Goal: Task Accomplishment & Management: Use online tool/utility

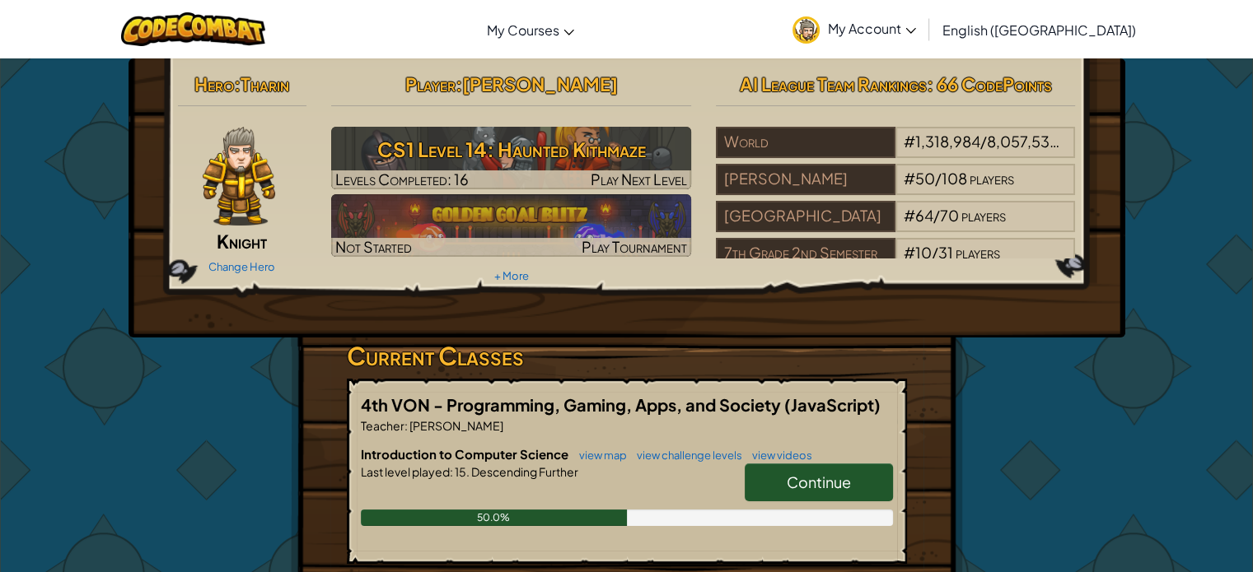
click at [767, 490] on link "Continue" at bounding box center [819, 483] width 148 height 38
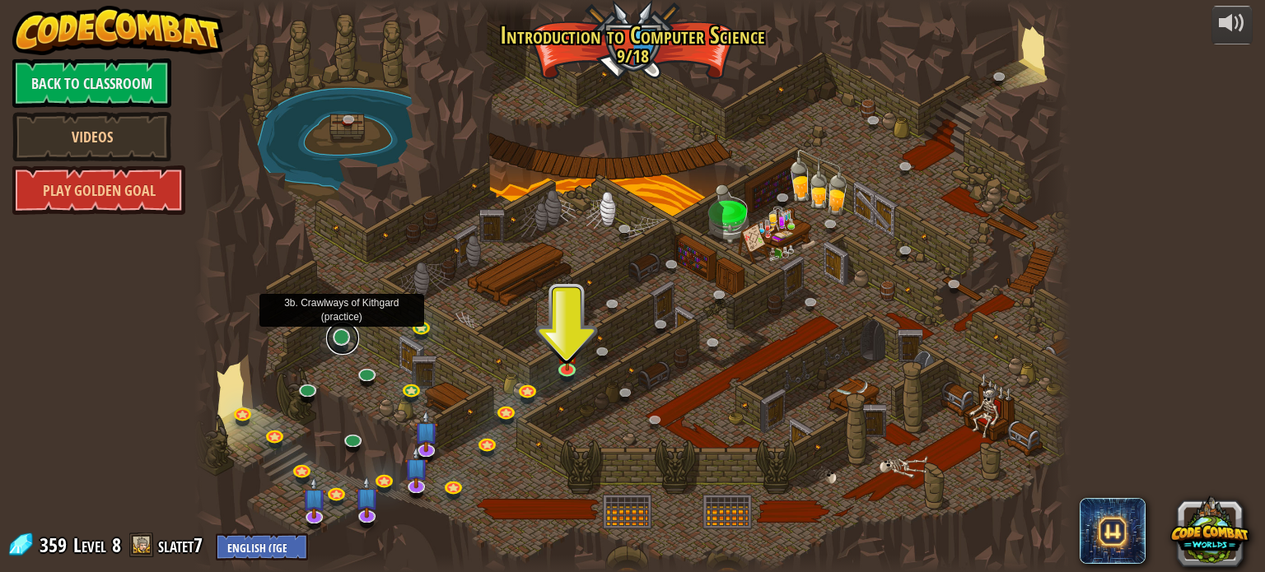
click at [344, 338] on link at bounding box center [342, 338] width 33 height 33
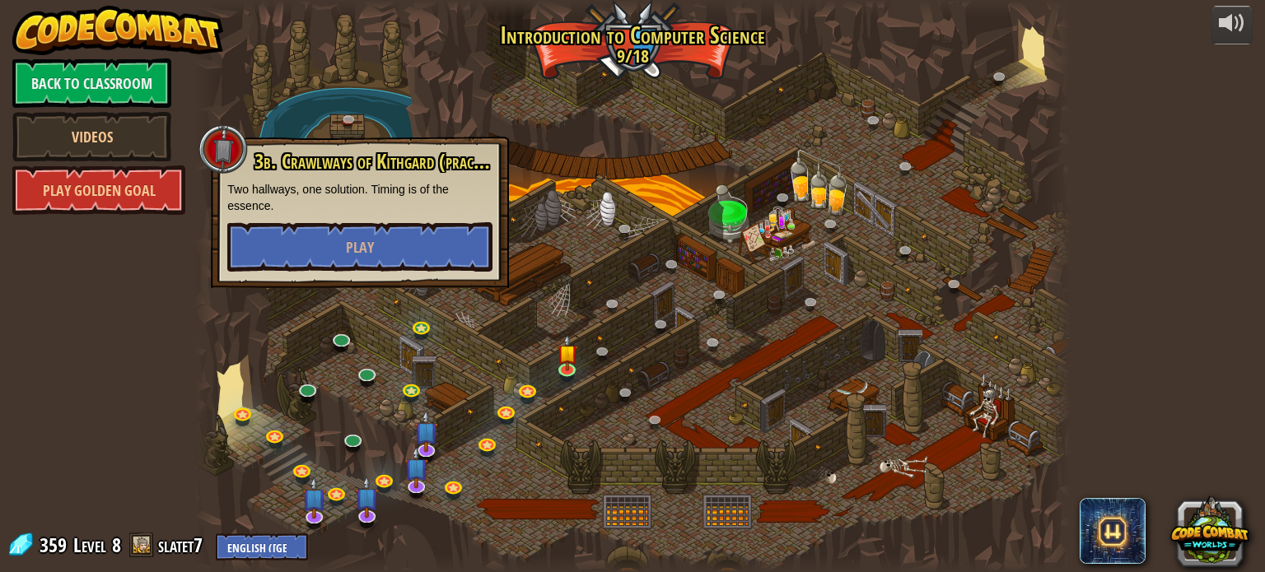
click at [292, 393] on div "25. Kithgard Gates (Locked) Escape the Kithgard dungeons, and don't let the gua…" at bounding box center [632, 286] width 876 height 572
click at [292, 393] on link at bounding box center [308, 392] width 33 height 25
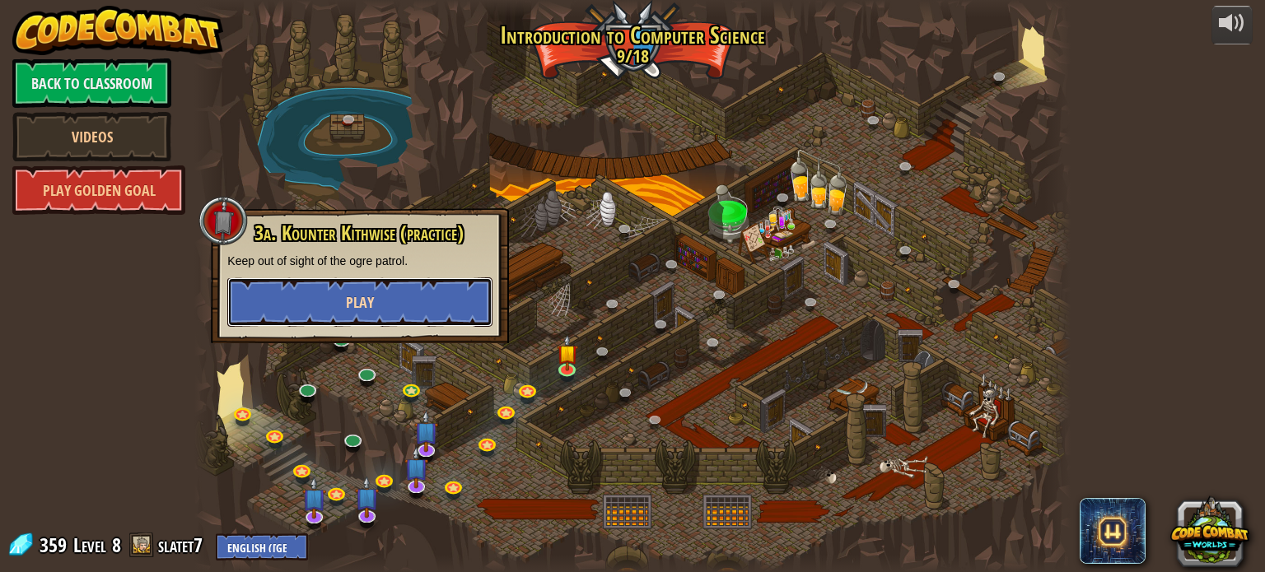
click at [392, 297] on button "Play" at bounding box center [359, 302] width 265 height 49
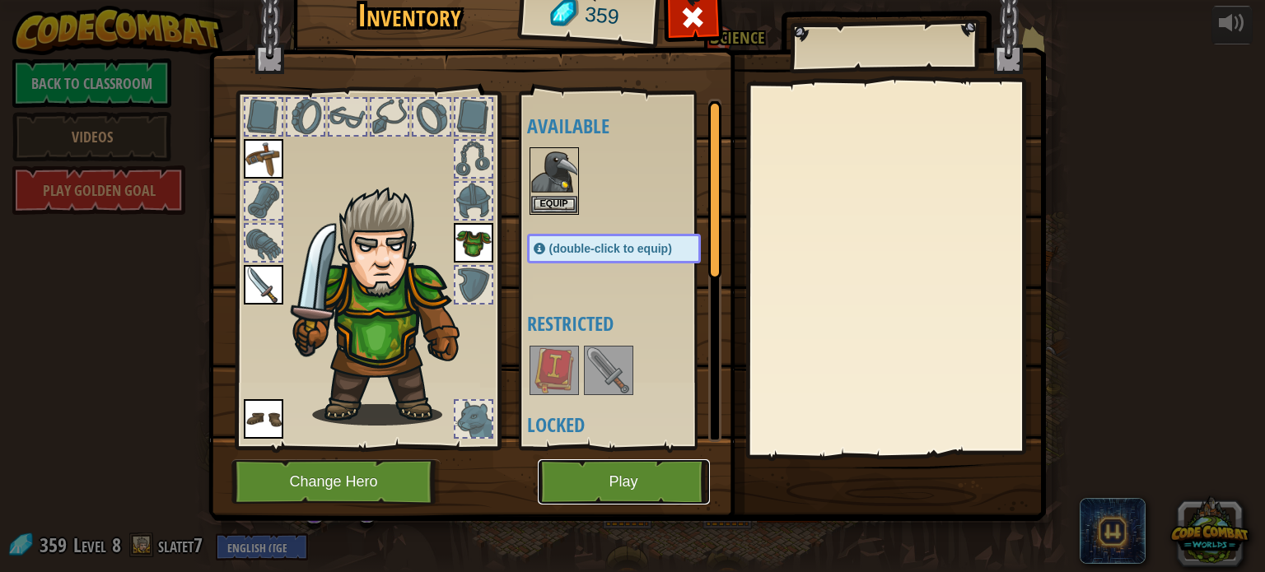
click at [637, 478] on button "Play" at bounding box center [624, 482] width 172 height 45
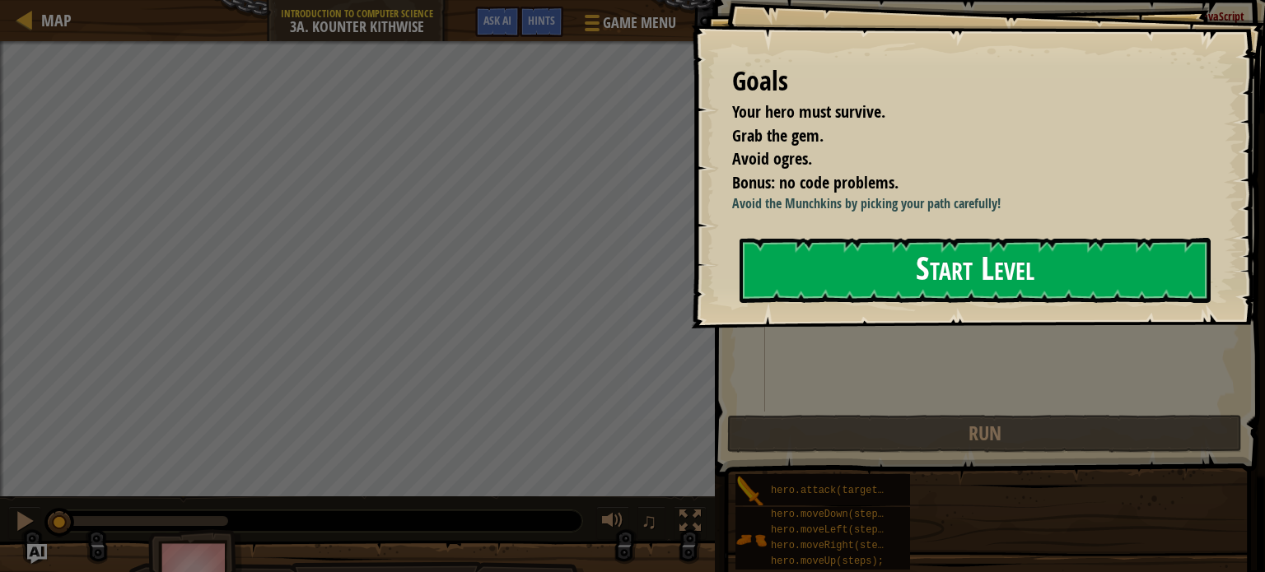
click at [957, 292] on button "Start Level" at bounding box center [975, 270] width 471 height 65
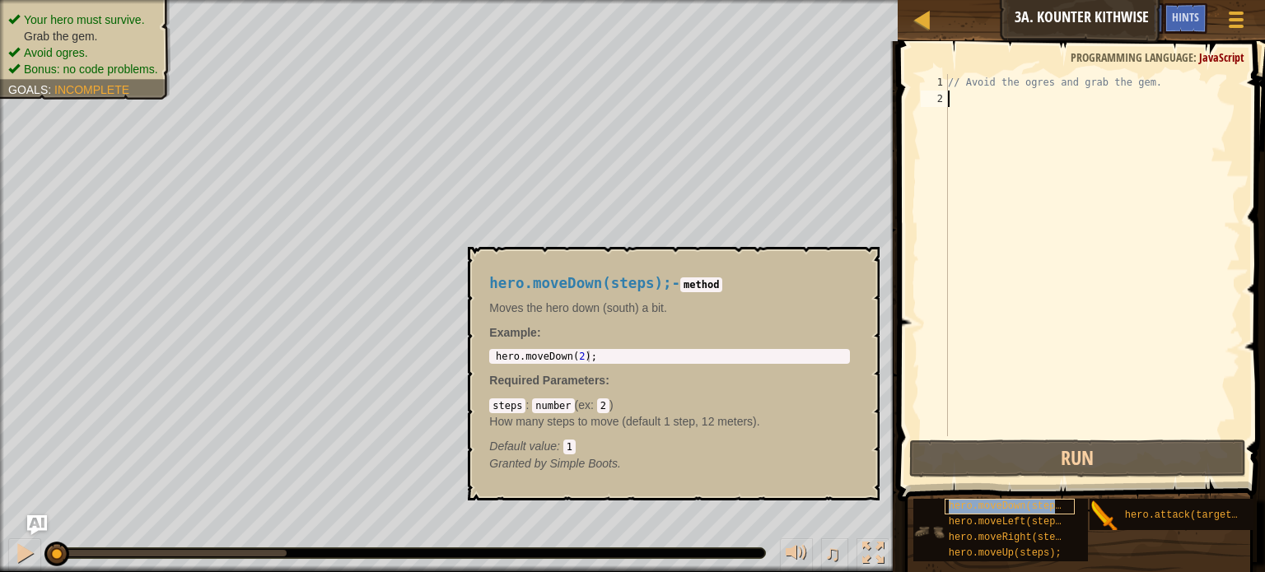
click at [985, 507] on span "hero.moveDown(steps);" at bounding box center [1011, 507] width 124 height 12
type textarea "hero.moveDown(2);"
click at [624, 353] on div "hero . moveDown ( 2 ) ;" at bounding box center [670, 368] width 354 height 35
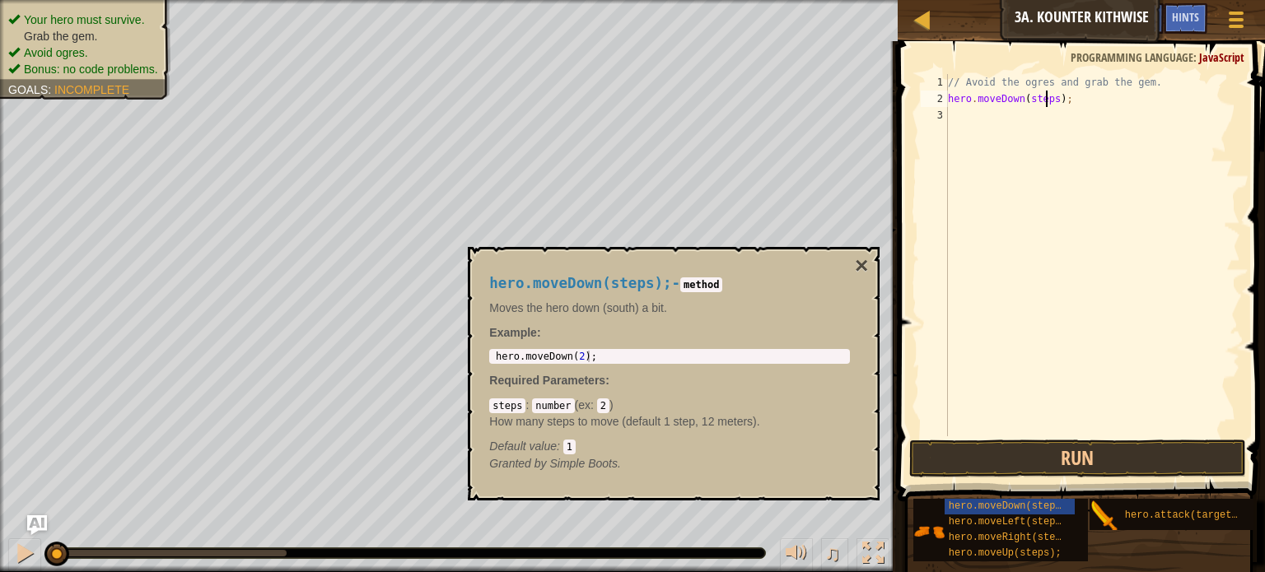
click at [1049, 100] on div "// Avoid the ogres and grab the gem. hero . moveDown ( steps ) ;" at bounding box center [1093, 271] width 296 height 395
click at [1051, 100] on div "// Avoid the ogres and grab the gem. hero . moveDown ( steps ) ;" at bounding box center [1093, 271] width 296 height 395
type textarea "hero.moveDown(2);"
click at [1054, 112] on div "// Avoid the ogres and grab the gem. hero . moveDown ( 2 ) ;" at bounding box center [1093, 271] width 296 height 395
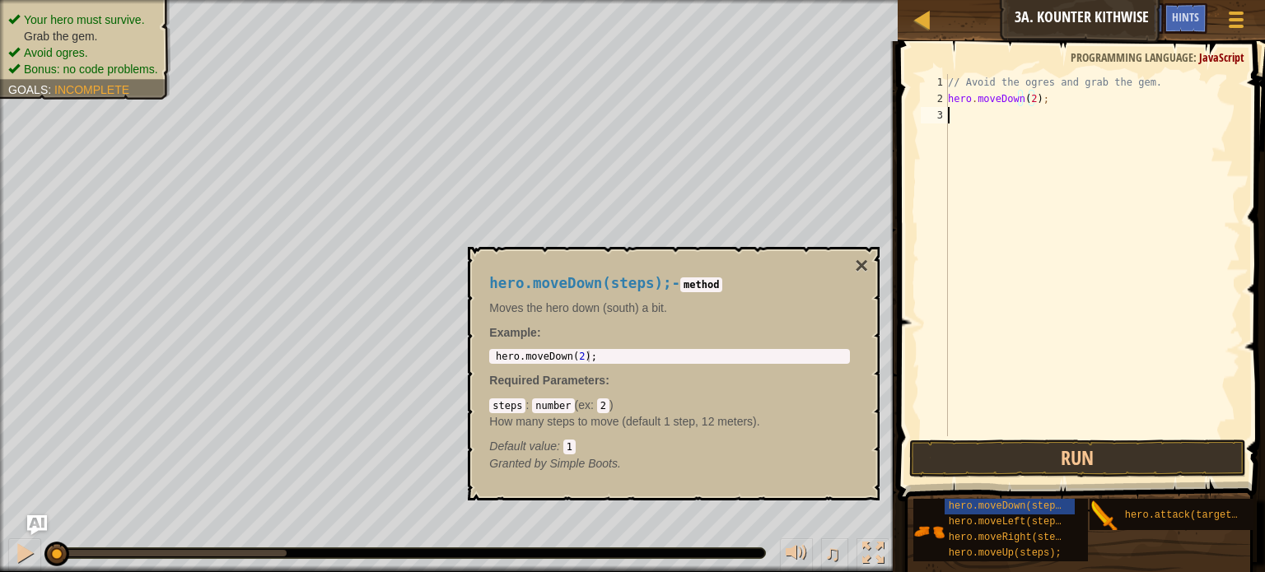
scroll to position [7, 0]
click at [1044, 114] on div "// Avoid the ogres and grab the gem. hero . moveDown ( 2 ) ; hero . attack ( ta…" at bounding box center [1093, 271] width 296 height 395
click at [863, 268] on button "×" at bounding box center [861, 266] width 13 height 23
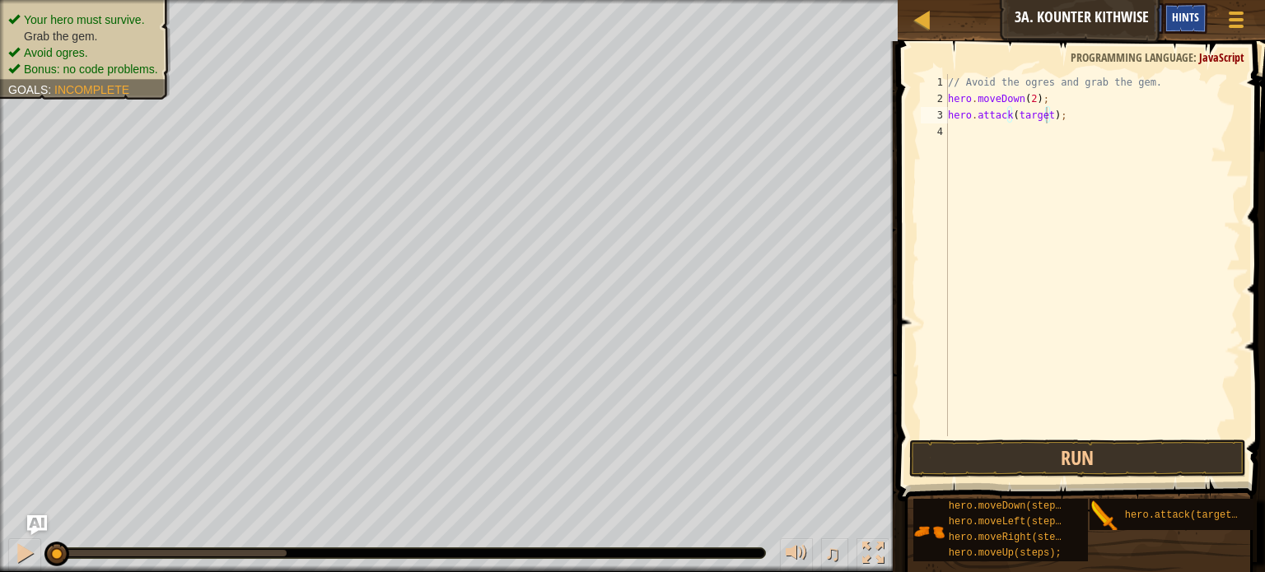
click at [1198, 9] on div "Hints" at bounding box center [1186, 18] width 44 height 30
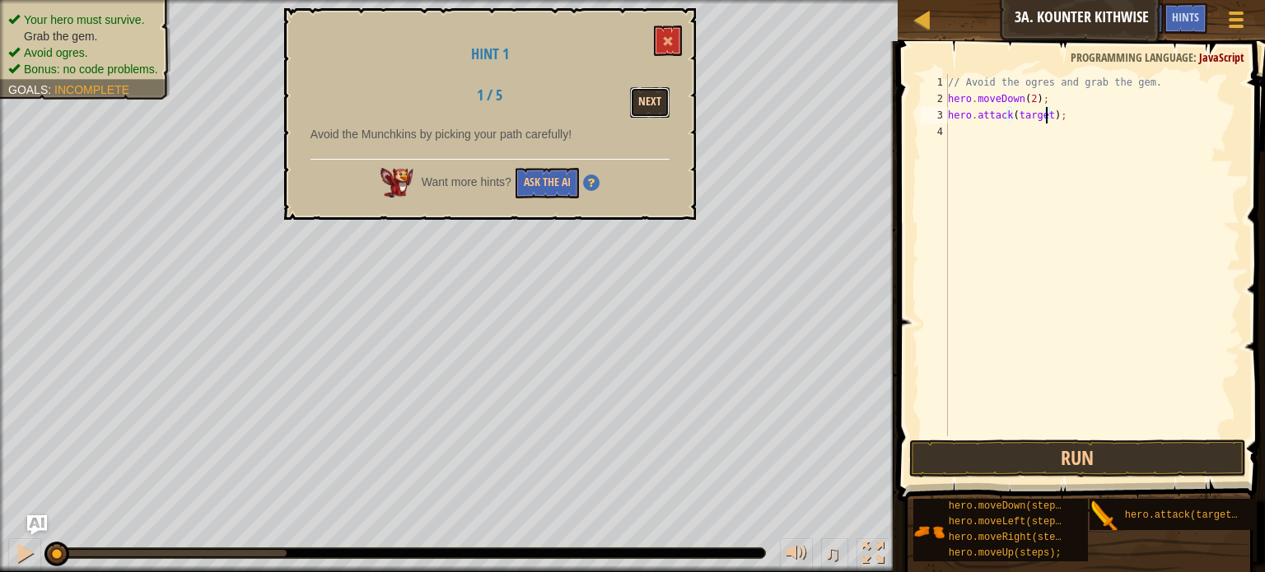
click at [642, 96] on button "Next" at bounding box center [650, 102] width 40 height 30
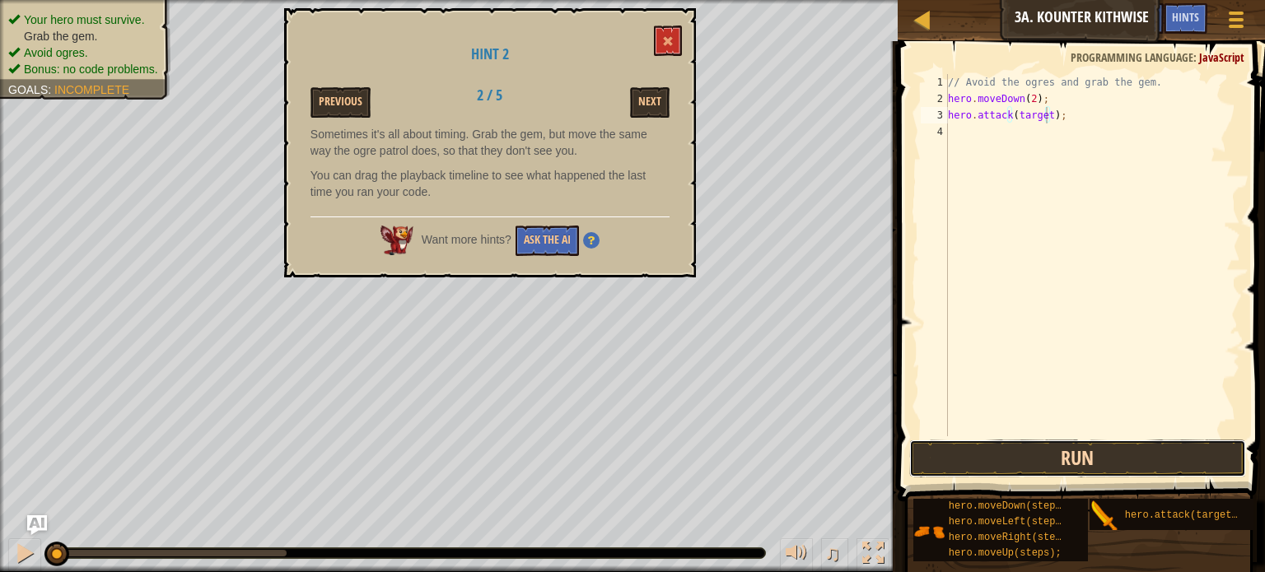
click at [1005, 459] on button "Run" at bounding box center [1077, 459] width 337 height 38
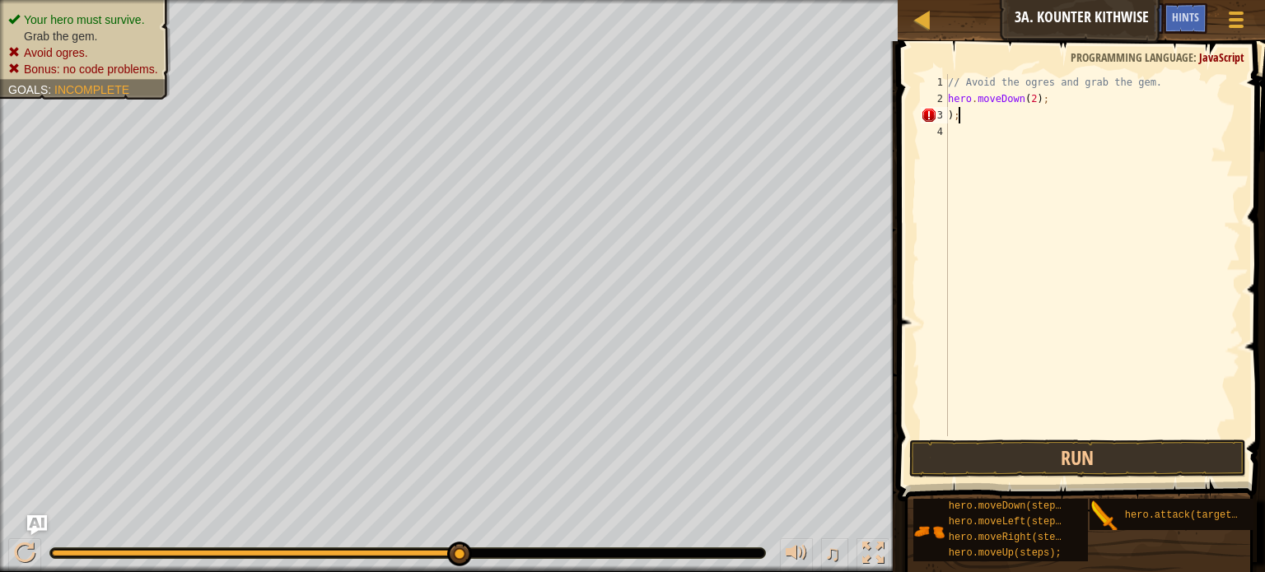
type textarea ")"
click at [1055, 119] on div "// Avoid the ogres and grab the gem. hero . moveDown ( 2 ) ; hero . moveRight (…" at bounding box center [1093, 255] width 296 height 362
type textarea "hero.moveRight(1);"
click at [1053, 141] on div "// Avoid the ogres and grab the gem. hero . moveDown ( 2 ) ; hero . moveRight (…" at bounding box center [1093, 271] width 296 height 395
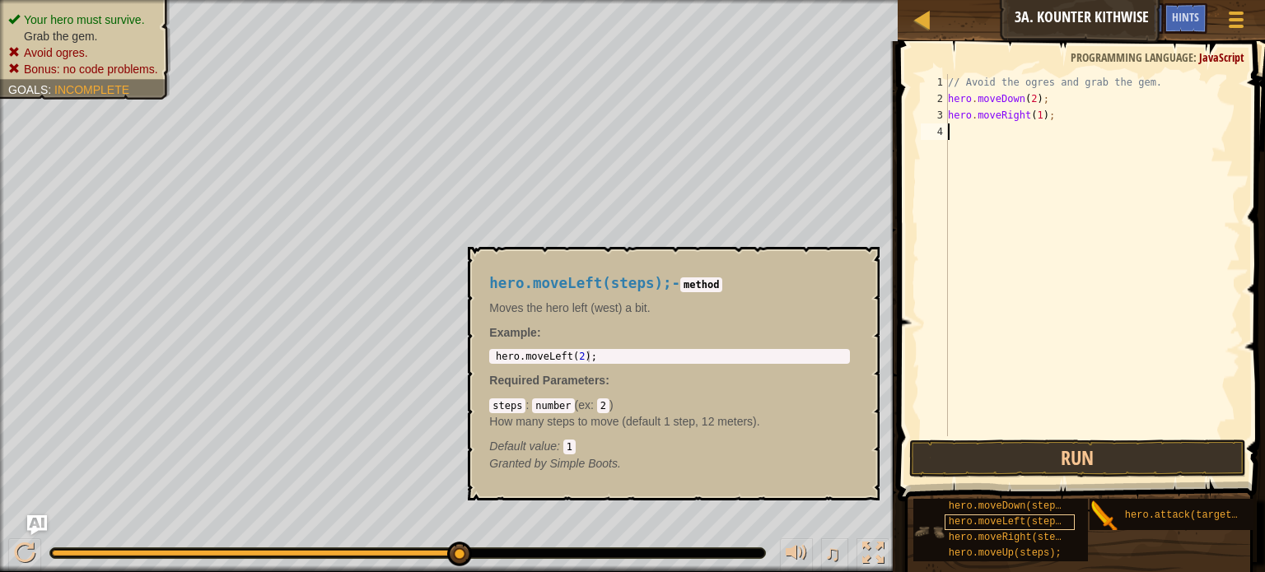
scroll to position [12, 0]
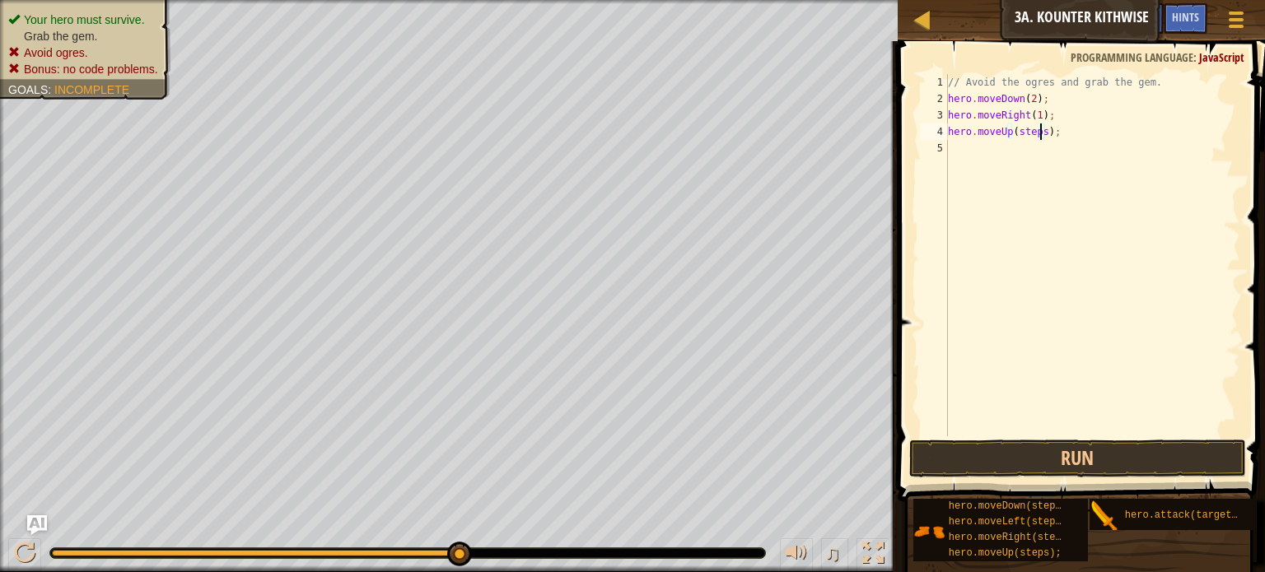
click at [1041, 129] on div "// Avoid the ogres and grab the gem. hero . moveDown ( 2 ) ; hero . moveRight (…" at bounding box center [1093, 271] width 296 height 395
type textarea "hero.moveUp(1);"
click at [988, 148] on div "// Avoid the ogres and grab the gem. hero . moveDown ( 2 ) ; hero . moveRight (…" at bounding box center [1093, 271] width 296 height 395
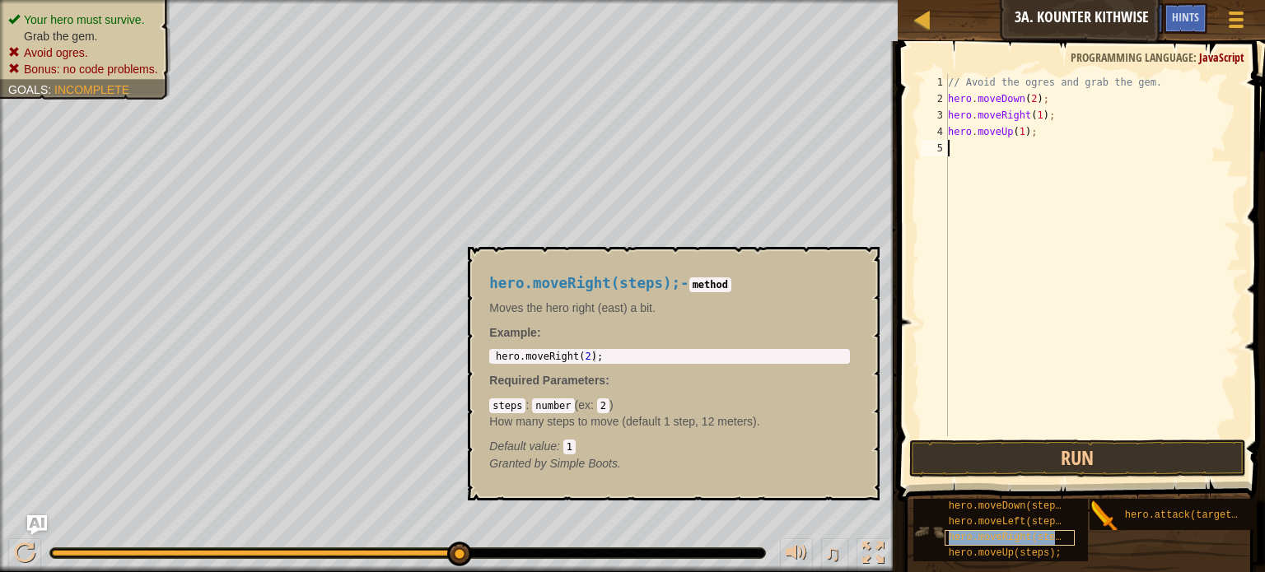
click at [1026, 532] on span "hero.moveRight(steps);" at bounding box center [1014, 538] width 130 height 12
drag, startPoint x: 1026, startPoint y: 523, endPoint x: 1001, endPoint y: 169, distance: 355.1
click at [1001, 169] on div "Hints Videos 1 2 3 4 5 // Avoid the ogres and grab the gem. hero . moveDown ( 2…" at bounding box center [1079, 302] width 372 height 523
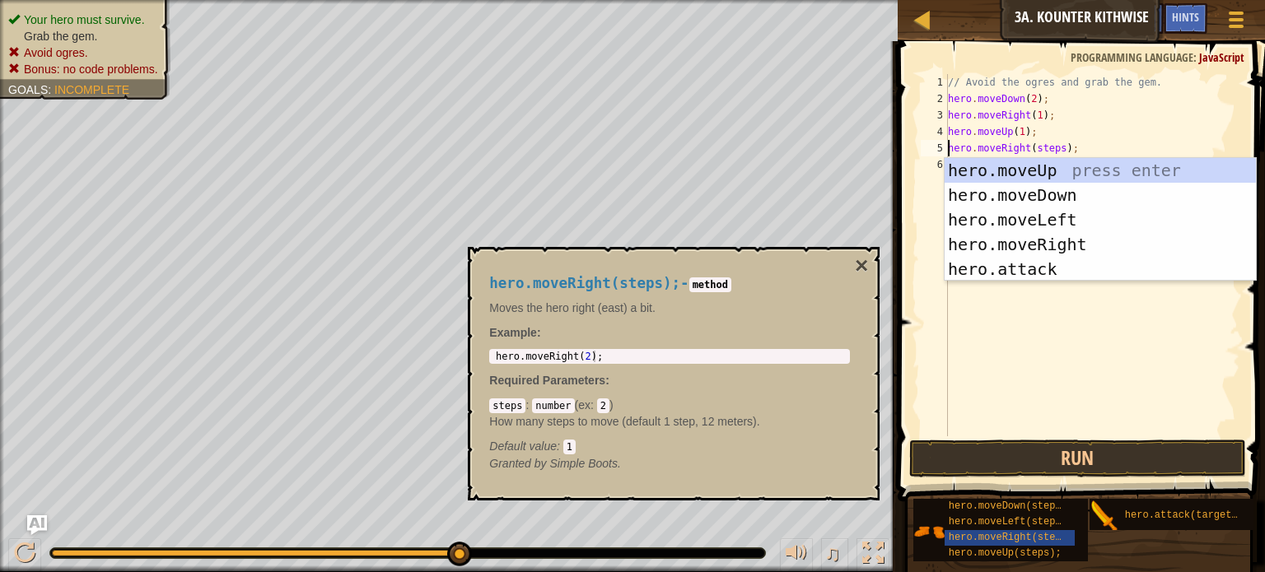
click at [1048, 150] on div "// Avoid the ogres and grab the gem. hero . moveDown ( 2 ) ; hero . moveRight (…" at bounding box center [1093, 271] width 296 height 395
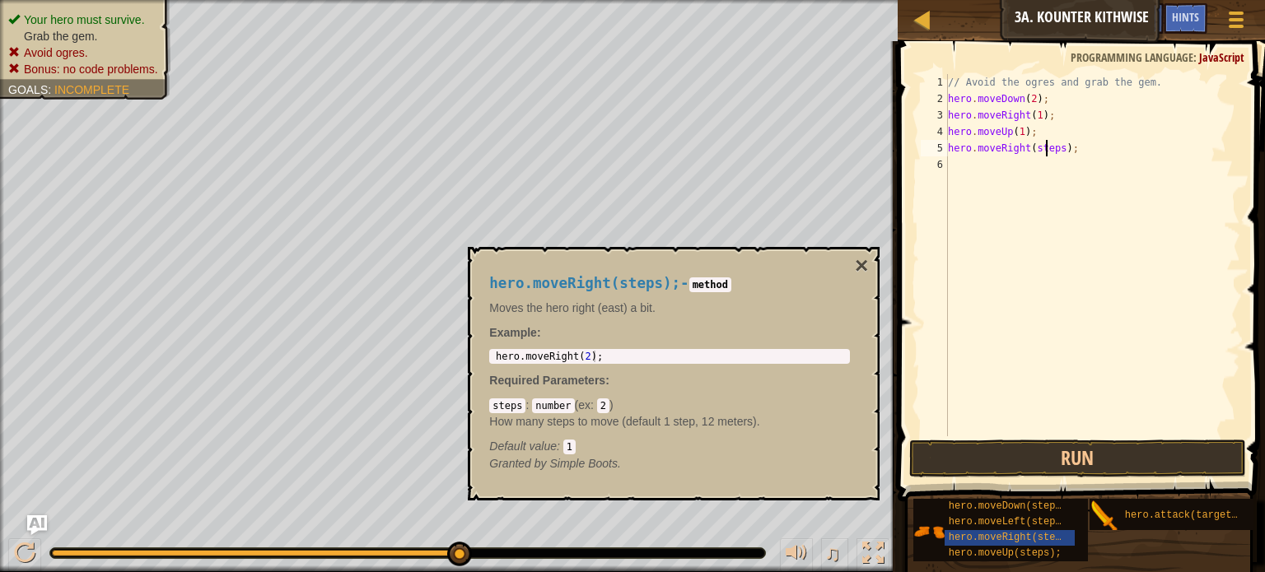
click at [1048, 150] on div "// Avoid the ogres and grab the gem. hero . moveDown ( 2 ) ; hero . moveRight (…" at bounding box center [1093, 271] width 296 height 395
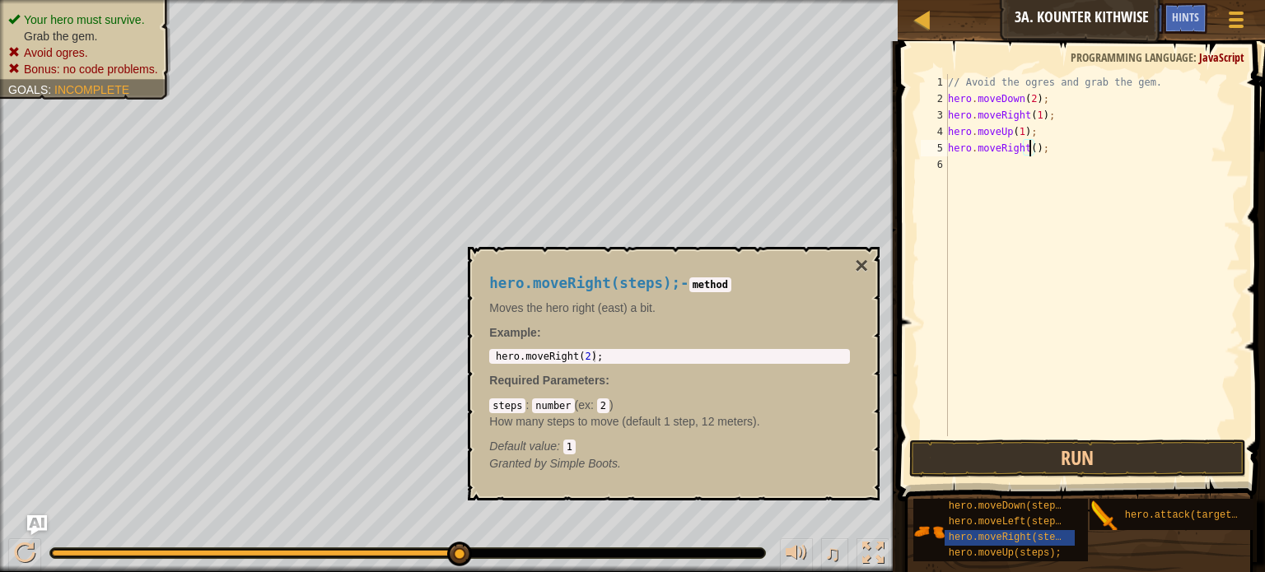
scroll to position [7, 7]
type textarea "hero.moveRight(1);"
click at [860, 264] on button "×" at bounding box center [861, 266] width 13 height 23
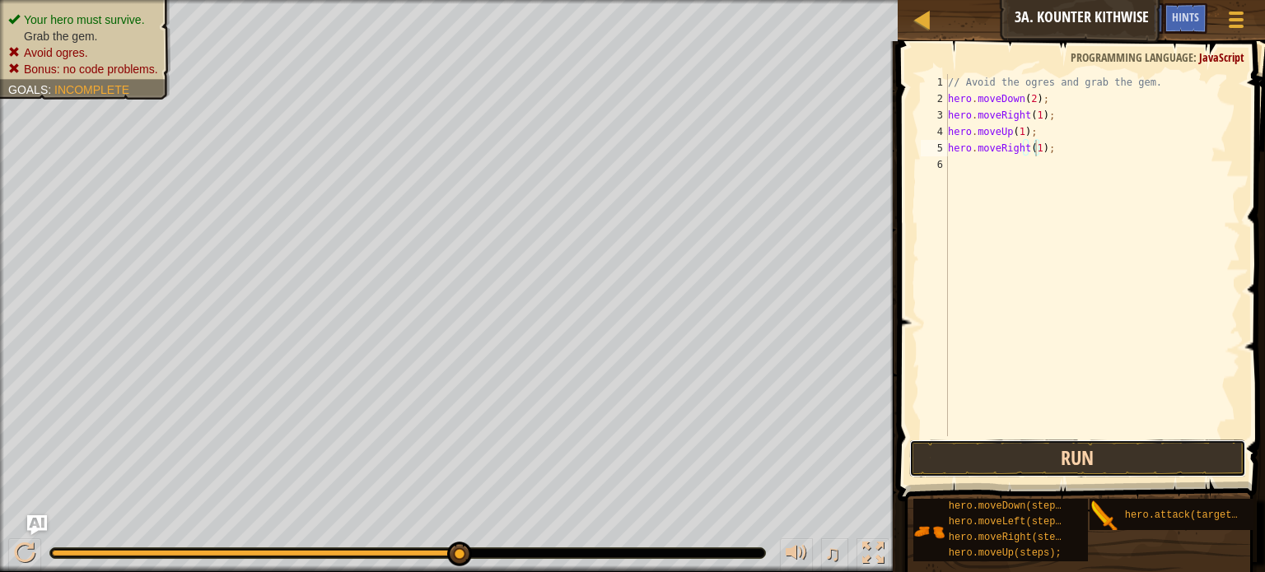
click at [992, 460] on button "Run" at bounding box center [1077, 459] width 337 height 38
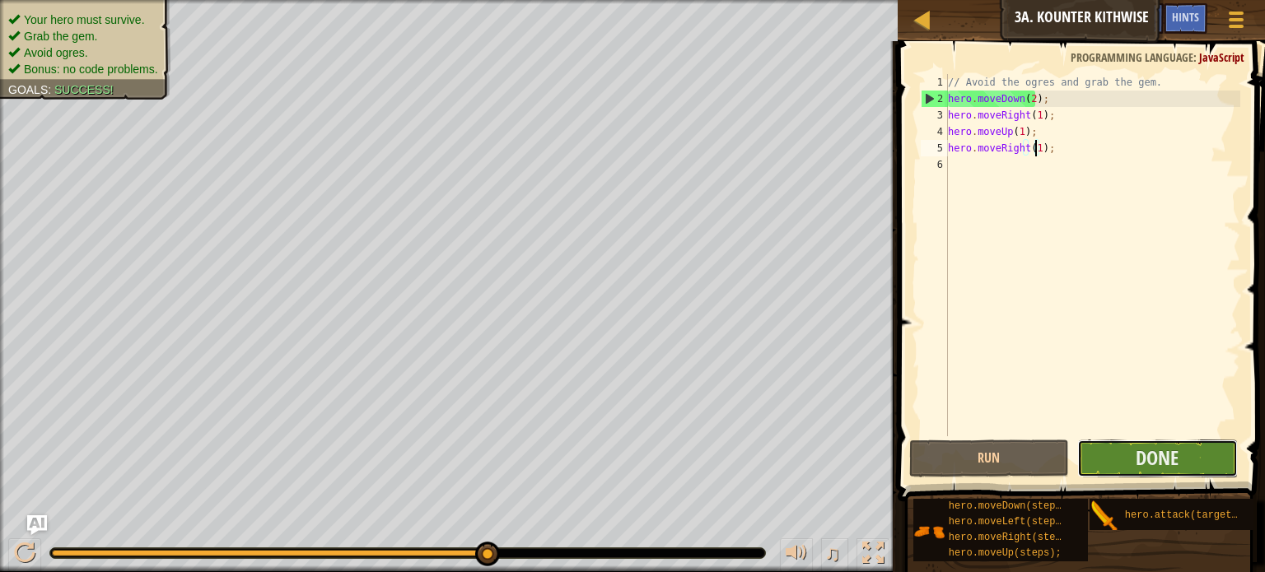
click at [1106, 459] on button "Done" at bounding box center [1157, 459] width 161 height 38
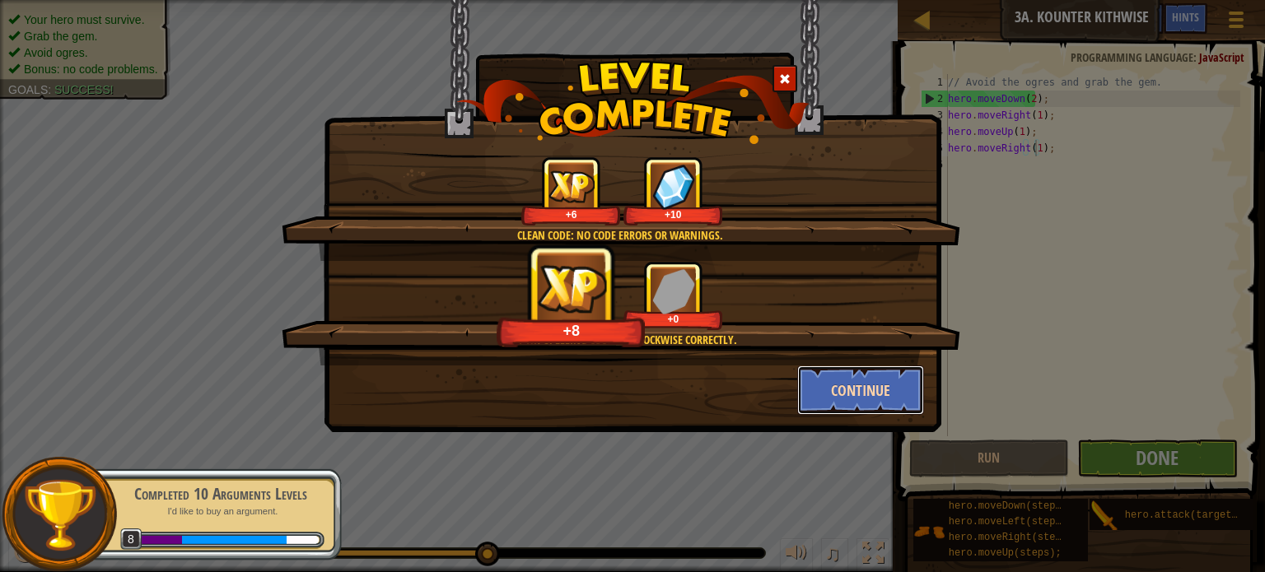
click at [829, 392] on button "Continue" at bounding box center [861, 390] width 128 height 49
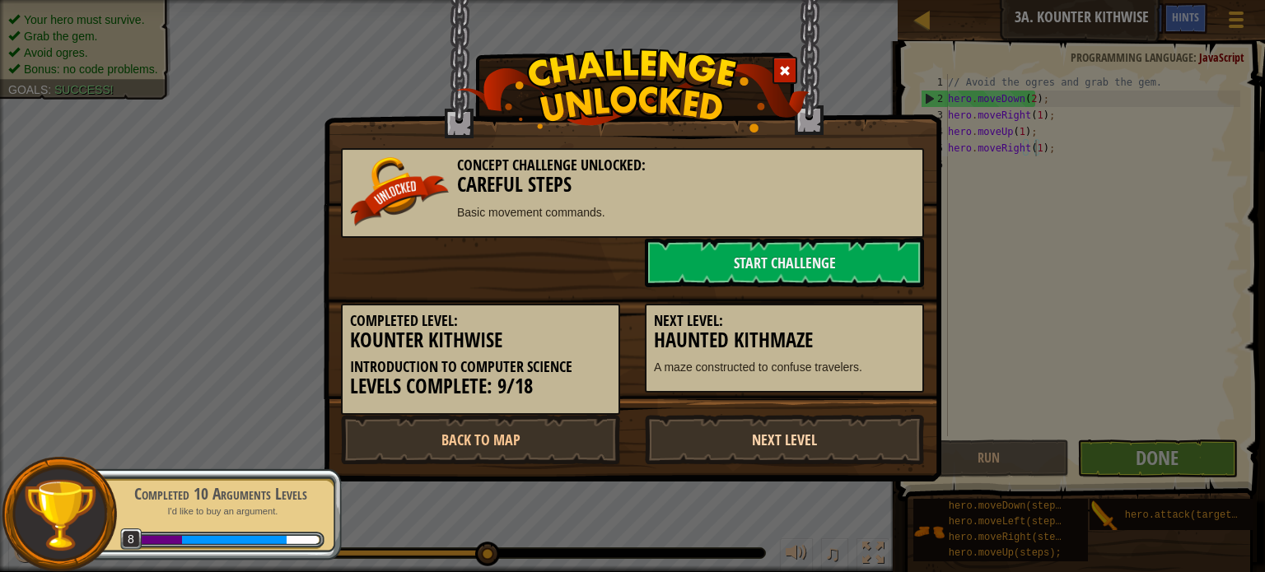
click at [759, 436] on link "Next Level" at bounding box center [784, 439] width 279 height 49
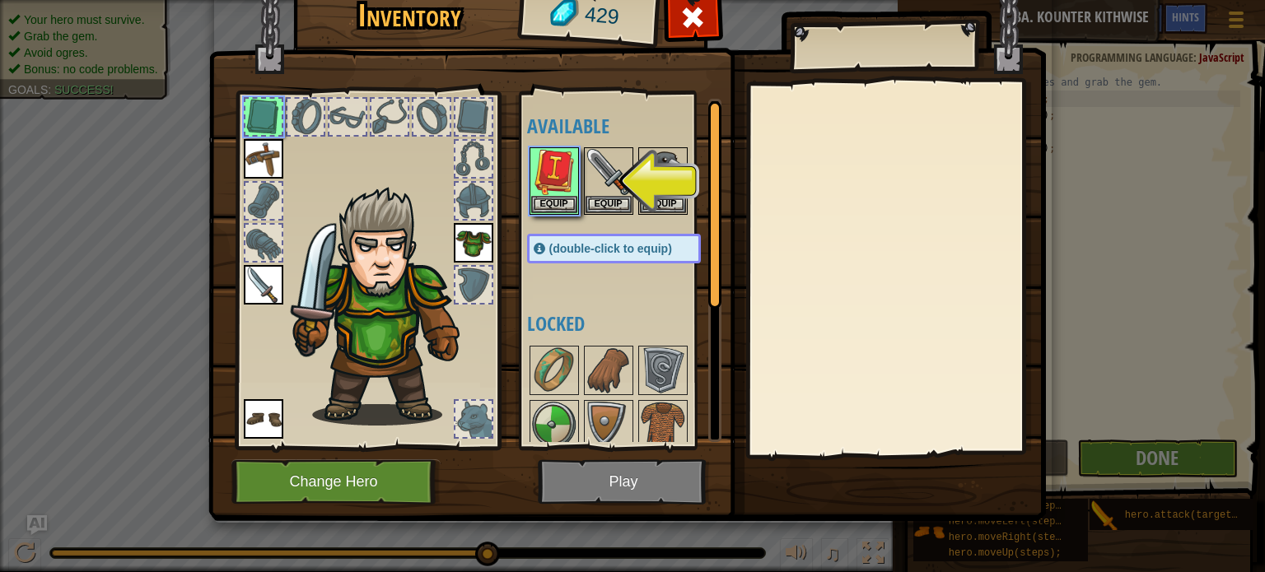
click at [625, 477] on img at bounding box center [627, 222] width 838 height 598
click at [552, 180] on img at bounding box center [554, 172] width 46 height 46
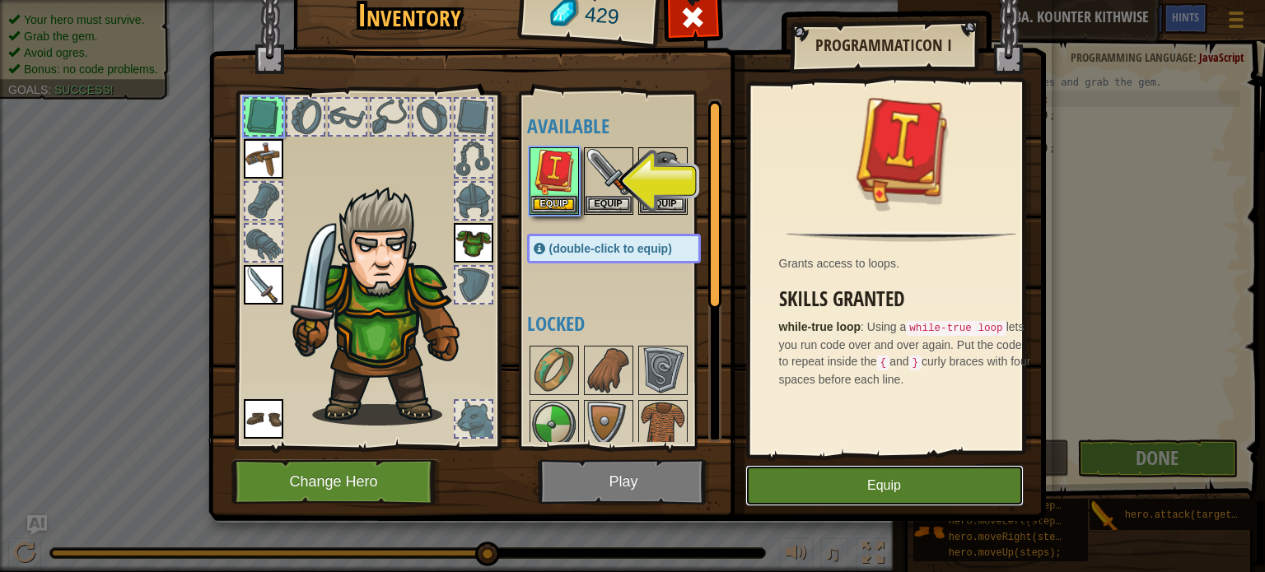
click at [796, 480] on button "Equip" at bounding box center [884, 485] width 278 height 41
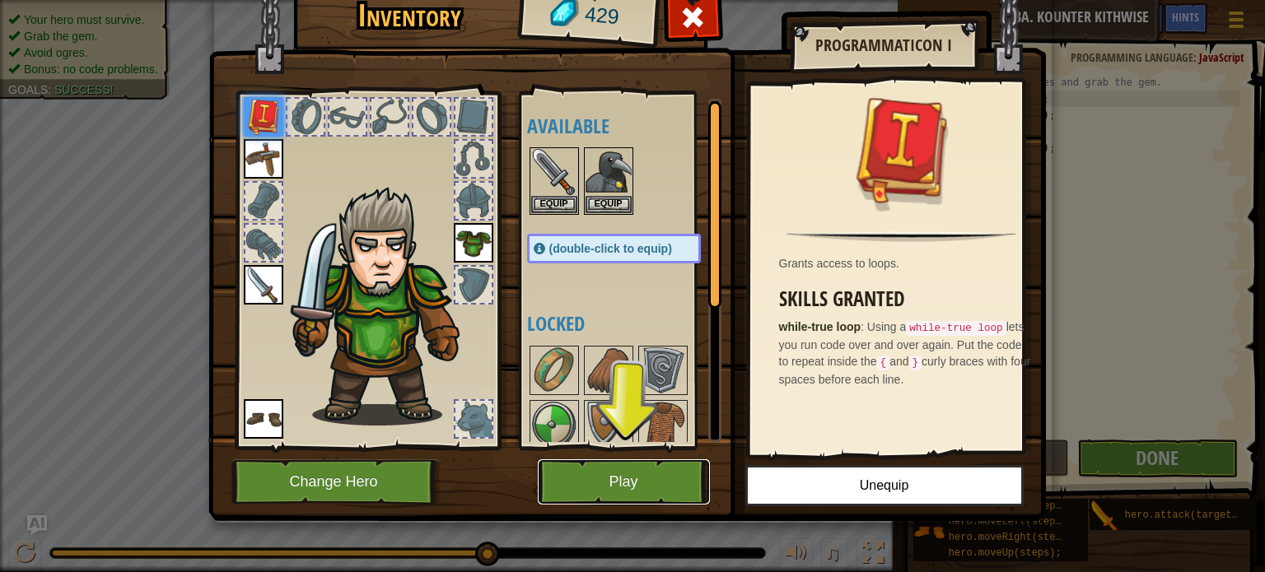
click at [642, 486] on button "Play" at bounding box center [624, 482] width 172 height 45
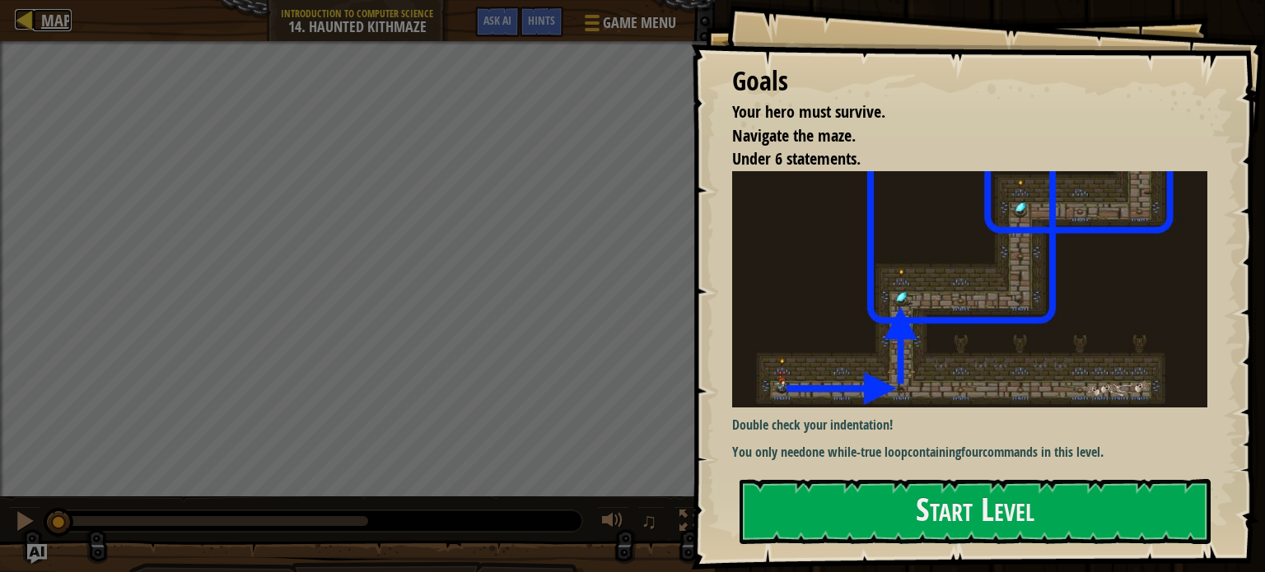
click at [22, 19] on div at bounding box center [25, 19] width 21 height 21
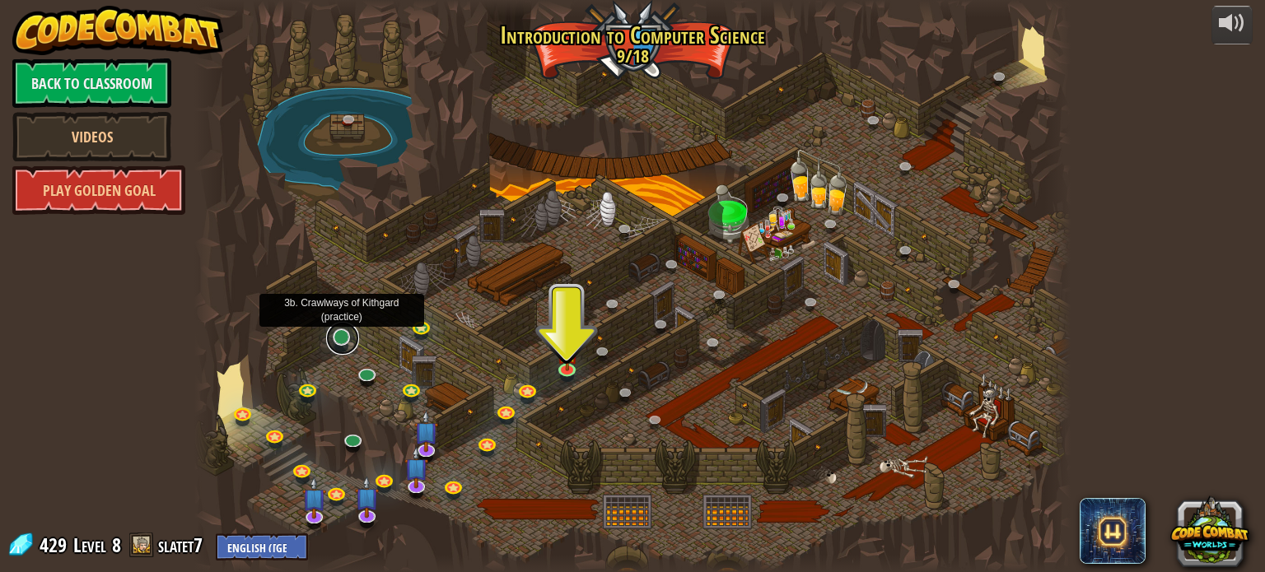
click at [340, 342] on link at bounding box center [342, 338] width 33 height 33
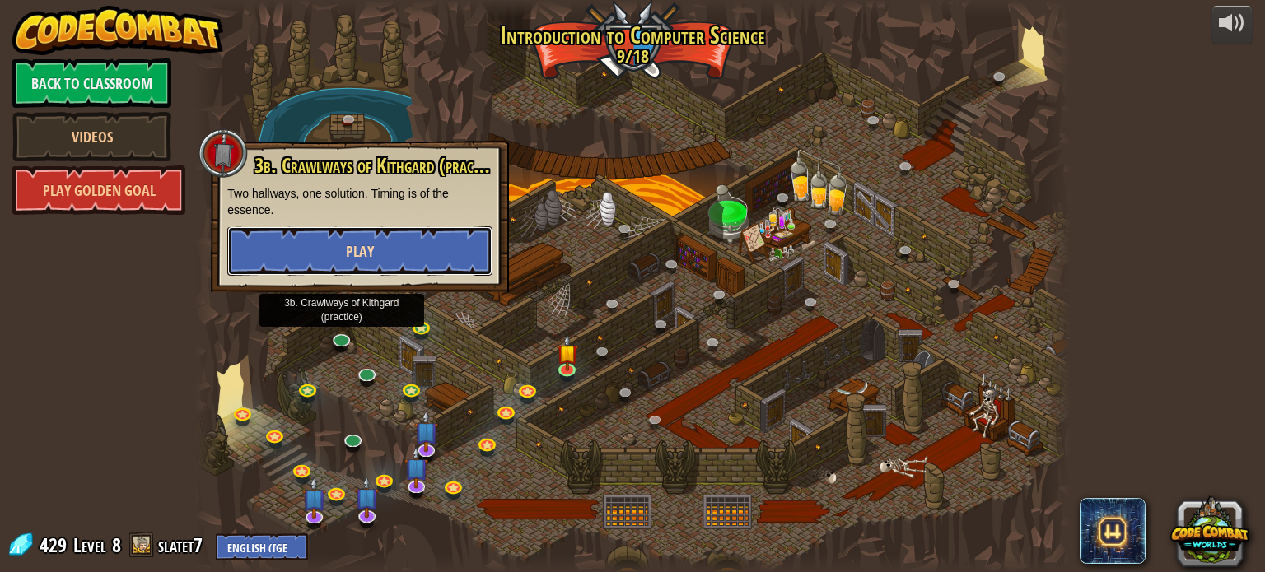
click at [415, 246] on button "Play" at bounding box center [359, 251] width 265 height 49
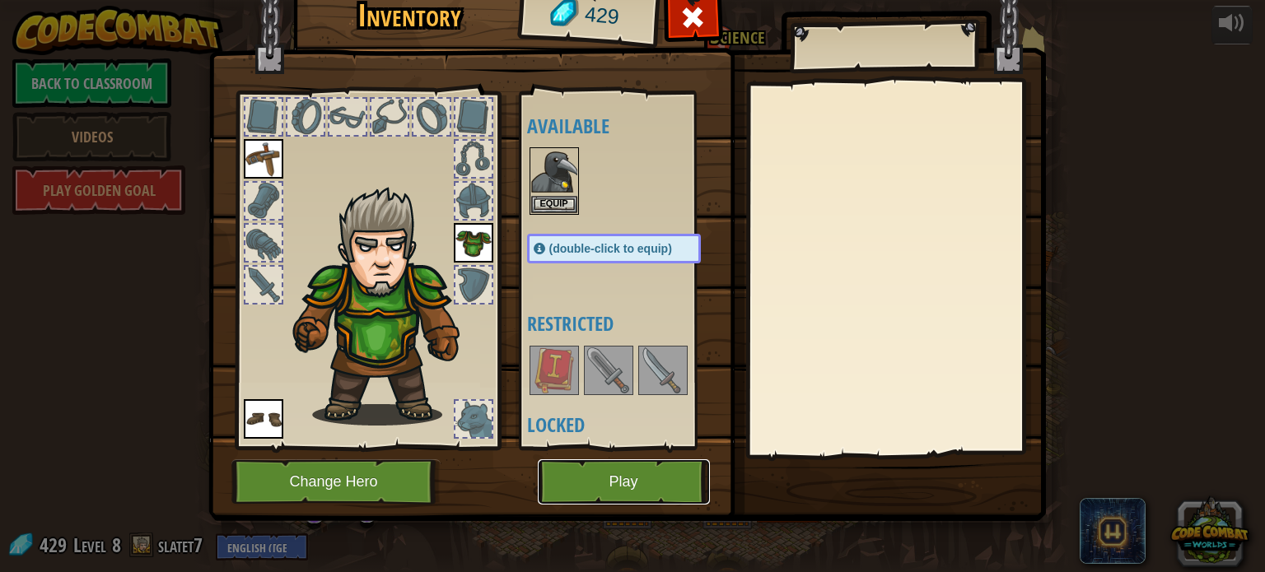
click at [610, 468] on button "Play" at bounding box center [624, 482] width 172 height 45
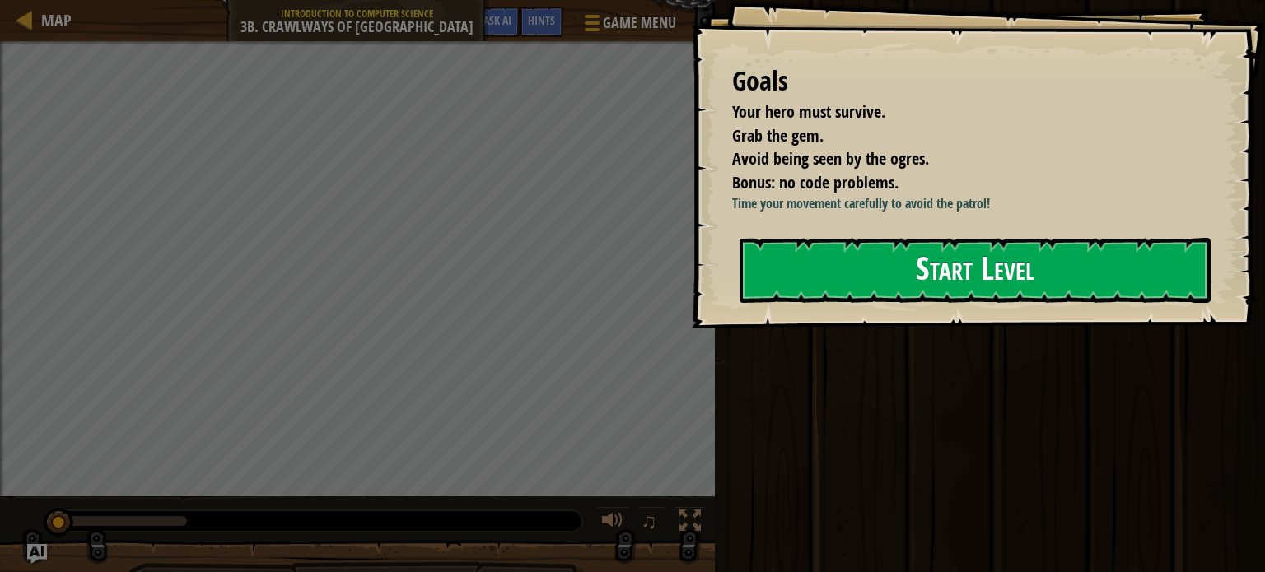
click at [939, 270] on button "Start Level" at bounding box center [975, 270] width 471 height 65
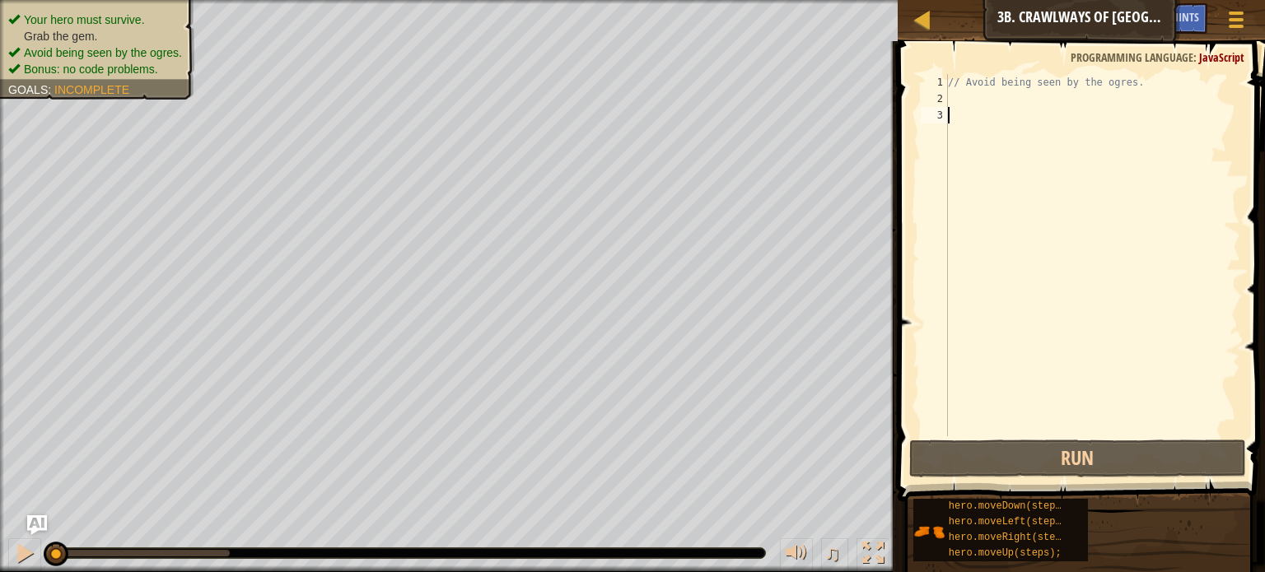
click at [955, 100] on div "// Avoid being seen by the ogres." at bounding box center [1093, 271] width 296 height 395
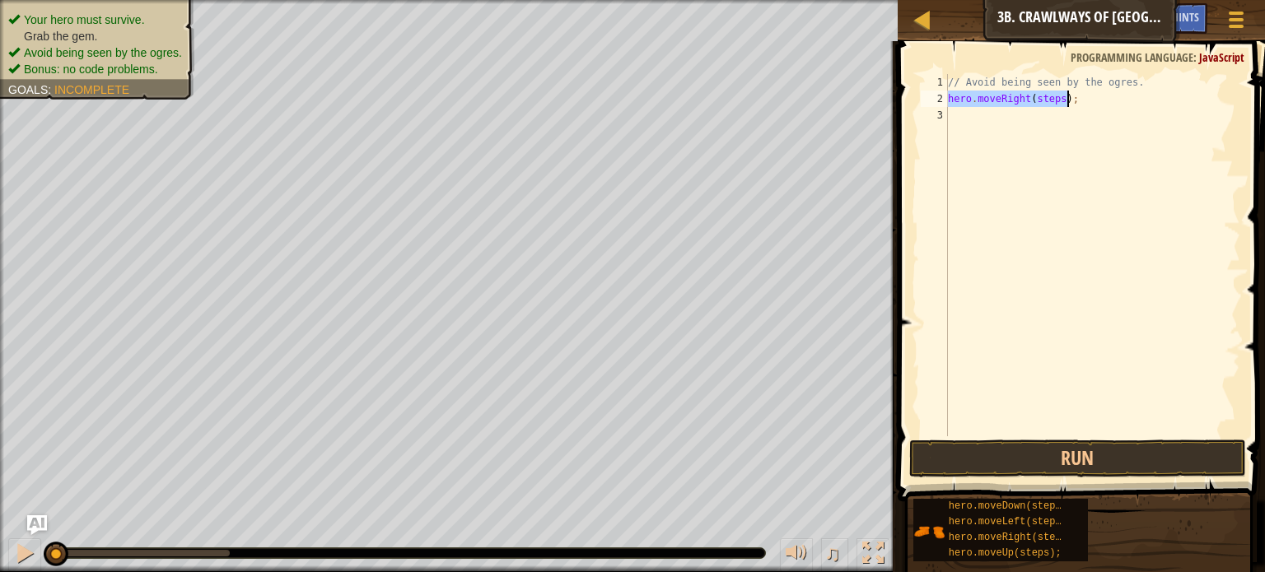
click at [1050, 100] on div "// Avoid being seen by the ogres. hero . moveRight ( steps ) ;" at bounding box center [1093, 255] width 296 height 362
click at [1050, 100] on div "// Avoid being seen by the ogres. hero . moveRight ( steps ) ;" at bounding box center [1093, 271] width 296 height 395
click at [981, 467] on button "Run" at bounding box center [1077, 459] width 337 height 38
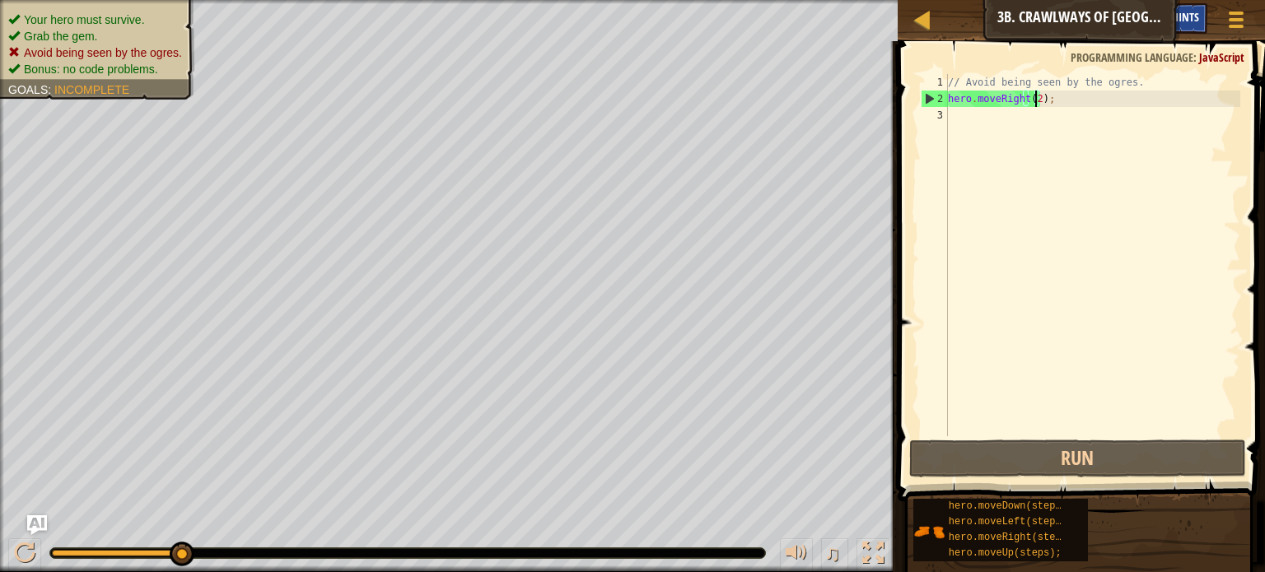
click at [1189, 16] on span "Hints" at bounding box center [1185, 17] width 27 height 16
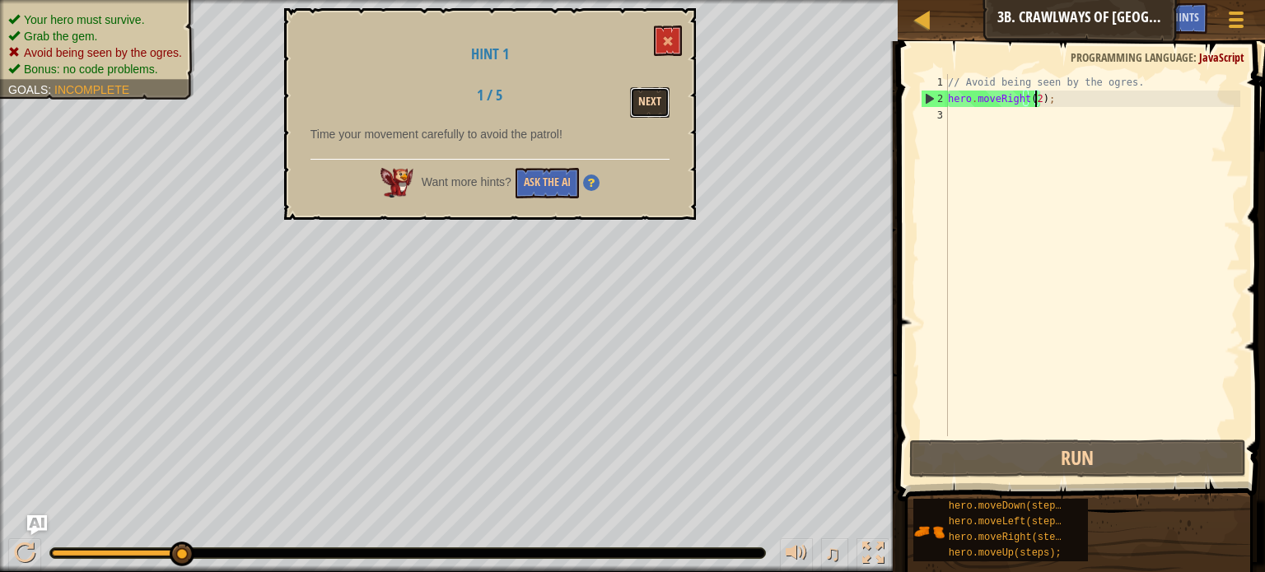
click at [649, 103] on button "Next" at bounding box center [650, 102] width 40 height 30
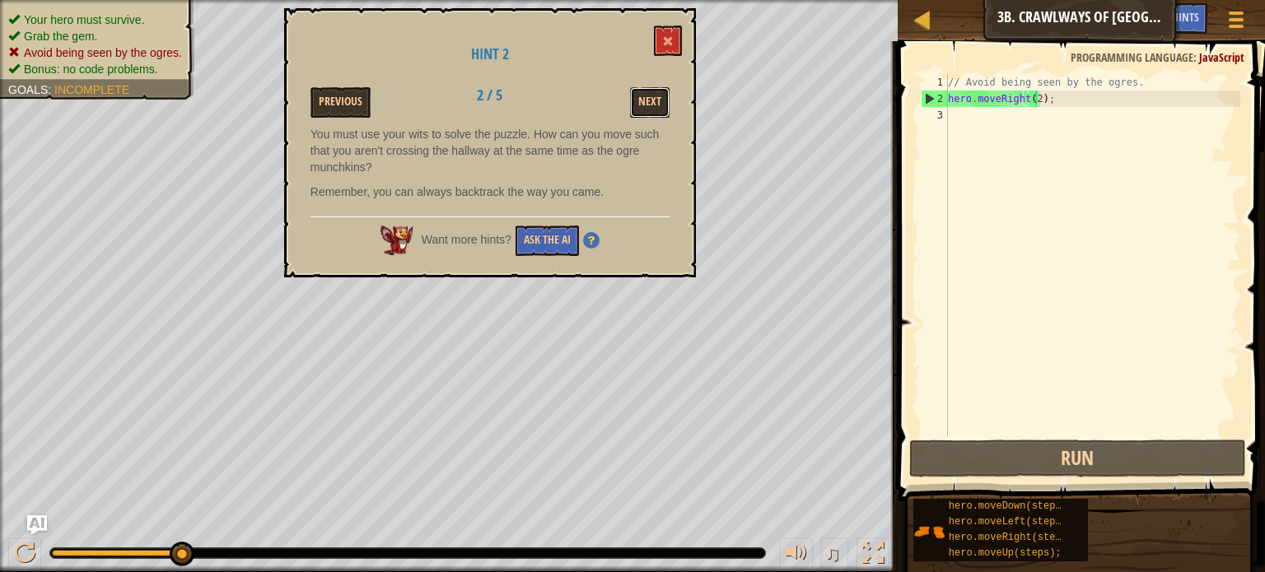
click at [649, 103] on button "Next" at bounding box center [650, 102] width 40 height 30
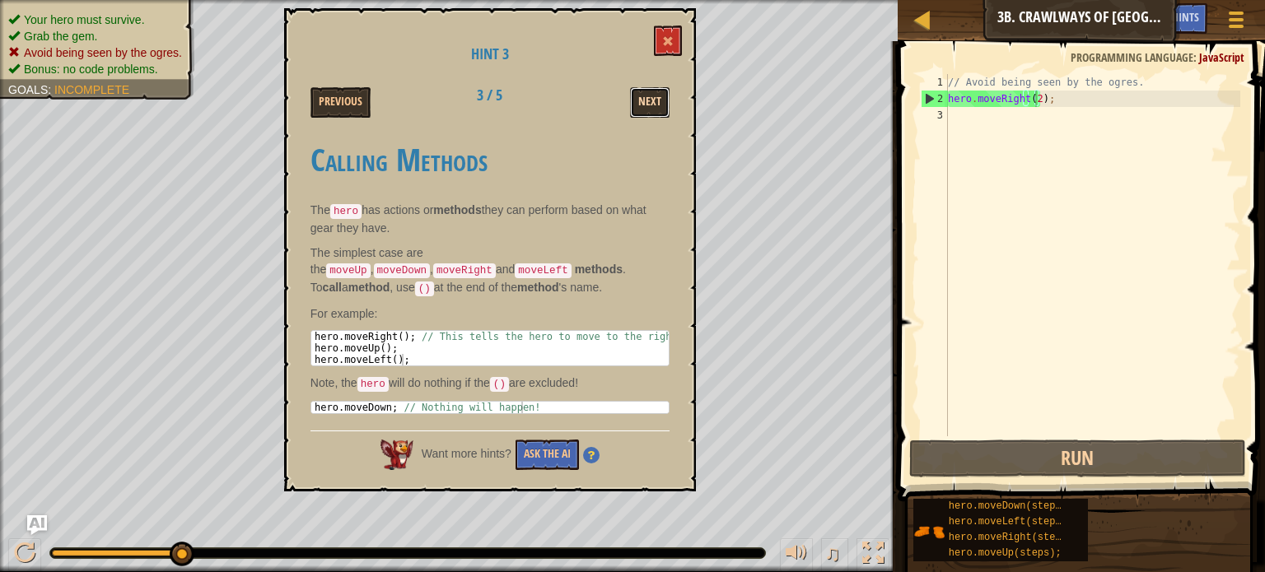
click at [666, 89] on button "Next" at bounding box center [650, 102] width 40 height 30
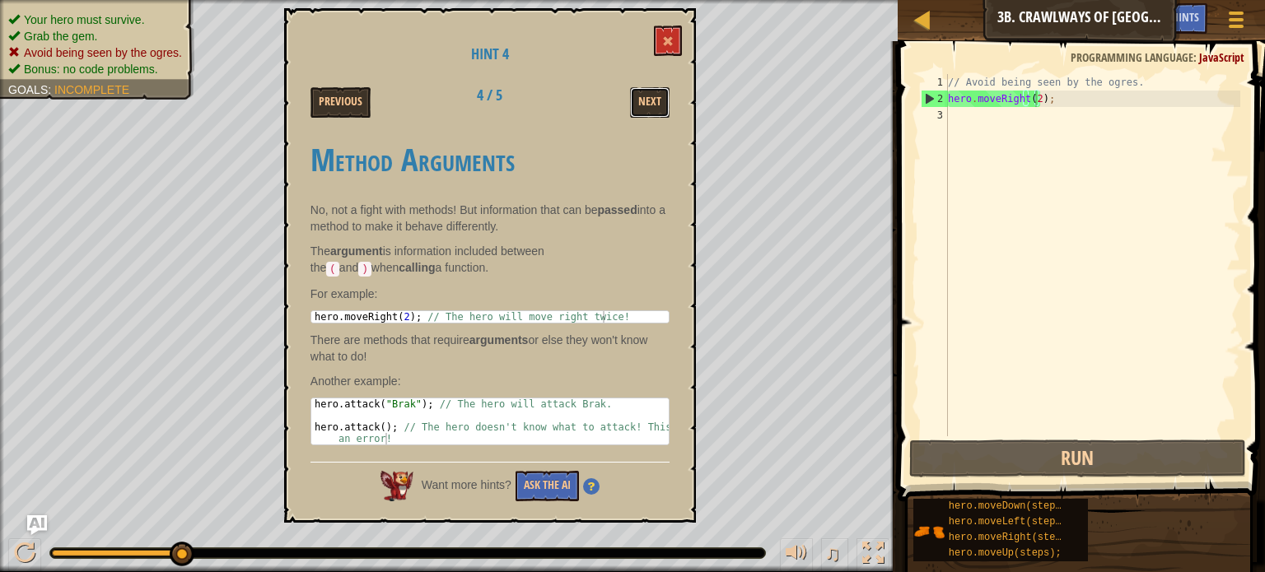
click at [666, 89] on button "Next" at bounding box center [650, 102] width 40 height 30
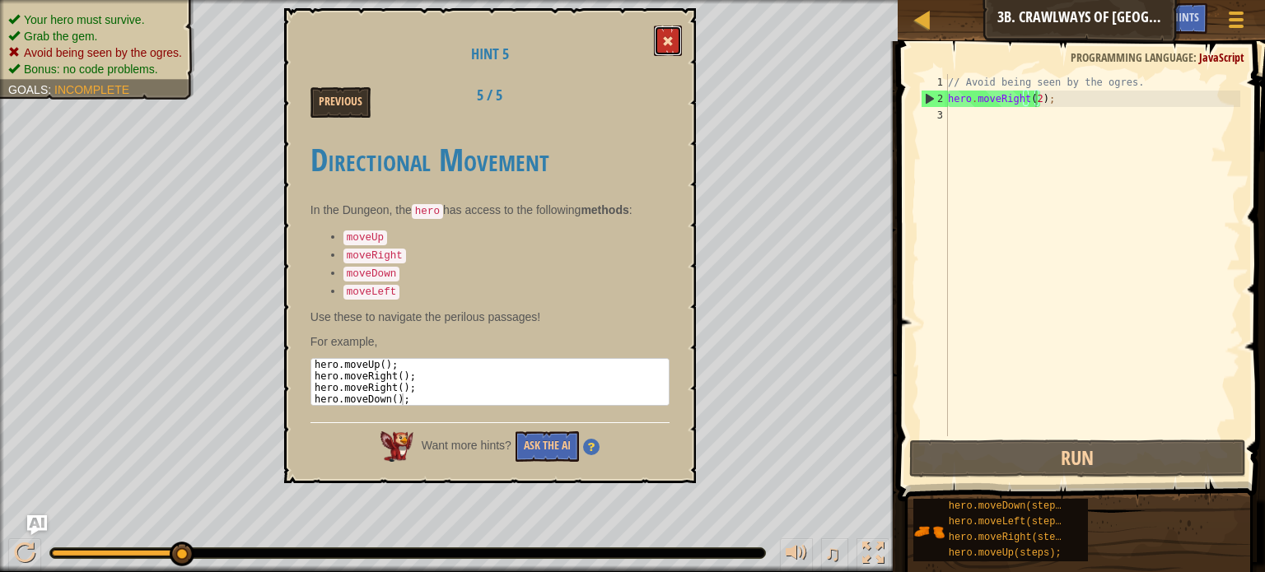
click at [675, 36] on button at bounding box center [668, 41] width 28 height 30
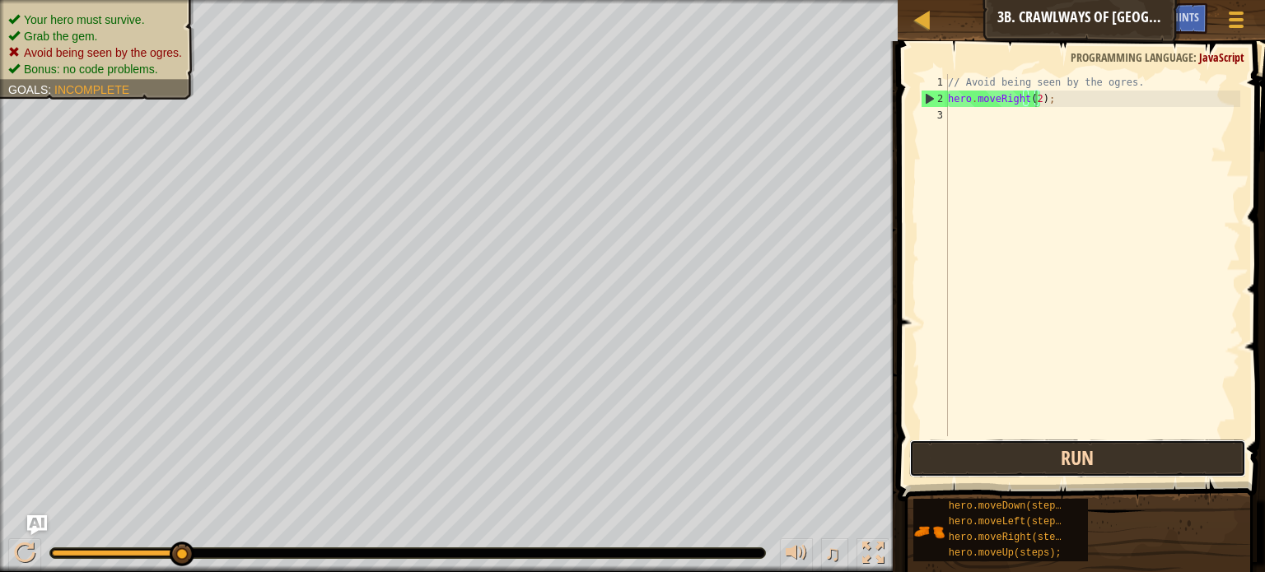
click at [962, 440] on button "Run" at bounding box center [1077, 459] width 337 height 38
type textarea "hero.moveRight(1);"
click at [1016, 442] on button "Run" at bounding box center [1077, 459] width 337 height 38
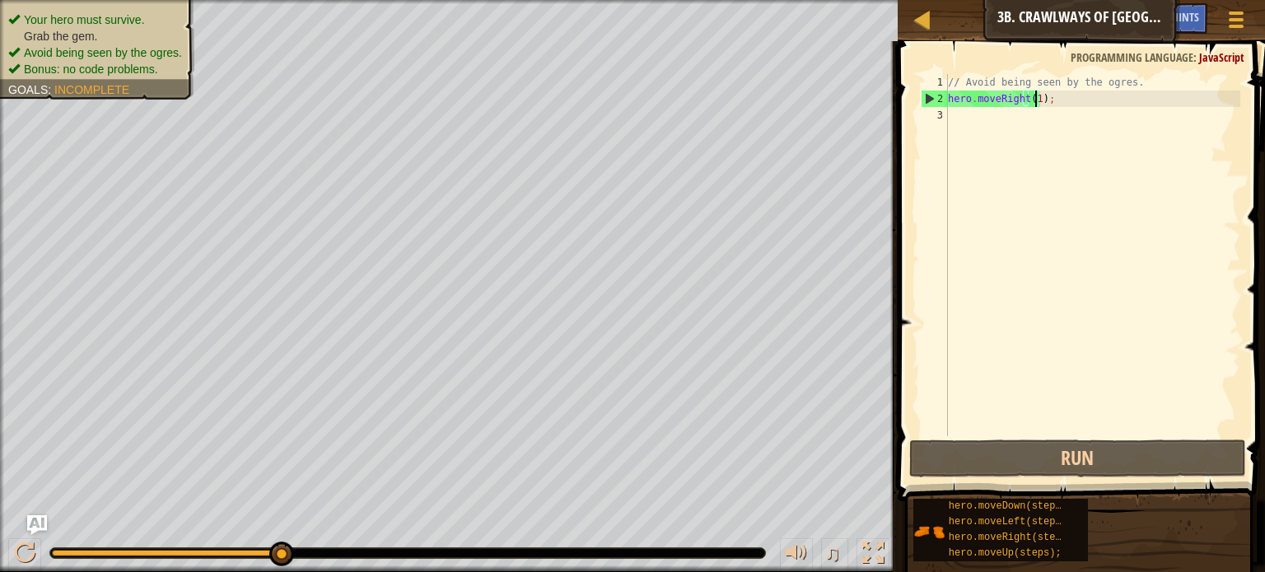
scroll to position [7, 0]
type textarea "h"
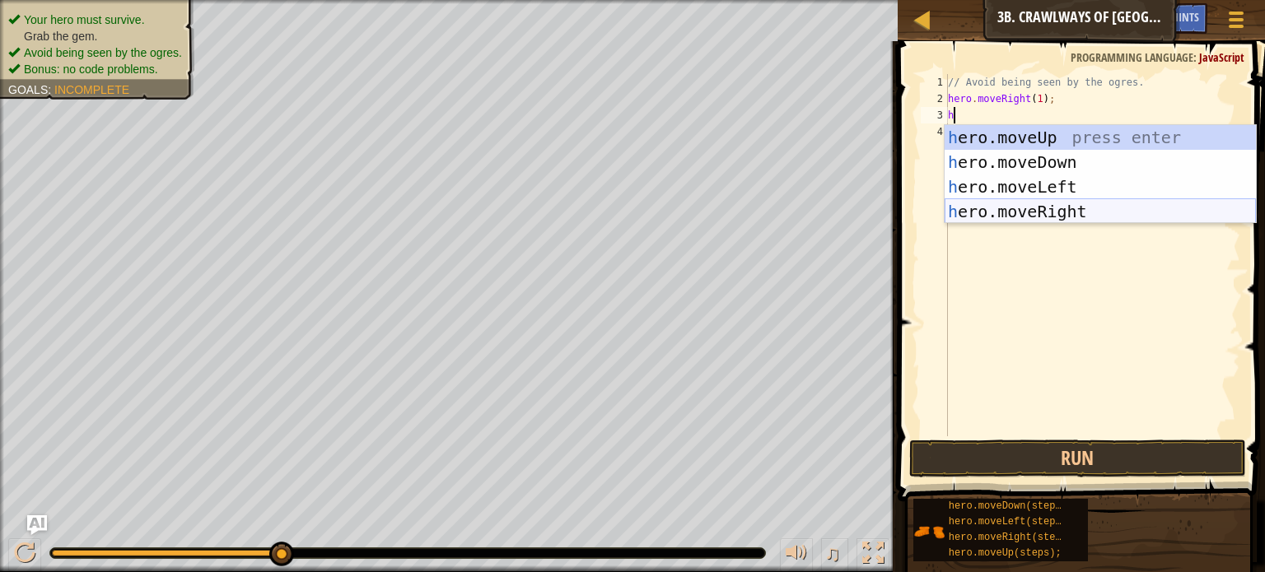
click at [1037, 209] on div "h ero.moveUp press enter h ero.moveDown press enter h ero.moveLeft press enter …" at bounding box center [1100, 199] width 311 height 148
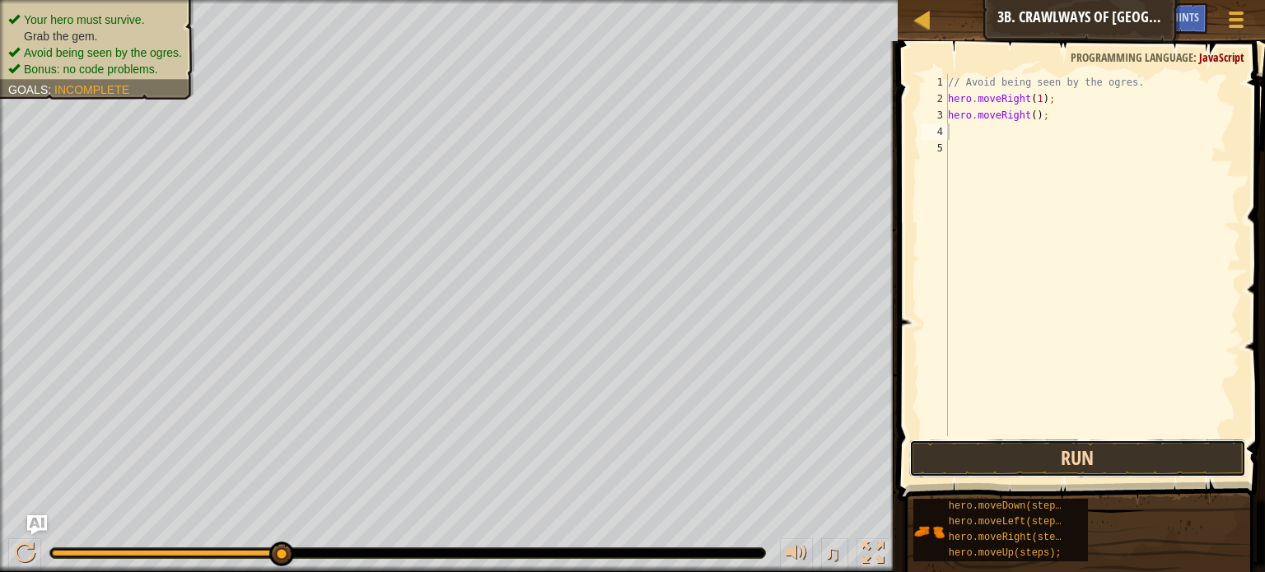
click at [985, 463] on button "Run" at bounding box center [1077, 459] width 337 height 38
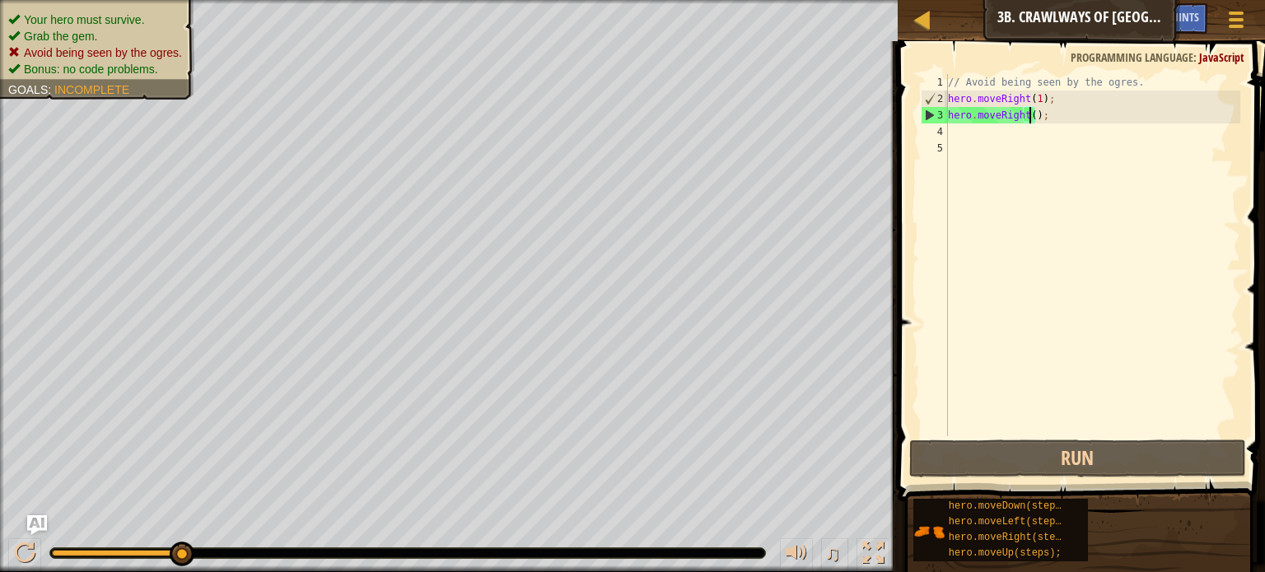
click at [1028, 118] on div "// Avoid being seen by the ogres. hero . moveRight ( 1 ) ; hero . moveRight ( )…" at bounding box center [1093, 271] width 296 height 395
type textarea "hero.moveRight();"
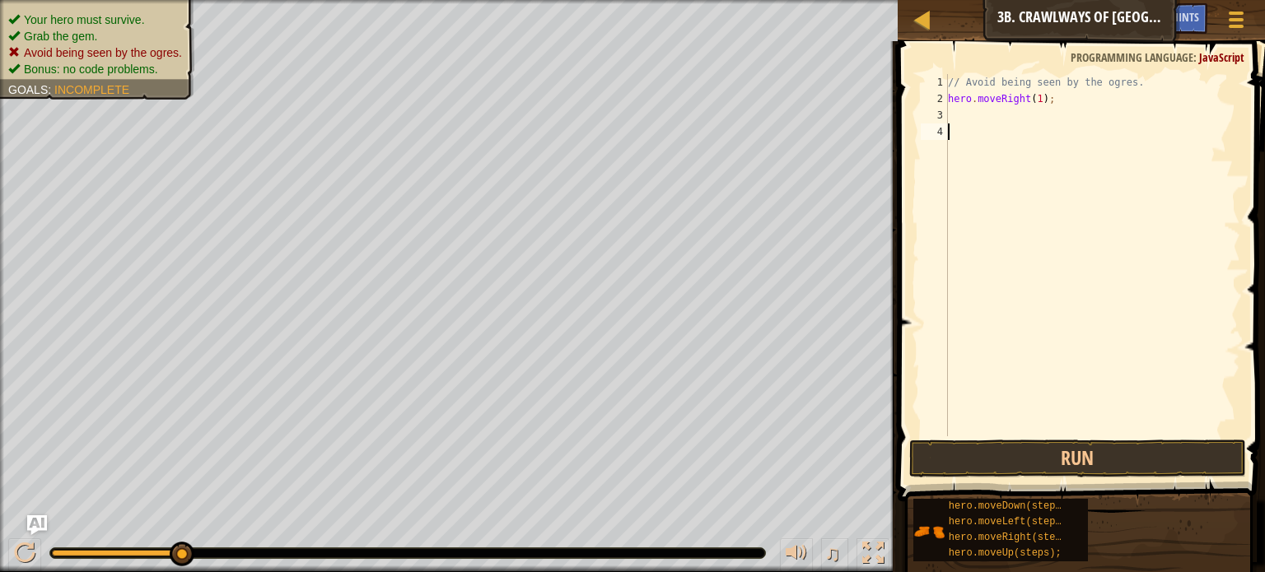
click at [993, 133] on div "// Avoid being seen by the ogres. hero . moveRight ( 1 ) ;" at bounding box center [1093, 271] width 296 height 395
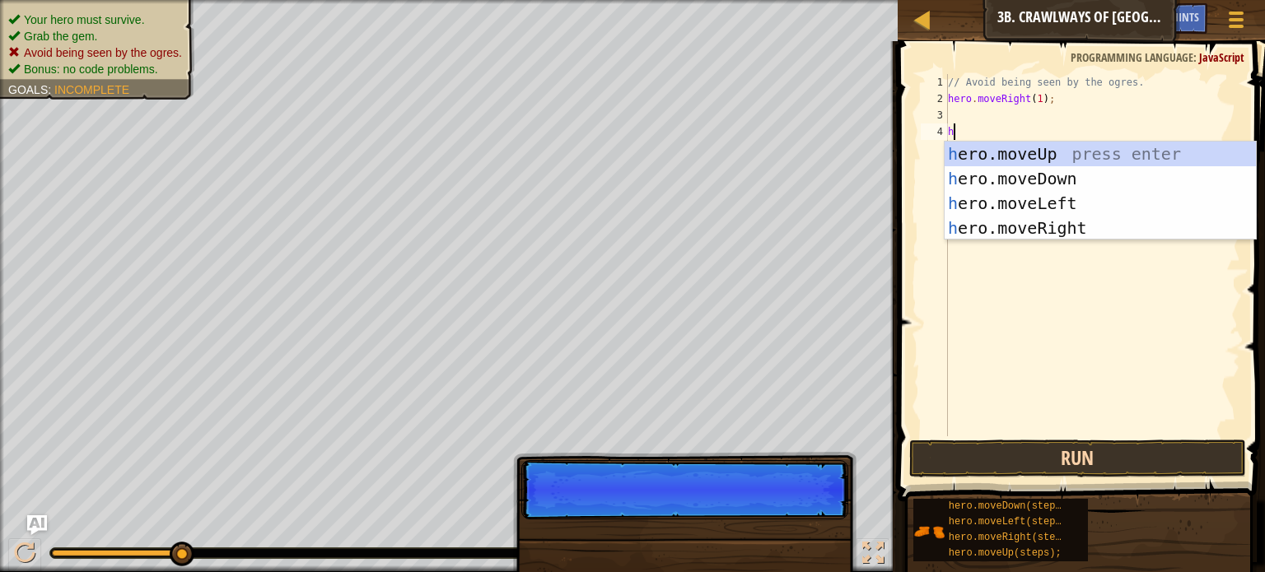
type textarea "h"
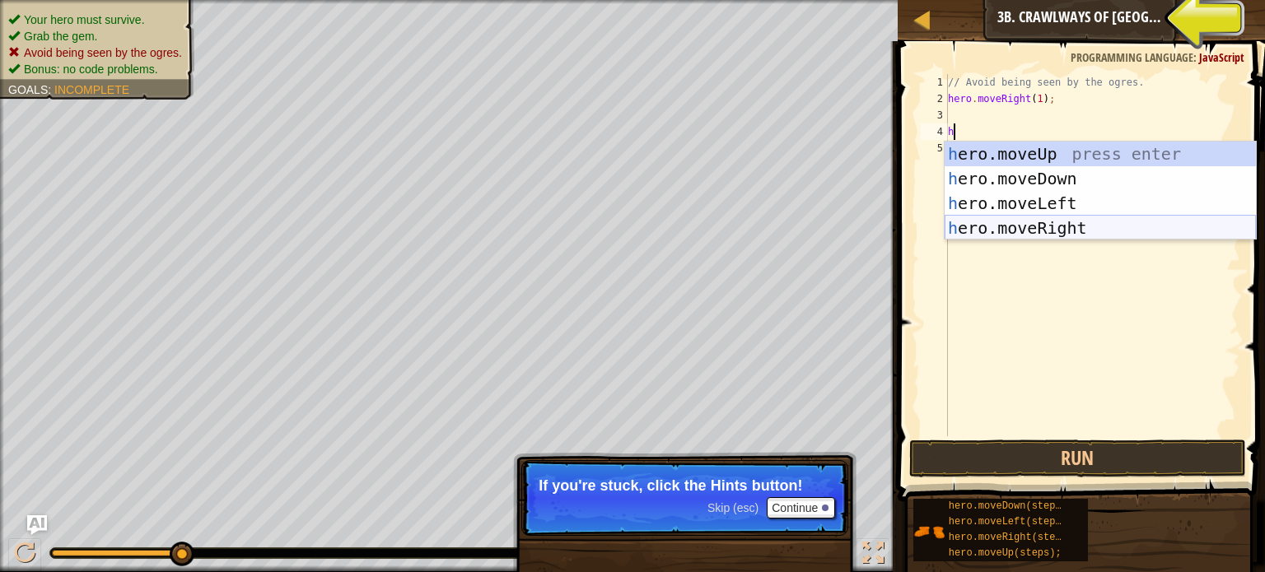
click at [1025, 227] on div "h ero.moveUp press enter h ero.moveDown press enter h ero.moveLeft press enter …" at bounding box center [1100, 216] width 311 height 148
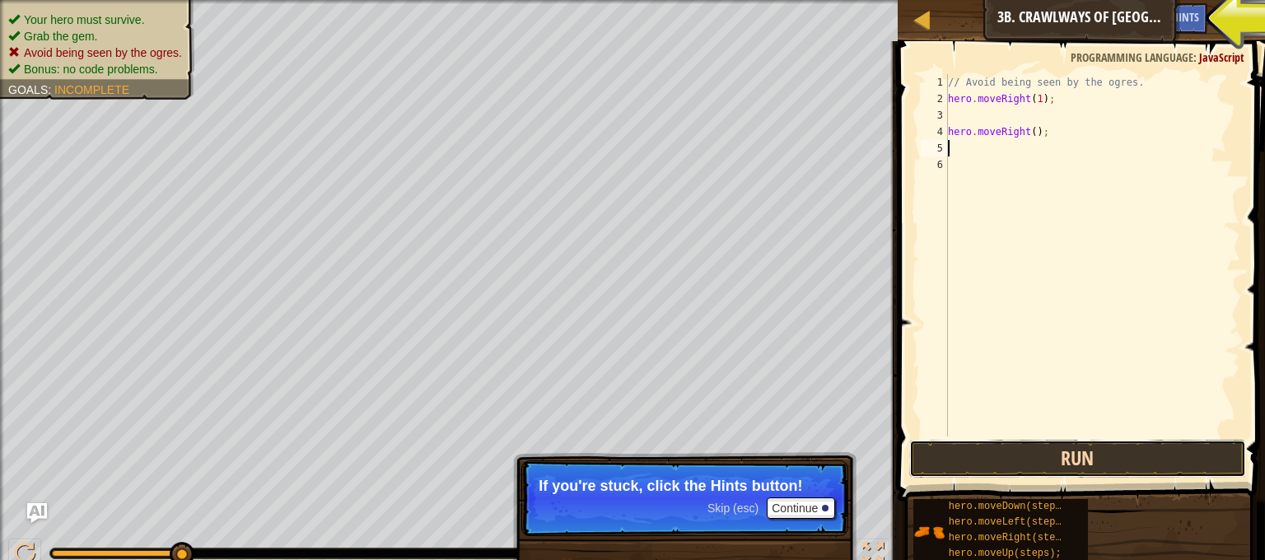
click at [955, 454] on button "Run" at bounding box center [1077, 459] width 337 height 38
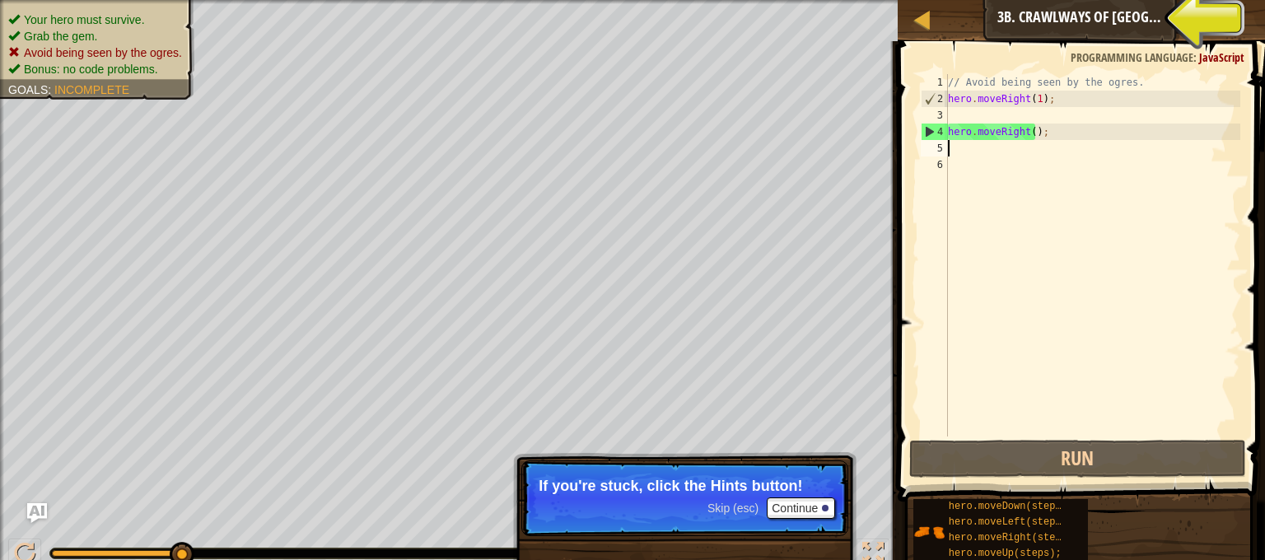
click at [1067, 142] on div "// Avoid being seen by the ogres. hero . moveRight ( 1 ) ; hero . moveRight ( )…" at bounding box center [1093, 271] width 296 height 395
click at [1067, 136] on div "// Avoid being seen by the ogres. hero . moveRight ( 1 ) ; hero . moveRight ( )…" at bounding box center [1093, 271] width 296 height 395
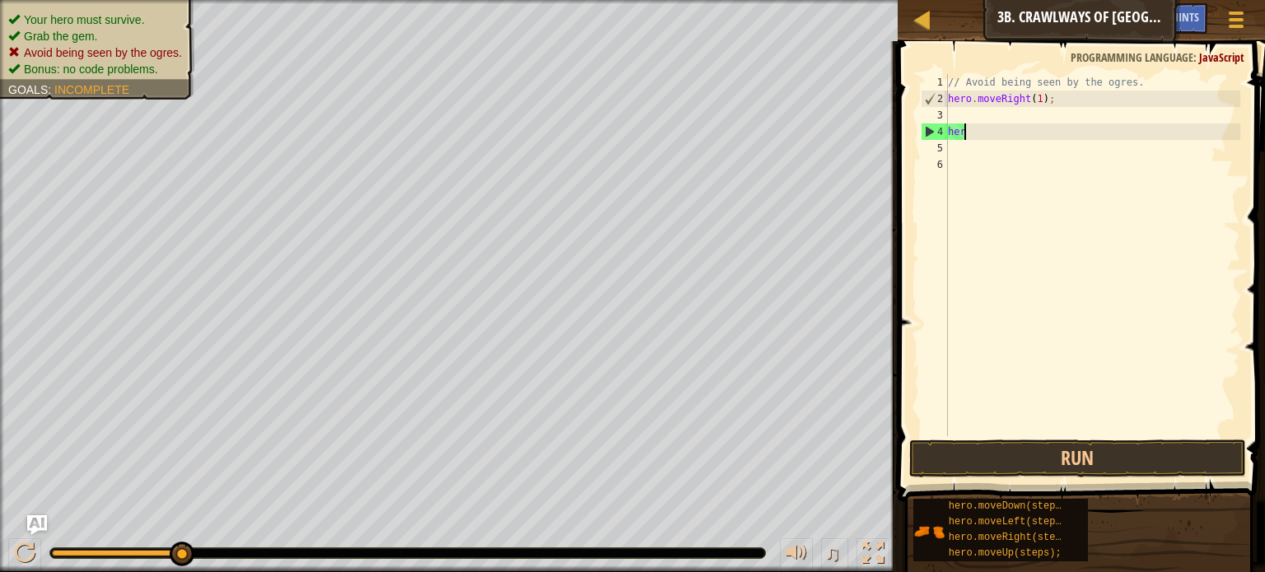
type textarea "h"
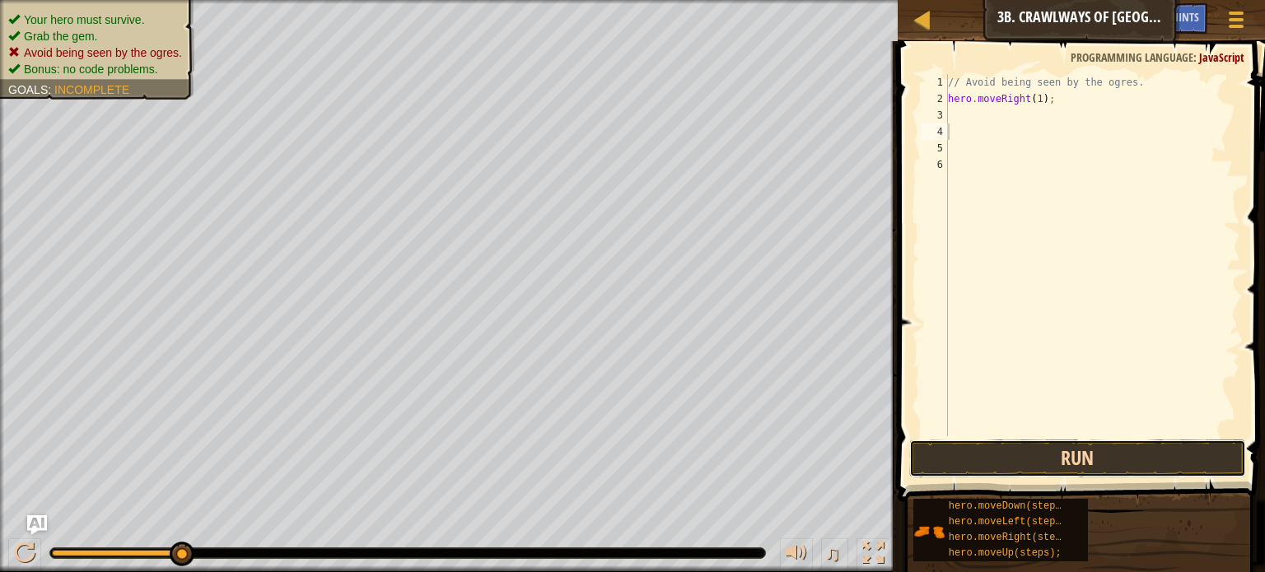
click at [974, 441] on button "Run" at bounding box center [1077, 459] width 337 height 38
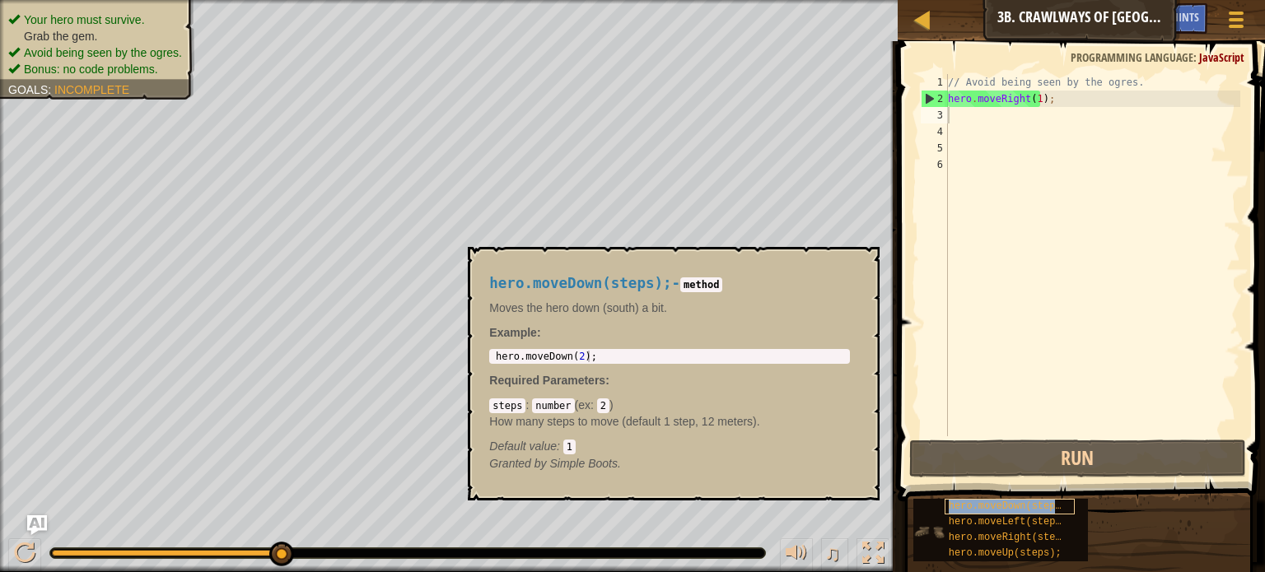
type textarea "hero.moveDown(steps);"
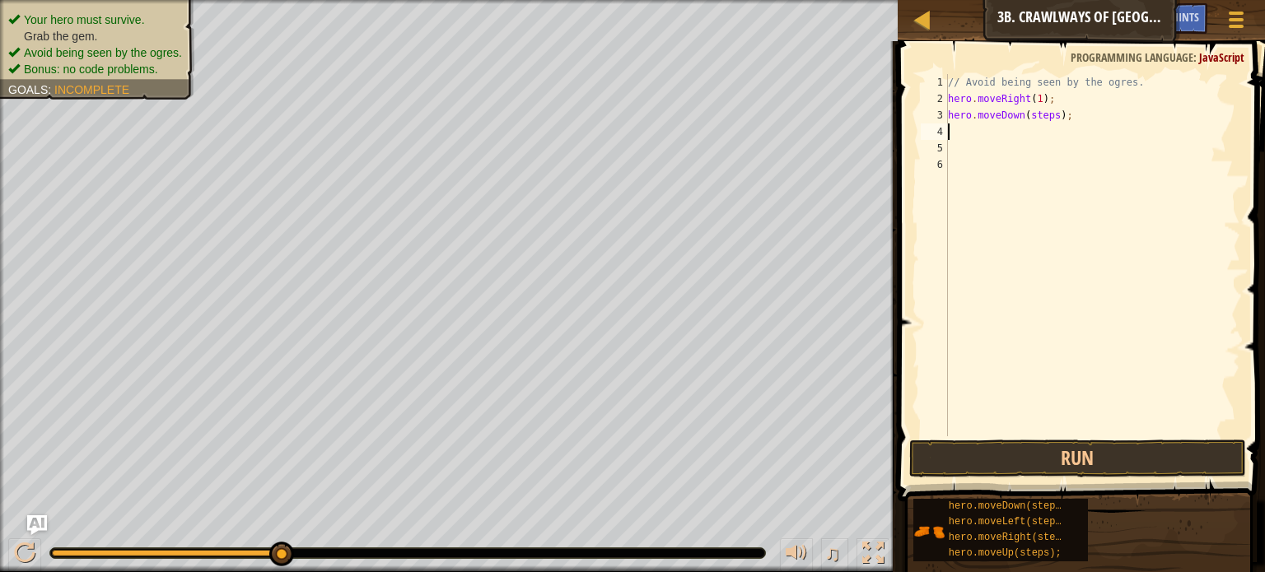
click at [1011, 138] on div "// Avoid being seen by the ogres. hero . moveRight ( 1 ) ; hero . moveDown ( st…" at bounding box center [1093, 271] width 296 height 395
click at [983, 450] on button "Run" at bounding box center [1077, 459] width 337 height 38
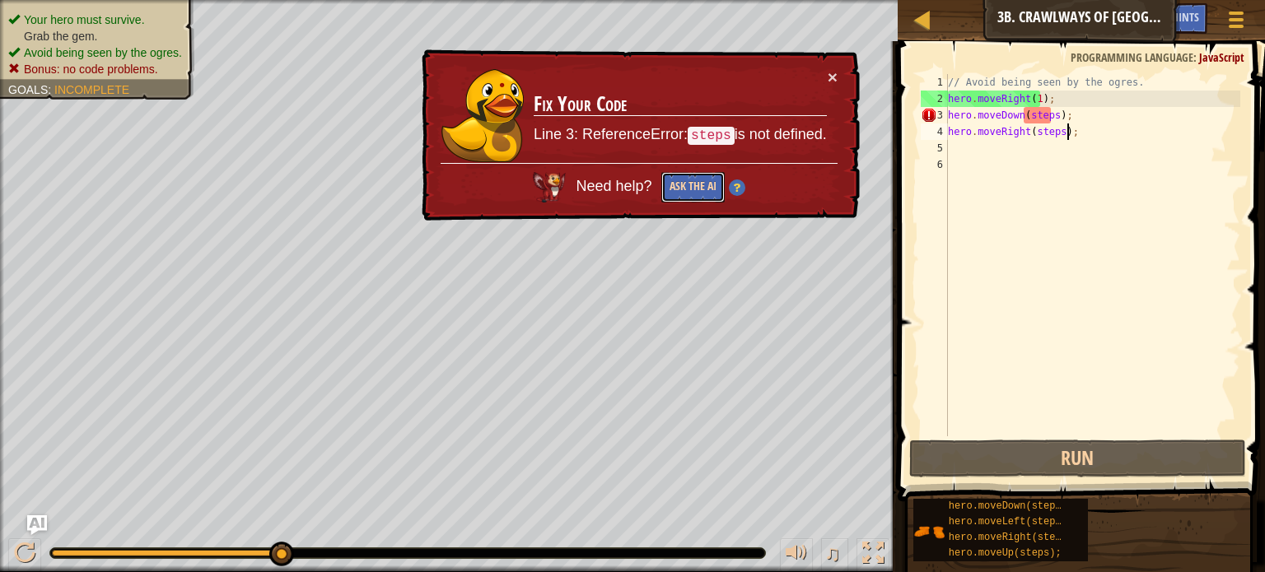
click at [684, 180] on button "Ask the AI" at bounding box center [692, 187] width 63 height 30
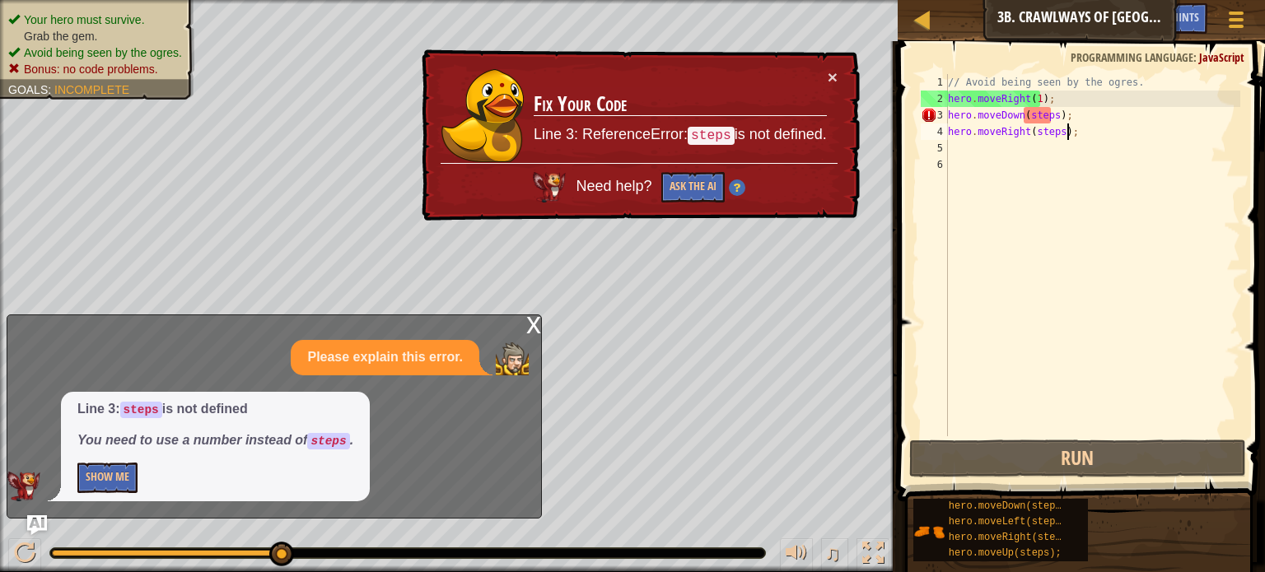
click at [1048, 117] on div "// Avoid being seen by the ogres. hero . moveRight ( 1 ) ; hero . moveDown ( st…" at bounding box center [1093, 271] width 296 height 395
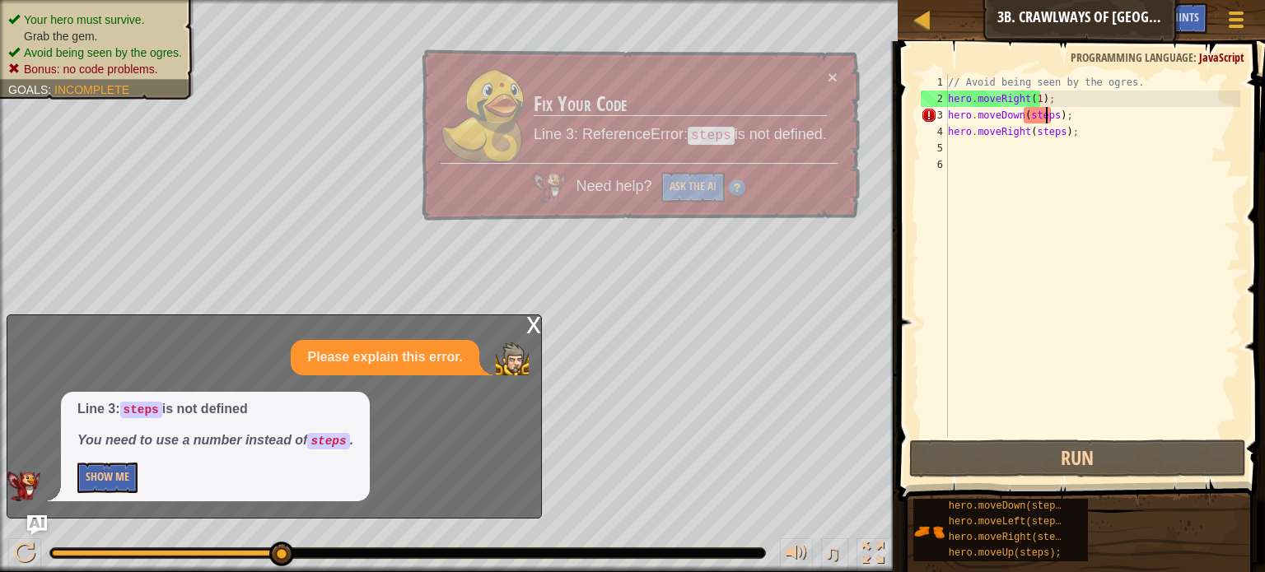
click at [1048, 117] on div "// Avoid being seen by the ogres. hero . moveRight ( 1 ) ; hero . moveDown ( st…" at bounding box center [1093, 271] width 296 height 395
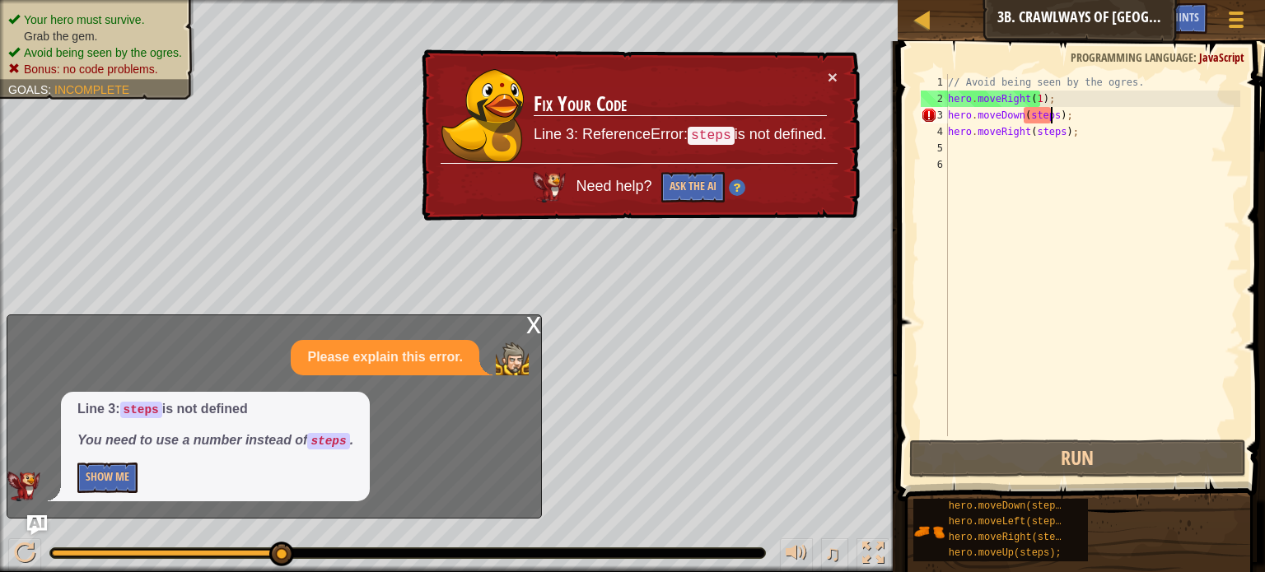
click at [1049, 118] on div "// Avoid being seen by the ogres. hero . moveRight ( 1 ) ; hero . moveDown ( st…" at bounding box center [1093, 271] width 296 height 395
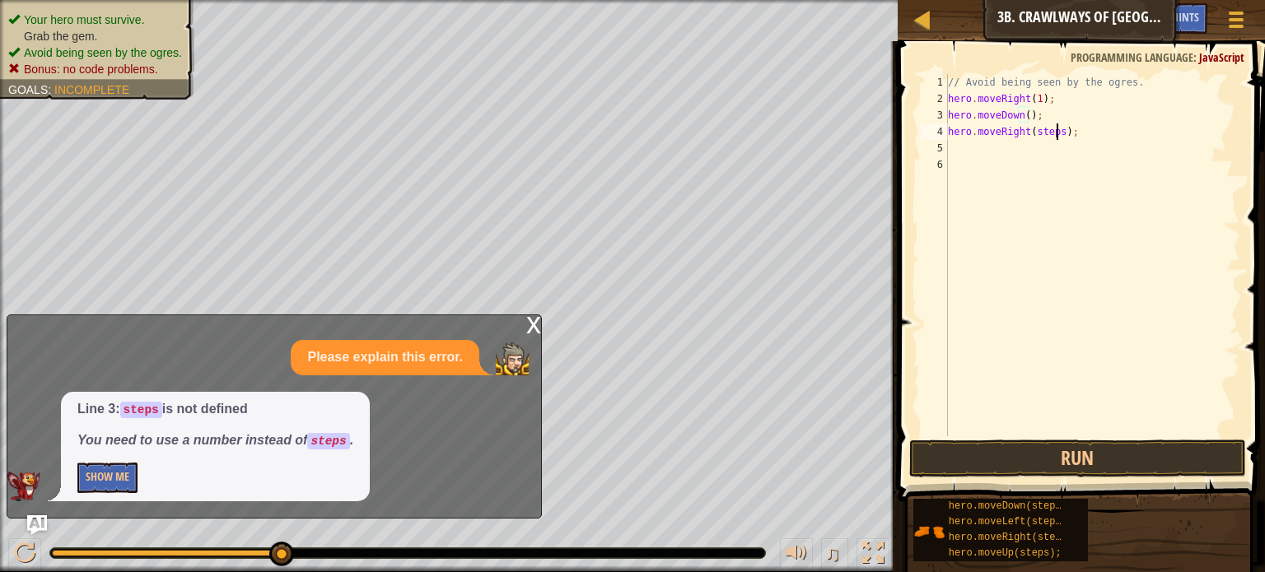
click at [1054, 134] on div "// Avoid being seen by the ogres. hero . moveRight ( 1 ) ; hero . moveDown ( ) …" at bounding box center [1093, 271] width 296 height 395
click at [930, 441] on button "Run" at bounding box center [1077, 459] width 337 height 38
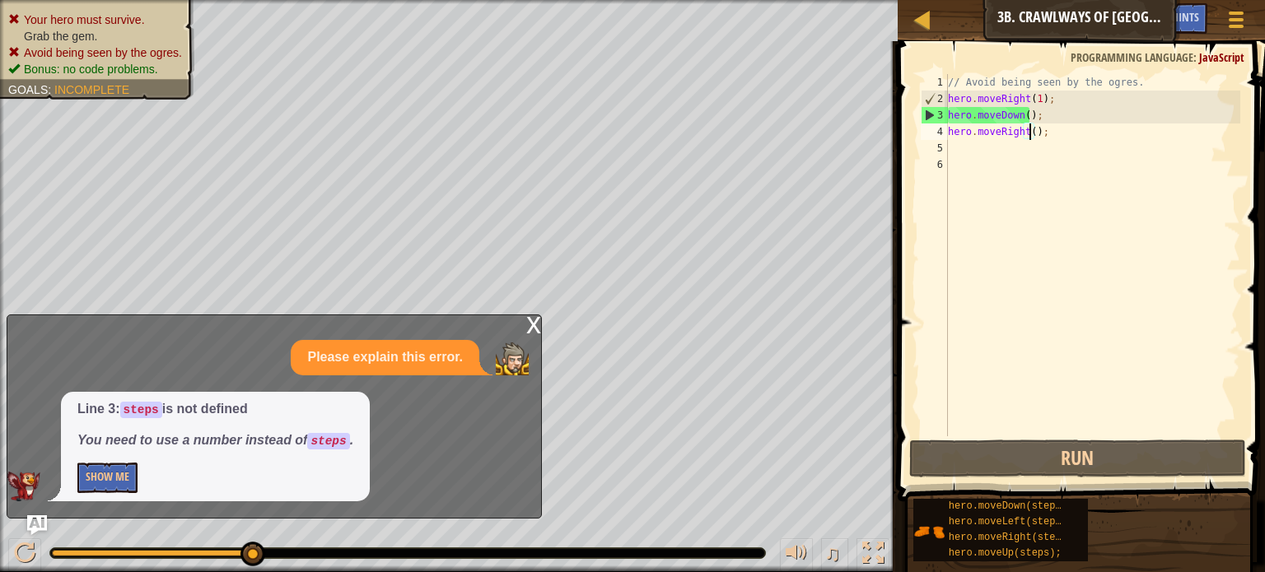
click at [1030, 117] on div "// Avoid being seen by the ogres. hero . moveRight ( 1 ) ; hero . moveDown ( ) …" at bounding box center [1093, 271] width 296 height 395
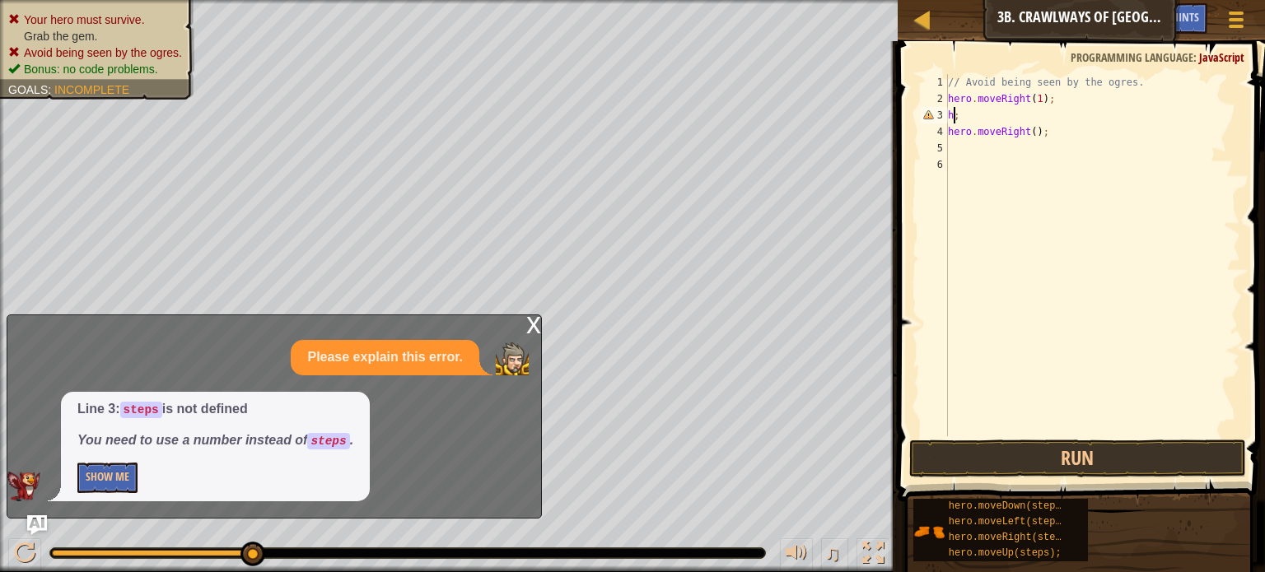
type textarea ";"
click at [965, 117] on div "// Avoid being seen by the ogres. hero . moveRight ( 1 ) ; ; hero . moveRight (…" at bounding box center [1093, 271] width 296 height 395
click at [1028, 134] on div "// Avoid being seen by the ogres. hero . moveRight ( 1 ) ; hero . moveLeft ( st…" at bounding box center [1093, 271] width 296 height 395
click at [1044, 114] on div "// Avoid being seen by the ogres. hero . moveRight ( 1 ) ; hero . moveLeft ( st…" at bounding box center [1093, 271] width 296 height 395
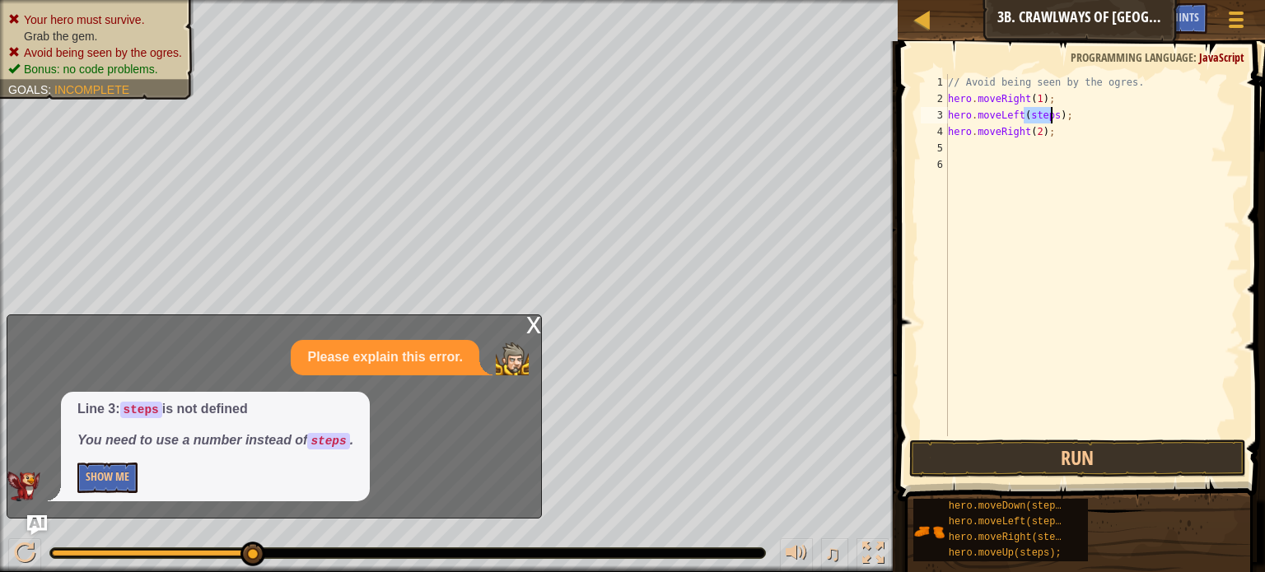
click at [1044, 114] on div "// Avoid being seen by the ogres. hero . moveRight ( 1 ) ; hero . moveLeft ( st…" at bounding box center [1093, 271] width 296 height 395
type textarea "hero.moveLeft(1);"
click at [993, 445] on button "Run" at bounding box center [1077, 459] width 337 height 38
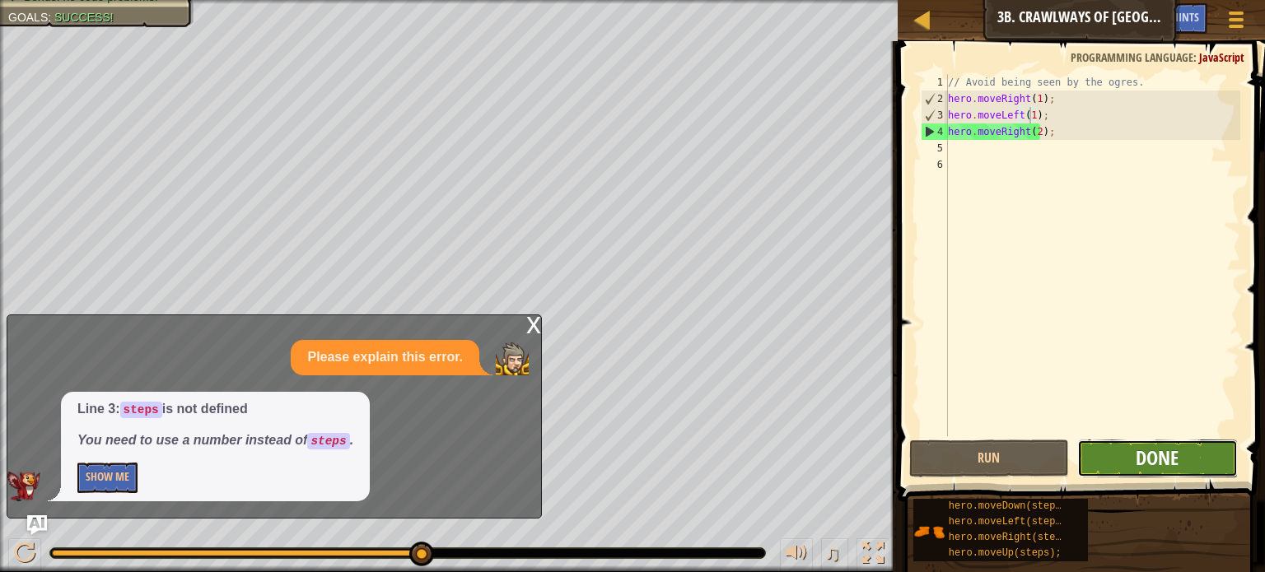
click at [1140, 467] on span "Done" at bounding box center [1157, 458] width 43 height 26
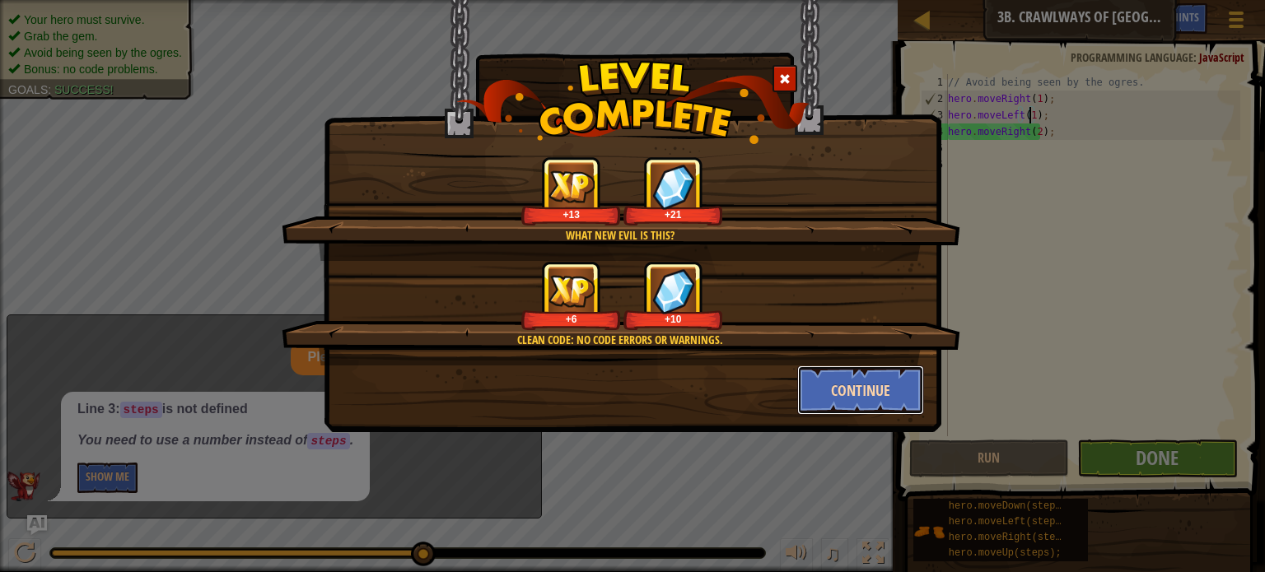
click at [859, 391] on button "Continue" at bounding box center [861, 390] width 128 height 49
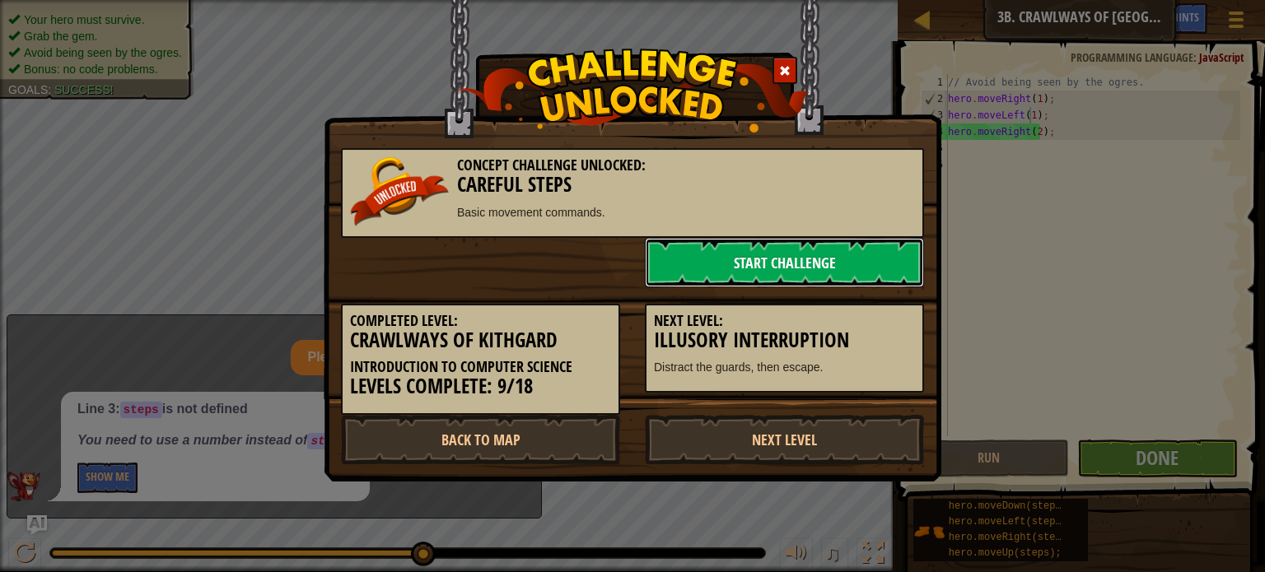
click at [752, 263] on link "Start Challenge" at bounding box center [784, 262] width 279 height 49
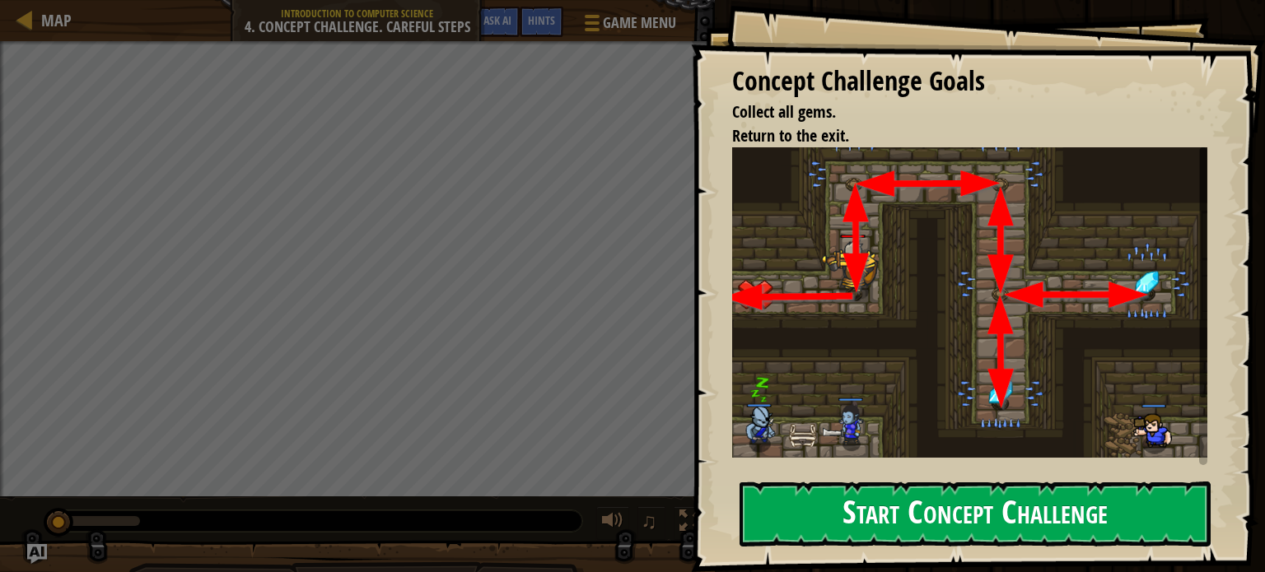
click at [822, 490] on button "Start Concept Challenge" at bounding box center [975, 514] width 471 height 65
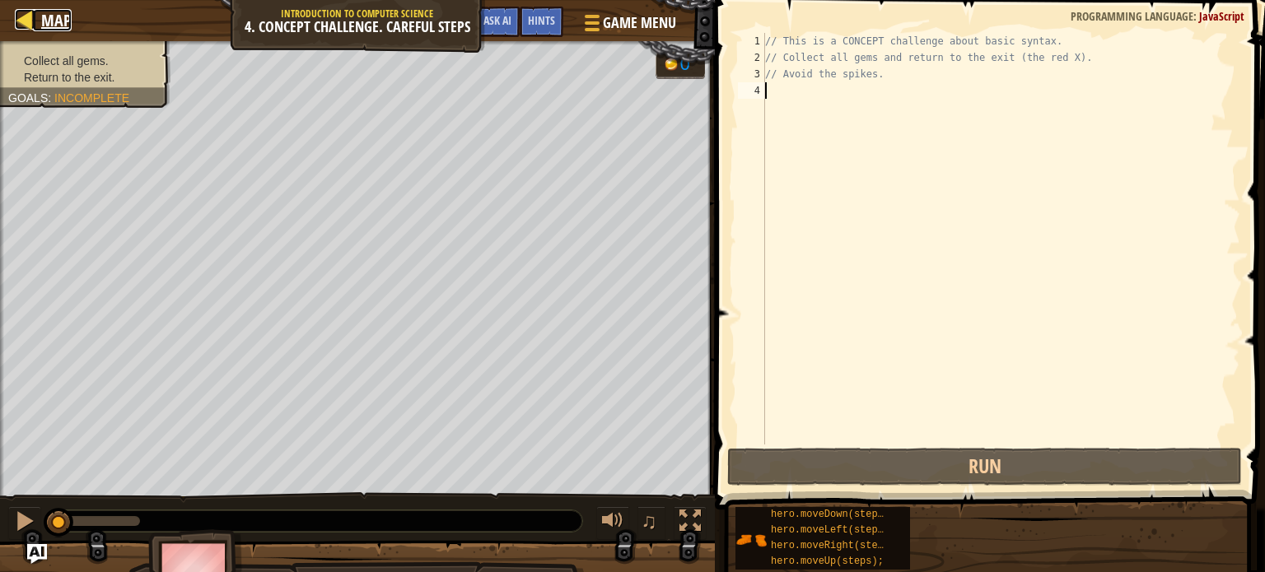
click at [35, 19] on link "Map" at bounding box center [52, 20] width 39 height 22
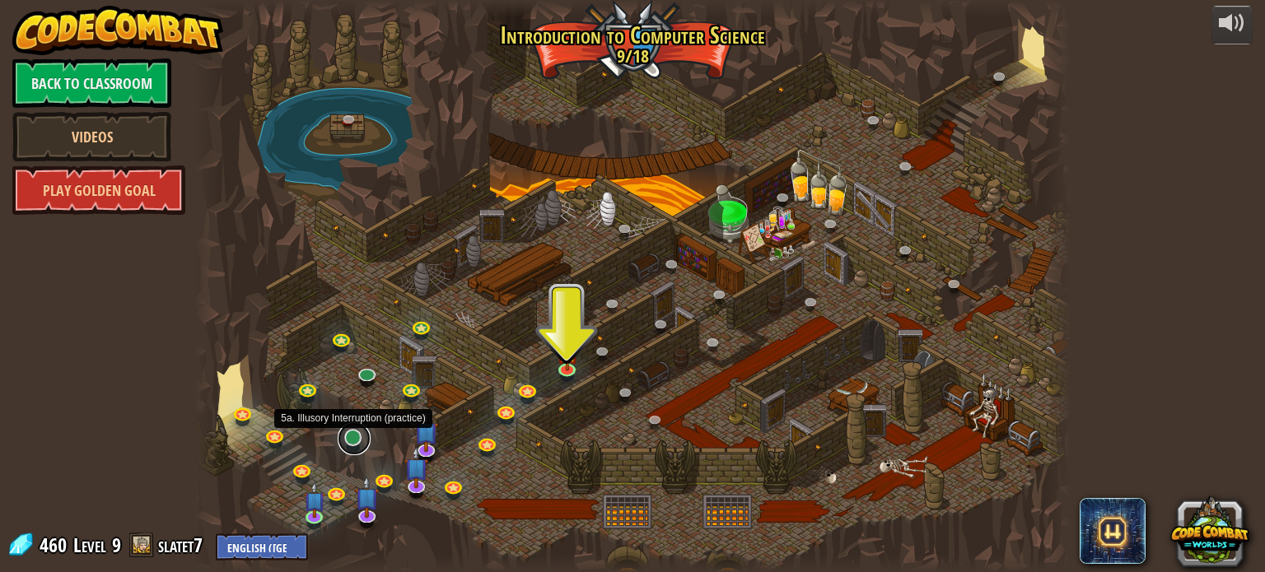
click at [353, 437] on link at bounding box center [354, 439] width 33 height 33
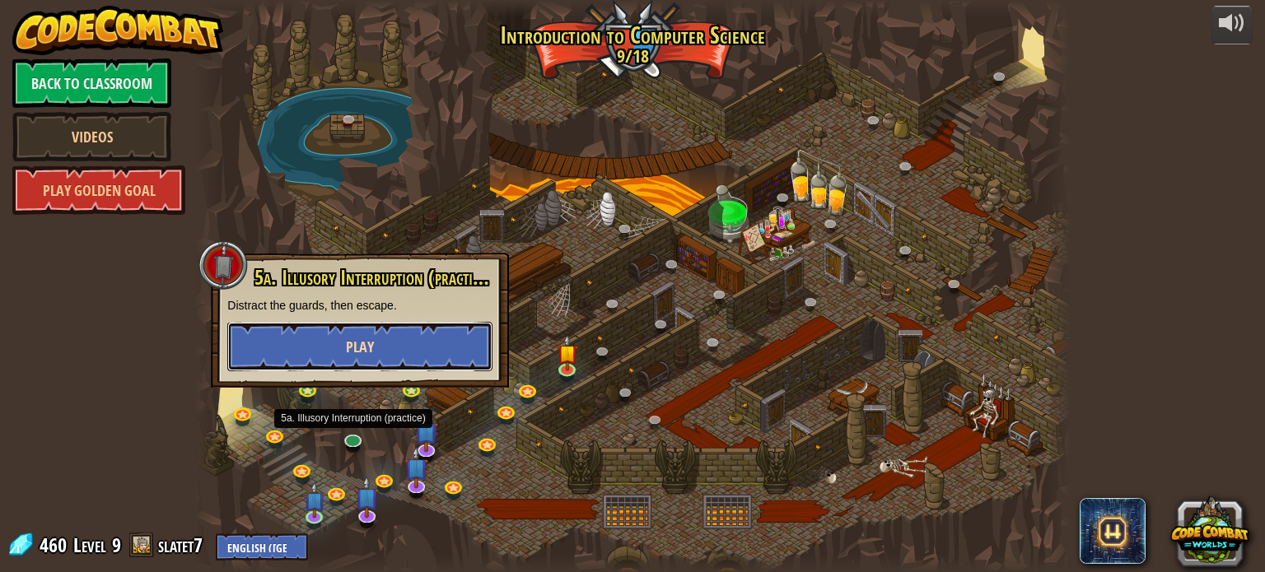
click at [424, 341] on button "Play" at bounding box center [359, 346] width 265 height 49
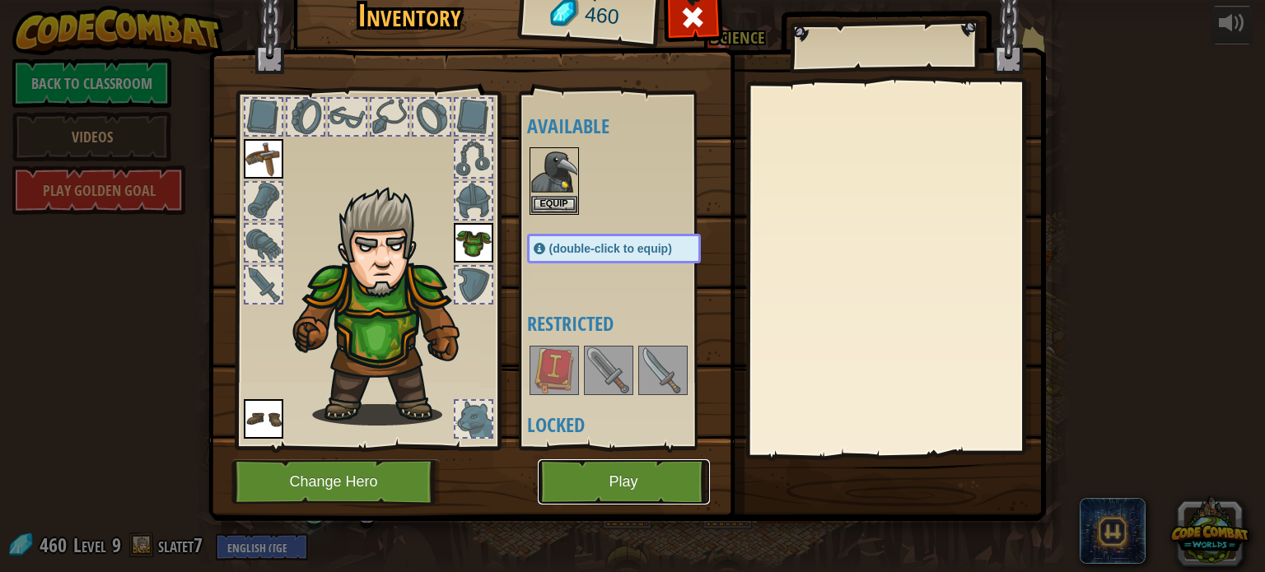
click at [610, 465] on button "Play" at bounding box center [624, 482] width 172 height 45
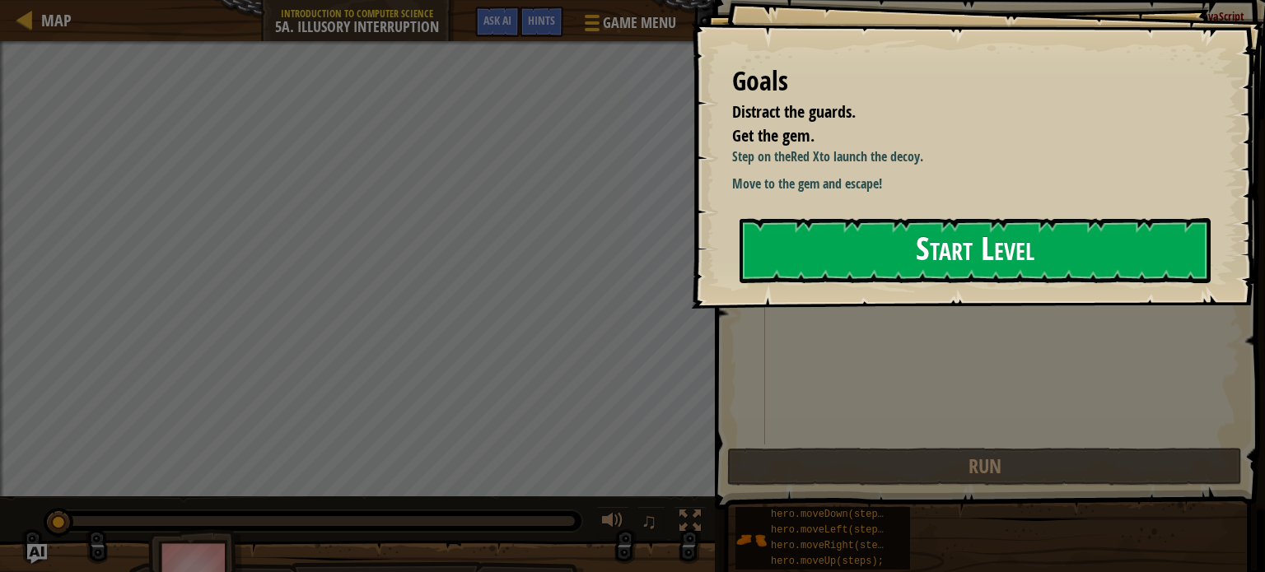
click at [918, 269] on button "Start Level" at bounding box center [975, 250] width 471 height 65
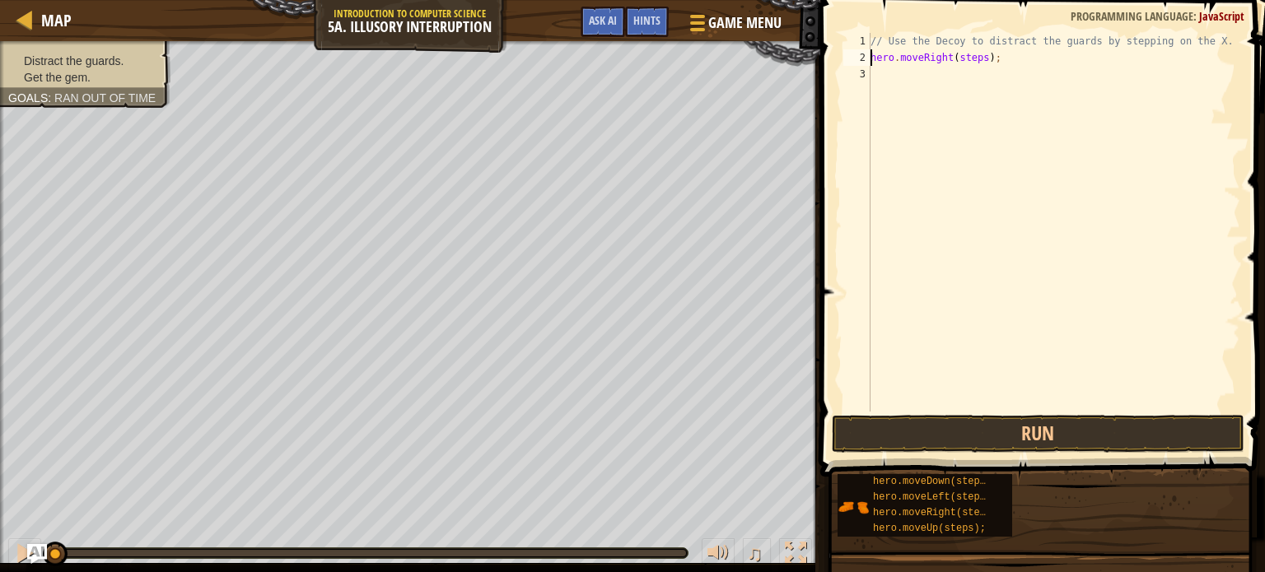
click at [972, 60] on div "// Use the Decoy to distract the guards by stepping on the X. hero . moveRight …" at bounding box center [1053, 239] width 373 height 412
click at [910, 436] on button "Run" at bounding box center [1038, 434] width 413 height 38
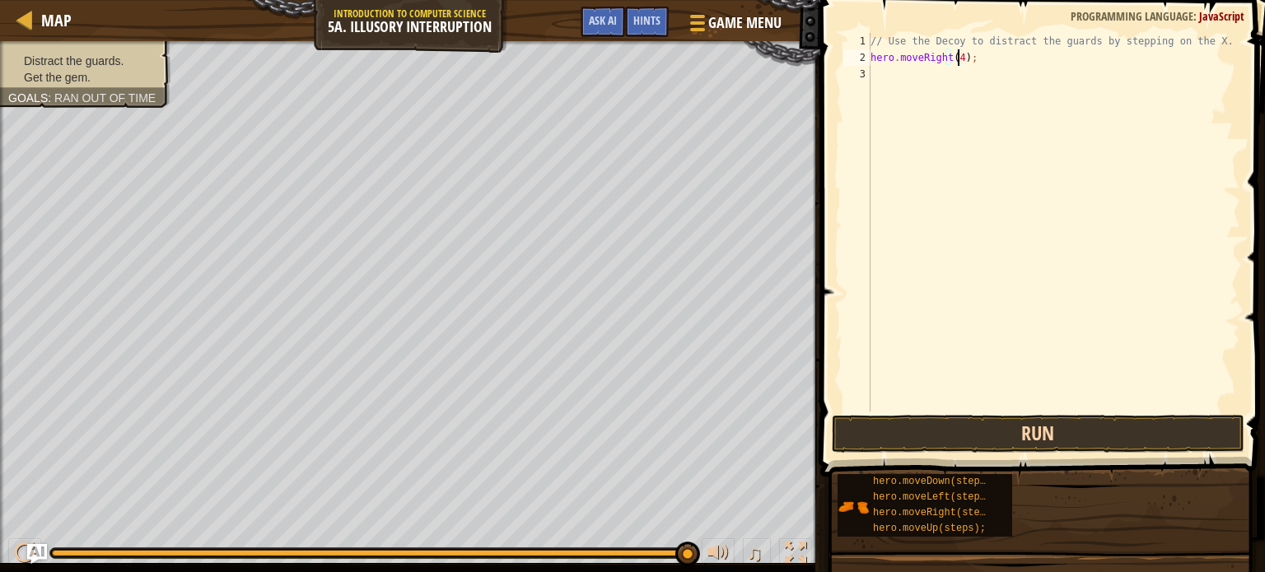
type textarea "hero.moveRight(4);"
click at [905, 432] on button "Run" at bounding box center [1038, 434] width 413 height 38
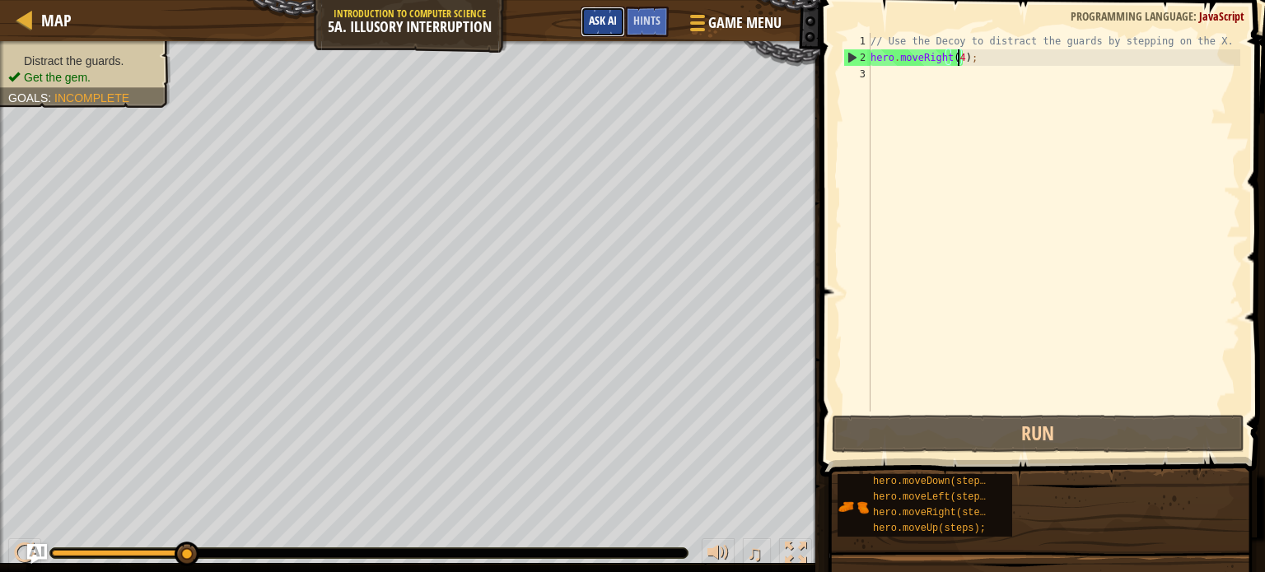
click at [605, 21] on span "Ask AI" at bounding box center [603, 20] width 28 height 16
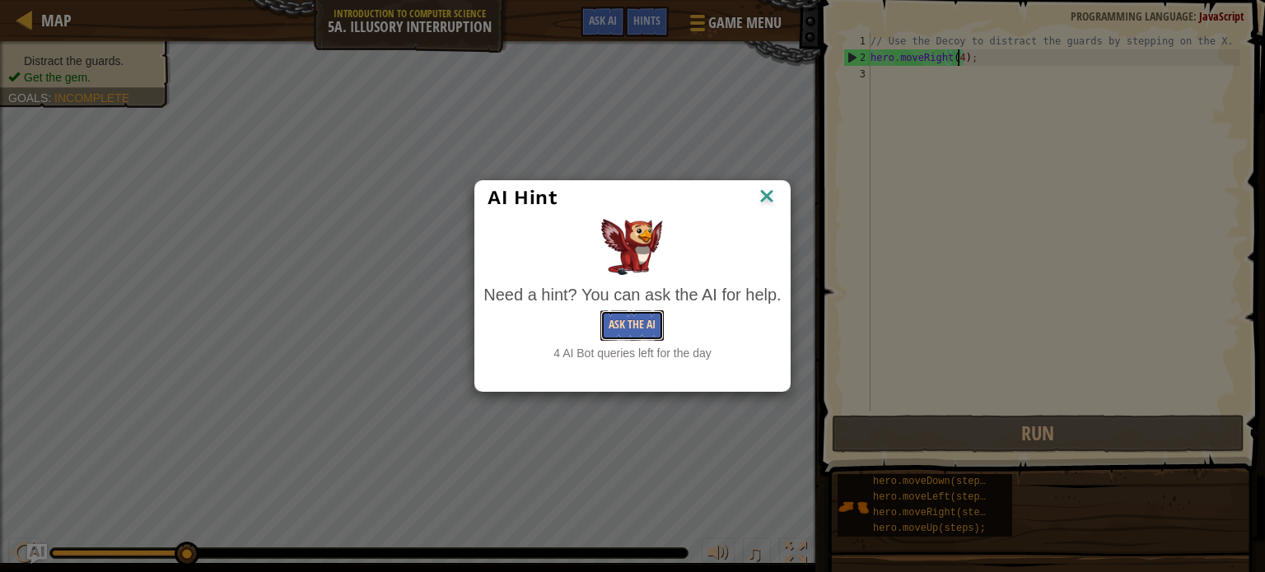
click at [636, 322] on button "Ask the AI" at bounding box center [631, 326] width 63 height 30
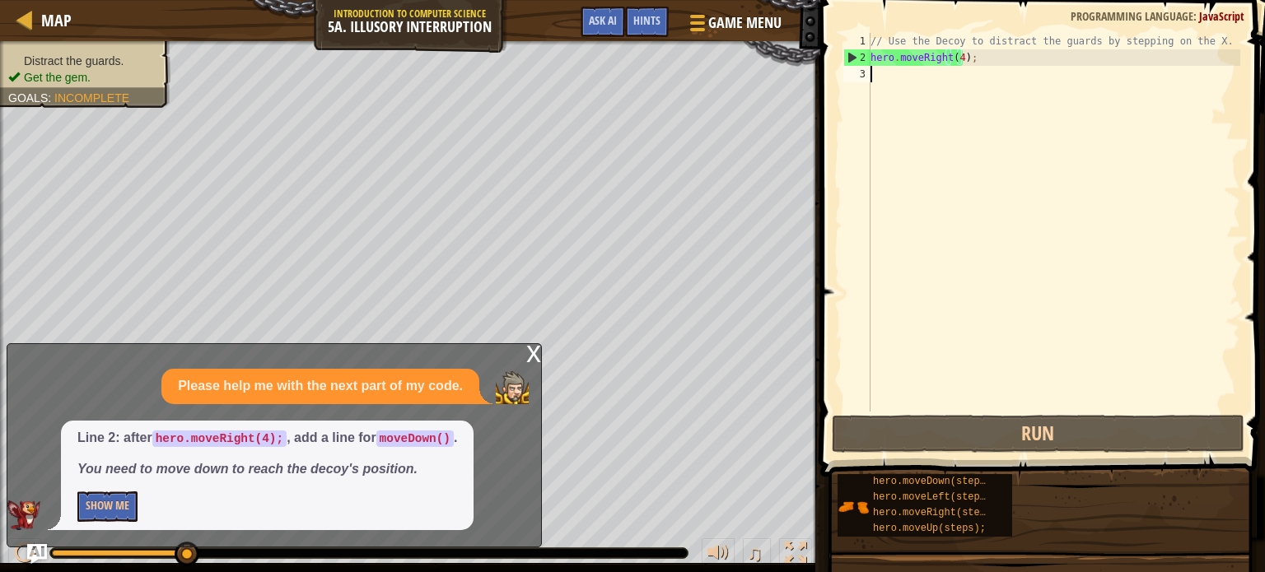
click at [903, 79] on div "// Use the Decoy to distract the guards by stepping on the X. hero . moveRight …" at bounding box center [1053, 239] width 373 height 412
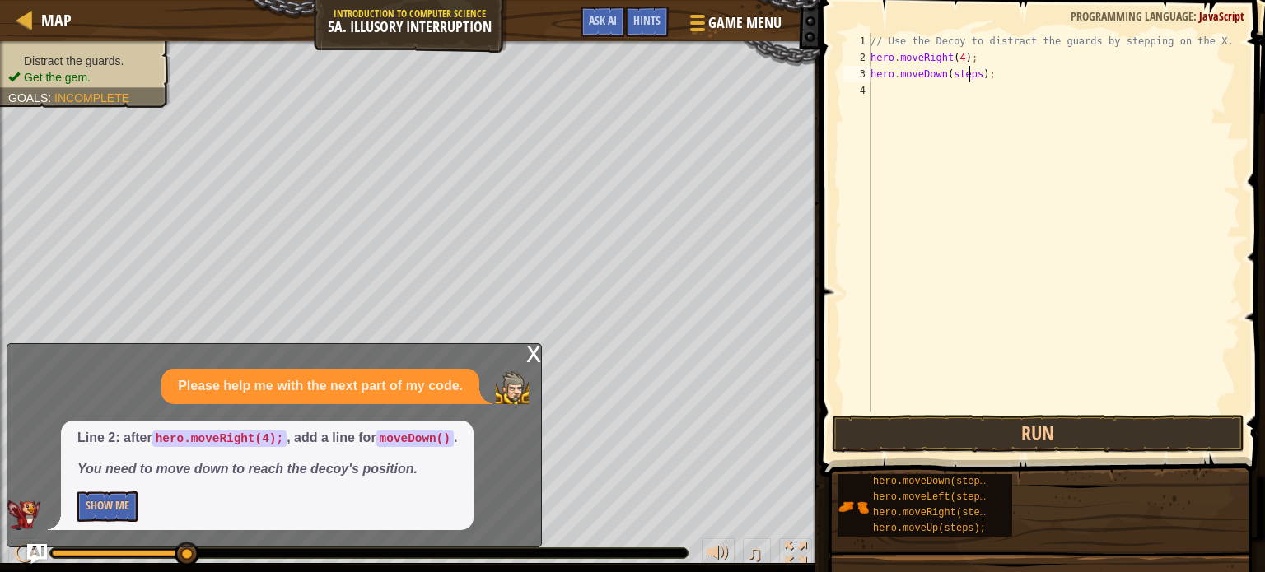
click at [968, 72] on div "// Use the Decoy to distract the guards by stepping on the X. hero . moveRight …" at bounding box center [1053, 239] width 373 height 412
click at [886, 437] on button "Run" at bounding box center [1038, 434] width 413 height 38
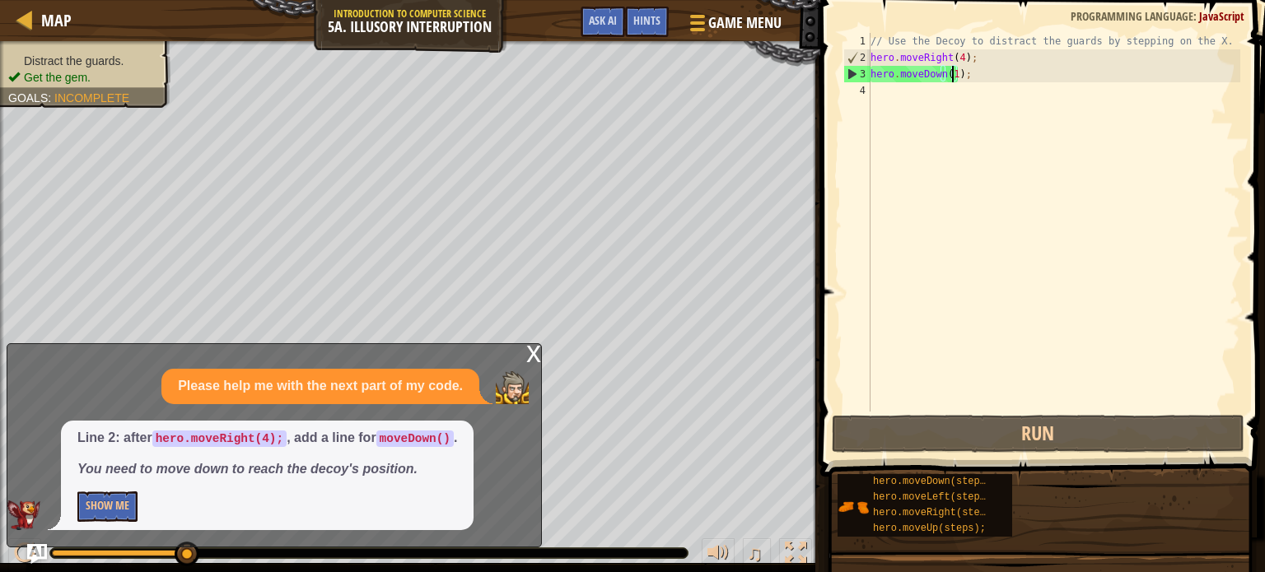
click at [974, 72] on div "// Use the Decoy to distract the guards by stepping on the X. hero . moveRight …" at bounding box center [1053, 239] width 373 height 412
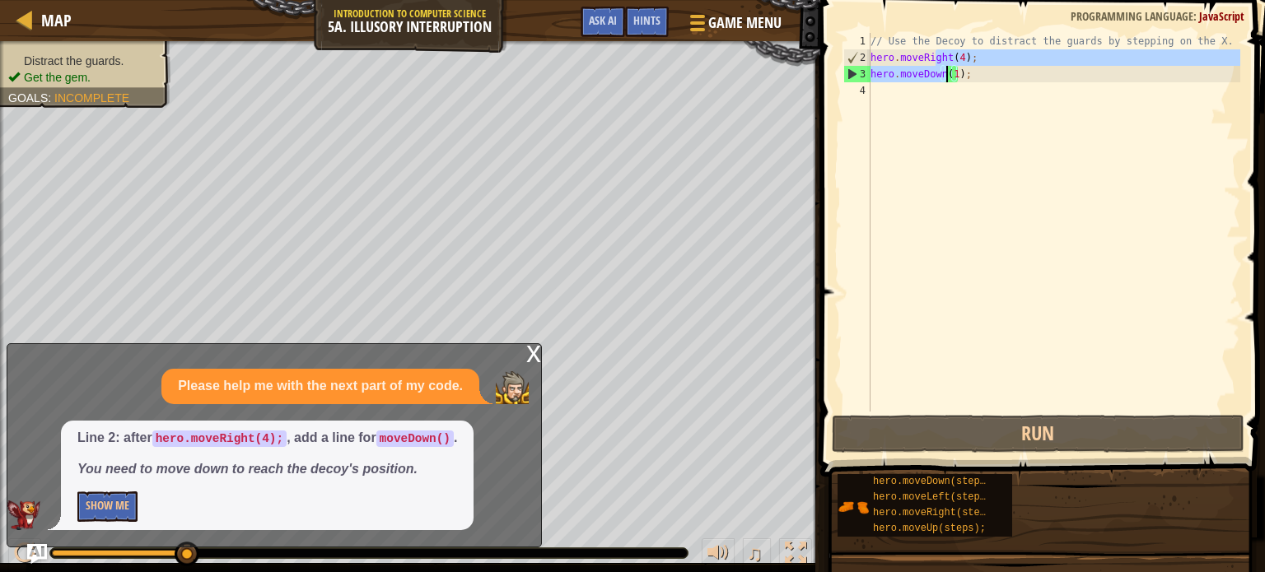
drag, startPoint x: 936, startPoint y: 54, endPoint x: 950, endPoint y: 75, distance: 24.9
click at [950, 75] on div "// Use the Decoy to distract the guards by stepping on the X. hero . moveRight …" at bounding box center [1053, 239] width 373 height 412
click at [967, 74] on div "// Use the Decoy to distract the guards by stepping on the X. hero . moveRight …" at bounding box center [1053, 239] width 373 height 412
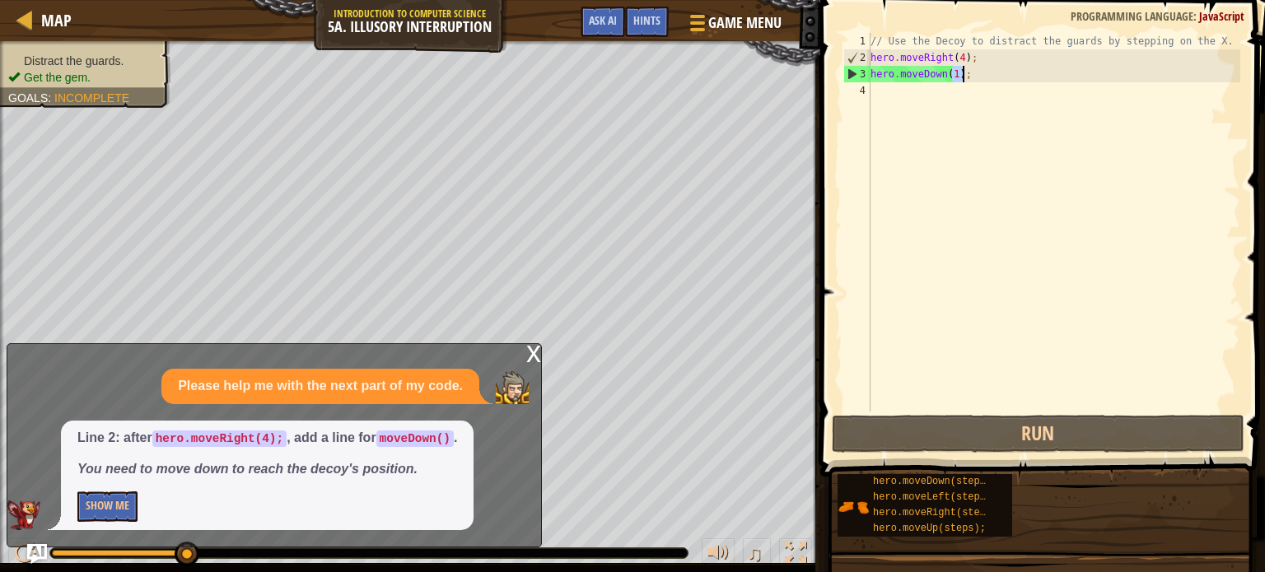
click at [967, 74] on div "// Use the Decoy to distract the guards by stepping on the X. hero . moveRight …" at bounding box center [1053, 239] width 373 height 412
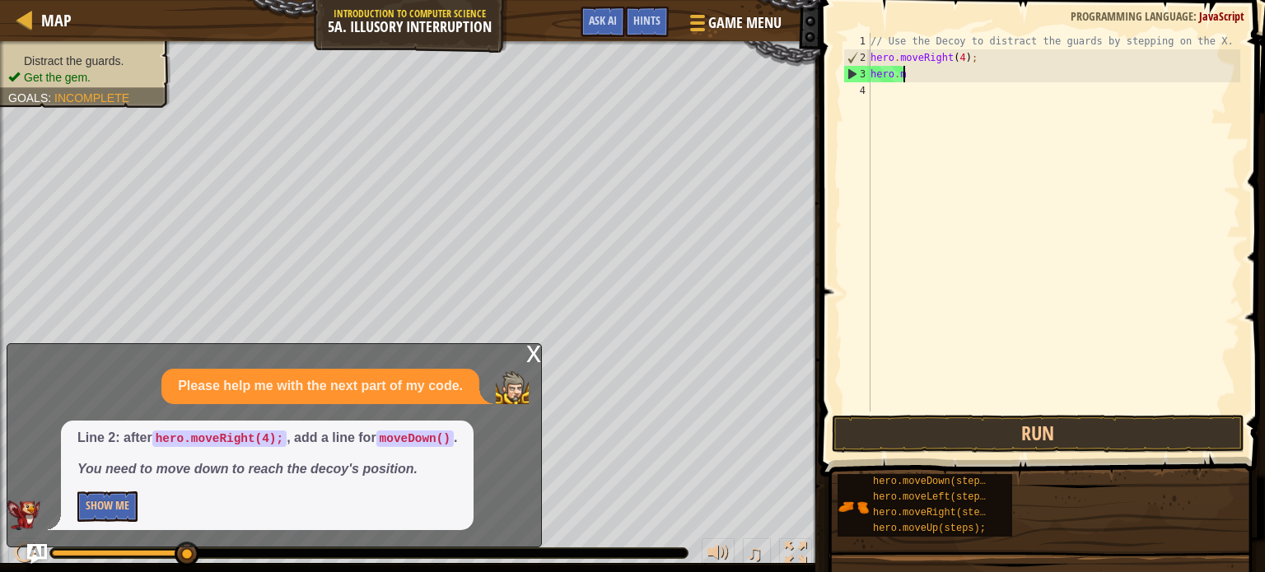
scroll to position [7, 0]
type textarea "h"
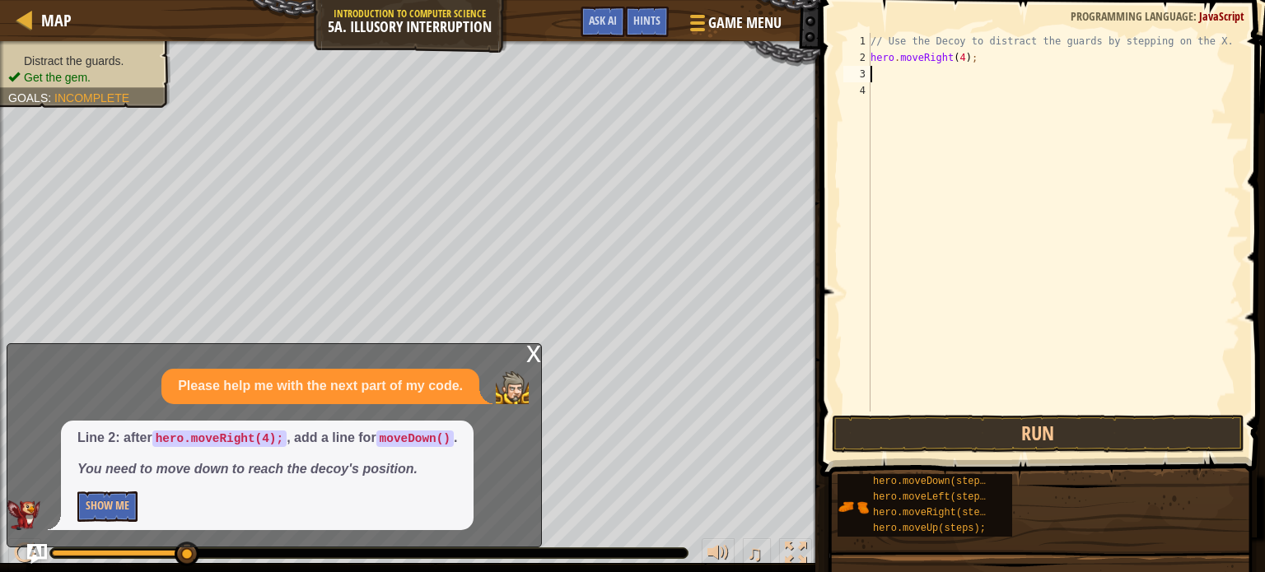
click at [868, 58] on div "2" at bounding box center [856, 57] width 27 height 16
type textarea "hero.moveRight(4);"
click at [877, 57] on div "// Use the Decoy to distract the guards by stepping on the X. hero . moveRight …" at bounding box center [1053, 239] width 373 height 412
click at [955, 55] on div "// Use the Decoy to distract the guards by stepping on the X. hero . moveRight …" at bounding box center [1053, 222] width 373 height 379
click at [955, 55] on div "// Use the Decoy to distract the guards by stepping on the X. hero . moveRight …" at bounding box center [1053, 239] width 373 height 412
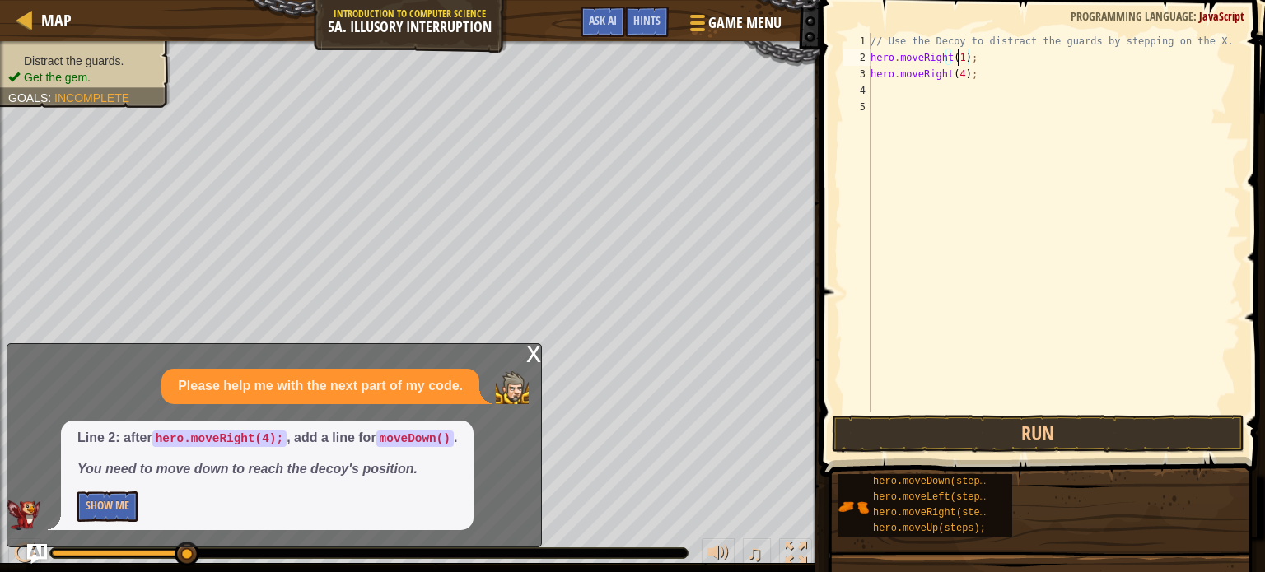
scroll to position [7, 7]
click at [871, 73] on div "// Use the Decoy to distract the guards by stepping on the X. hero . moveRight …" at bounding box center [1053, 239] width 373 height 412
type textarea "hero.moveRight(4);"
click at [871, 73] on div "// Use the Decoy to distract the guards by stepping on the X. hero . moveRight …" at bounding box center [1053, 239] width 373 height 412
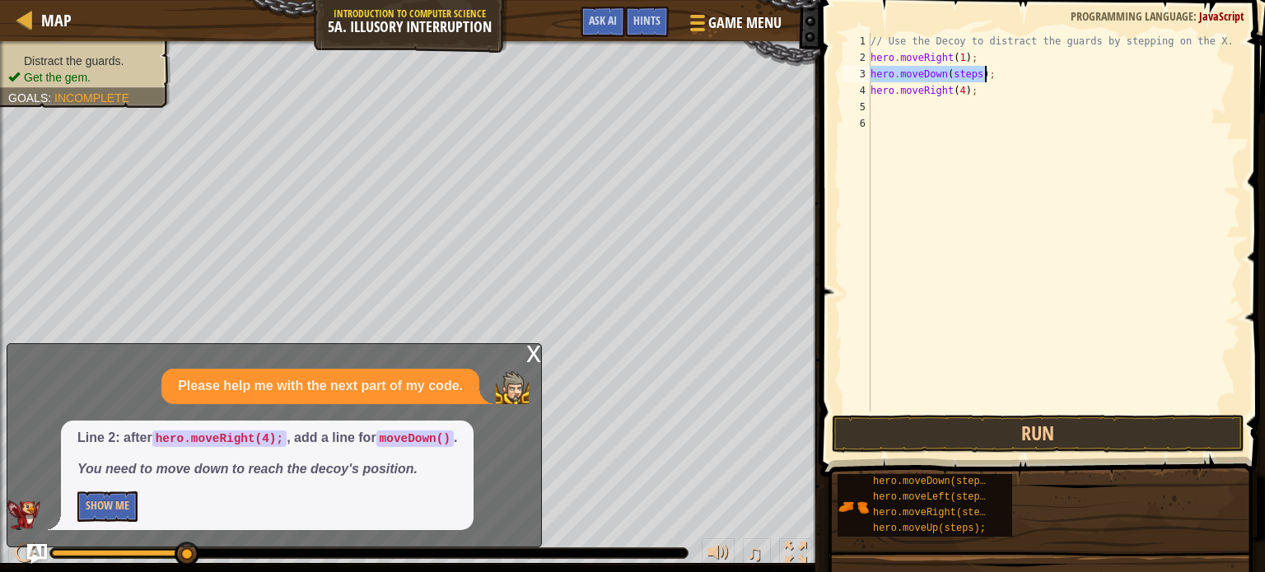
click at [538, 357] on div "x" at bounding box center [533, 352] width 15 height 16
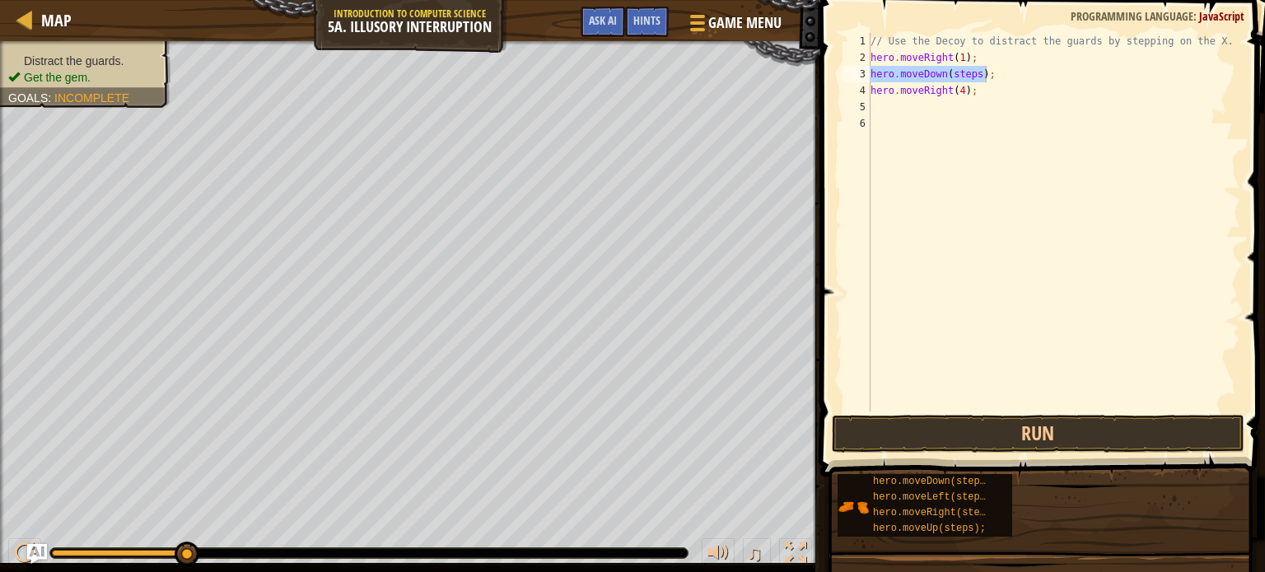
click at [965, 74] on div "// Use the Decoy to distract the guards by stepping on the X. hero . moveRight …" at bounding box center [1053, 222] width 373 height 379
click at [965, 74] on div "// Use the Decoy to distract the guards by stepping on the X. hero . moveRight …" at bounding box center [1053, 239] width 373 height 412
click at [932, 434] on button "Run" at bounding box center [1038, 434] width 413 height 38
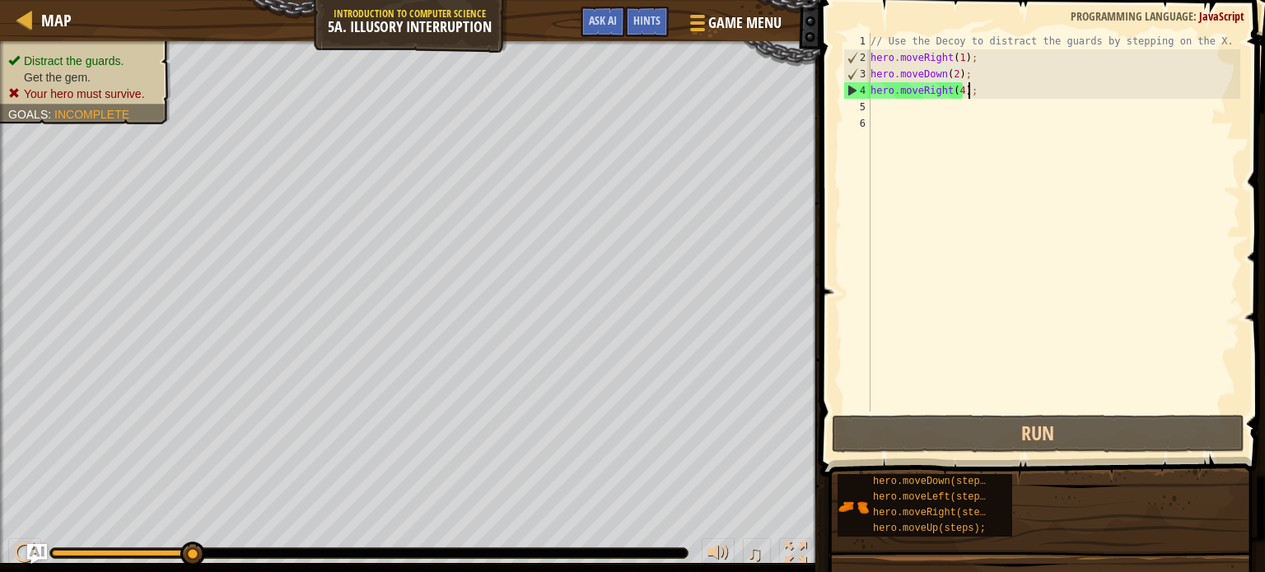
click at [967, 91] on div "// Use the Decoy to distract the guards by stepping on the X. hero . moveRight …" at bounding box center [1053, 239] width 373 height 412
click at [982, 87] on div "// Use the Decoy to distract the guards by stepping on the X. hero . moveRight …" at bounding box center [1053, 239] width 373 height 412
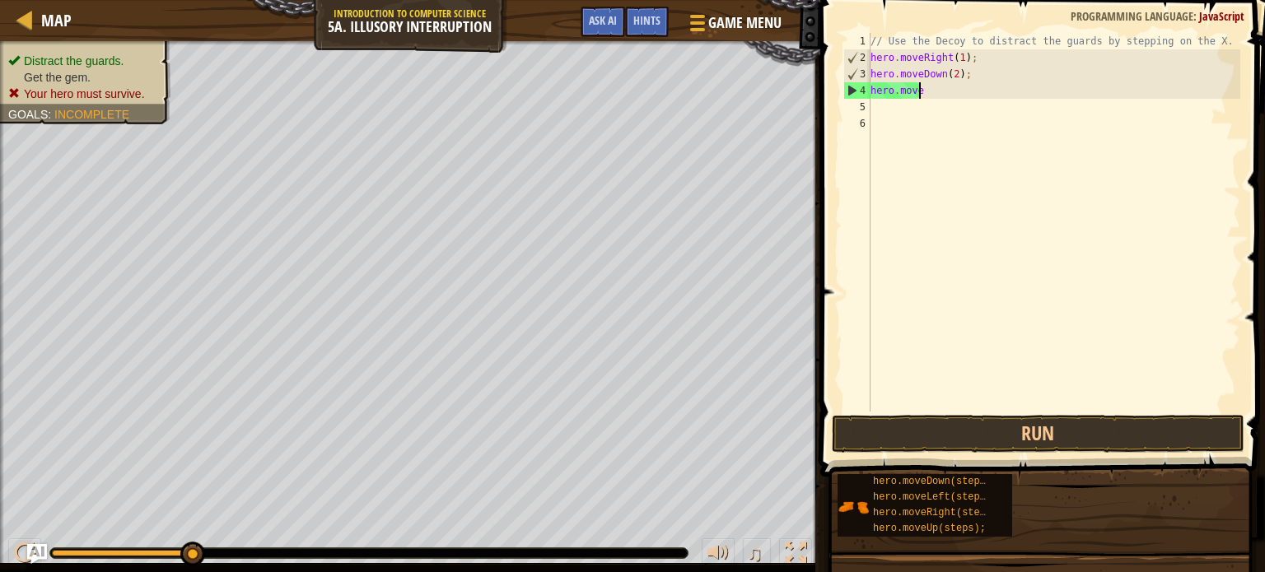
scroll to position [7, 0]
type textarea "h"
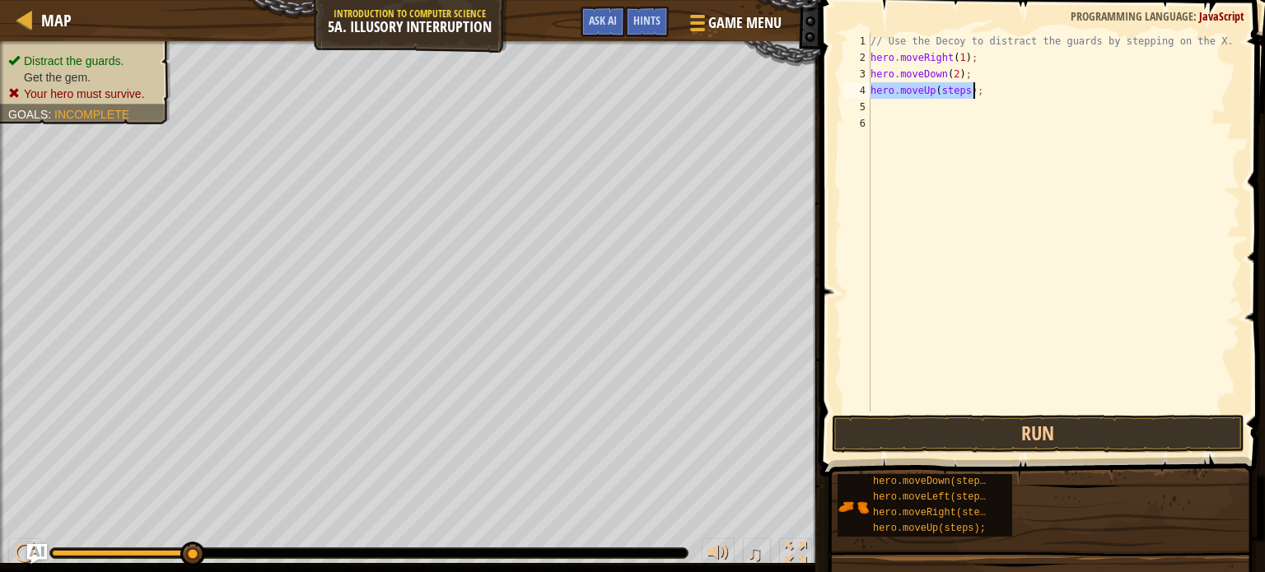
click at [950, 91] on div "// Use the Decoy to distract the guards by stepping on the X. hero . moveRight …" at bounding box center [1053, 222] width 373 height 379
click at [950, 91] on div "// Use the Decoy to distract the guards by stepping on the X. hero . moveRight …" at bounding box center [1053, 239] width 373 height 412
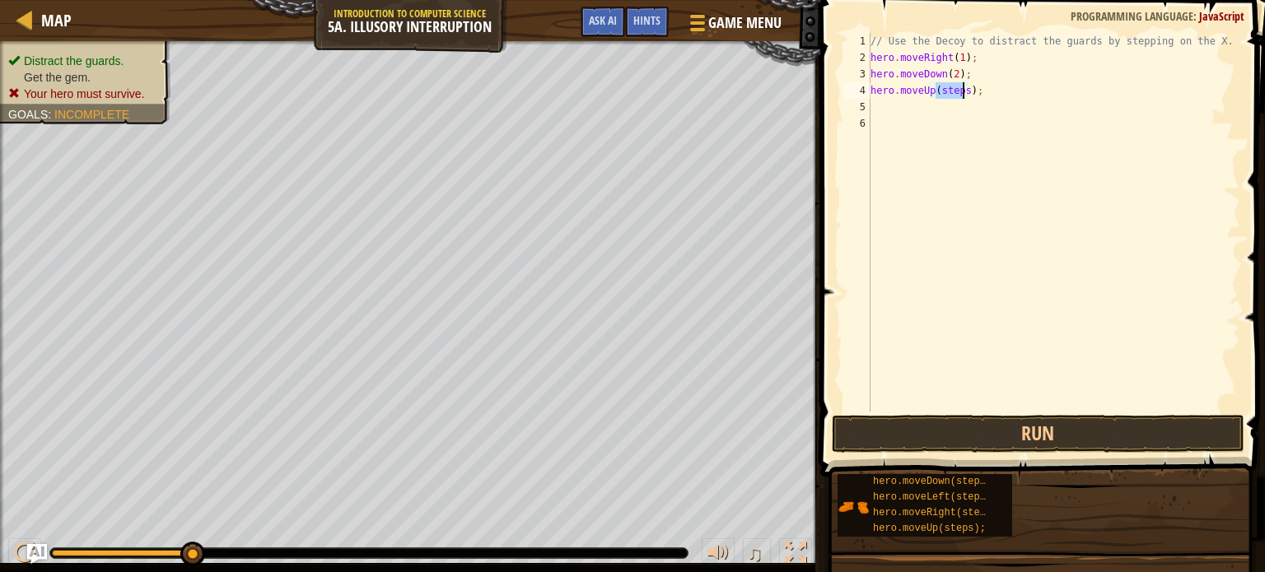
type textarea "hero.moveUp(2);"
click at [906, 112] on div "// Use the Decoy to distract the guards by stepping on the X. hero . moveRight …" at bounding box center [1053, 239] width 373 height 412
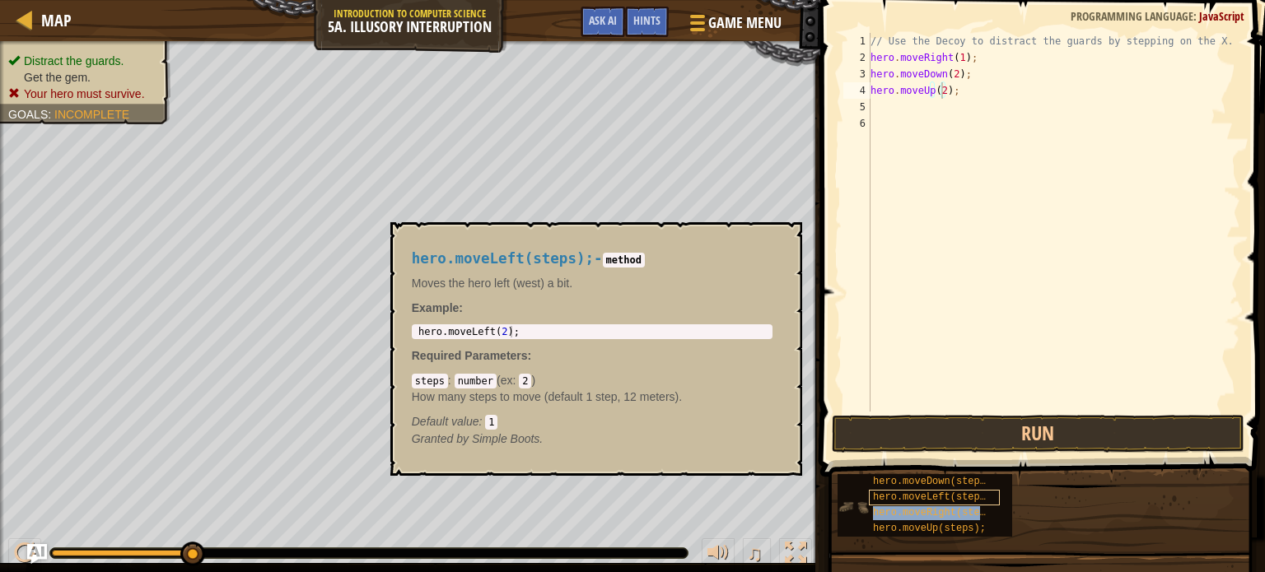
type textarea "hero.moveUp(2hero.moveRight(steps););"
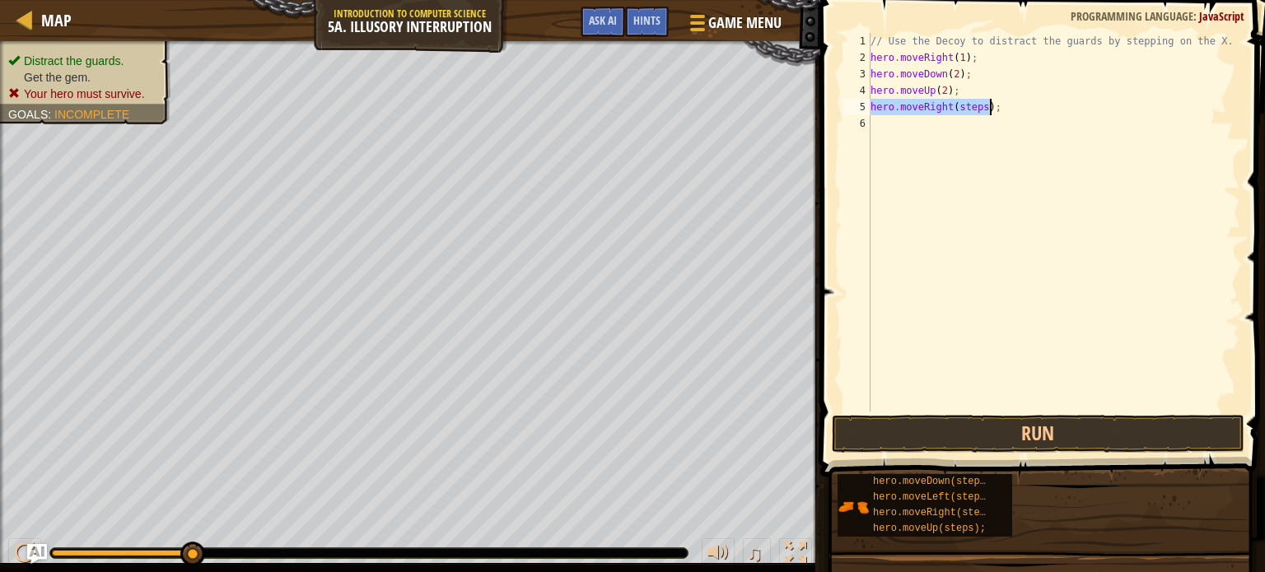
click at [958, 113] on div "// Use the Decoy to distract the guards by stepping on the X. hero . moveRight …" at bounding box center [1053, 222] width 373 height 379
click at [958, 113] on div "// Use the Decoy to distract the guards by stepping on the X. hero . moveRight …" at bounding box center [1053, 239] width 373 height 412
type textarea "hero.moveRight(4);"
click at [923, 434] on button "Run" at bounding box center [1038, 434] width 413 height 38
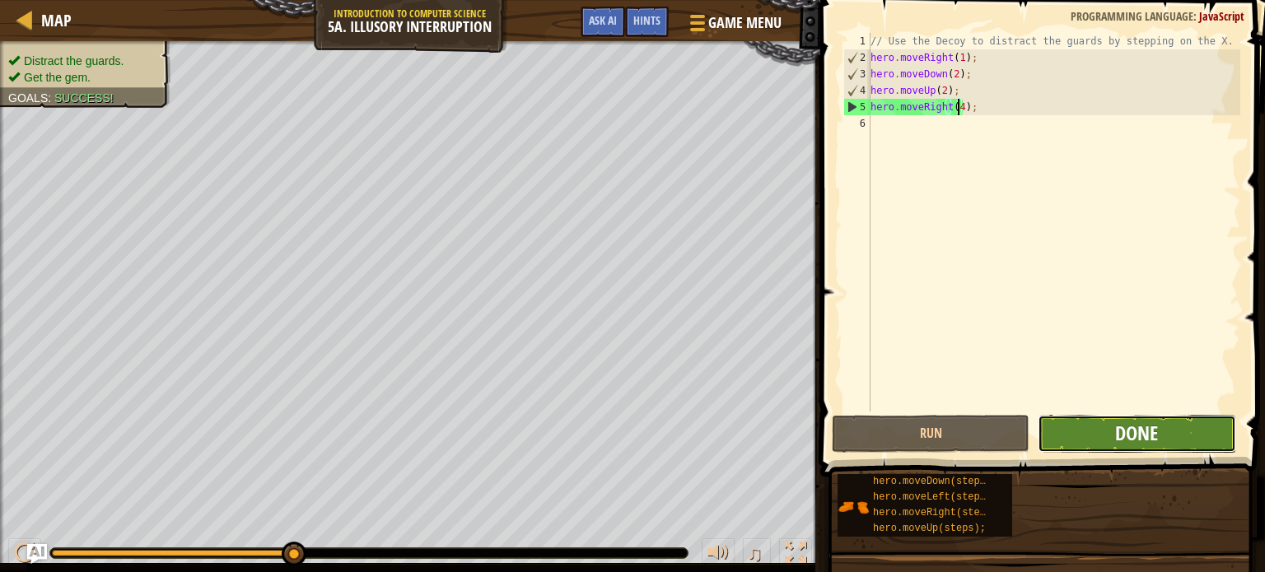
drag, startPoint x: 1153, startPoint y: 425, endPoint x: 1133, endPoint y: 431, distance: 20.6
click at [1133, 431] on span "Done" at bounding box center [1136, 433] width 43 height 26
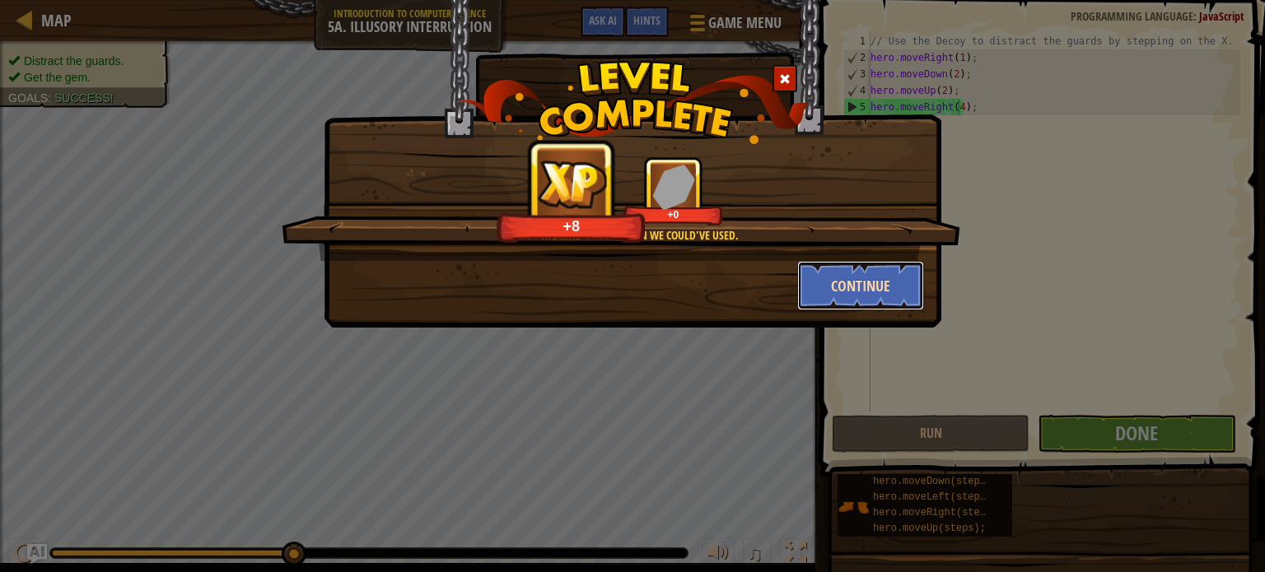
click at [867, 280] on button "Continue" at bounding box center [861, 285] width 128 height 49
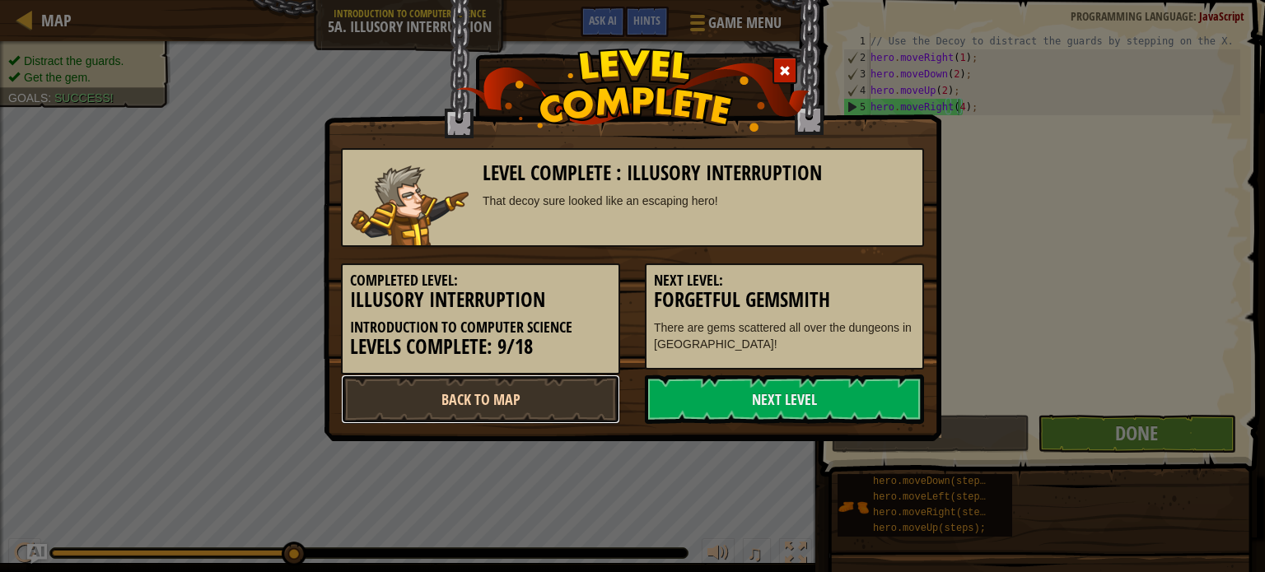
click at [542, 383] on link "Back to Map" at bounding box center [480, 399] width 279 height 49
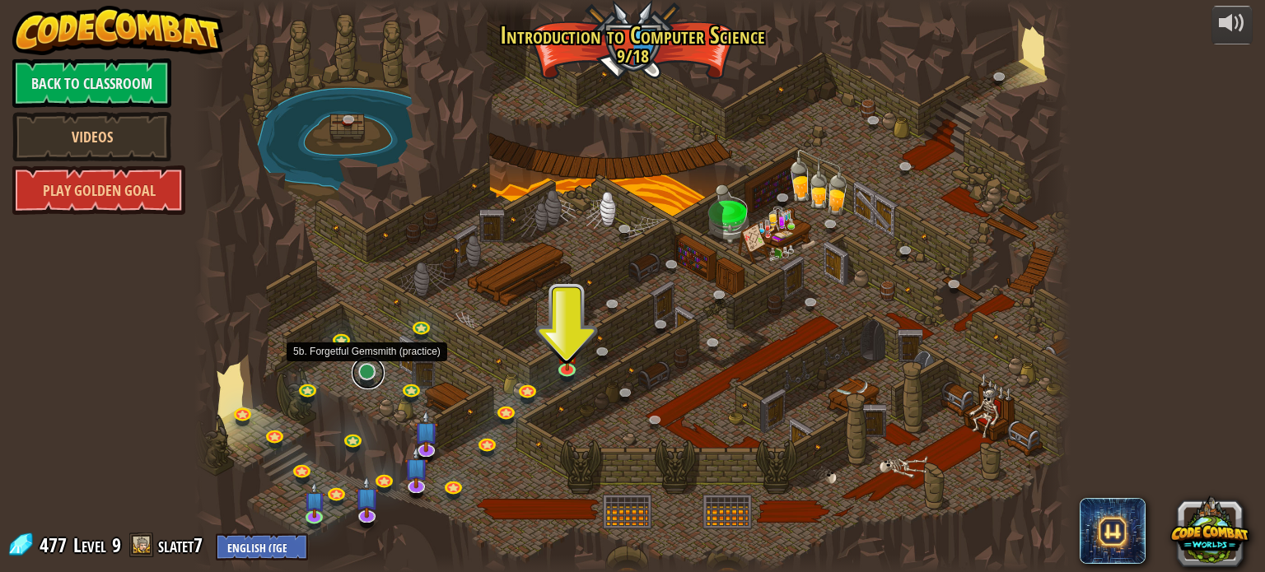
click at [365, 371] on link at bounding box center [368, 373] width 33 height 33
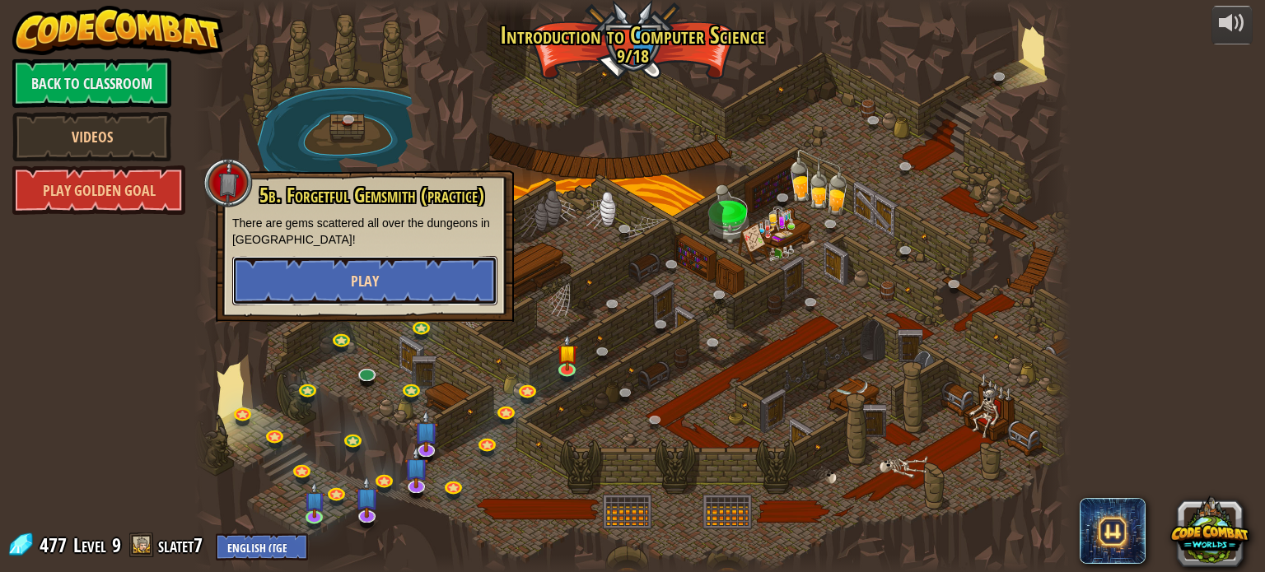
click at [362, 269] on button "Play" at bounding box center [364, 280] width 265 height 49
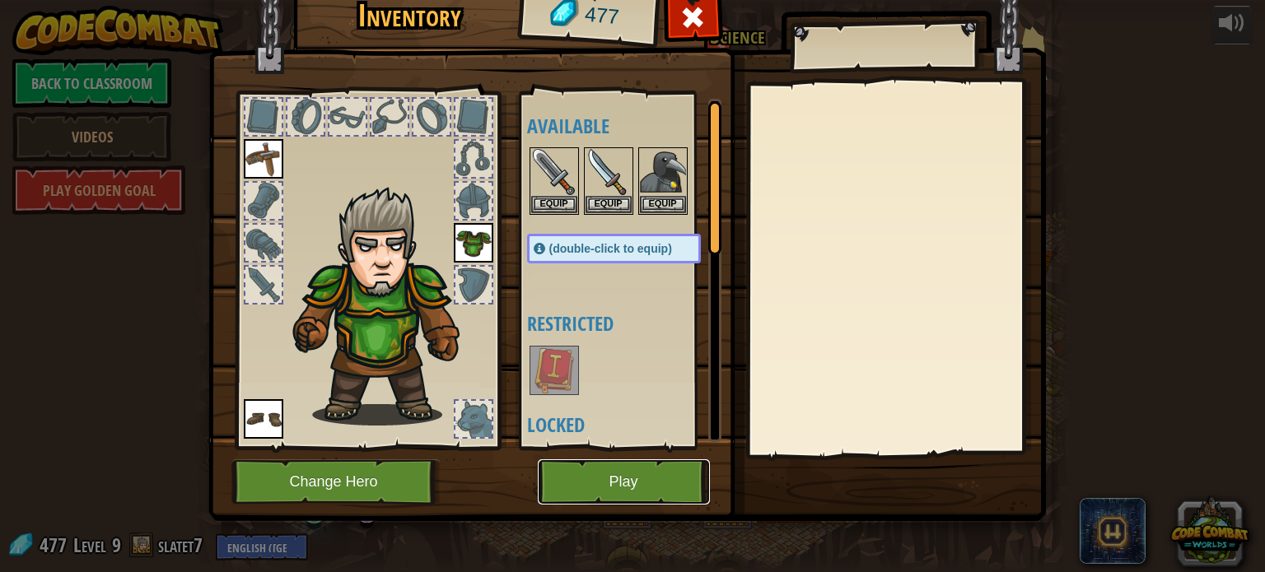
click at [602, 471] on button "Play" at bounding box center [624, 482] width 172 height 45
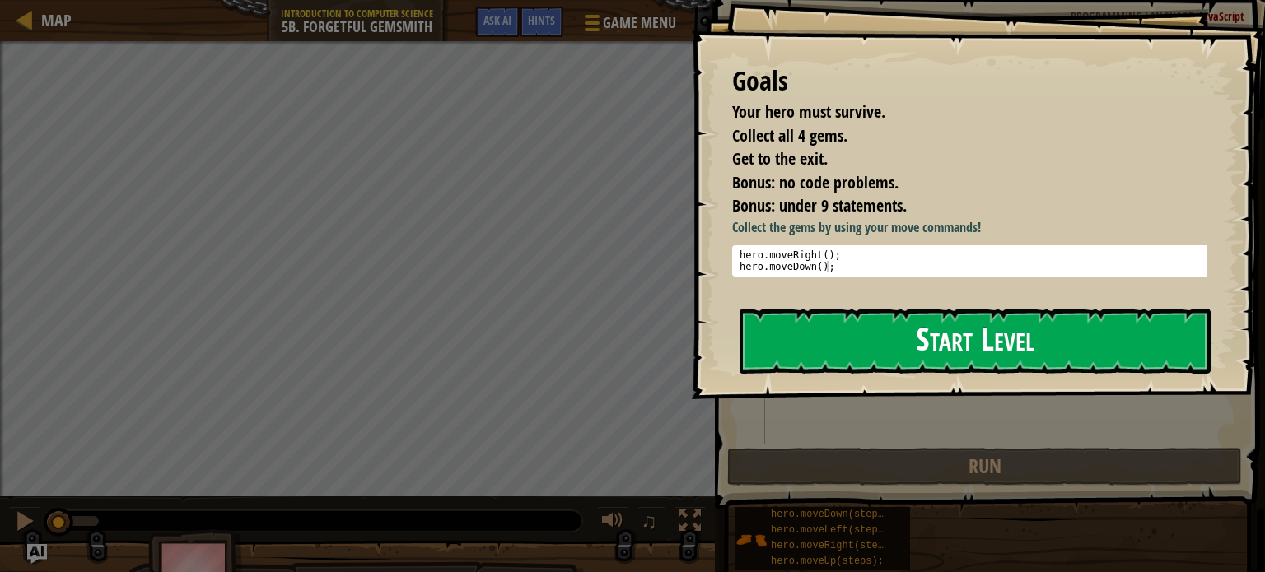
click at [896, 365] on button "Start Level" at bounding box center [975, 341] width 471 height 65
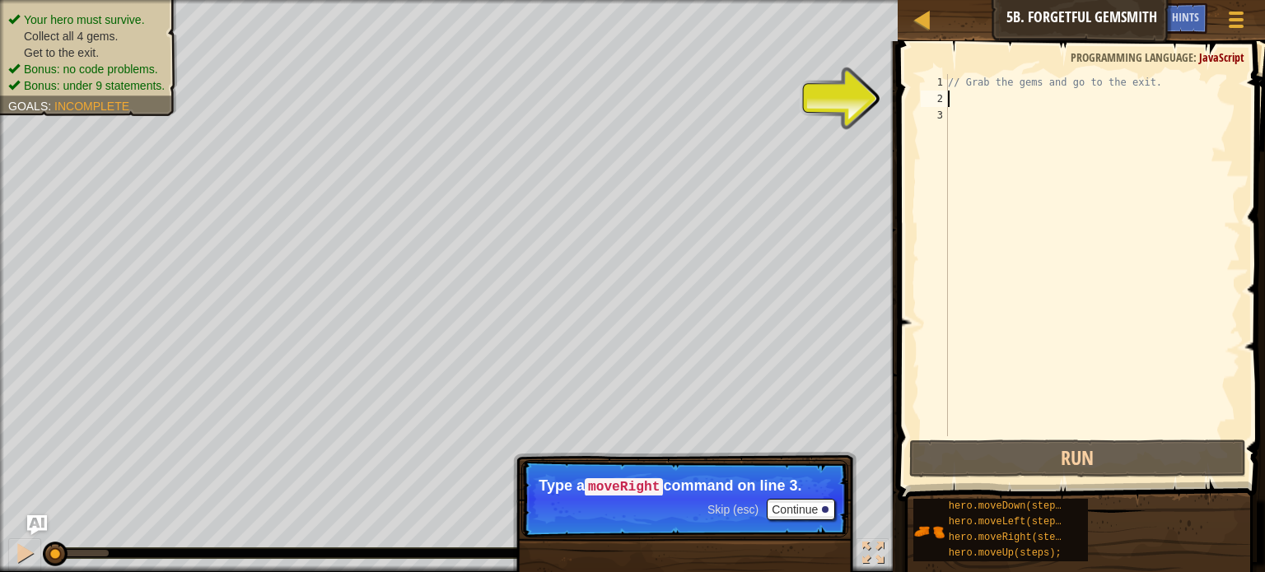
click at [970, 96] on div "// Grab the gems and go to the exit." at bounding box center [1093, 271] width 296 height 395
click at [965, 113] on div "// Grab the gems and go to the exit." at bounding box center [1093, 271] width 296 height 395
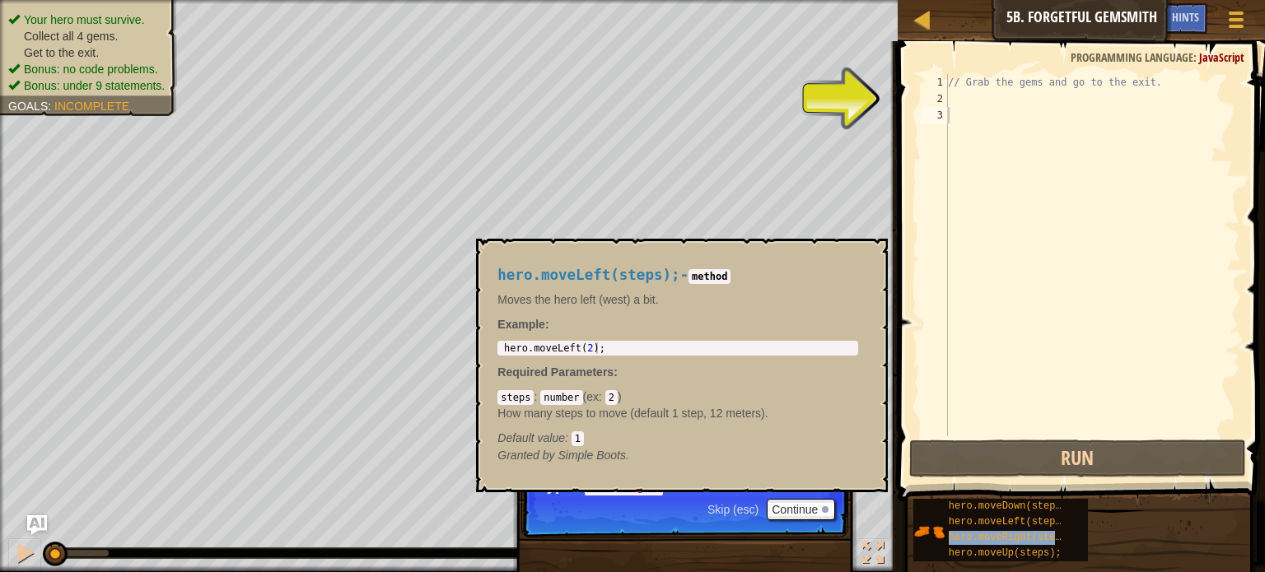
type textarea "hero.moveRight(steps);"
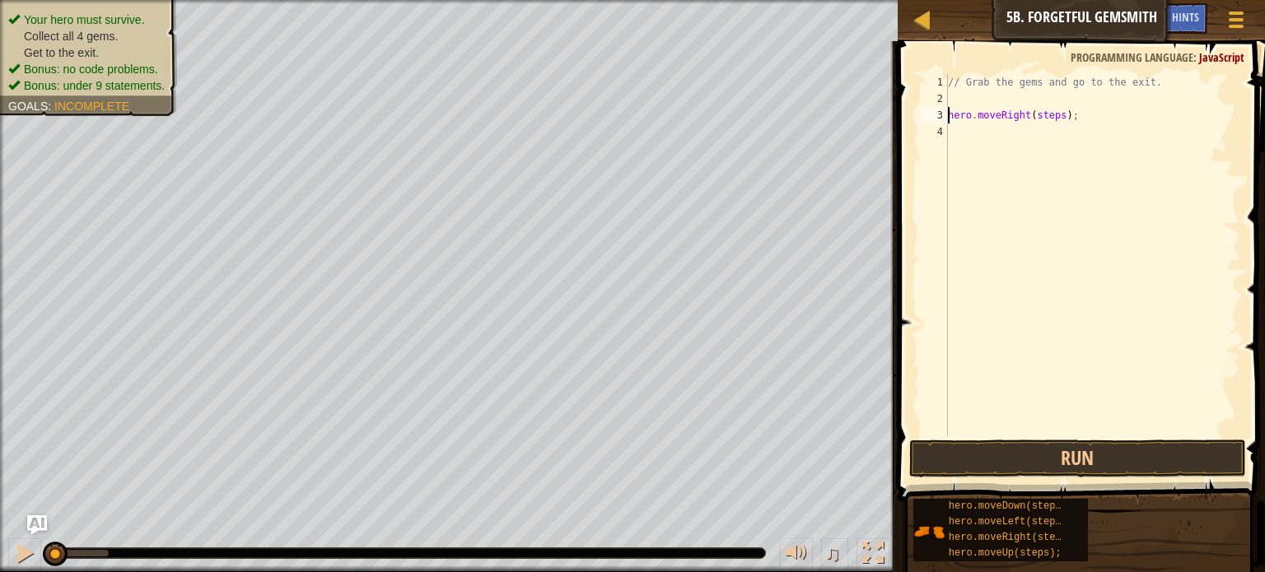
click at [998, 98] on div "// Grab the gems and go to the exit. hero . moveRight ( steps ) ;" at bounding box center [1093, 271] width 296 height 395
click at [982, 105] on div "// Grab the gems and go to the exit. hero . moveRight ( steps ) ;" at bounding box center [1093, 271] width 296 height 395
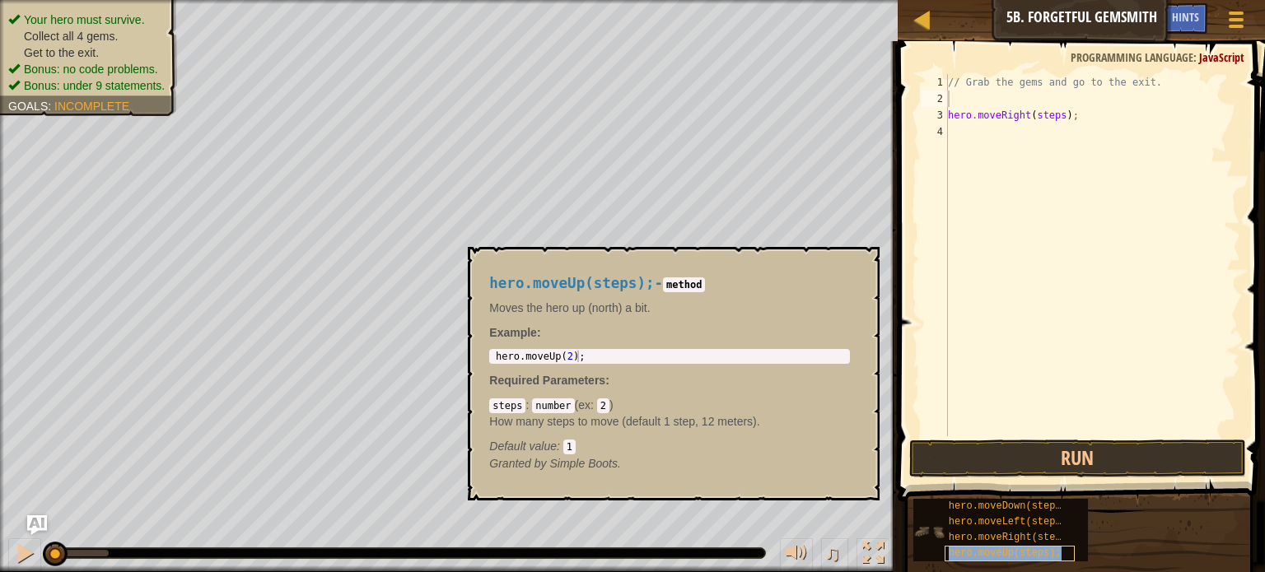
click at [970, 555] on span "hero.moveUp(steps);" at bounding box center [1005, 554] width 113 height 12
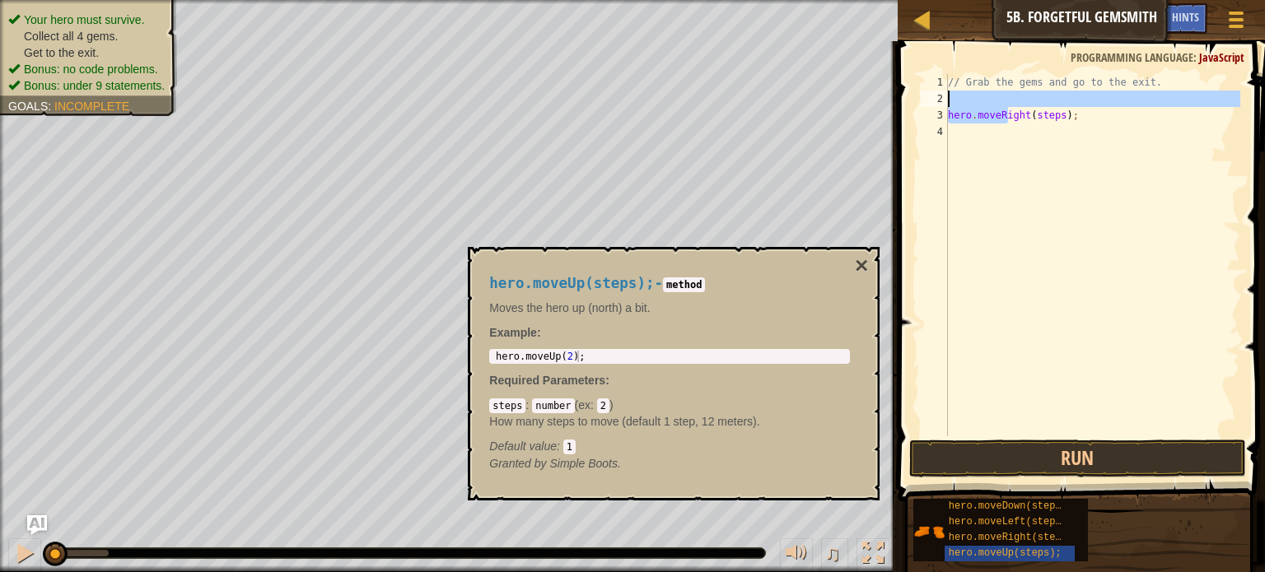
drag, startPoint x: 1008, startPoint y: 114, endPoint x: 996, endPoint y: 99, distance: 19.9
click at [996, 99] on div "// Grab the gems and go to the exit. hero . moveRight ( steps ) ;" at bounding box center [1093, 271] width 296 height 395
type textarea "hero.moveRight(steps);"
click at [996, 99] on div "// Grab the gems and go to the exit. hero . moveRight ( steps ) ;" at bounding box center [1093, 255] width 296 height 362
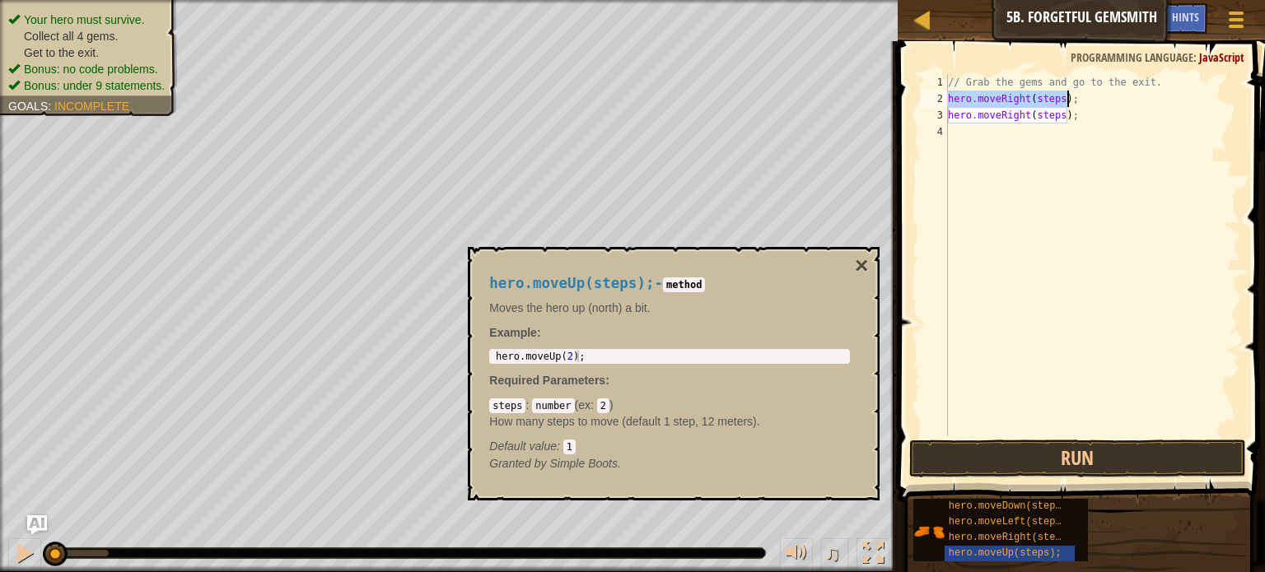
click at [1051, 101] on div "// Grab the gems and go to the exit. hero . moveRight ( steps ) ; hero . moveRi…" at bounding box center [1093, 255] width 296 height 362
click at [1051, 101] on div "// Grab the gems and go to the exit. hero . moveRight ( steps ) ; hero . moveRi…" at bounding box center [1093, 271] width 296 height 395
click at [1049, 114] on div "// Grab the gems and go to the exit. hero . moveRight ( 1 ) ; hero . moveRight …" at bounding box center [1093, 271] width 296 height 395
click at [946, 113] on div "3" at bounding box center [934, 115] width 27 height 16
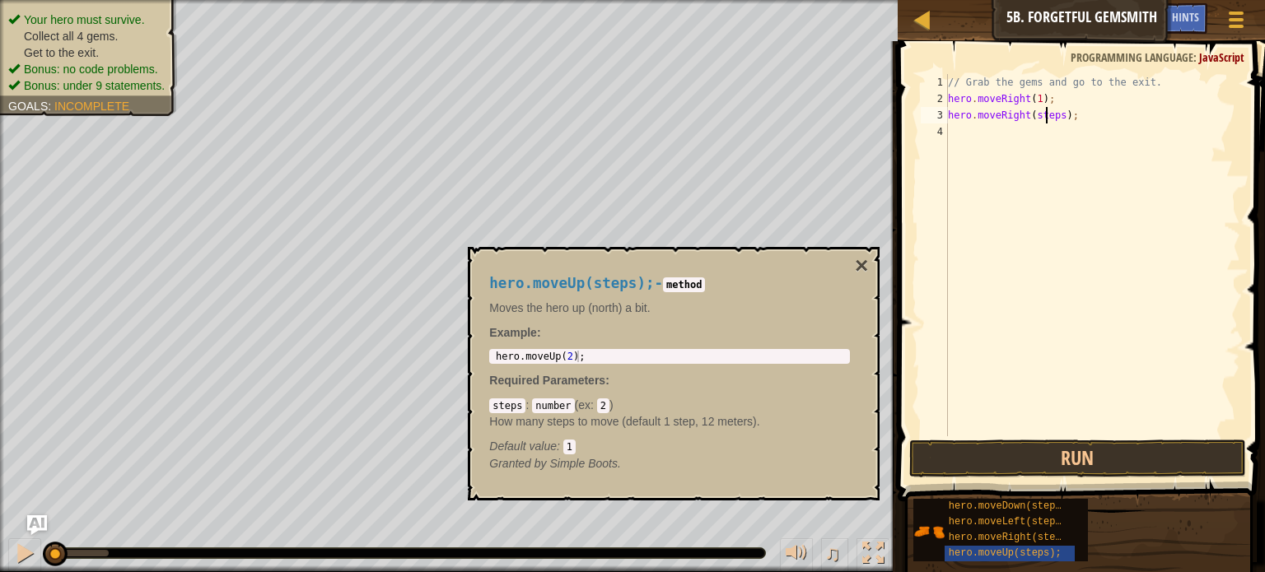
type textarea "hero.moveRight(steps);"
click at [951, 116] on div "// Grab the gems and go to the exit. hero . moveRight ( 1 ) ; hero . moveRight …" at bounding box center [1093, 271] width 296 height 395
type textarea "hero.movehero.moveDown(steps);Right(1);"
type textarea "hero.moveRight(steps);"
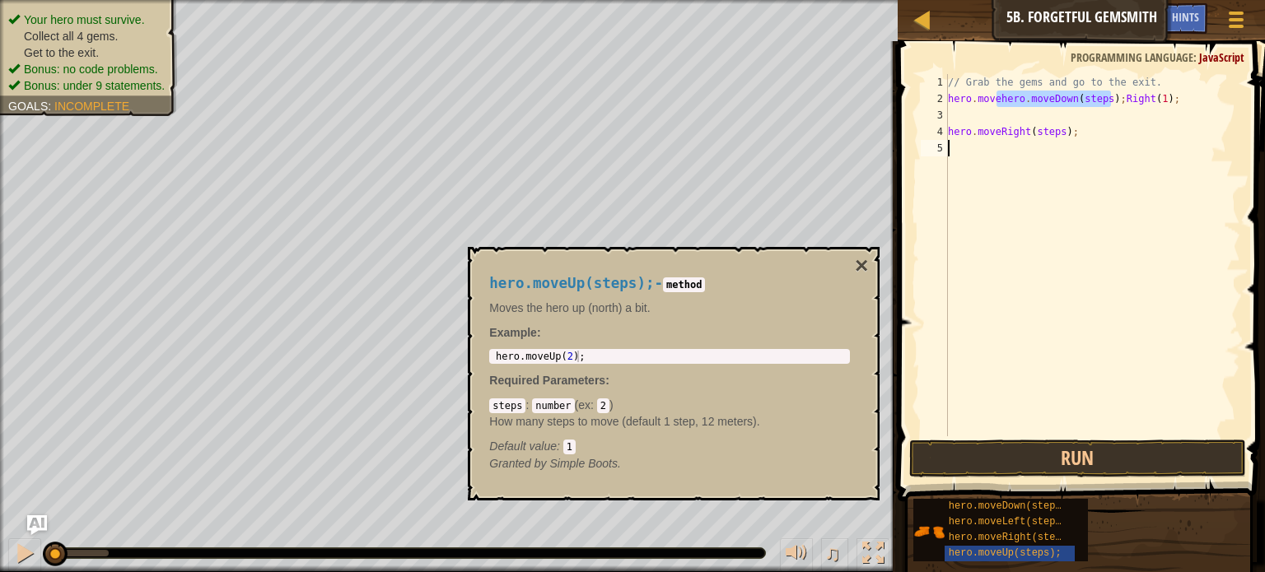
type textarea "hero.moveRight(steps);"
click at [1048, 119] on div "// Grab the gems and go to the exit. hero . moveRight ( 1 ) ; hero . moveDown (…" at bounding box center [1093, 255] width 296 height 362
click at [1048, 119] on div "// Grab the gems and go to the exit. hero . moveRight ( 1 ) ; hero . moveDown (…" at bounding box center [1093, 271] width 296 height 395
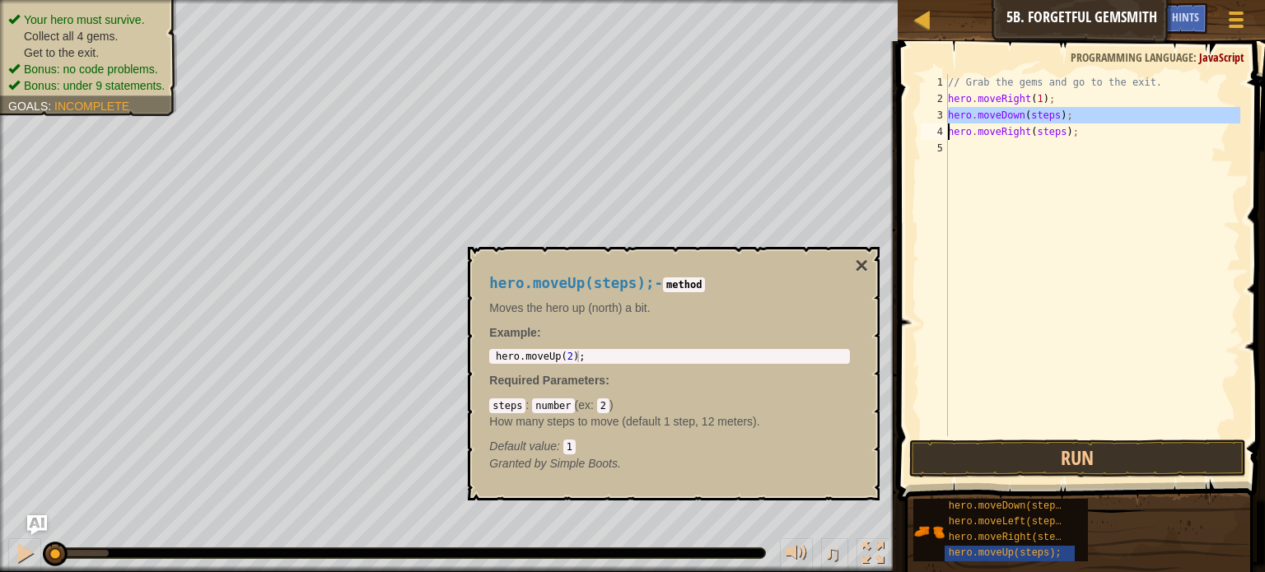
click at [1048, 119] on div "// Grab the gems and go to the exit. hero . moveRight ( 1 ) ; hero . moveDown (…" at bounding box center [1093, 271] width 296 height 395
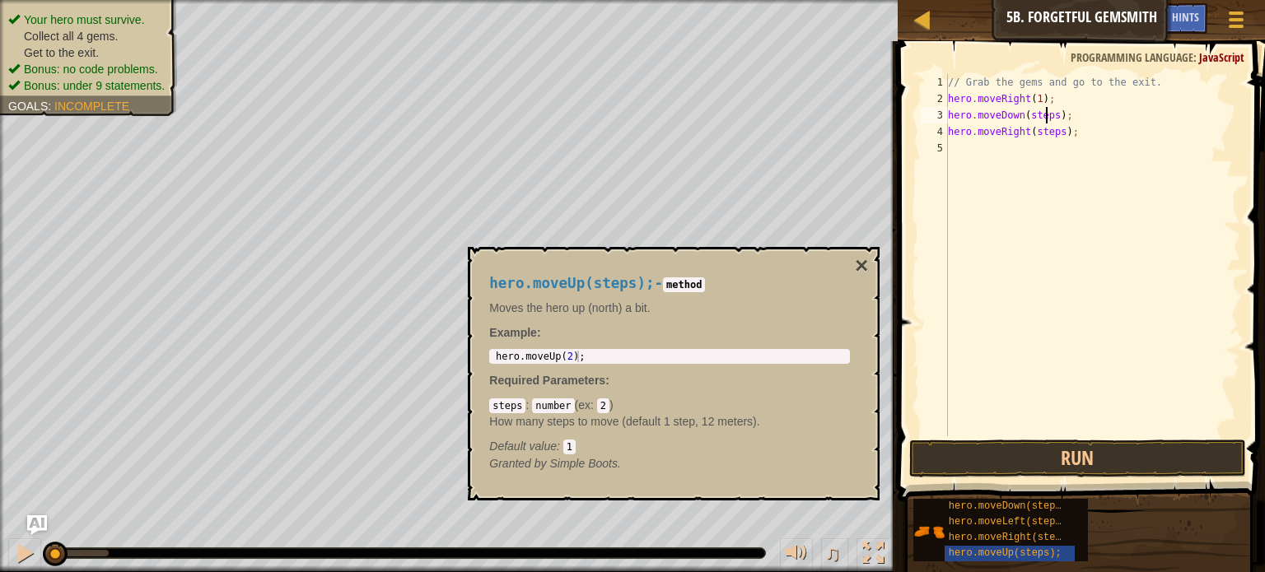
click at [1048, 119] on div "// Grab the gems and go to the exit. hero . moveRight ( 1 ) ; hero . moveDown (…" at bounding box center [1093, 271] width 296 height 395
click at [1047, 119] on div "// Grab the gems and go to the exit. hero . moveRight ( 1 ) ; hero . moveDown (…" at bounding box center [1093, 271] width 296 height 395
click at [1048, 134] on div "// Grab the gems and go to the exit. hero . moveRight ( 1 ) ; hero . moveDown (…" at bounding box center [1093, 271] width 296 height 395
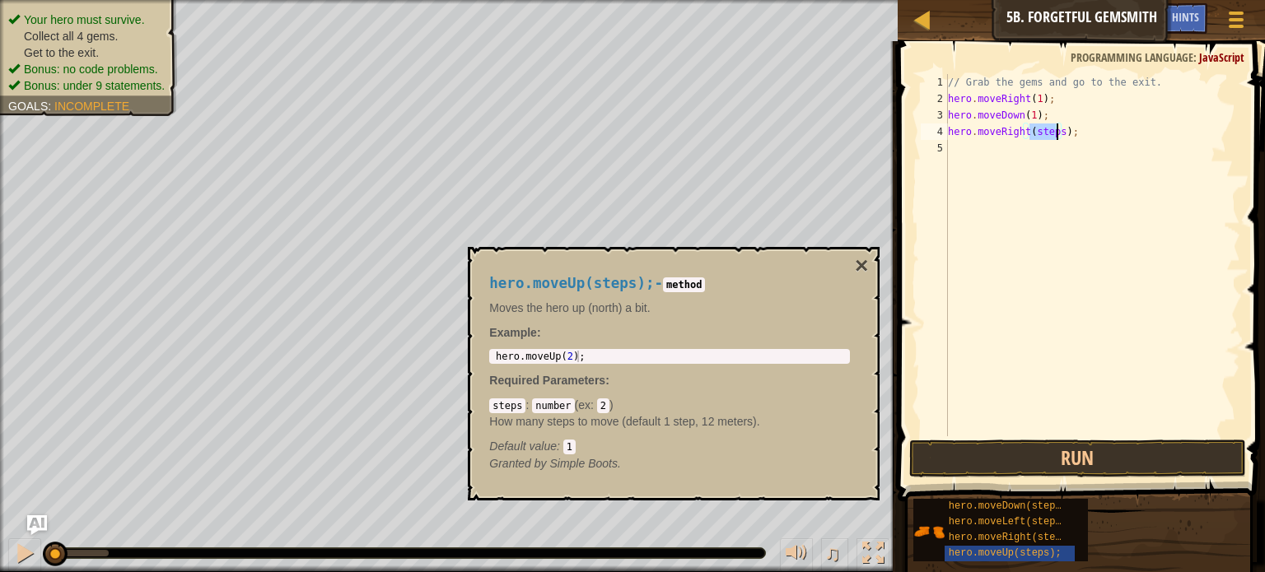
type textarea "hero.moveRight(2);"
click at [1044, 149] on div "// Grab the gems and go to the exit. hero . moveRight ( 1 ) ; hero . moveDown (…" at bounding box center [1093, 271] width 296 height 395
click at [860, 268] on button "×" at bounding box center [861, 266] width 13 height 23
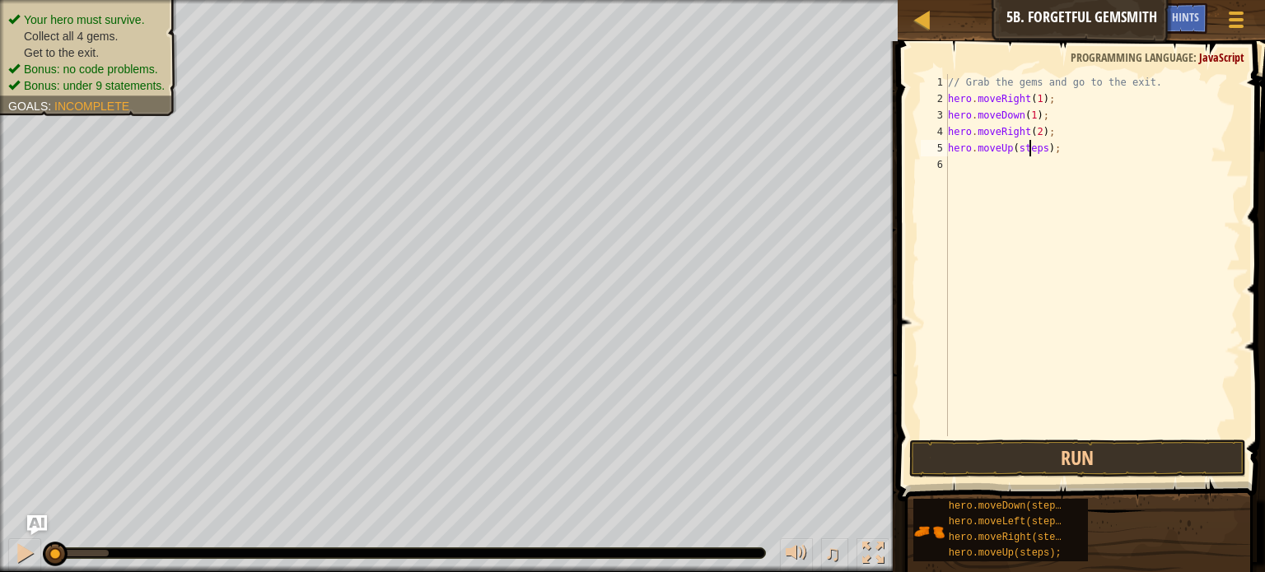
click at [1028, 152] on div "// Grab the gems and go to the exit. hero . moveRight ( 1 ) ; hero . moveDown (…" at bounding box center [1093, 271] width 296 height 395
click at [1048, 165] on div "// Grab the gems and go to the exit. hero . moveRight ( 1 ) ; hero . moveDown (…" at bounding box center [1093, 271] width 296 height 395
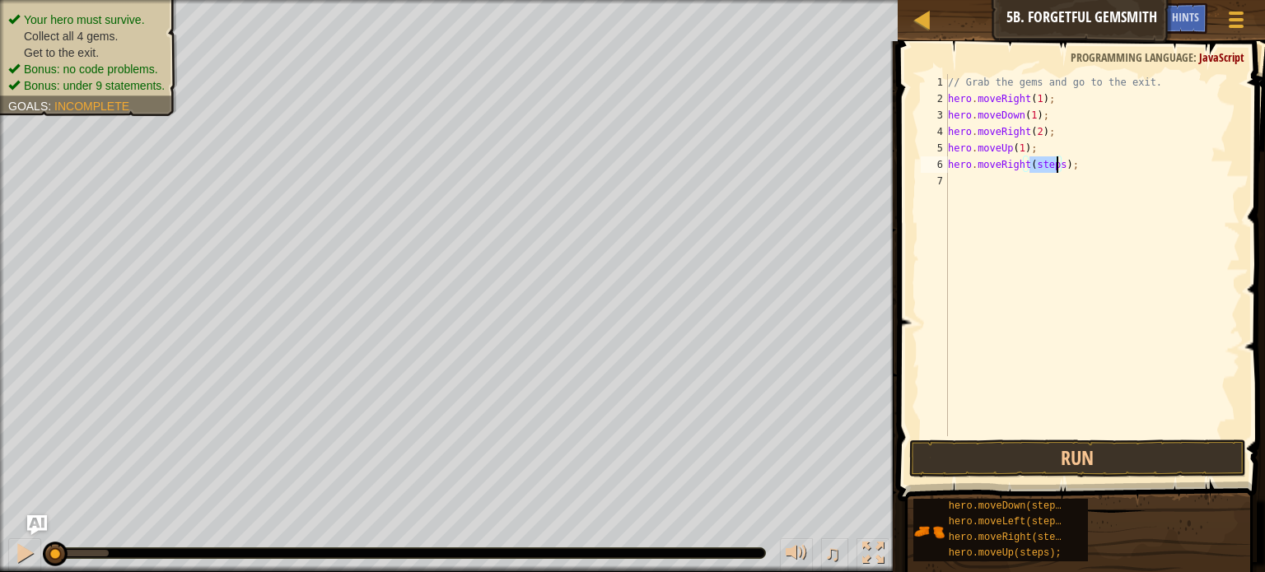
scroll to position [7, 7]
type textarea "hero.moveRight(1);"
click at [997, 458] on button "Run" at bounding box center [1077, 459] width 337 height 38
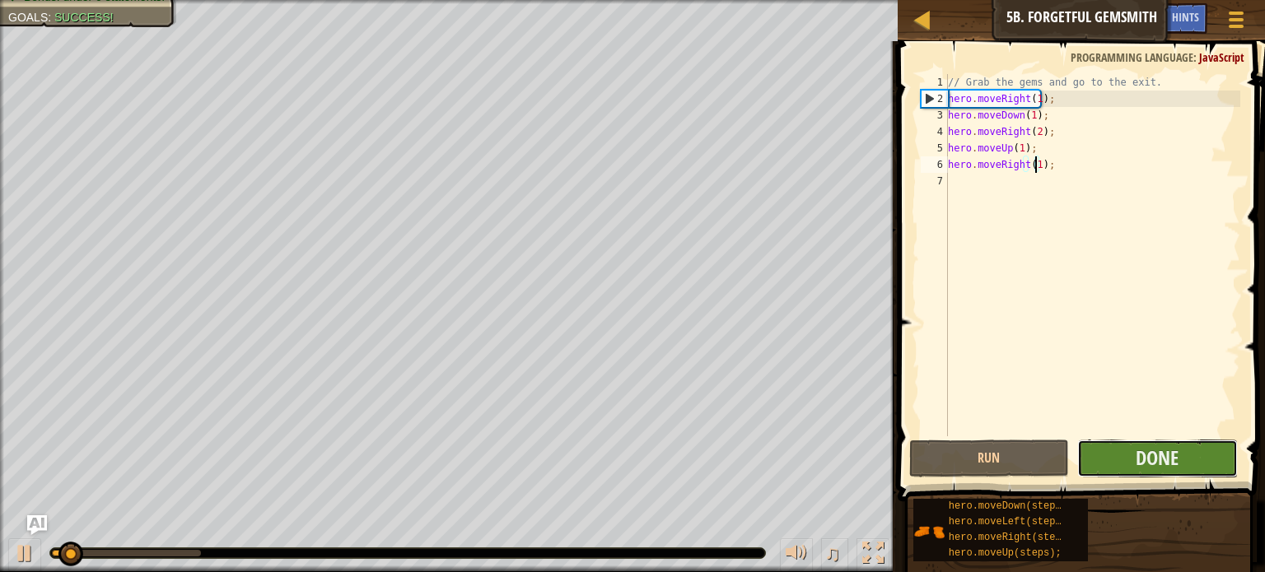
click at [1135, 459] on button "Done" at bounding box center [1157, 459] width 161 height 38
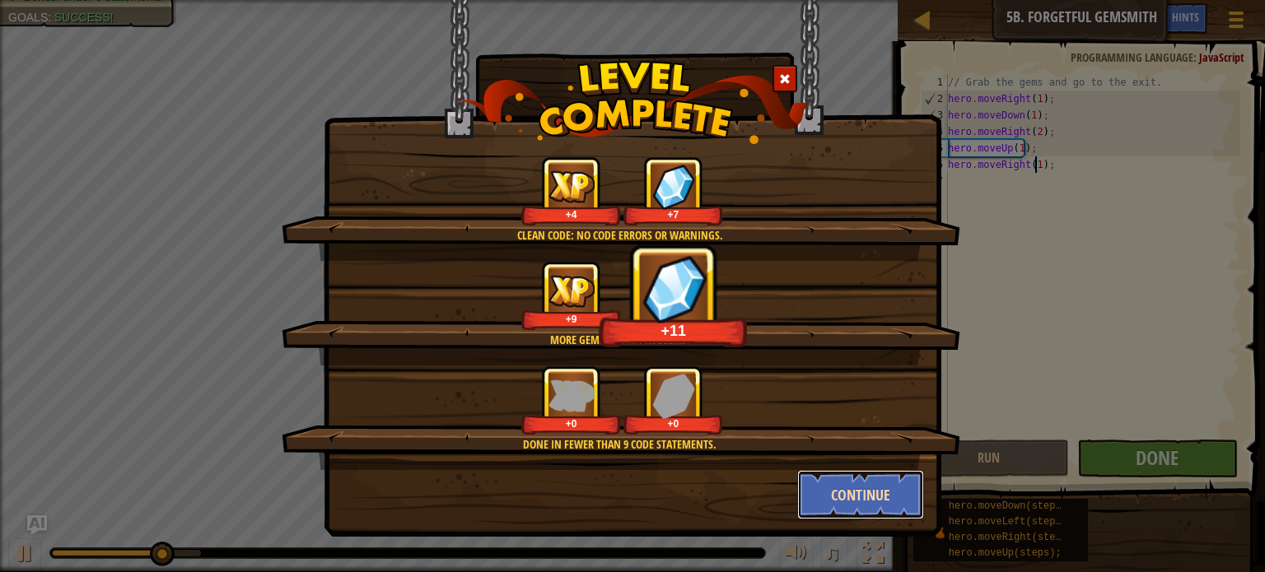
click at [858, 495] on button "Continue" at bounding box center [861, 494] width 128 height 49
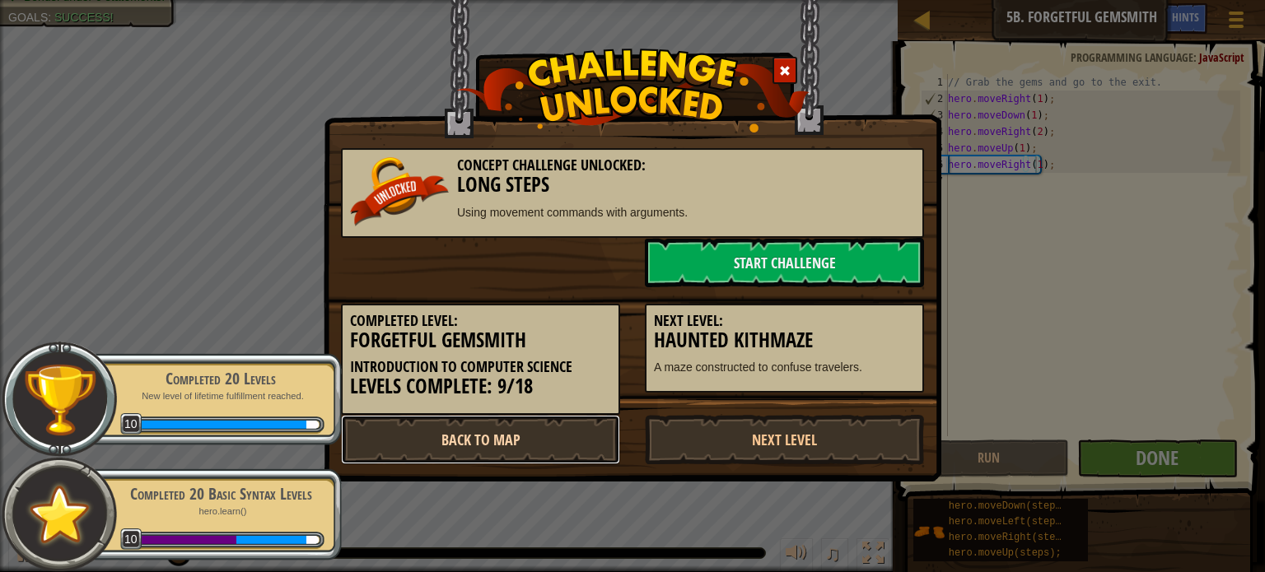
click at [554, 444] on link "Back to Map" at bounding box center [480, 439] width 279 height 49
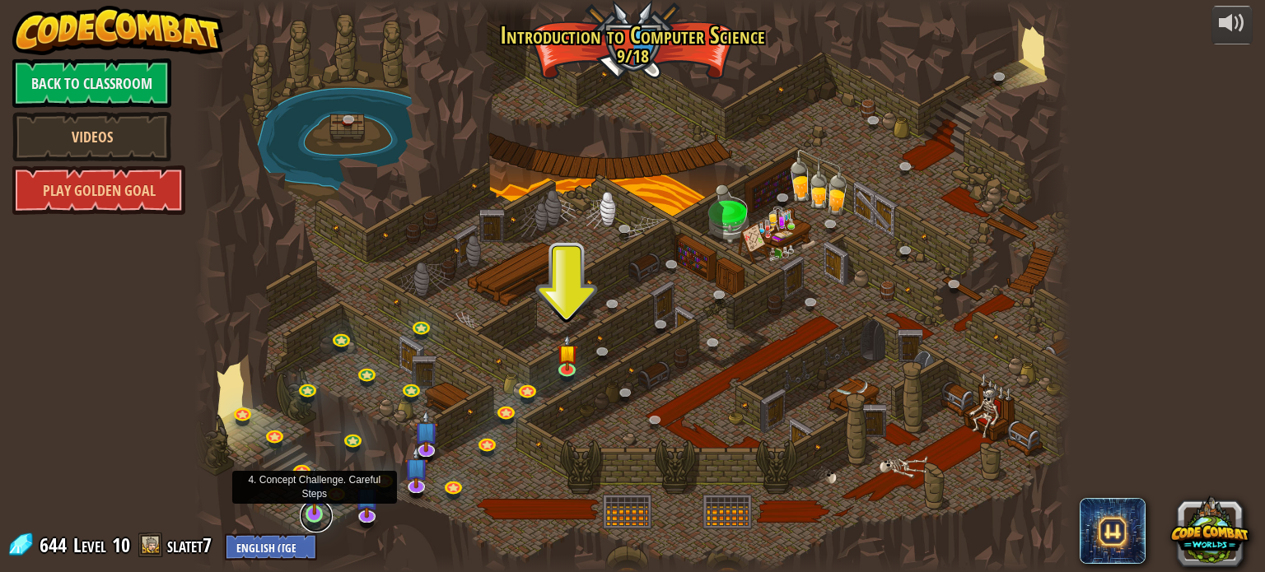
click at [306, 520] on link at bounding box center [316, 516] width 33 height 33
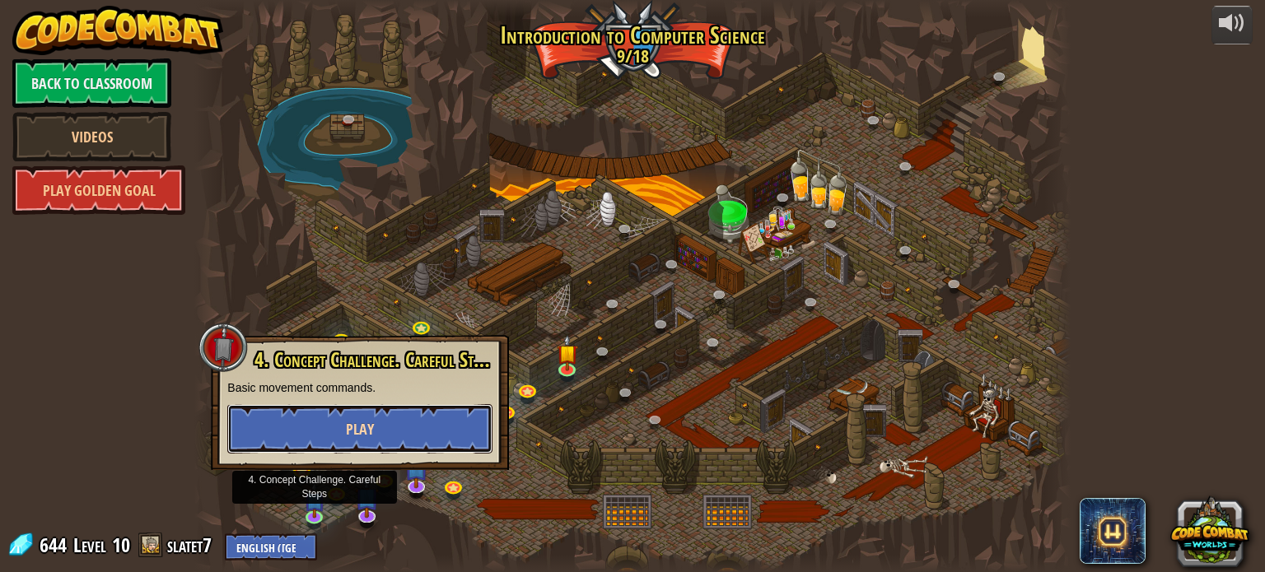
click at [400, 432] on button "Play" at bounding box center [359, 428] width 265 height 49
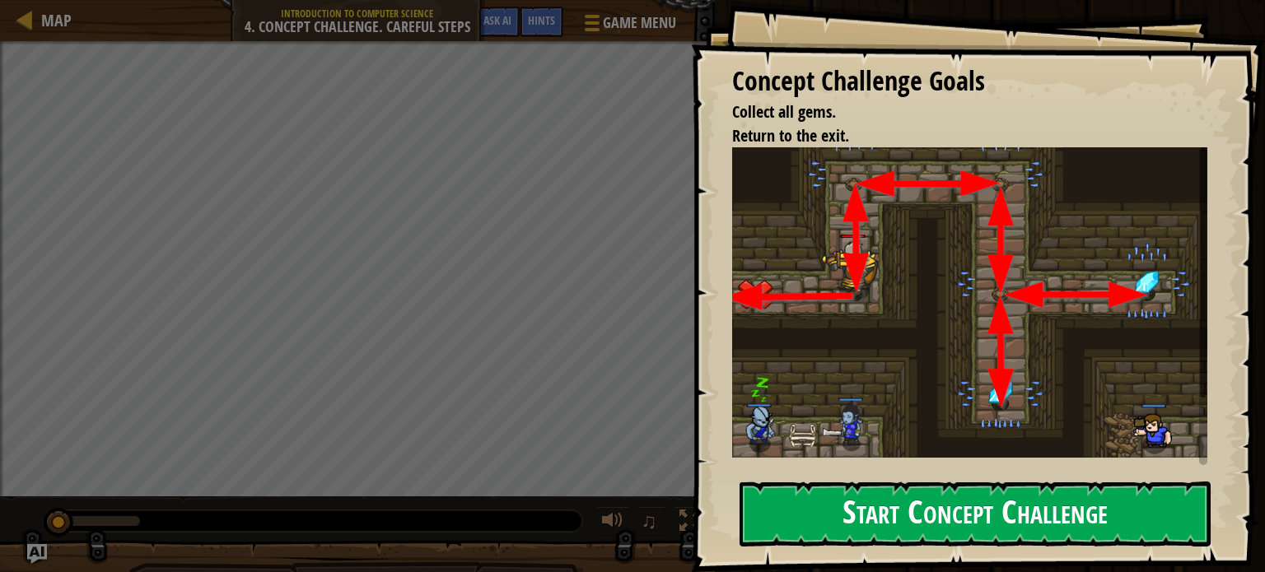
click at [793, 513] on button "Start Concept Challenge" at bounding box center [975, 514] width 471 height 65
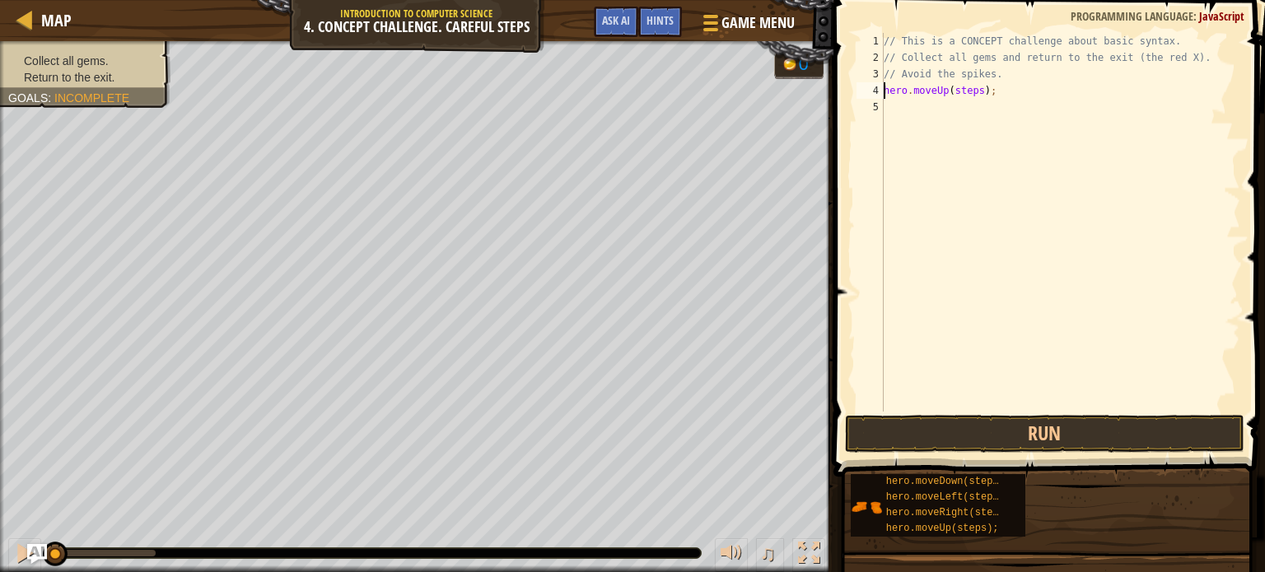
click at [969, 89] on div "// This is a CONCEPT challenge about basic syntax. // Collect all gems and retu…" at bounding box center [1061, 239] width 360 height 412
type textarea "hero.moveUp(1);"
click at [951, 109] on div "// This is a CONCEPT challenge about basic syntax. // Collect all gems and retu…" at bounding box center [1061, 239] width 360 height 412
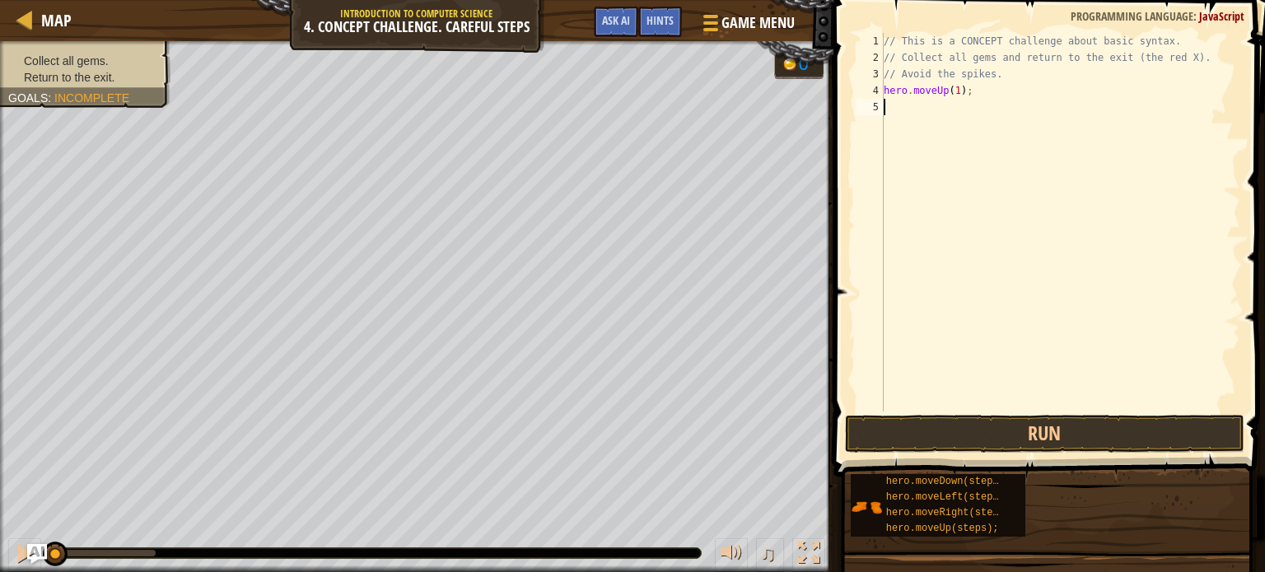
scroll to position [7, 0]
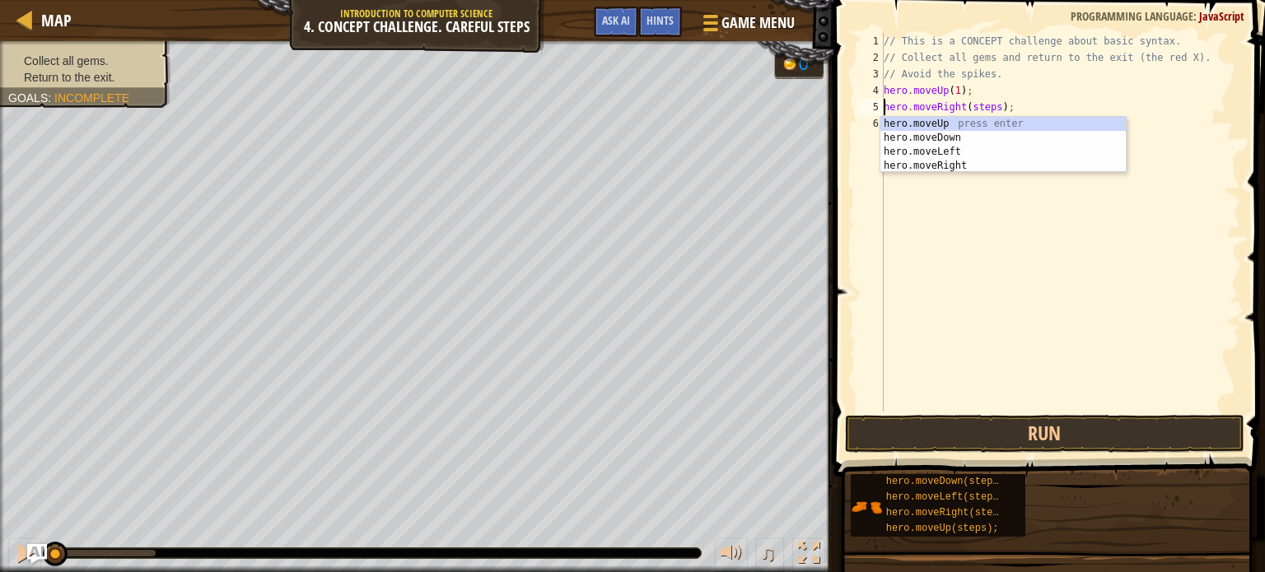
click at [975, 105] on div "// This is a CONCEPT challenge about basic syntax. // Collect all gems and retu…" at bounding box center [1061, 239] width 360 height 412
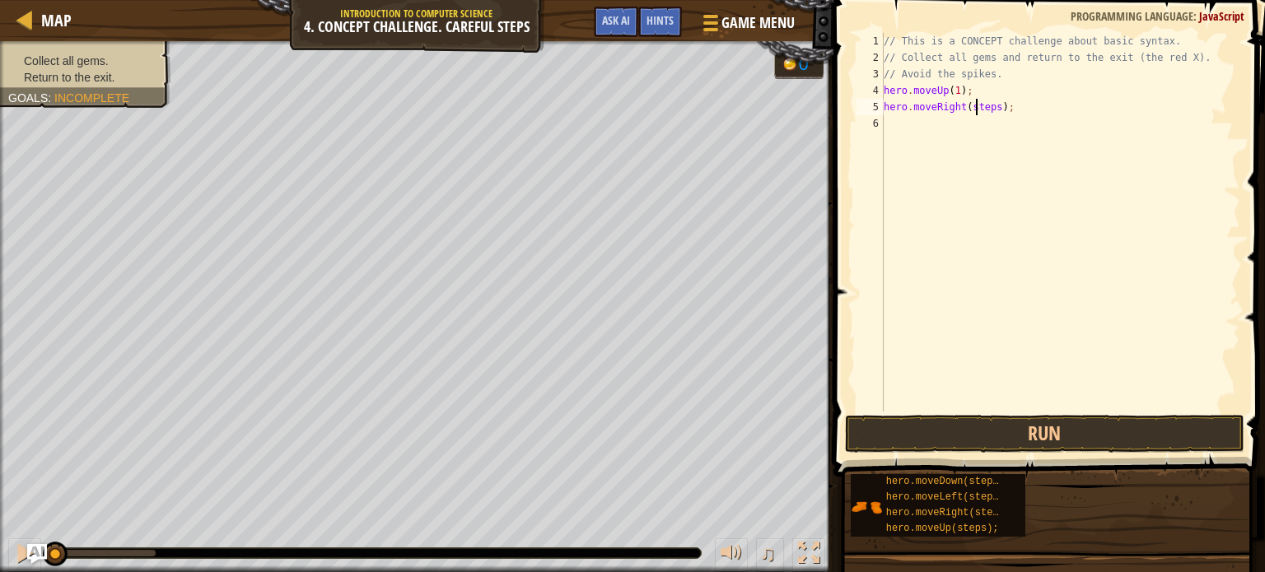
click at [975, 105] on div "// This is a CONCEPT challenge about basic syntax. // Collect all gems and retu…" at bounding box center [1061, 239] width 360 height 412
type textarea "hero.moveRight(1);"
click at [925, 123] on div "// This is a CONCEPT challenge about basic syntax. // Collect all gems and retu…" at bounding box center [1061, 239] width 360 height 412
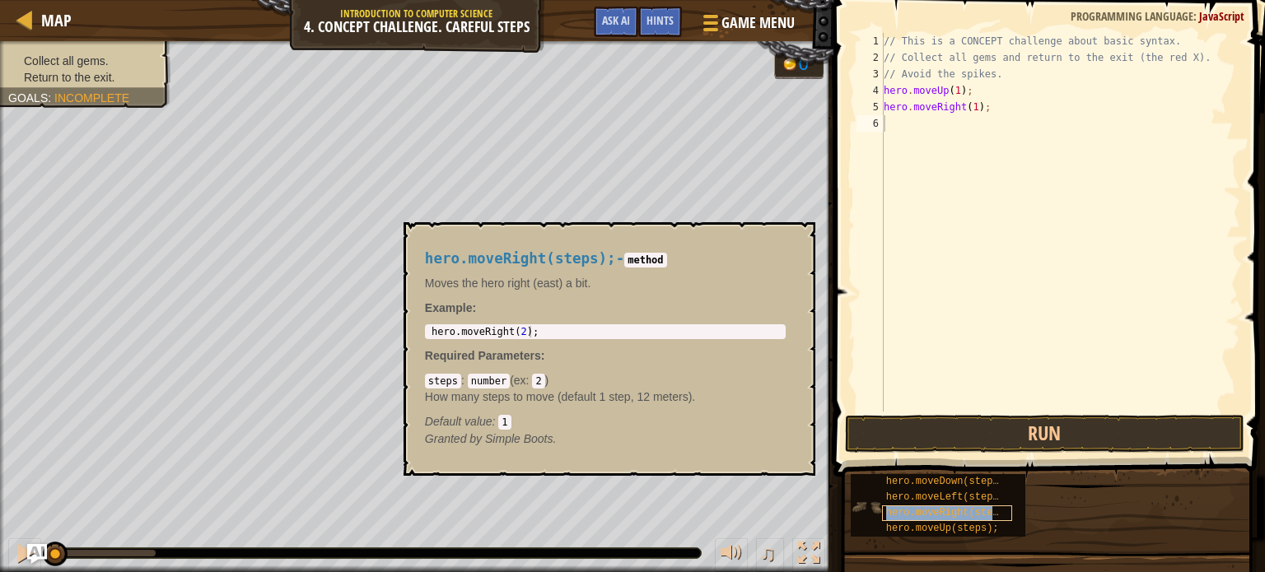
click at [926, 512] on span "hero.moveRight(steps);" at bounding box center [951, 513] width 130 height 12
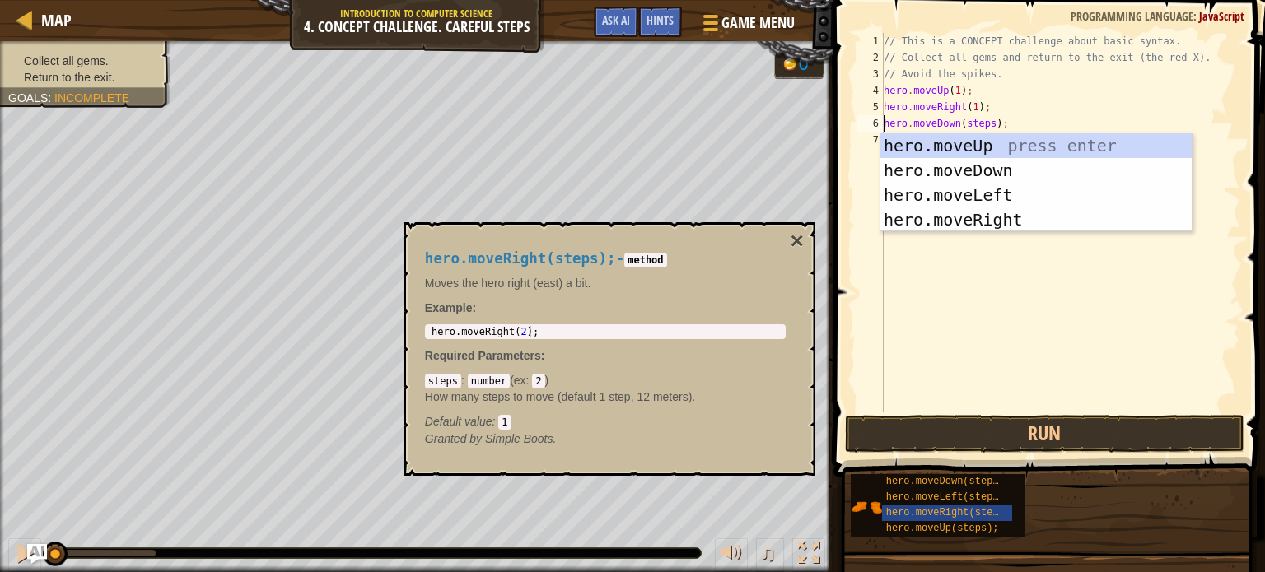
click at [970, 128] on div "// This is a CONCEPT challenge about basic syntax. // Collect all gems and retu…" at bounding box center [1061, 239] width 360 height 412
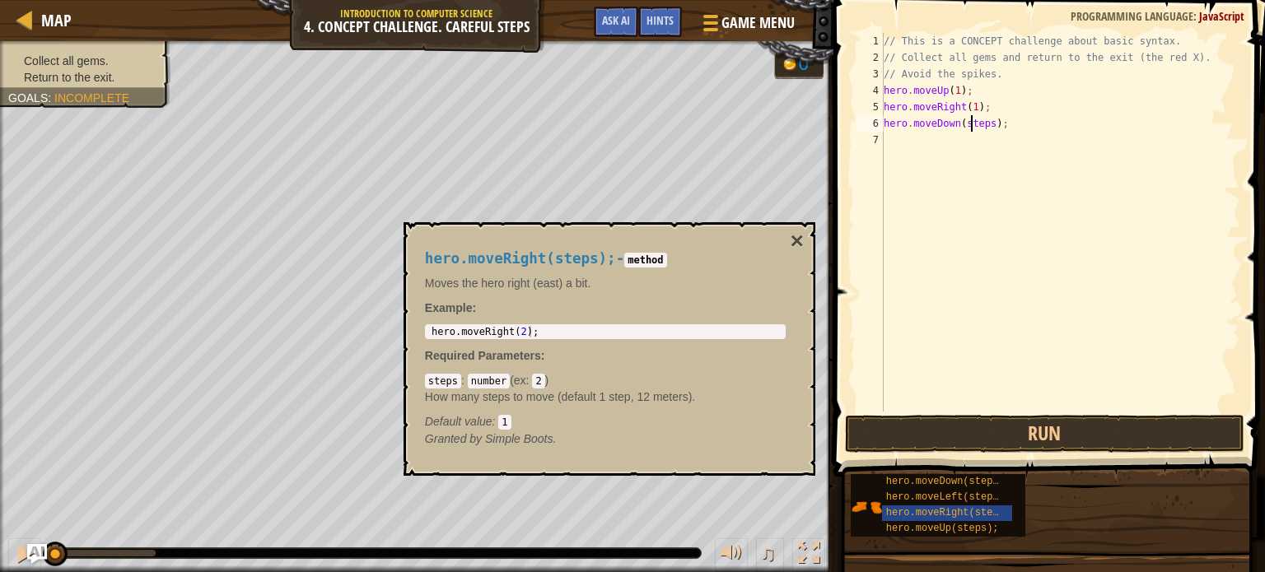
click at [970, 128] on div "// This is a CONCEPT challenge about basic syntax. // Collect all gems and retu…" at bounding box center [1061, 239] width 360 height 412
type textarea "hero.moveDown(2);"
click at [974, 142] on div "// This is a CONCEPT challenge about basic syntax. // Collect all gems and retu…" at bounding box center [1061, 239] width 360 height 412
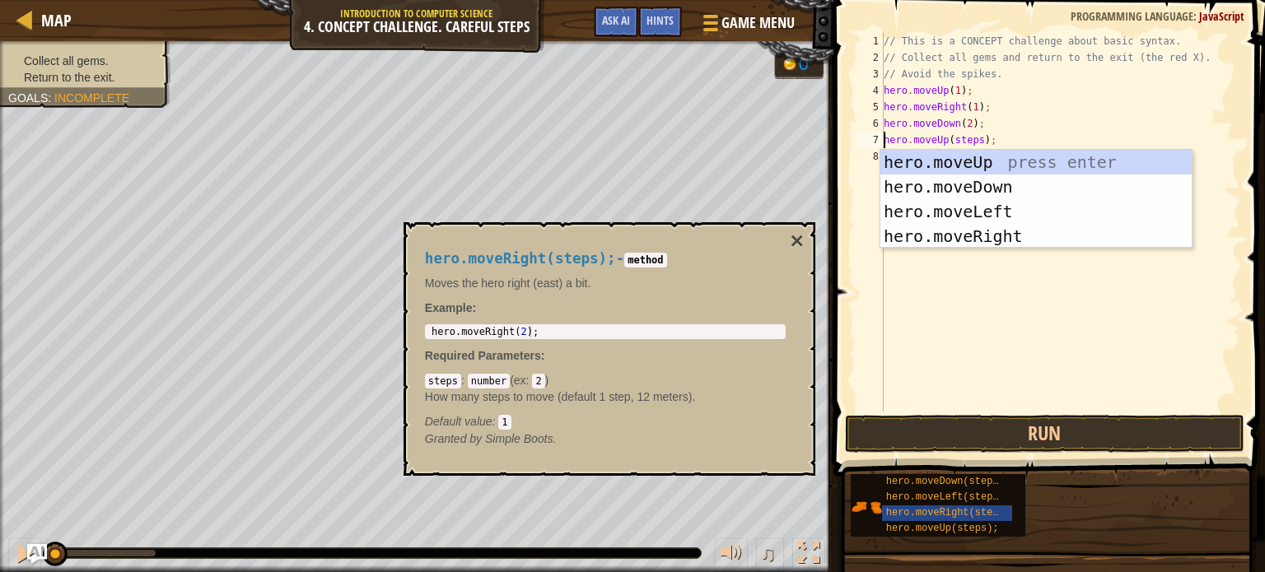
click at [955, 137] on div "// This is a CONCEPT challenge about basic syntax. // Collect all gems and retu…" at bounding box center [1061, 239] width 360 height 412
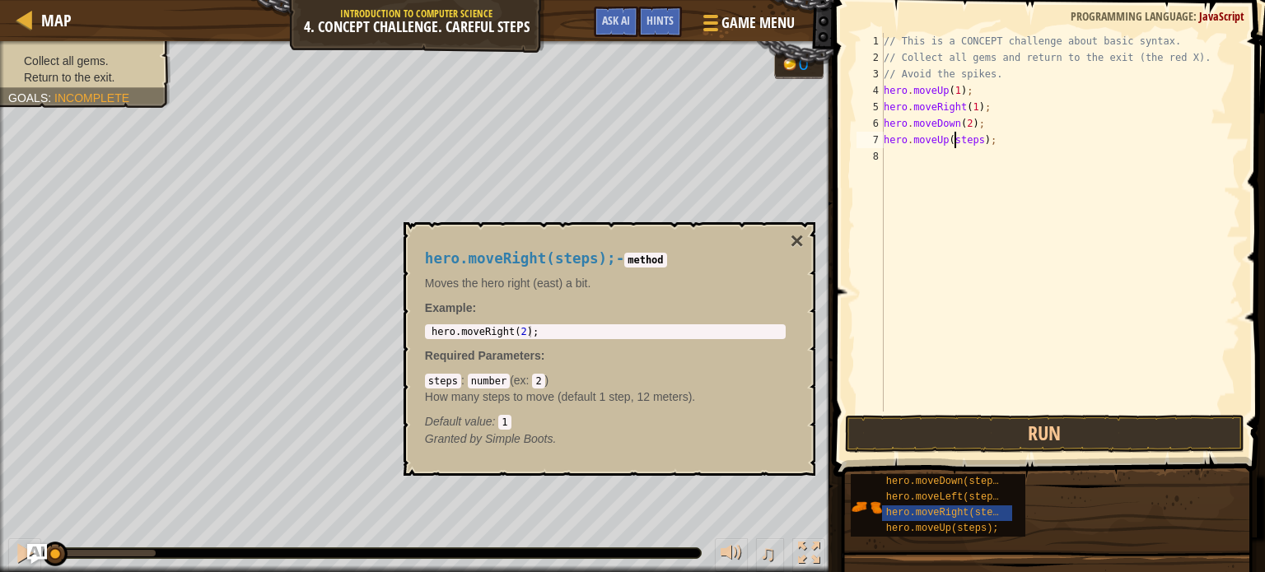
click at [955, 137] on div "// This is a CONCEPT challenge about basic syntax. // Collect all gems and retu…" at bounding box center [1061, 239] width 360 height 412
type textarea "hero.moveUp(1);"
click at [904, 158] on div "// This is a CONCEPT challenge about basic syntax. // Collect all gems and retu…" at bounding box center [1061, 239] width 360 height 412
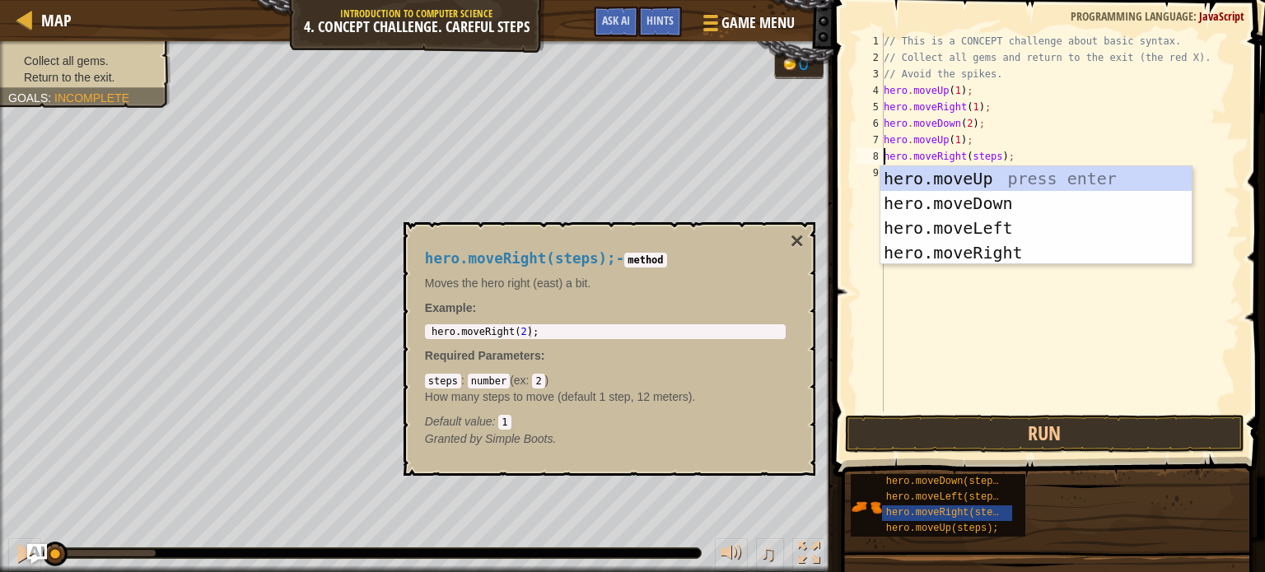
click at [983, 156] on div "// This is a CONCEPT challenge about basic syntax. // Collect all gems and retu…" at bounding box center [1061, 239] width 360 height 412
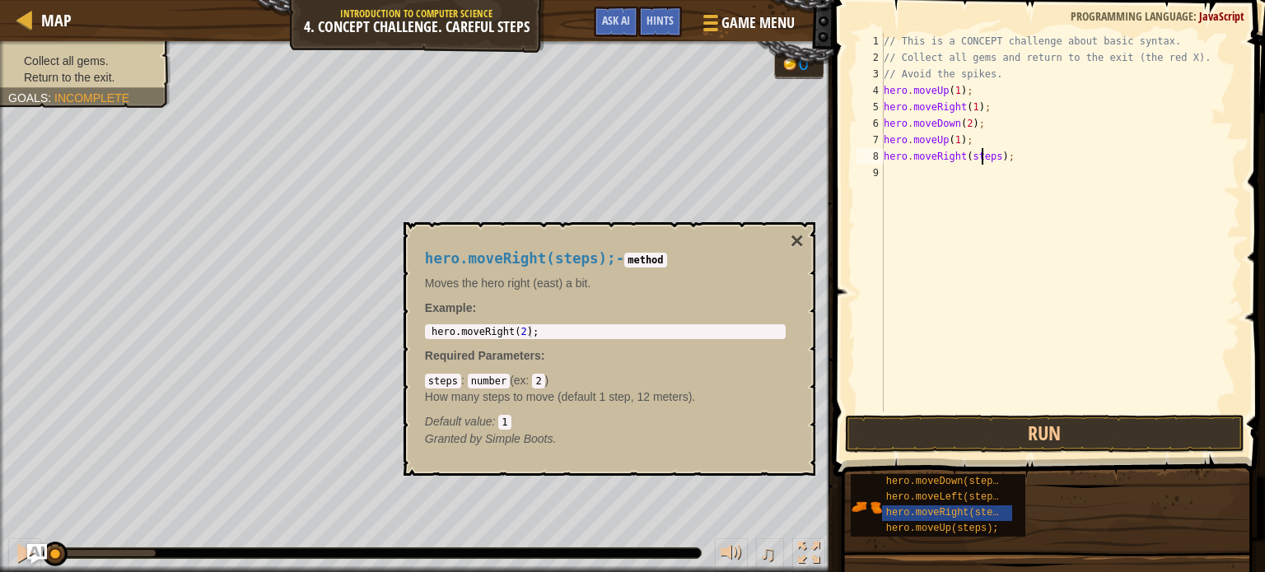
click at [983, 156] on div "// This is a CONCEPT challenge about basic syntax. // Collect all gems and retu…" at bounding box center [1061, 239] width 360 height 412
type textarea "hero.moveRight(1);"
click at [955, 174] on div "// This is a CONCEPT challenge about basic syntax. // Collect all gems and retu…" at bounding box center [1061, 239] width 360 height 412
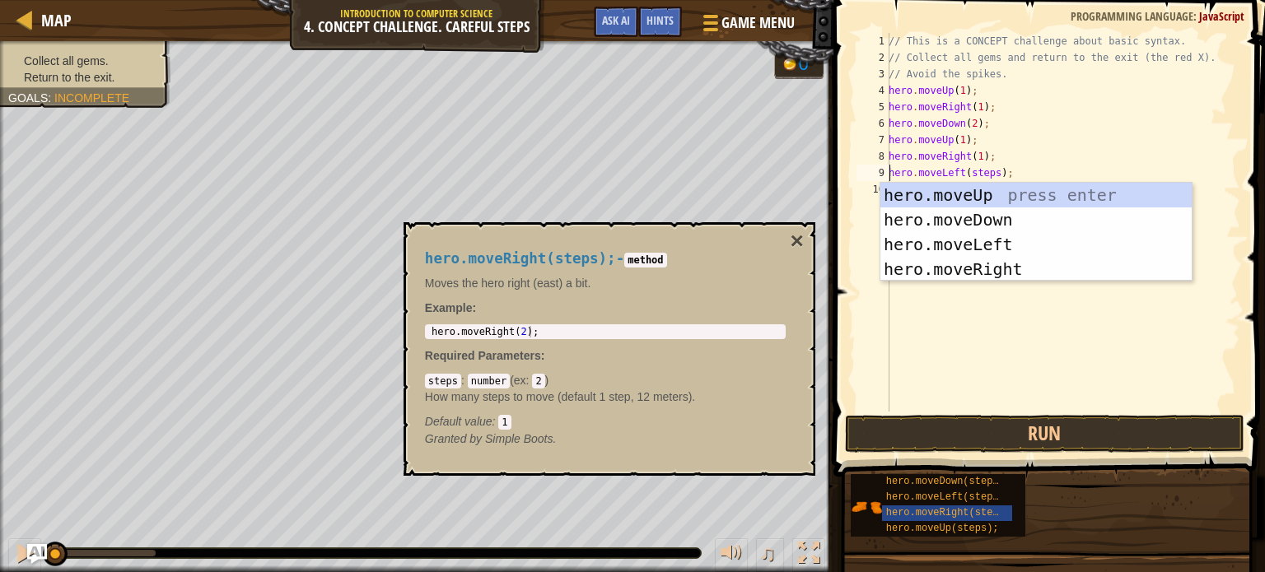
click at [973, 175] on div "// This is a CONCEPT challenge about basic syntax. // Collect all gems and retu…" at bounding box center [1062, 239] width 355 height 412
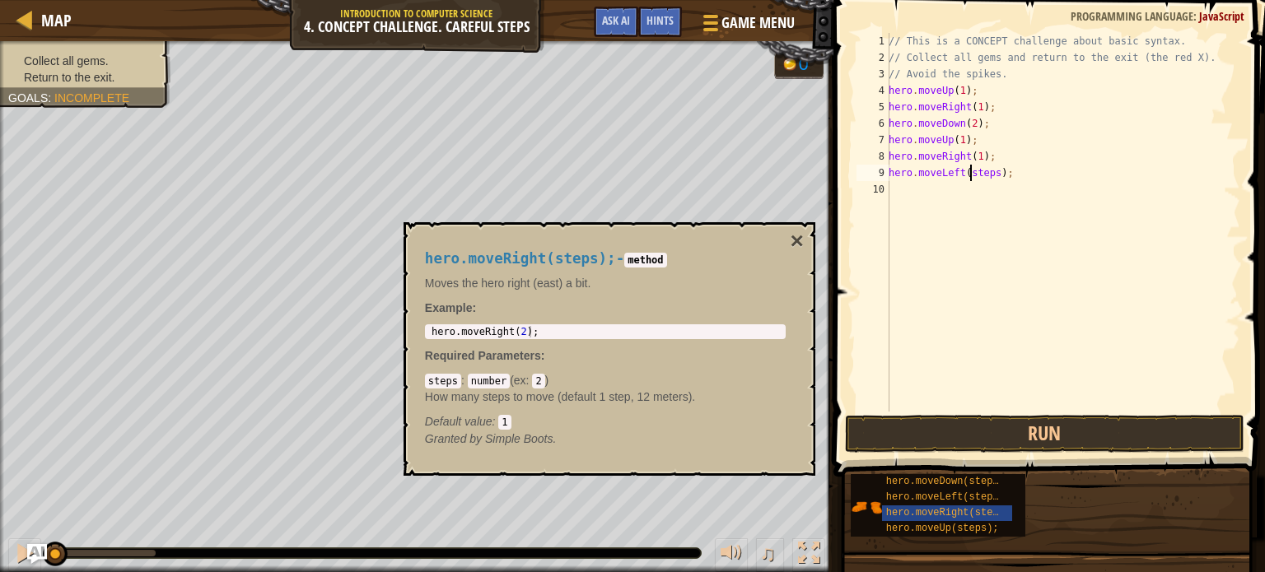
click at [973, 175] on div "// This is a CONCEPT challenge about basic syntax. // Collect all gems and retu…" at bounding box center [1062, 239] width 355 height 412
type textarea "hero.moveLeft(1);"
click at [952, 191] on div "// This is a CONCEPT challenge about basic syntax. // Collect all gems and retu…" at bounding box center [1062, 239] width 355 height 412
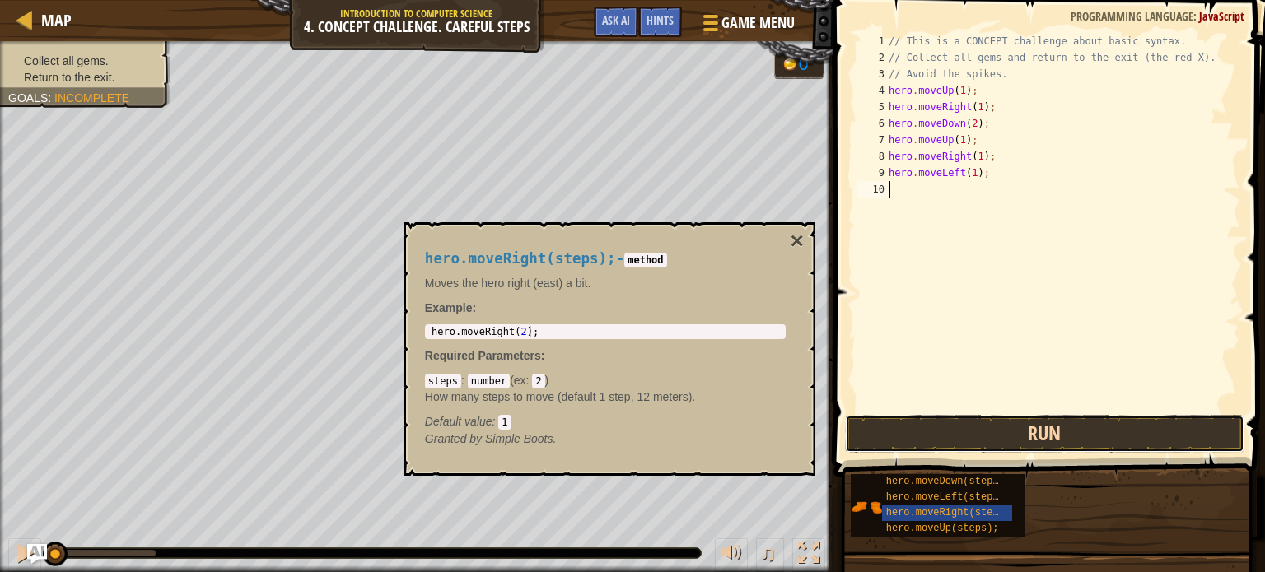
click at [906, 426] on button "Run" at bounding box center [1044, 434] width 399 height 38
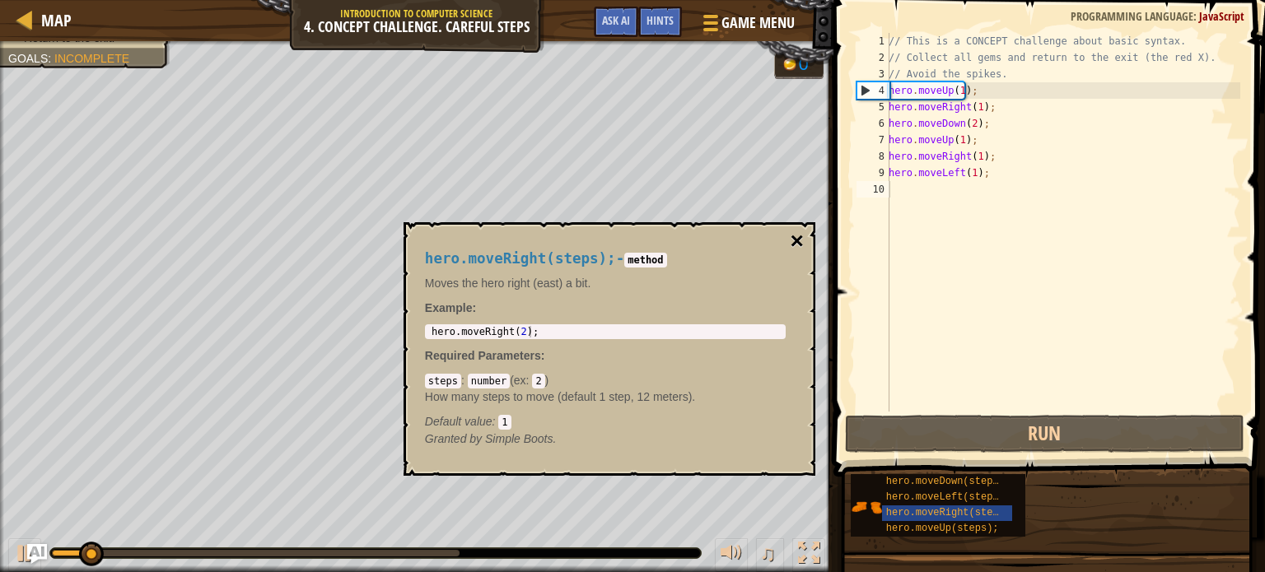
click at [797, 244] on button "×" at bounding box center [797, 241] width 13 height 23
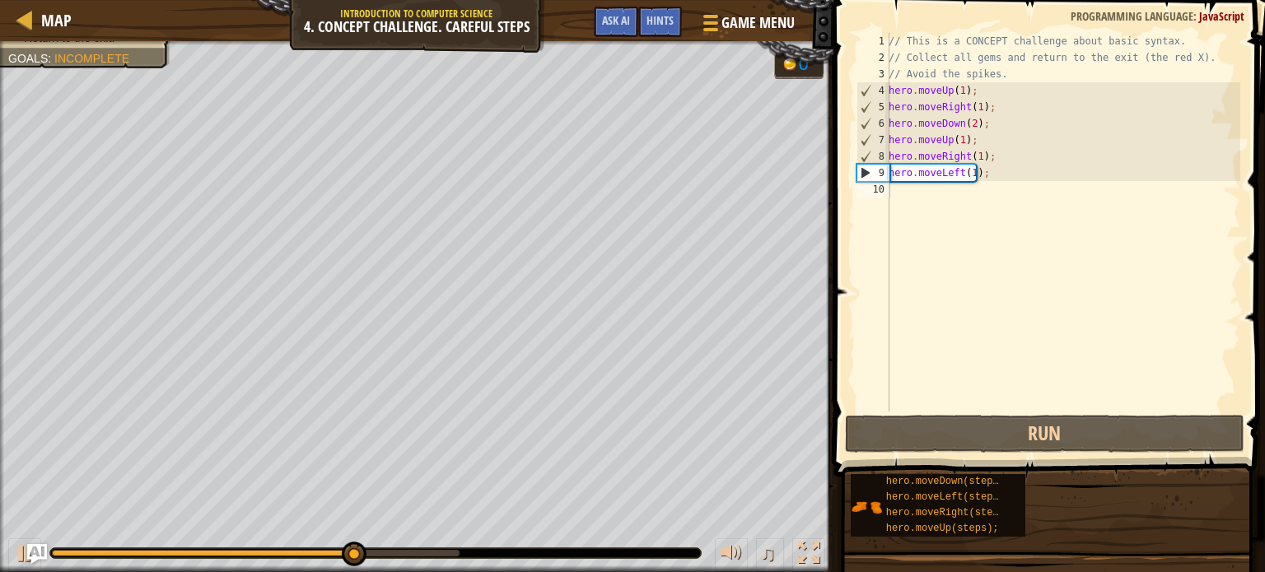
click at [900, 192] on div "// This is a CONCEPT challenge about basic syntax. // Collect all gems and retu…" at bounding box center [1062, 239] width 355 height 412
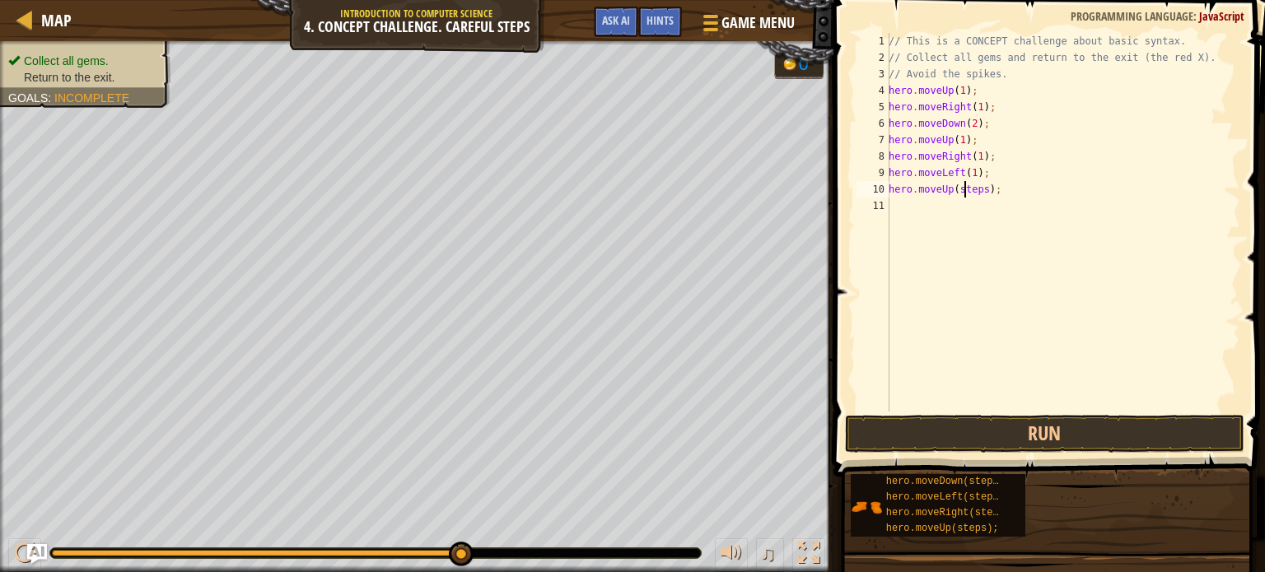
click at [963, 187] on div "// This is a CONCEPT challenge about basic syntax. // Collect all gems and retu…" at bounding box center [1062, 239] width 355 height 412
type textarea "hero.moveUp(1);"
click at [951, 203] on div "// This is a CONCEPT challenge about basic syntax. // Collect all gems and retu…" at bounding box center [1062, 239] width 355 height 412
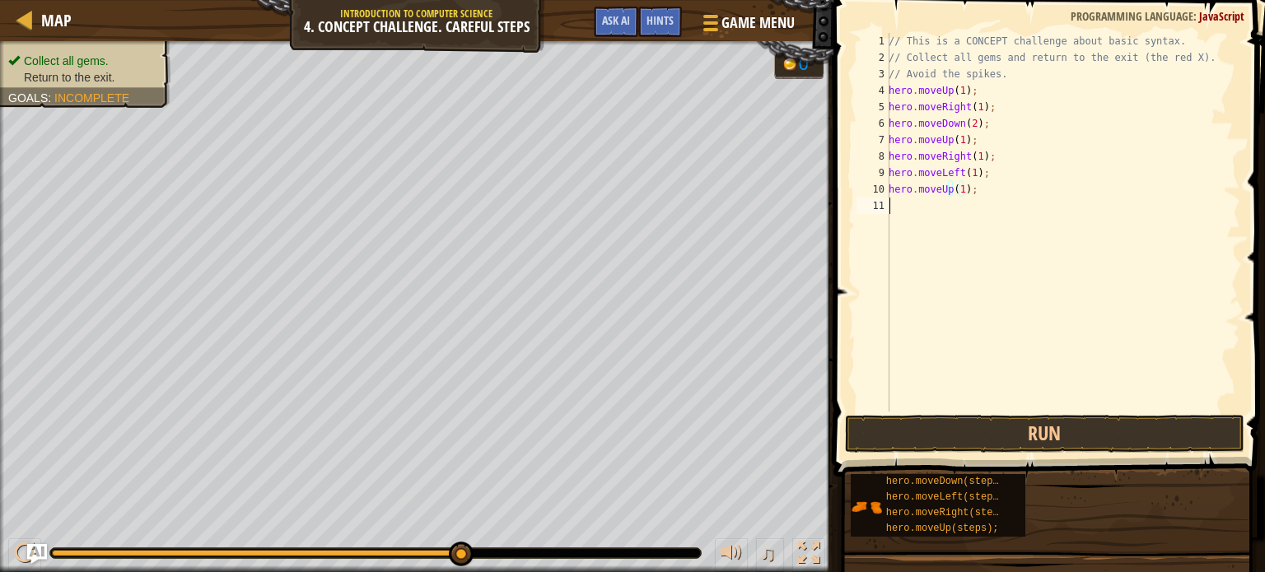
scroll to position [7, 0]
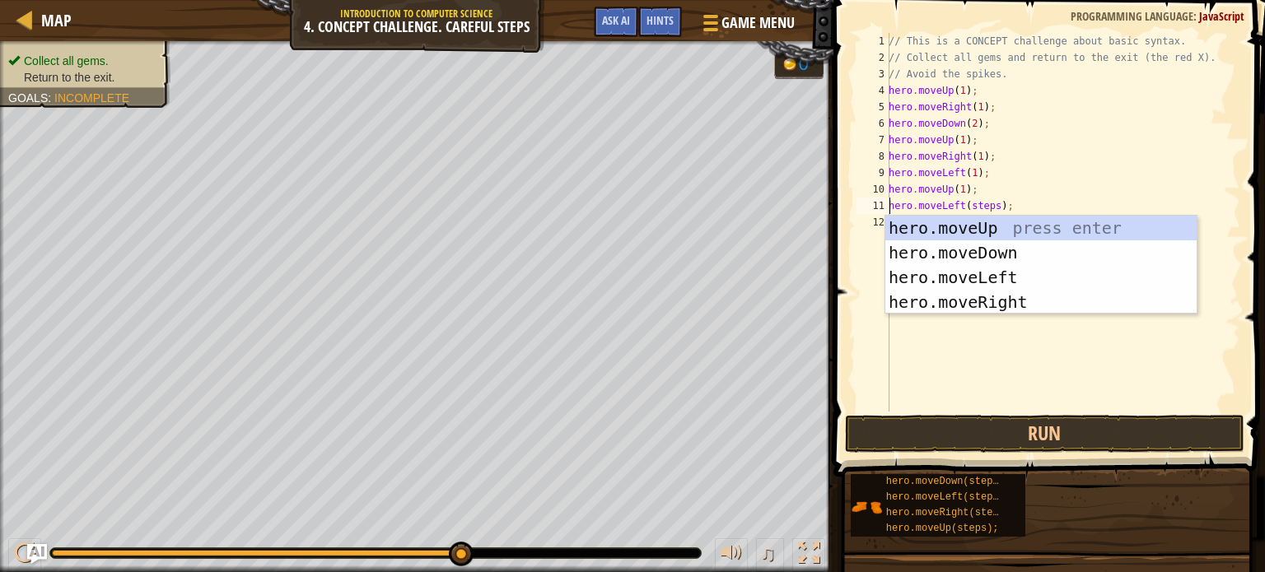
click at [979, 202] on div "// This is a CONCEPT challenge about basic syntax. // Collect all gems and retu…" at bounding box center [1062, 239] width 355 height 412
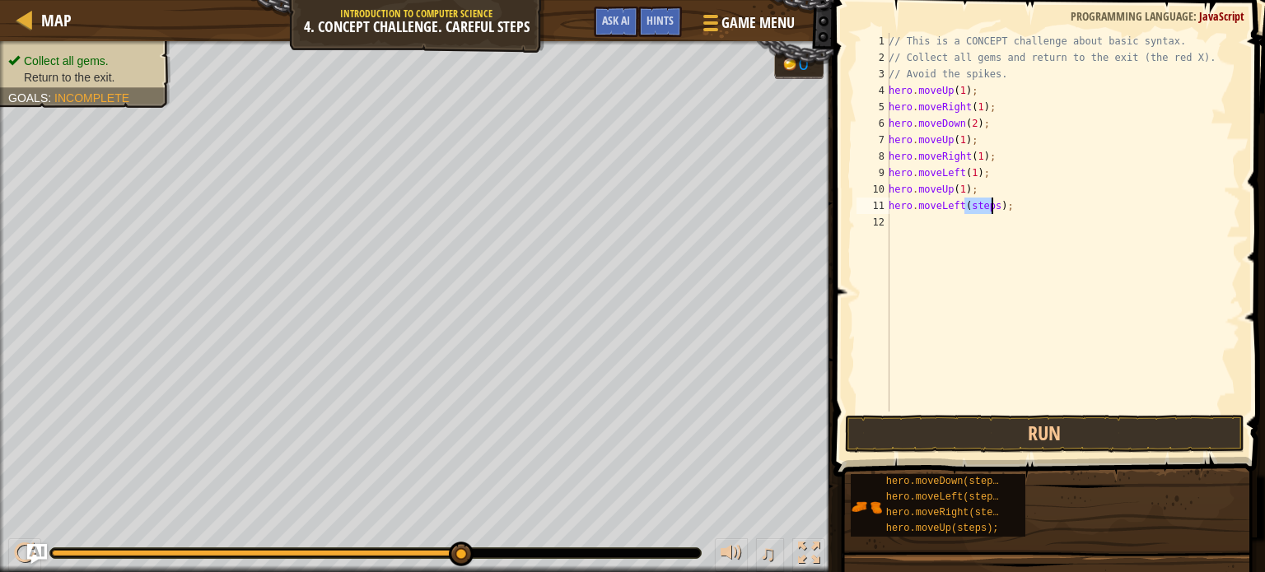
click at [979, 202] on div "// This is a CONCEPT challenge about basic syntax. // Collect all gems and retu…" at bounding box center [1062, 239] width 355 height 412
type textarea "hero.moveLeft(1);"
click at [974, 219] on div "// This is a CONCEPT challenge about basic syntax. // Collect all gems and retu…" at bounding box center [1062, 239] width 355 height 412
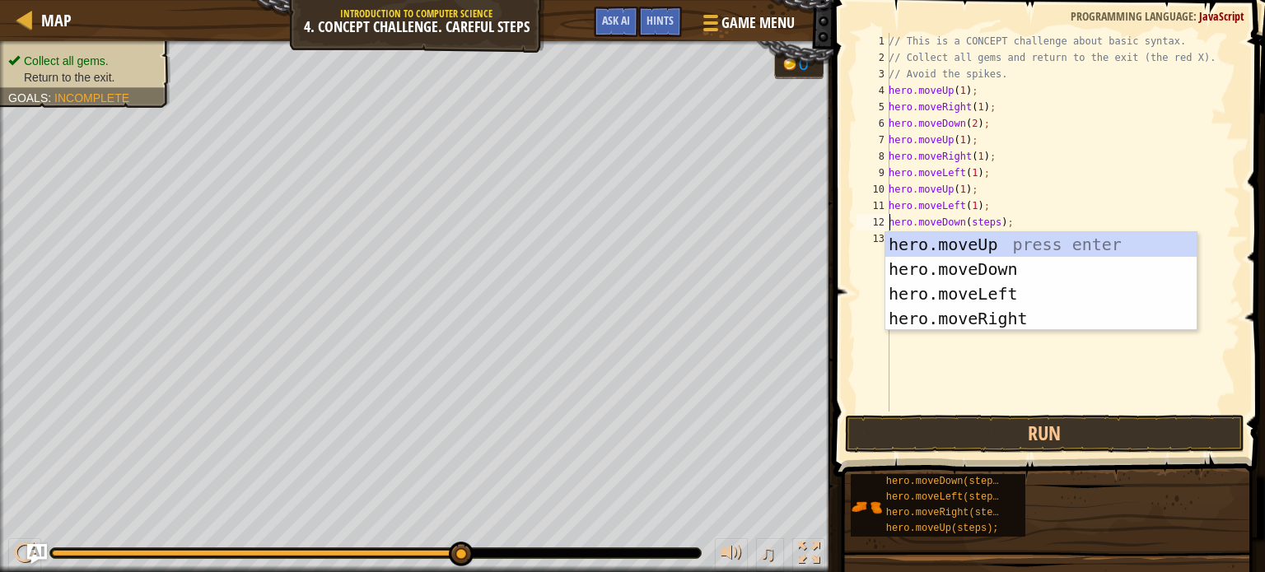
click at [982, 216] on div "// This is a CONCEPT challenge about basic syntax. // Collect all gems and retu…" at bounding box center [1062, 239] width 355 height 412
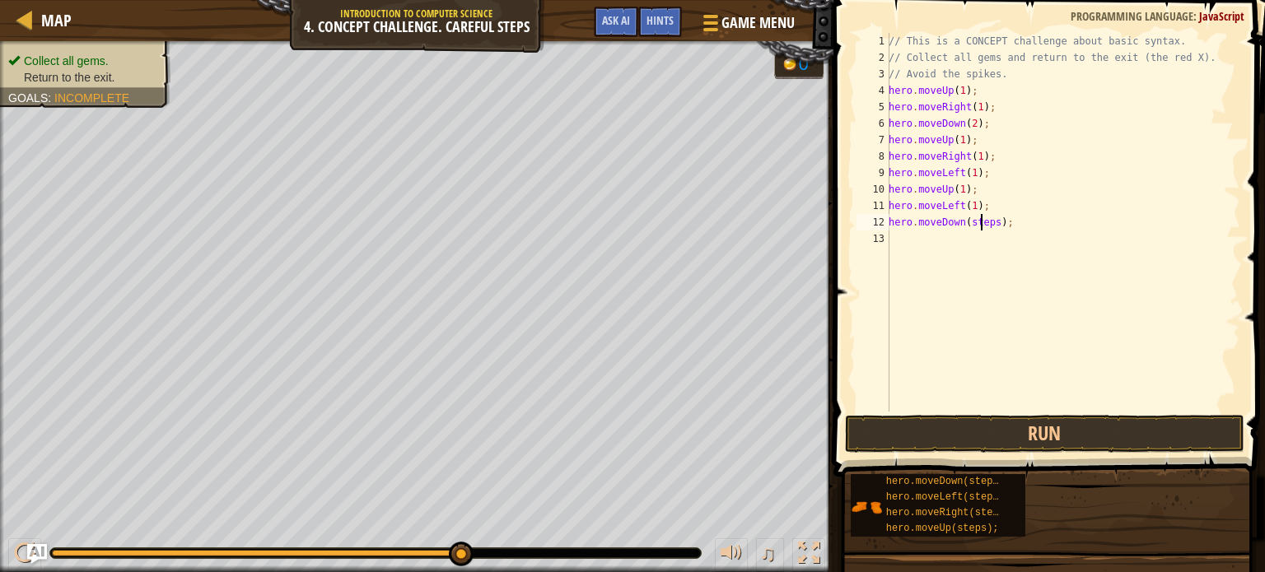
click at [982, 216] on div "// This is a CONCEPT challenge about basic syntax. // Collect all gems and retu…" at bounding box center [1062, 239] width 355 height 412
type textarea "hero.moveDown(1);"
click at [927, 236] on div "// This is a CONCEPT challenge about basic syntax. // Collect all gems and retu…" at bounding box center [1062, 239] width 355 height 412
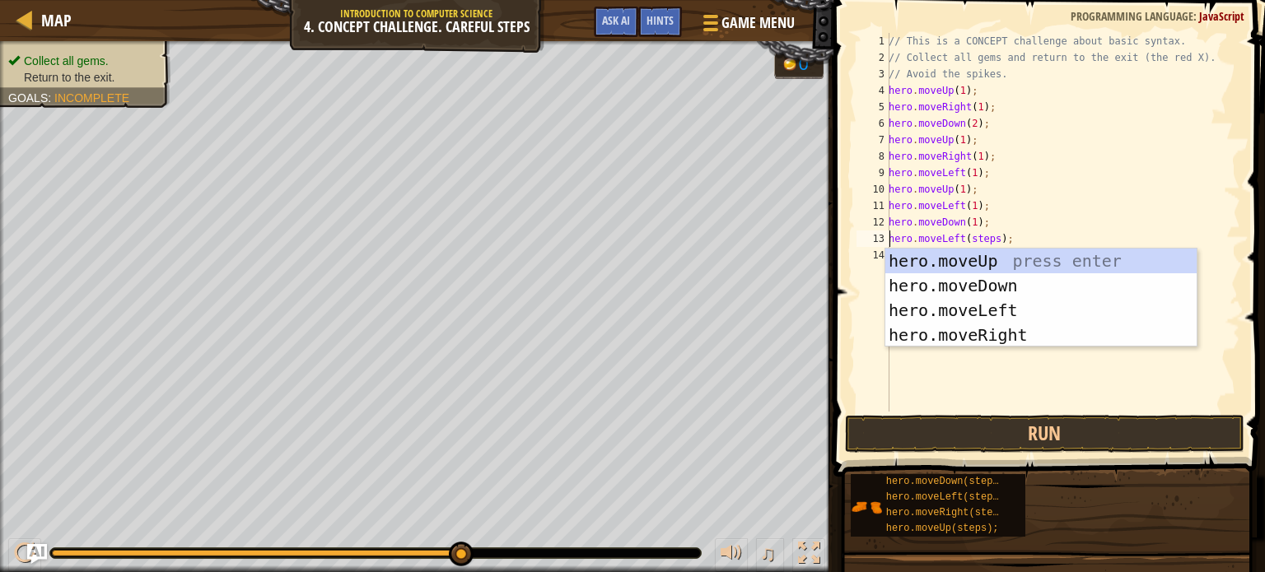
click at [980, 238] on div "// This is a CONCEPT challenge about basic syntax. // Collect all gems and retu…" at bounding box center [1062, 239] width 355 height 412
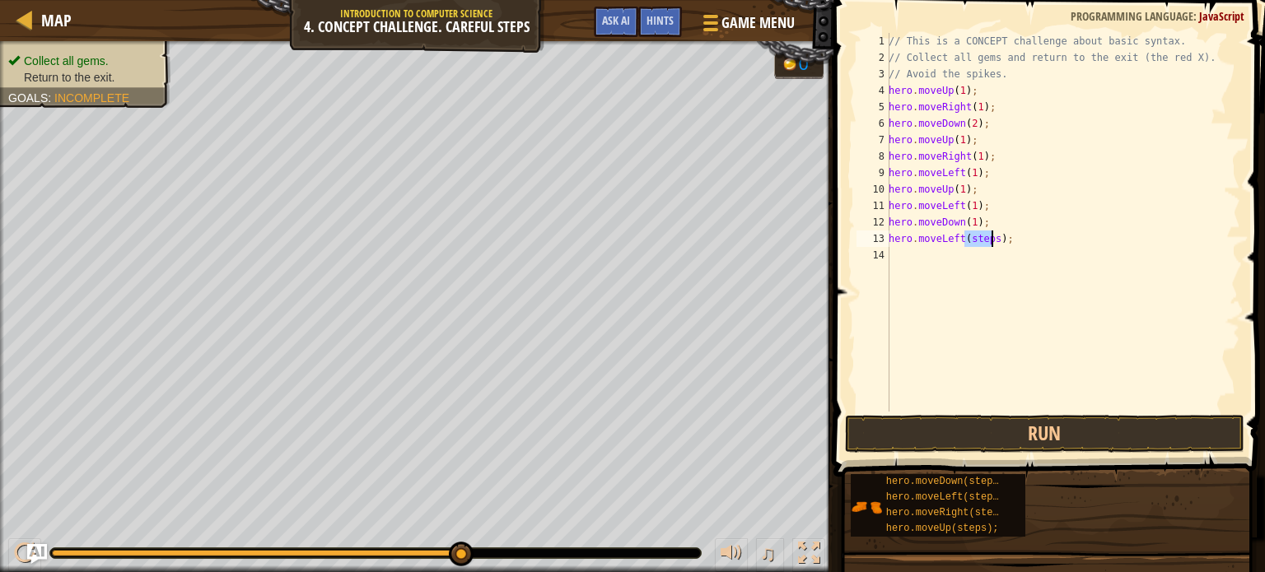
click at [980, 238] on div "// This is a CONCEPT challenge about basic syntax. // Collect all gems and retu…" at bounding box center [1062, 239] width 355 height 412
type textarea "hero.moveLeft(1);"
click at [975, 432] on button "Run" at bounding box center [1044, 434] width 399 height 38
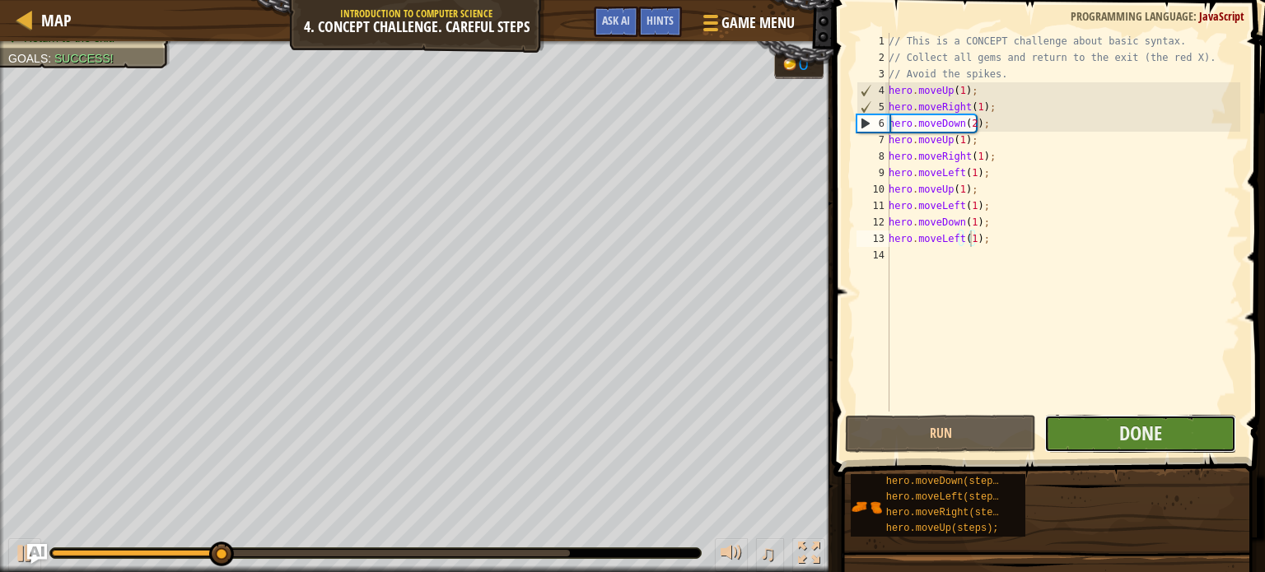
click at [1082, 432] on button "Done" at bounding box center [1140, 434] width 192 height 38
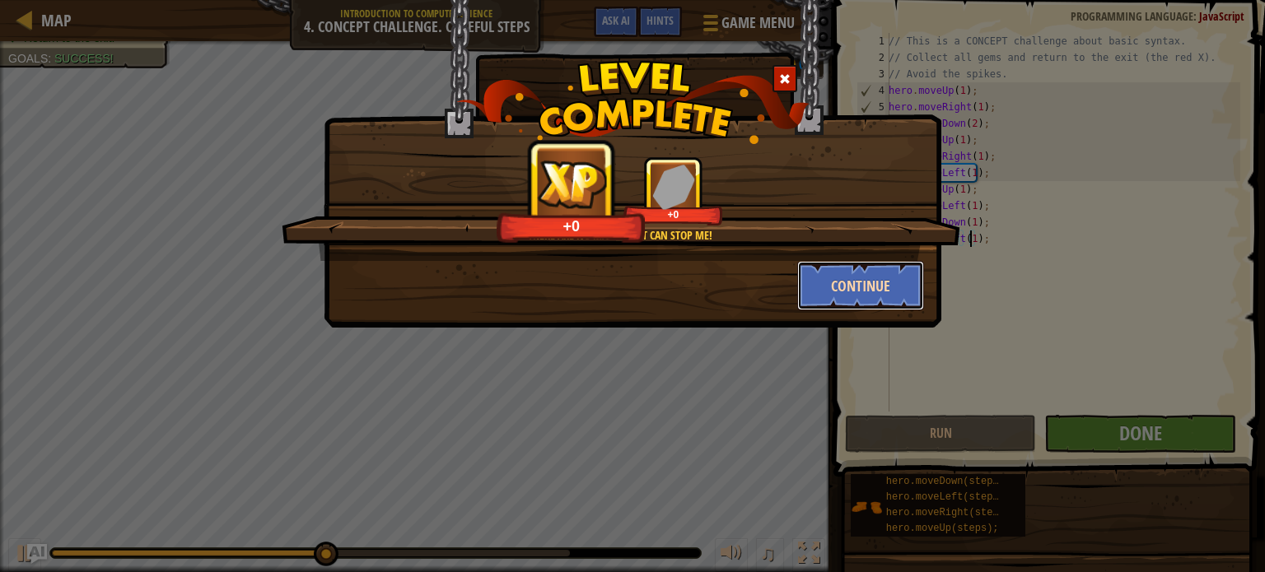
click at [851, 286] on button "Continue" at bounding box center [861, 285] width 128 height 49
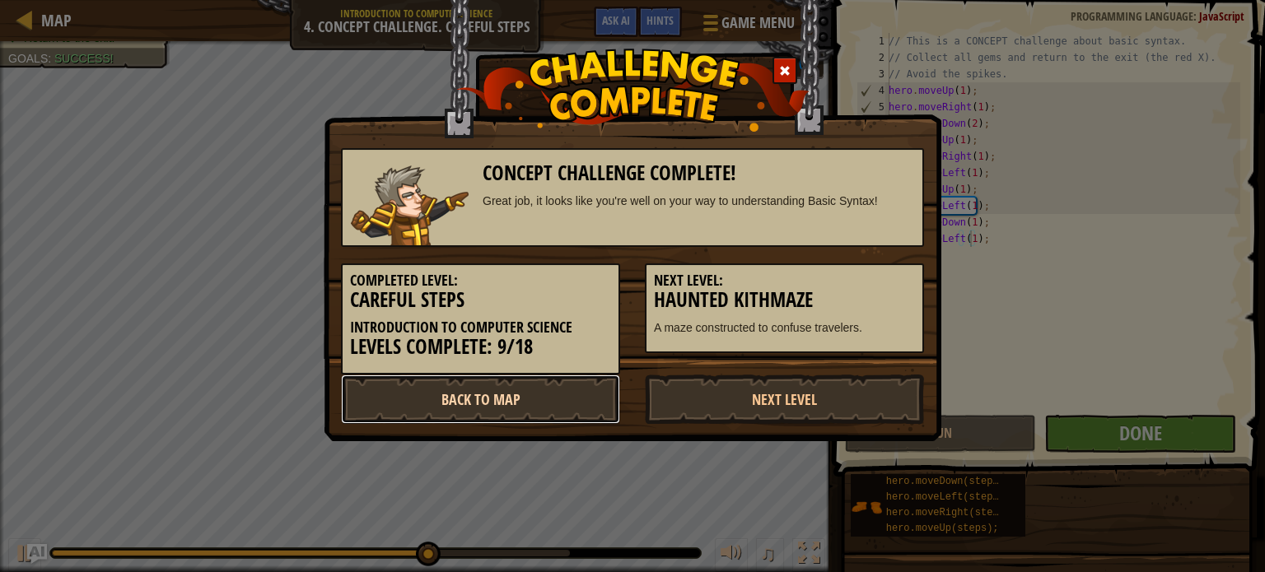
click at [568, 400] on link "Back to Map" at bounding box center [480, 399] width 279 height 49
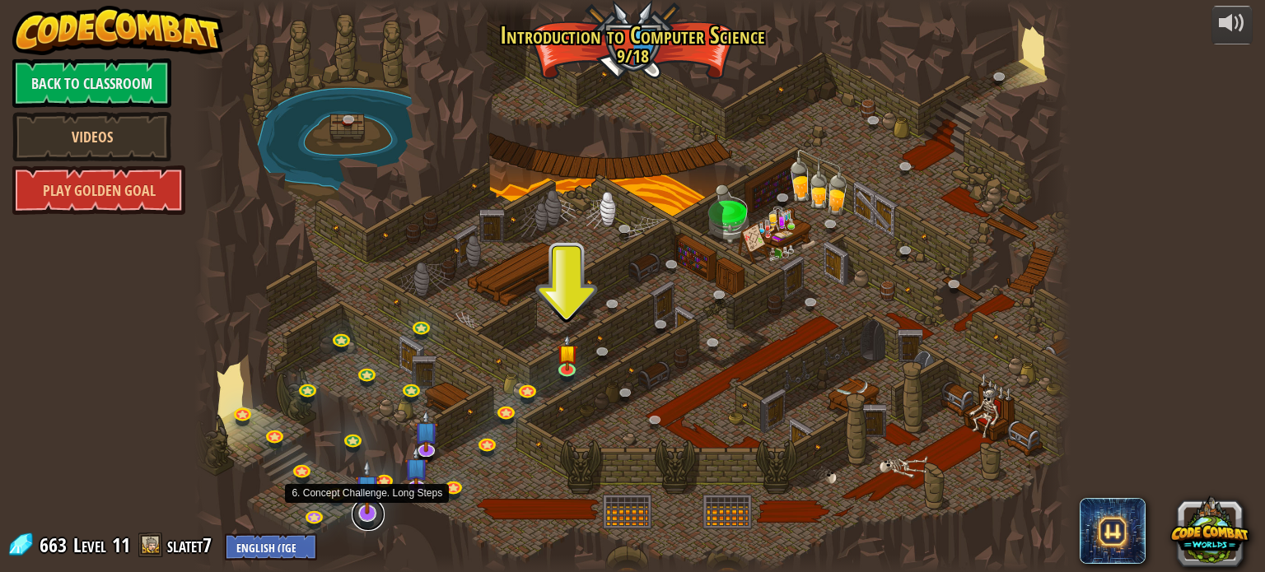
click at [365, 518] on link at bounding box center [368, 514] width 33 height 33
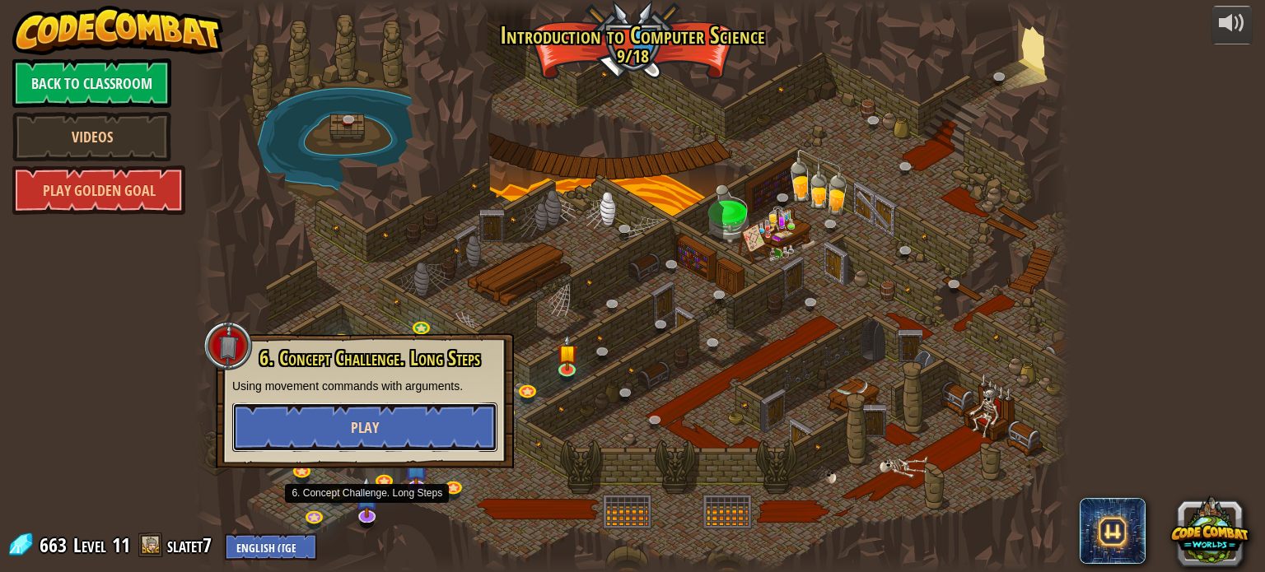
click at [388, 417] on button "Play" at bounding box center [364, 427] width 265 height 49
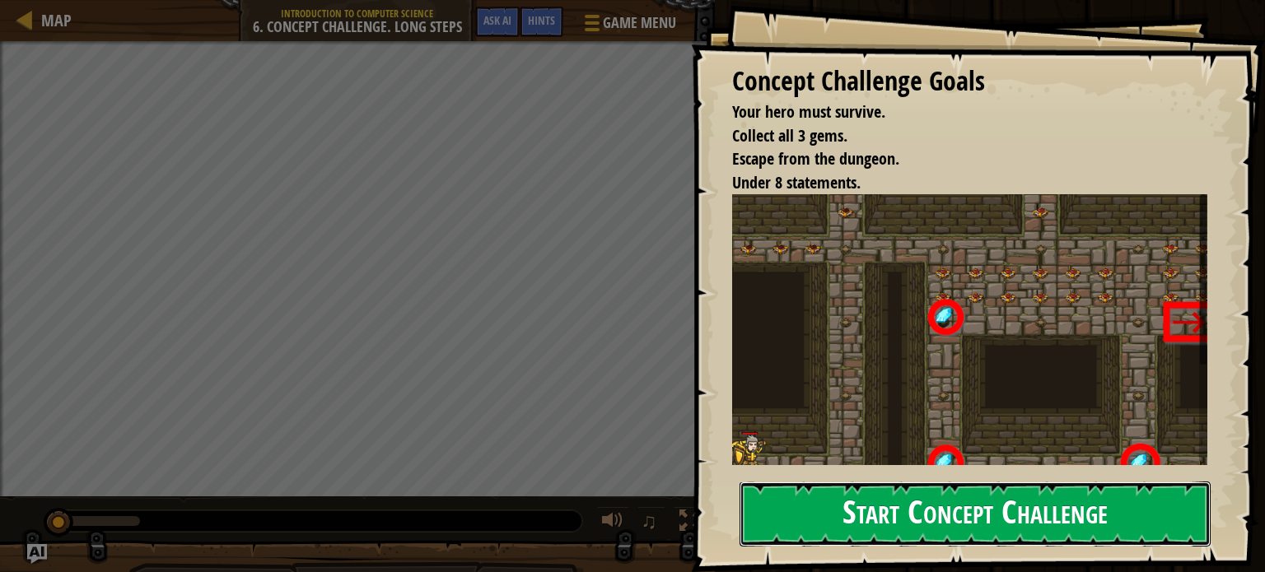
click at [826, 494] on button "Start Concept Challenge" at bounding box center [975, 514] width 471 height 65
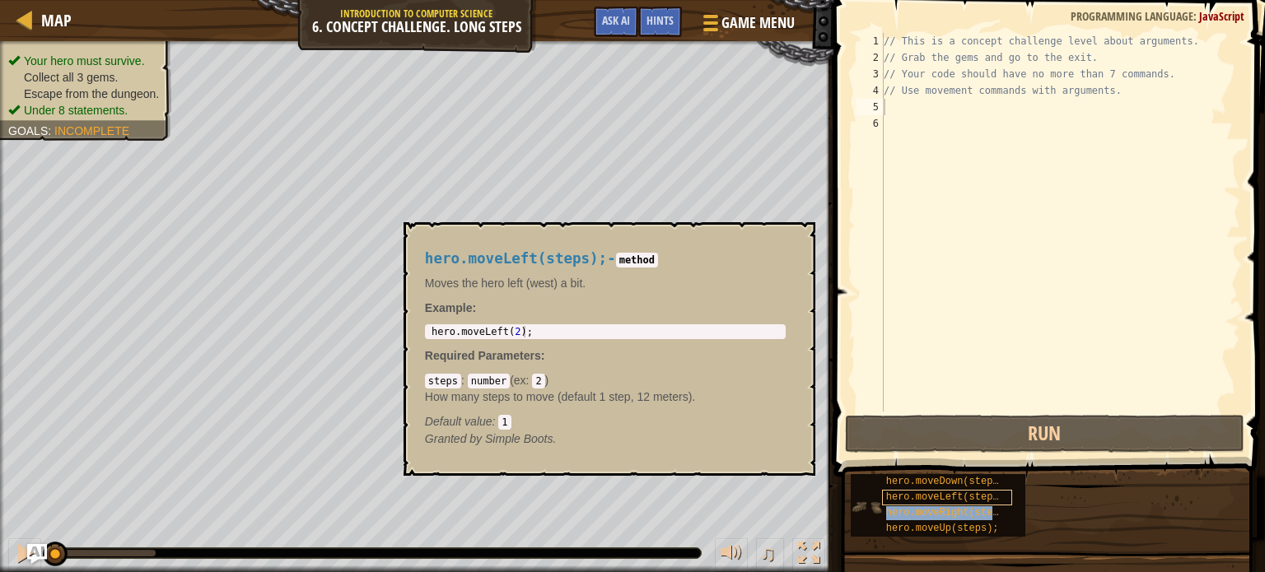
type textarea "hero.moveRight(steps);"
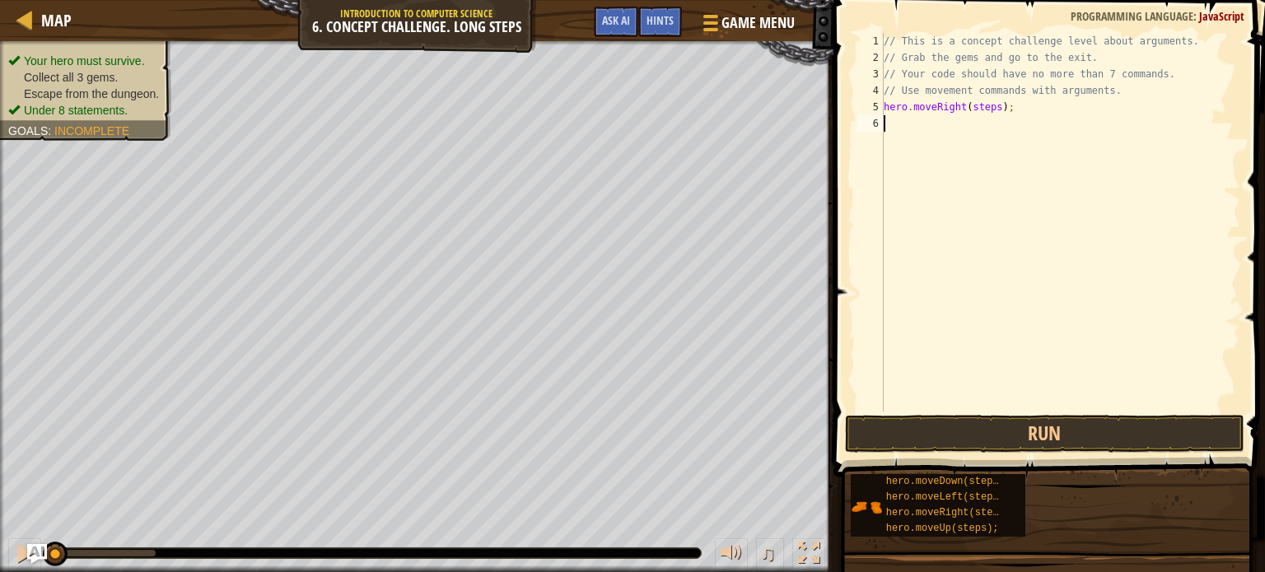
click at [952, 122] on div "// This is a concept challenge level about arguments. // Grab the gems and go t…" at bounding box center [1061, 239] width 360 height 412
click at [982, 111] on div "// This is a concept challenge level about arguments. // Grab the gems and go t…" at bounding box center [1061, 239] width 360 height 412
type textarea "hero.moveRight(1);"
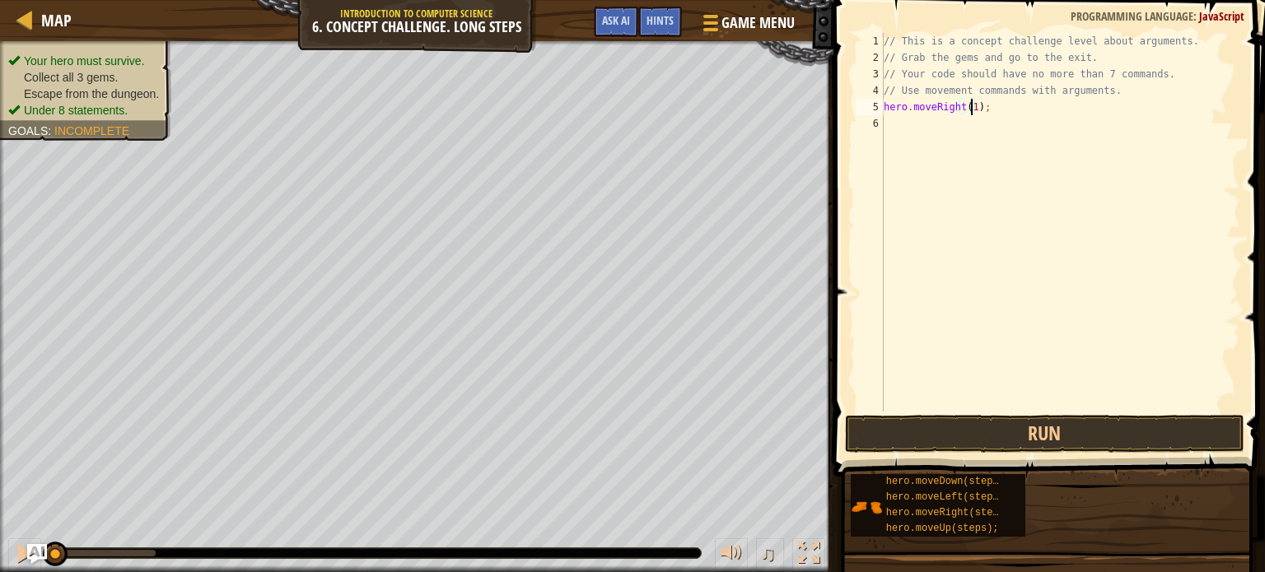
click at [954, 128] on div "// This is a concept challenge level about arguments. // Grab the gems and go t…" at bounding box center [1061, 239] width 360 height 412
click at [965, 125] on div "// This is a concept challenge level about arguments. // Grab the gems and go t…" at bounding box center [1061, 239] width 360 height 412
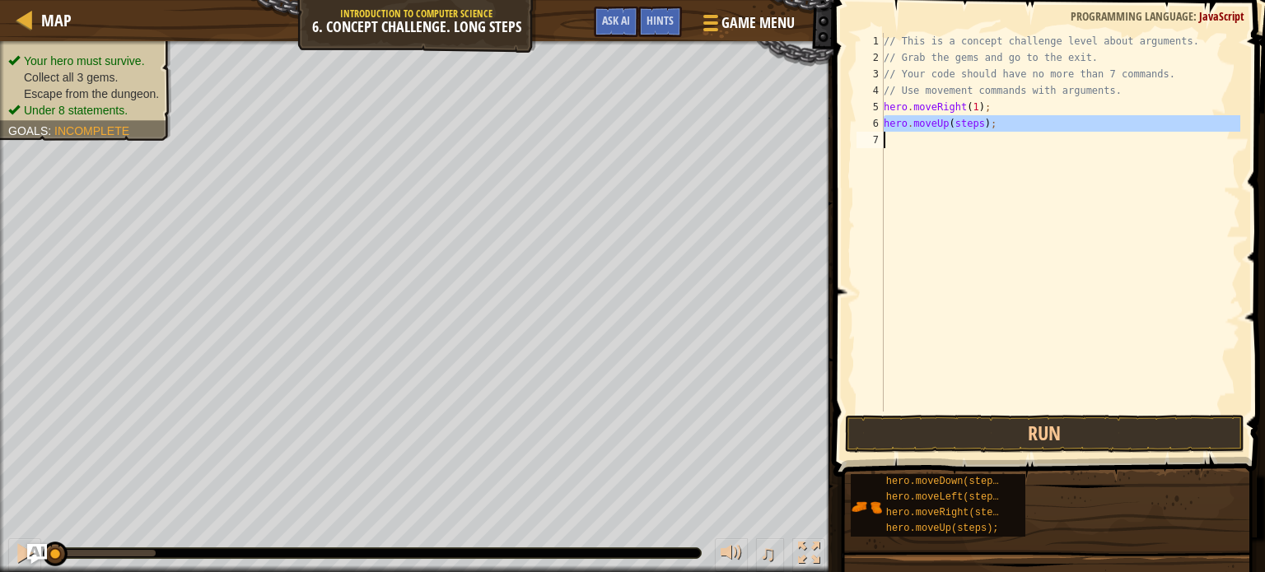
click at [965, 125] on div "// This is a concept challenge level about arguments. // Grab the gems and go t…" at bounding box center [1061, 222] width 360 height 379
click at [965, 125] on div "// This is a concept challenge level about arguments. // Grab the gems and go t…" at bounding box center [1061, 239] width 360 height 412
type textarea "hero.moveUp(3);"
click at [968, 128] on div "// This is a concept challenge level about arguments. // Grab the gems and go t…" at bounding box center [1061, 239] width 360 height 412
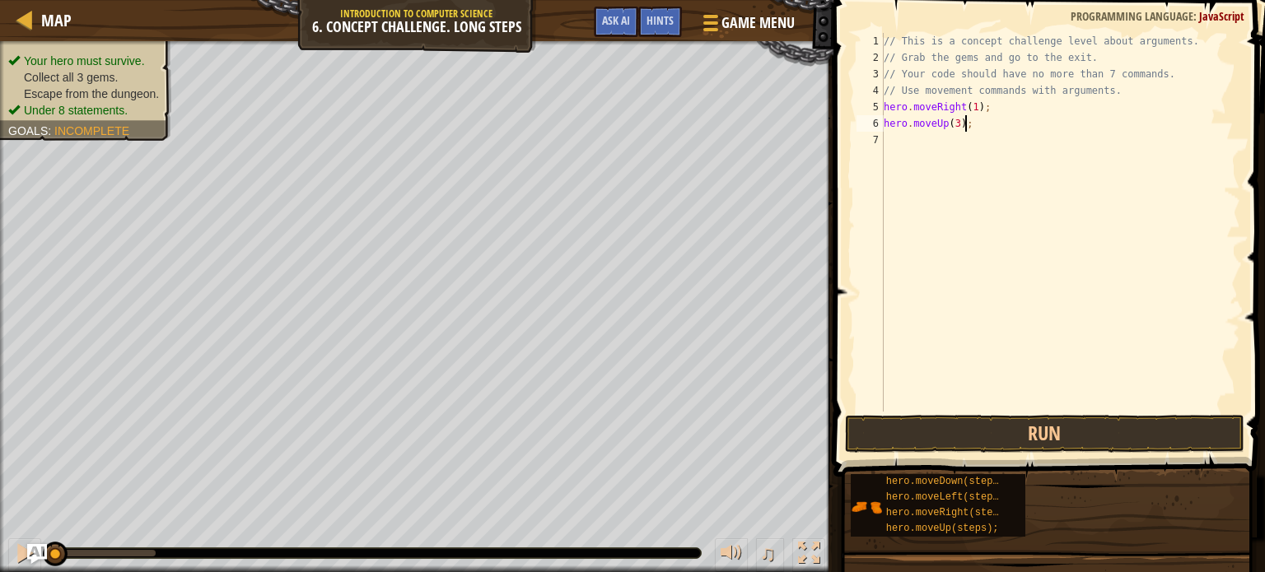
click at [924, 142] on div "// This is a concept challenge level about arguments. // Grab the gems and go t…" at bounding box center [1061, 239] width 360 height 412
click at [975, 138] on div "// This is a concept challenge level about arguments. // Grab the gems and go t…" at bounding box center [1061, 239] width 360 height 412
type textarea "hero.moveRight(2);"
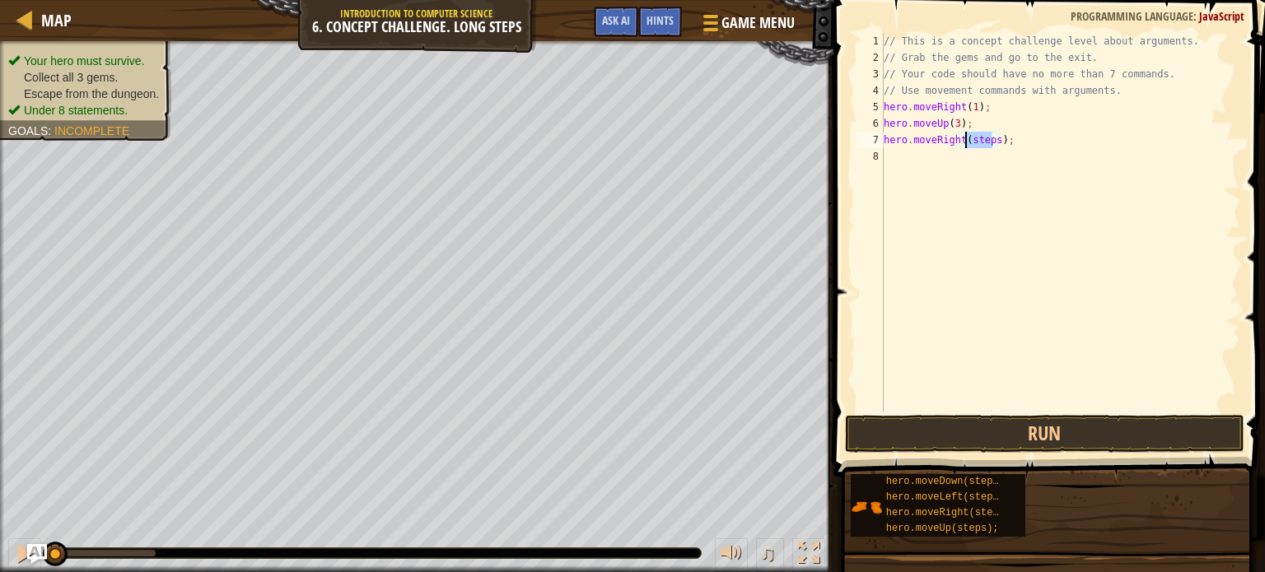
scroll to position [7, 7]
click at [982, 156] on div "// This is a concept challenge level about arguments. // Grab the gems and go t…" at bounding box center [1061, 239] width 360 height 412
click at [962, 154] on div "// This is a concept challenge level about arguments. // Grab the gems and go t…" at bounding box center [1061, 239] width 360 height 412
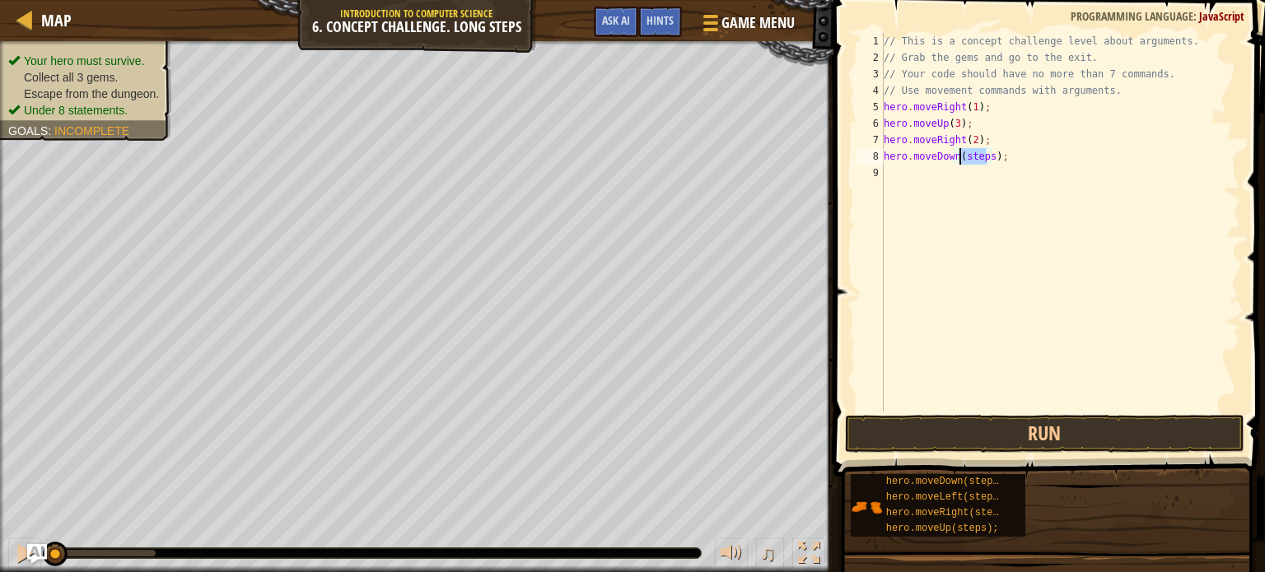
type textarea "hero.moveDown(1);"
click at [949, 168] on div "// This is a concept challenge level about arguments. // Grab the gems and go t…" at bounding box center [1061, 239] width 360 height 412
click at [974, 175] on div "// This is a concept challenge level about arguments. // Grab the gems and go t…" at bounding box center [1062, 239] width 355 height 412
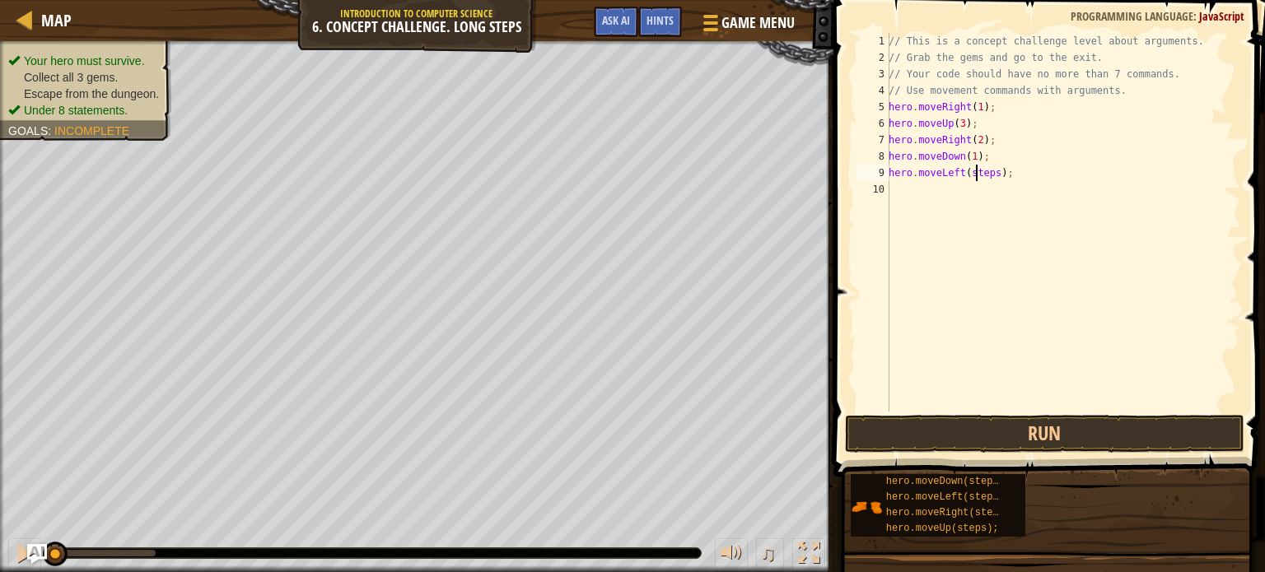
click at [974, 175] on div "// This is a concept challenge level about arguments. // Grab the gems and go t…" at bounding box center [1062, 239] width 355 height 412
type textarea "hero.moveLeft(1);"
click at [975, 192] on div "// This is a concept challenge level about arguments. // Grab the gems and go t…" at bounding box center [1062, 239] width 355 height 412
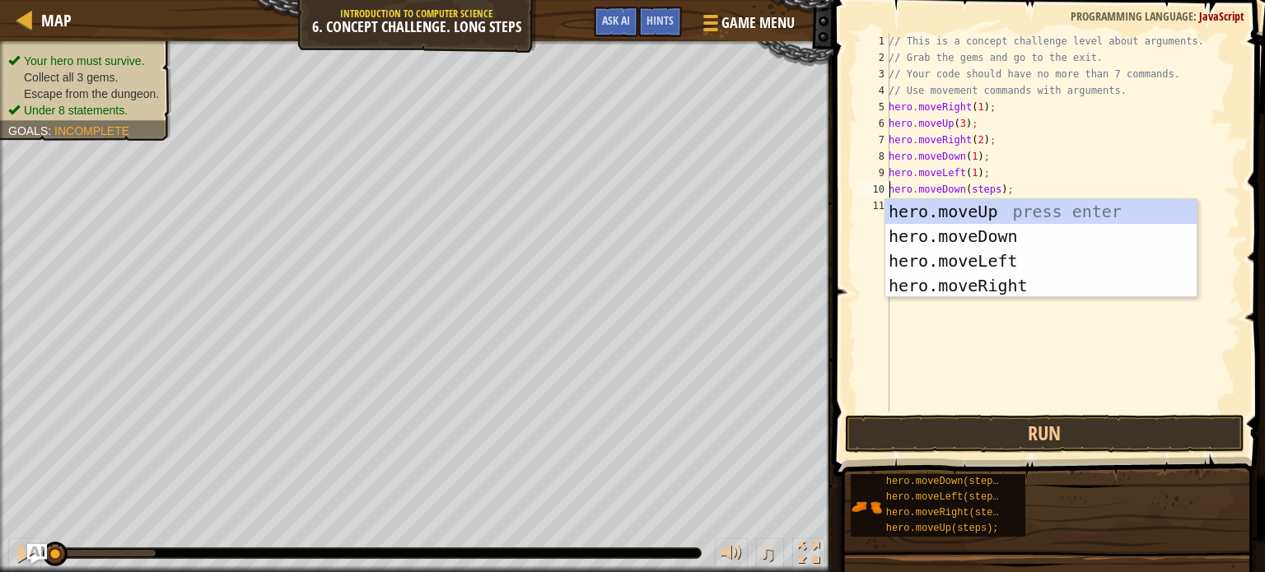
click at [974, 187] on div "// This is a concept challenge level about arguments. // Grab the gems and go t…" at bounding box center [1062, 239] width 355 height 412
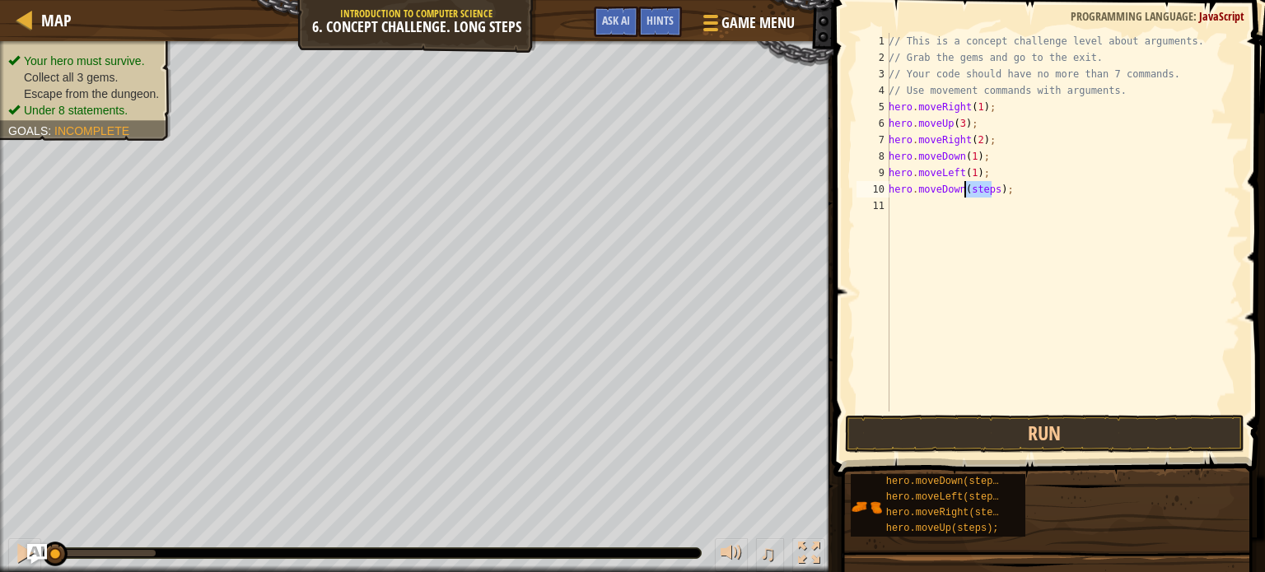
click at [974, 187] on div "// This is a concept challenge level about arguments. // Grab the gems and go t…" at bounding box center [1062, 239] width 355 height 412
type textarea "hero.moveDown(2);"
click at [955, 213] on div "// This is a concept challenge level about arguments. // Grab the gems and go t…" at bounding box center [1062, 239] width 355 height 412
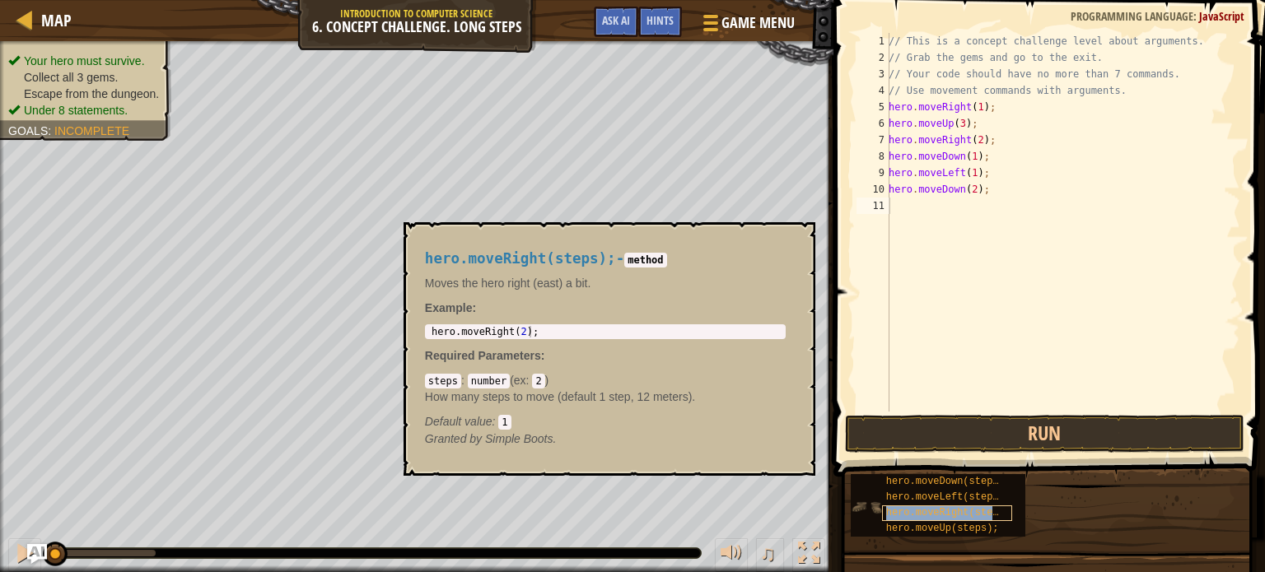
click at [923, 514] on span "hero.moveRight(steps);" at bounding box center [951, 513] width 130 height 12
click at [978, 207] on div "// This is a concept challenge level about arguments. // Grab the gems and go t…" at bounding box center [1062, 239] width 355 height 412
type textarea "hero.moveRight(2);"
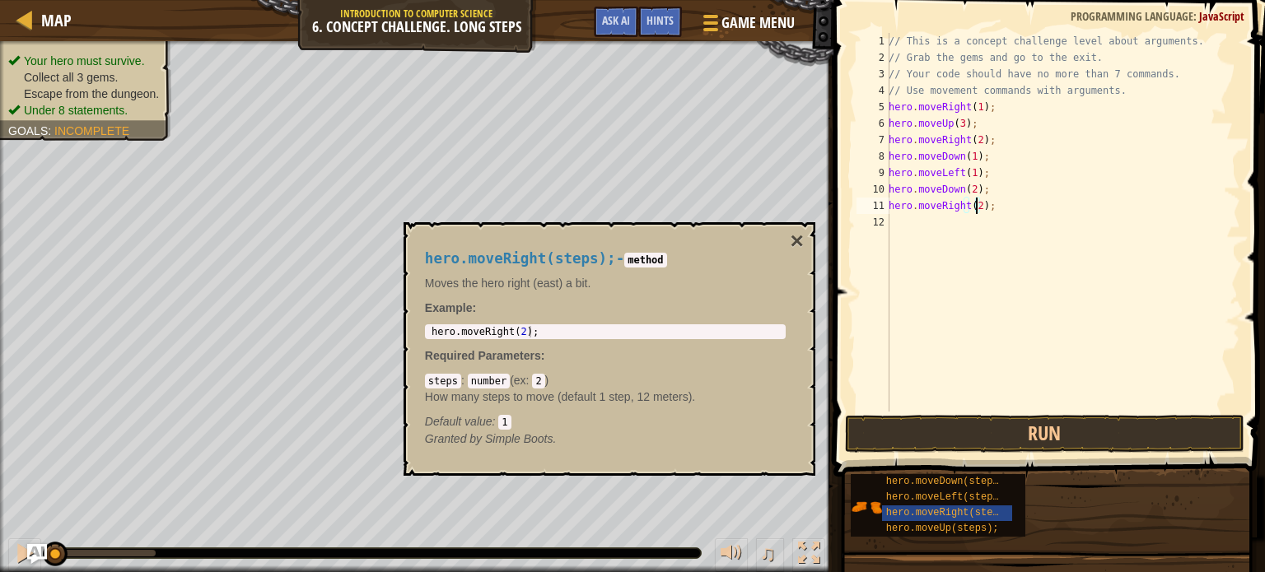
click at [968, 221] on div "// This is a concept challenge level about arguments. // Grab the gems and go t…" at bounding box center [1062, 239] width 355 height 412
click at [797, 243] on button "×" at bounding box center [797, 241] width 13 height 23
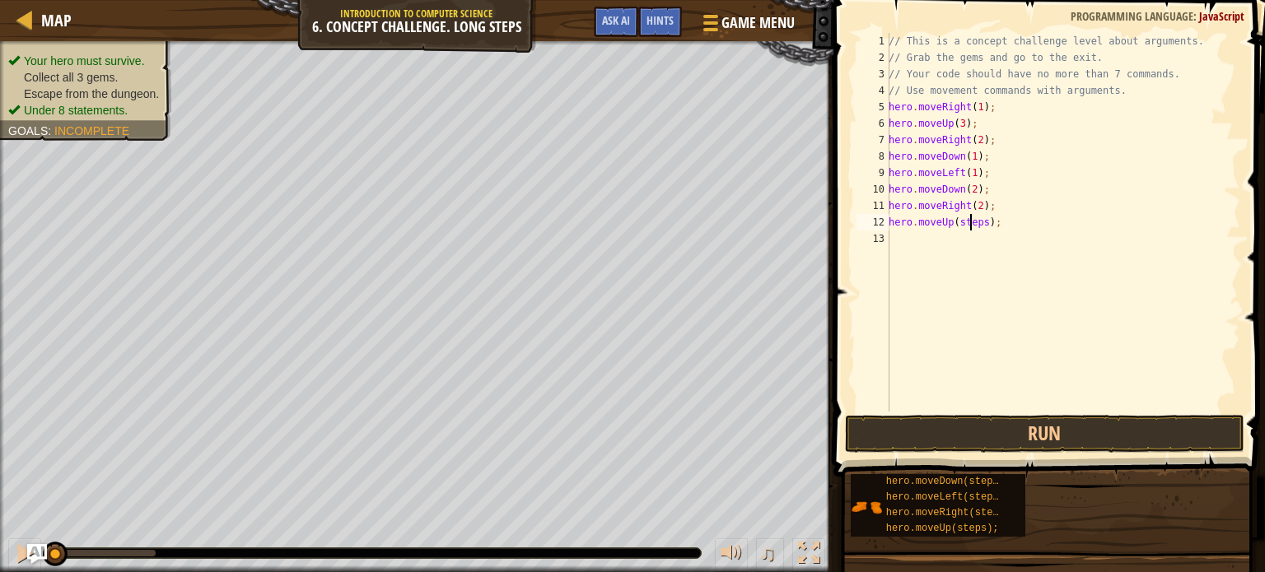
click at [972, 225] on div "// This is a concept challenge level about arguments. // Grab the gems and go t…" at bounding box center [1062, 239] width 355 height 412
type textarea "hero.moveUp(2);"
click at [937, 245] on div "// This is a concept challenge level about arguments. // Grab the gems and go t…" at bounding box center [1062, 239] width 355 height 412
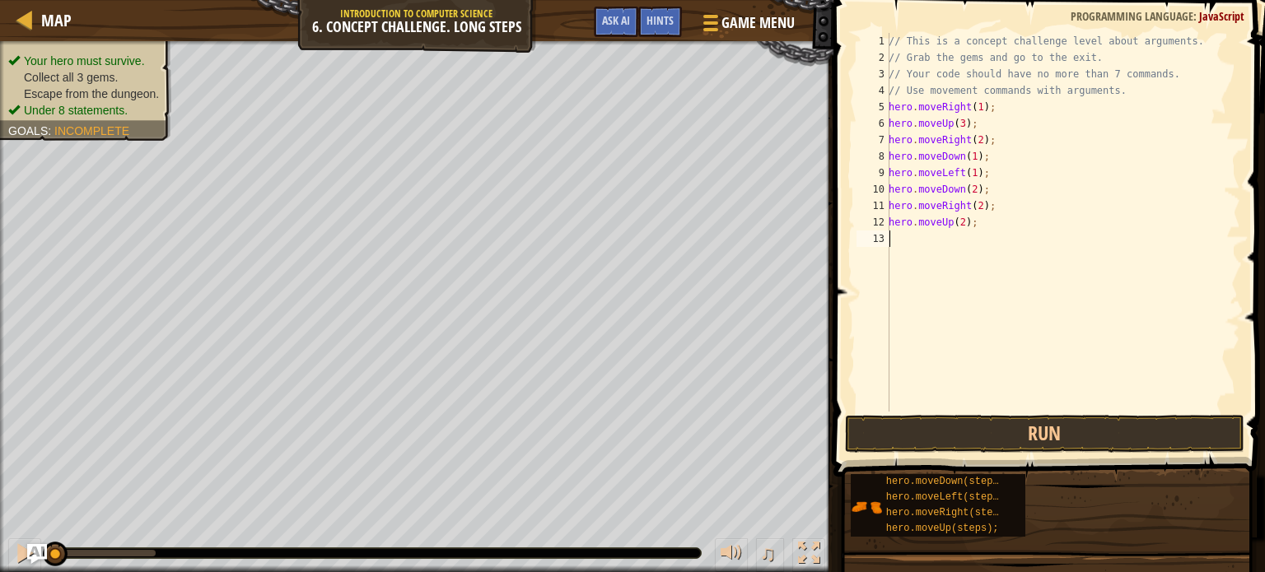
scroll to position [7, 0]
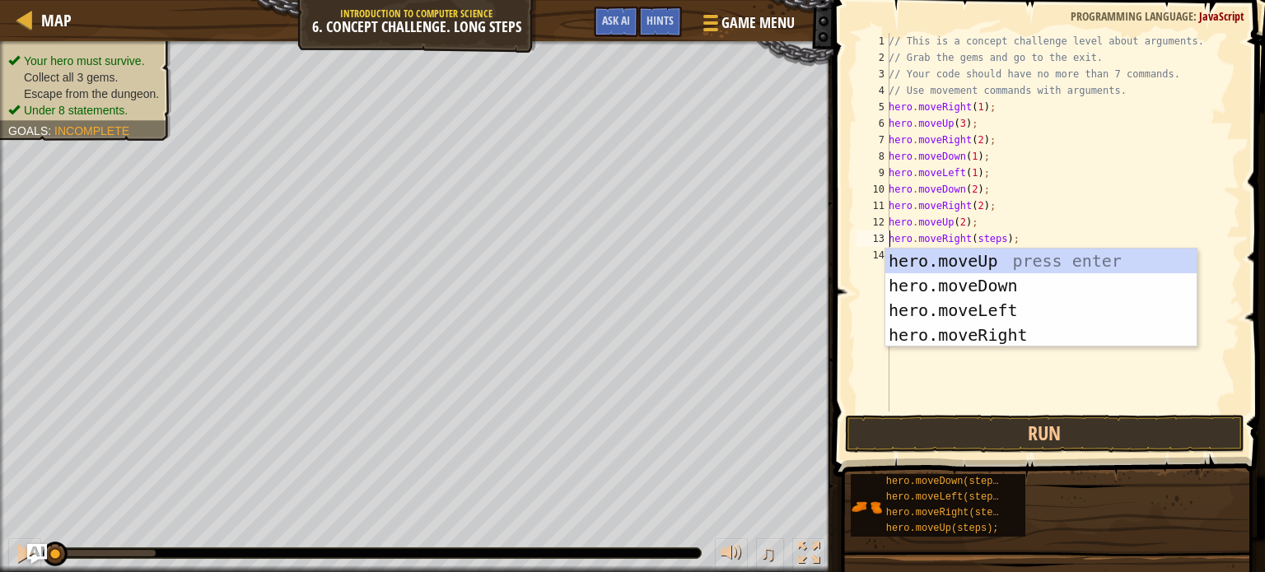
click at [982, 239] on div "// This is a concept challenge level about arguments. // Grab the gems and go t…" at bounding box center [1062, 239] width 355 height 412
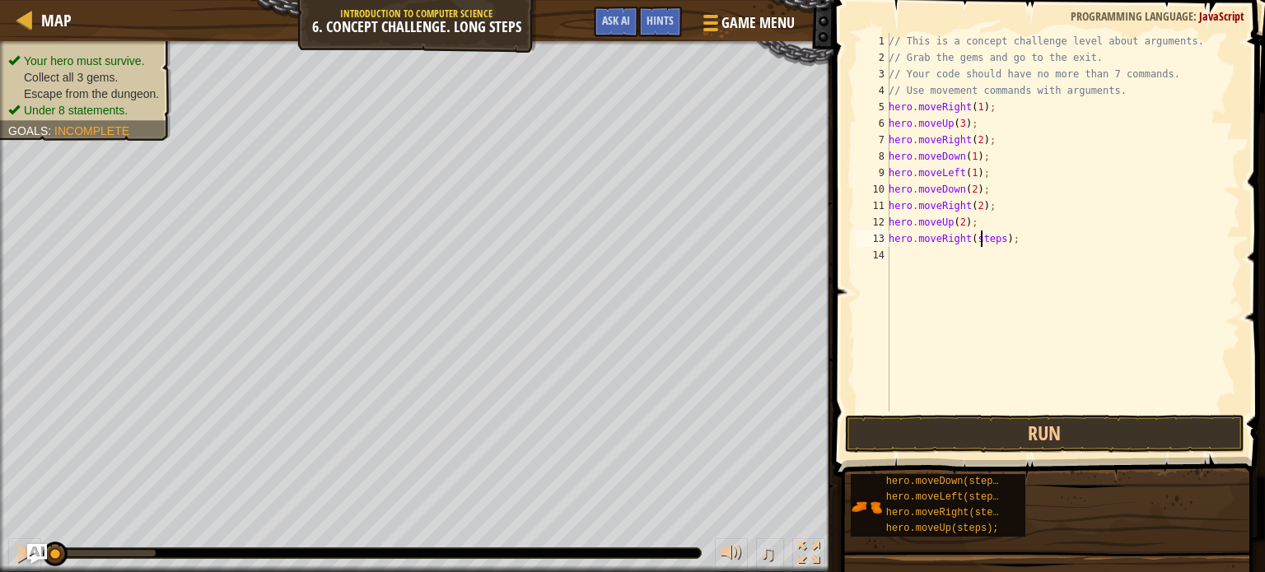
click at [982, 239] on div "// This is a concept challenge level about arguments. // Grab the gems and go t…" at bounding box center [1062, 239] width 355 height 412
click at [947, 424] on button "Run" at bounding box center [1044, 434] width 399 height 38
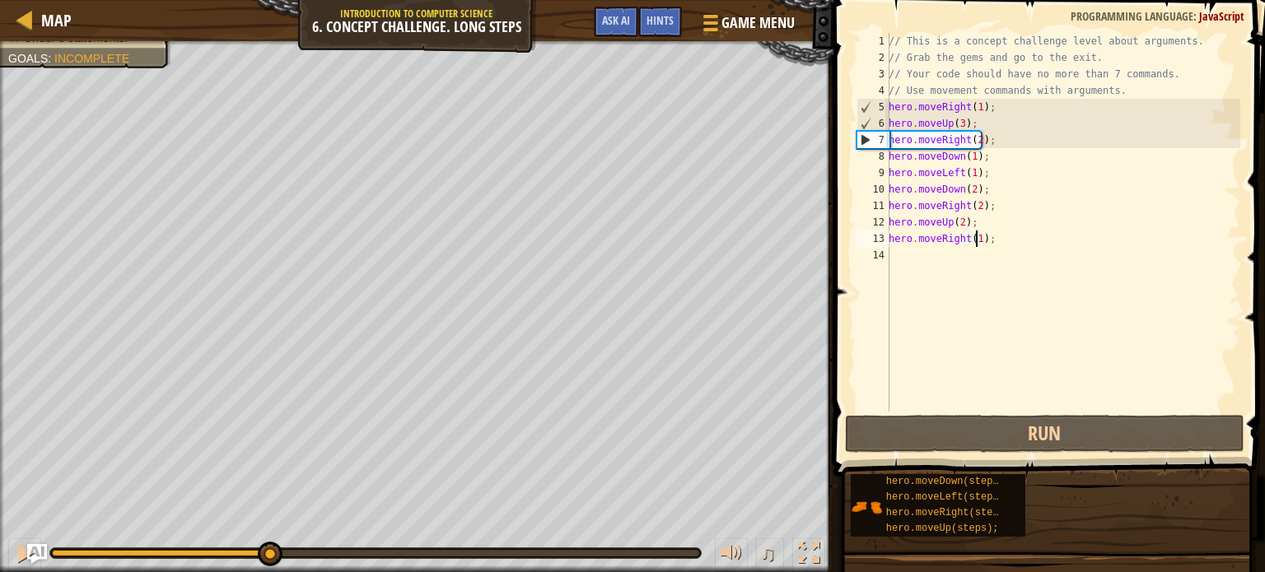
click at [268, 512] on div "Your hero must survive. Collect all 3 gems. Escape from the dungeon. Under 8 st…" at bounding box center [632, 306] width 1265 height 531
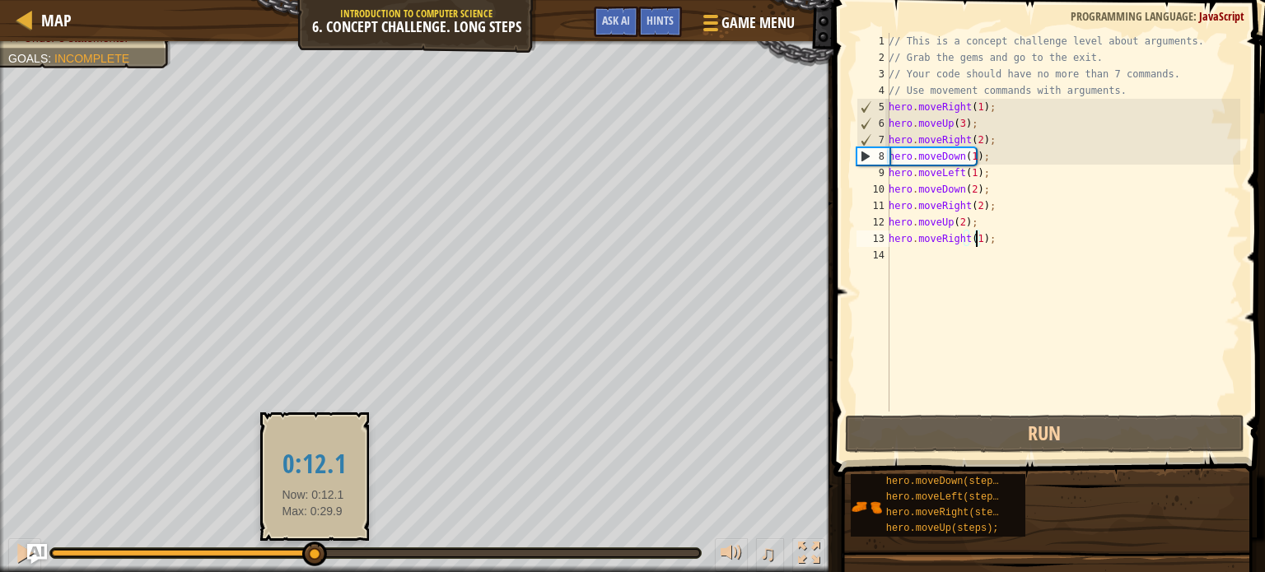
drag, startPoint x: 272, startPoint y: 557, endPoint x: 313, endPoint y: 560, distance: 41.3
click at [313, 560] on div at bounding box center [314, 554] width 25 height 25
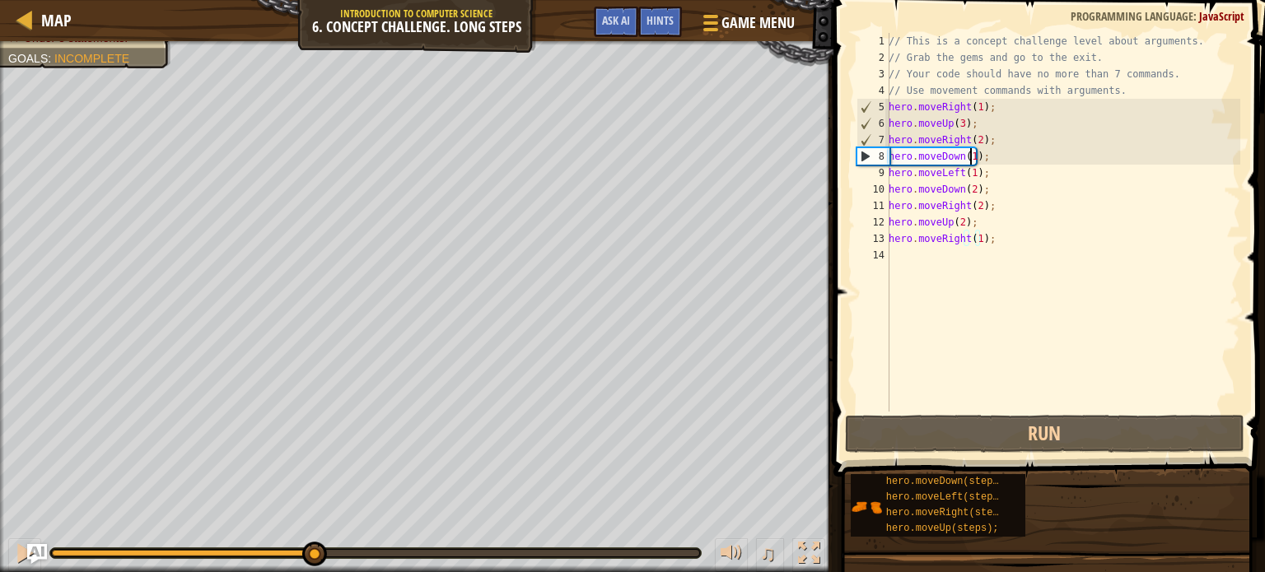
click at [970, 154] on div "// This is a concept challenge level about arguments. // Grab the gems and go t…" at bounding box center [1062, 239] width 355 height 412
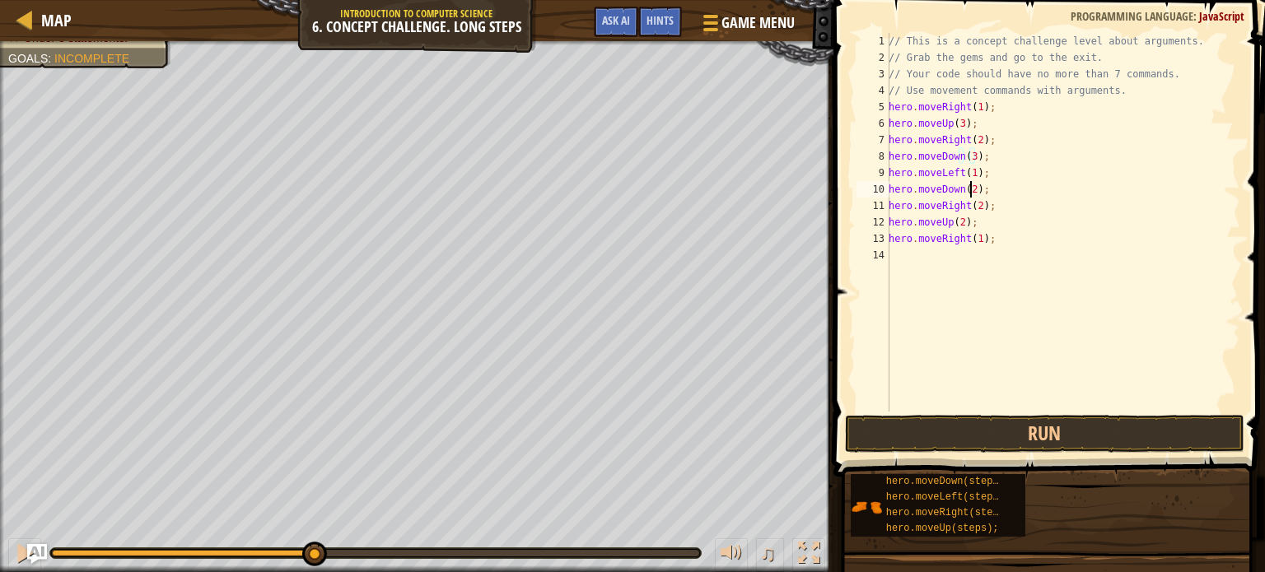
click at [969, 191] on div "// This is a concept challenge level about arguments. // Grab the gems and go t…" at bounding box center [1062, 239] width 355 height 412
click at [979, 191] on div "// This is a concept challenge level about arguments. // Grab the gems and go t…" at bounding box center [1062, 239] width 355 height 412
type textarea "h"
click at [984, 208] on div "// This is a concept challenge level about arguments. // Grab the gems and go t…" at bounding box center [1062, 239] width 355 height 412
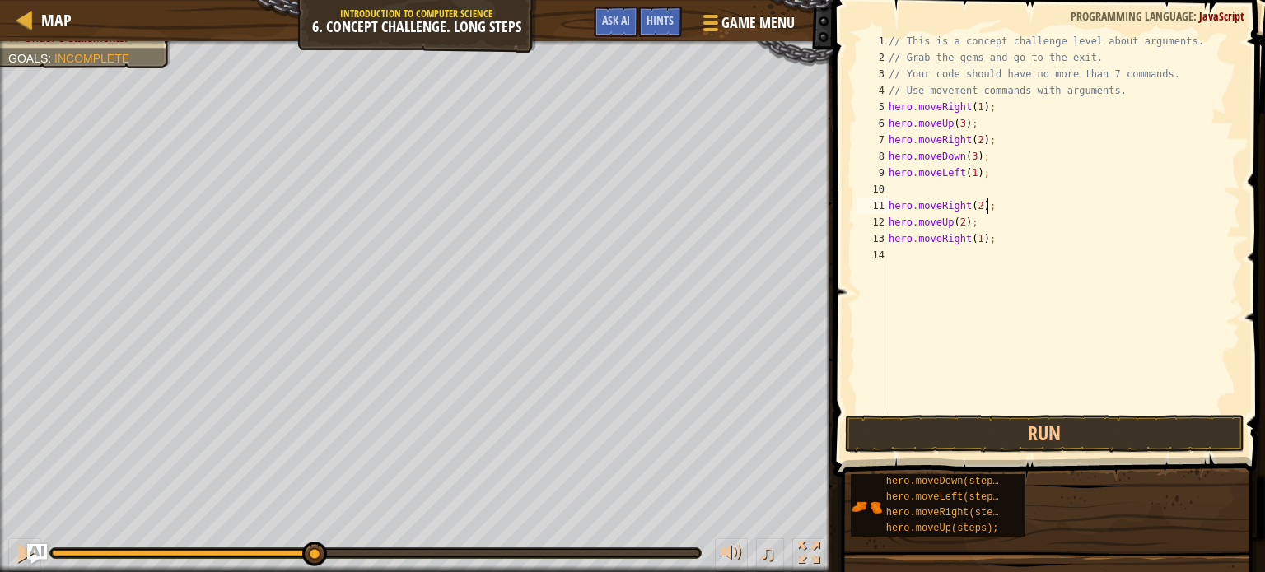
click at [984, 208] on div "// This is a concept challenge level about arguments. // Grab the gems and go t…" at bounding box center [1062, 239] width 355 height 412
click at [984, 208] on div "// This is a concept challenge level about arguments. // Grab the gems and go t…" at bounding box center [1062, 222] width 355 height 379
click at [984, 208] on div "// This is a concept challenge level about arguments. // Grab the gems and go t…" at bounding box center [1062, 239] width 355 height 412
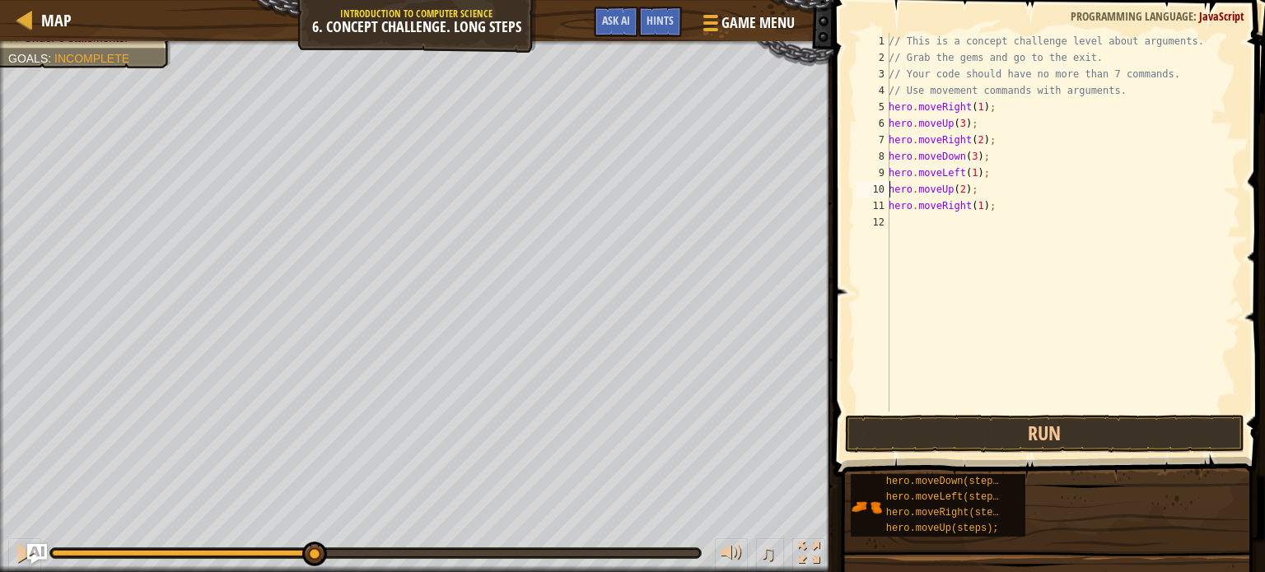
click at [974, 207] on div "// This is a concept challenge level about arguments. // Grab the gems and go t…" at bounding box center [1062, 239] width 355 height 412
type textarea "hero.moveRight(3);"
click at [950, 437] on button "Run" at bounding box center [1044, 434] width 399 height 38
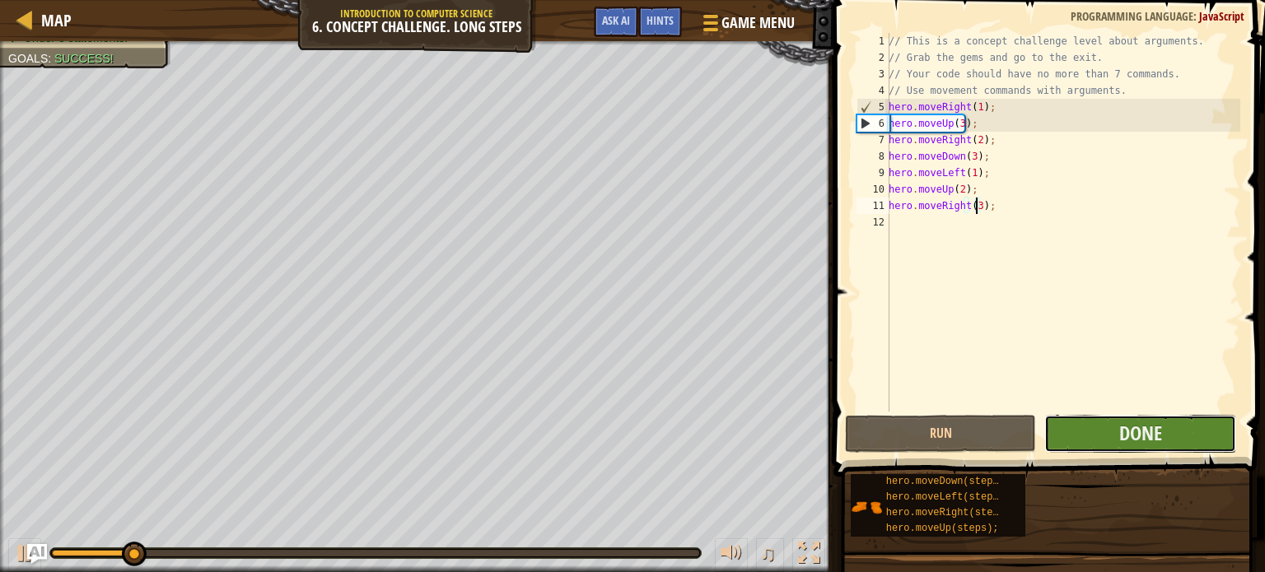
click at [1081, 437] on button "Done" at bounding box center [1140, 434] width 192 height 38
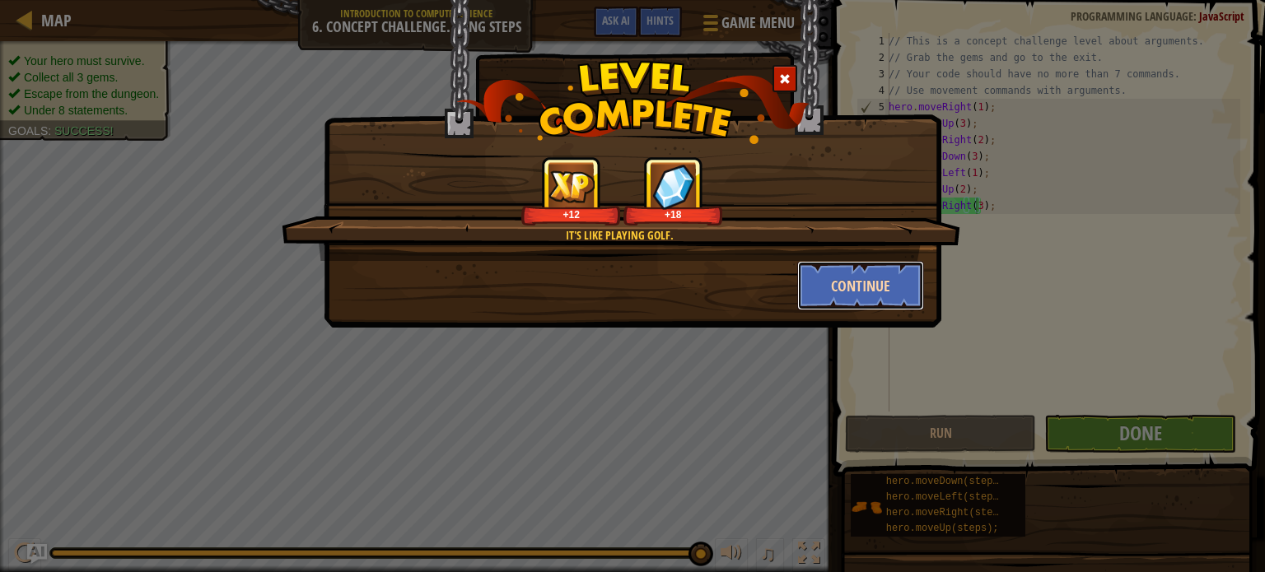
click at [871, 288] on button "Continue" at bounding box center [861, 285] width 128 height 49
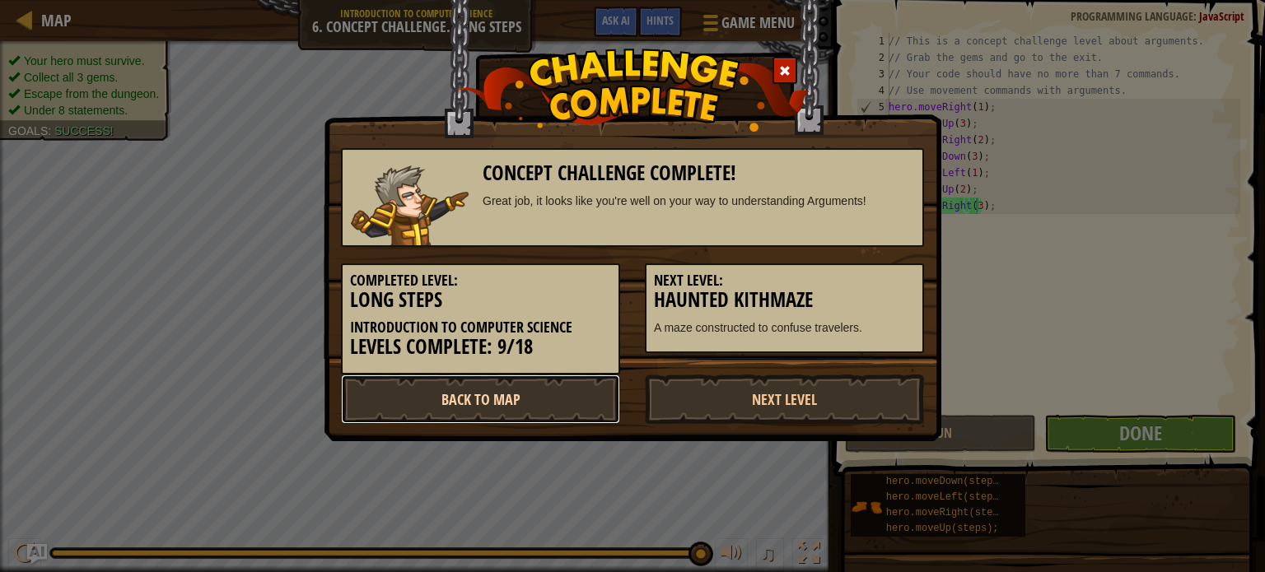
click at [577, 411] on link "Back to Map" at bounding box center [480, 399] width 279 height 49
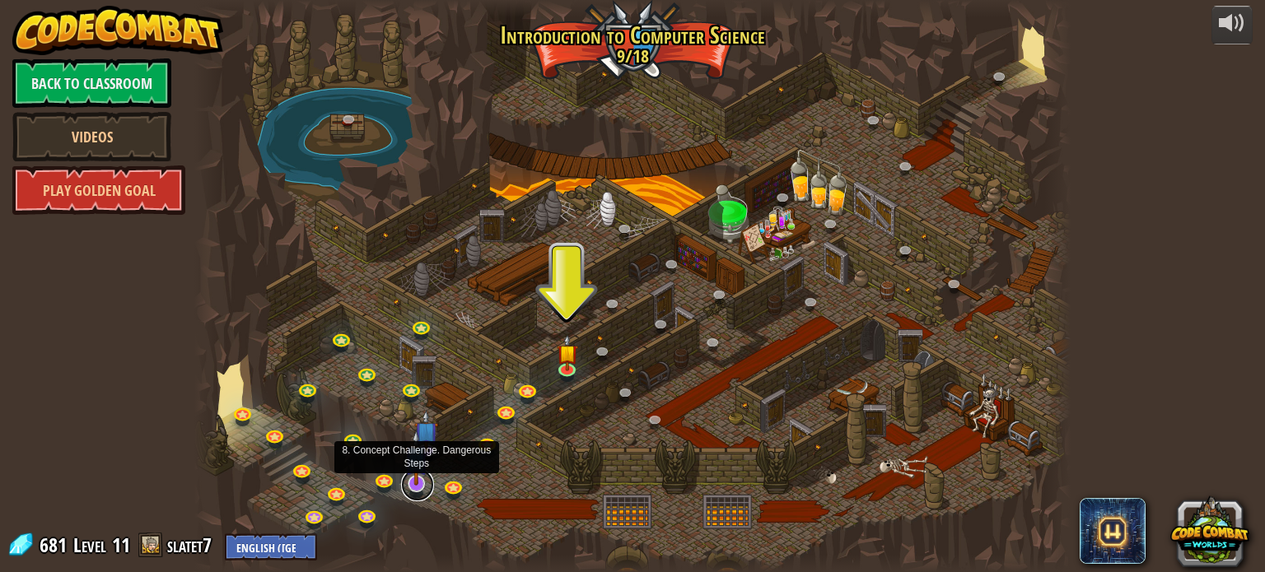
click at [410, 489] on link at bounding box center [417, 485] width 33 height 33
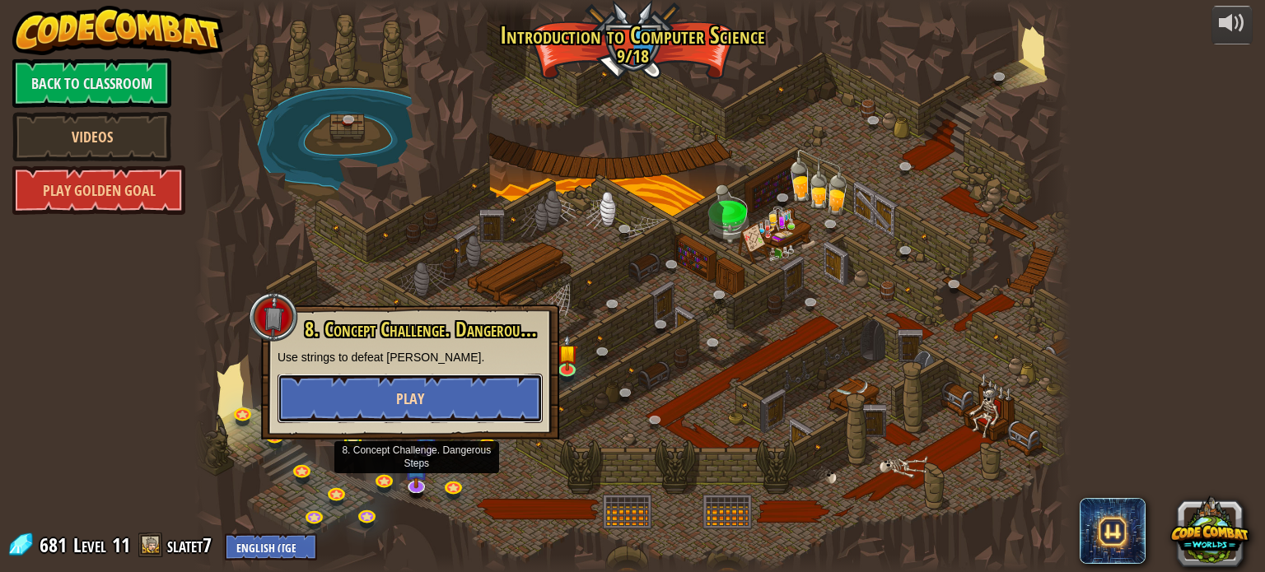
click at [477, 408] on button "Play" at bounding box center [410, 398] width 265 height 49
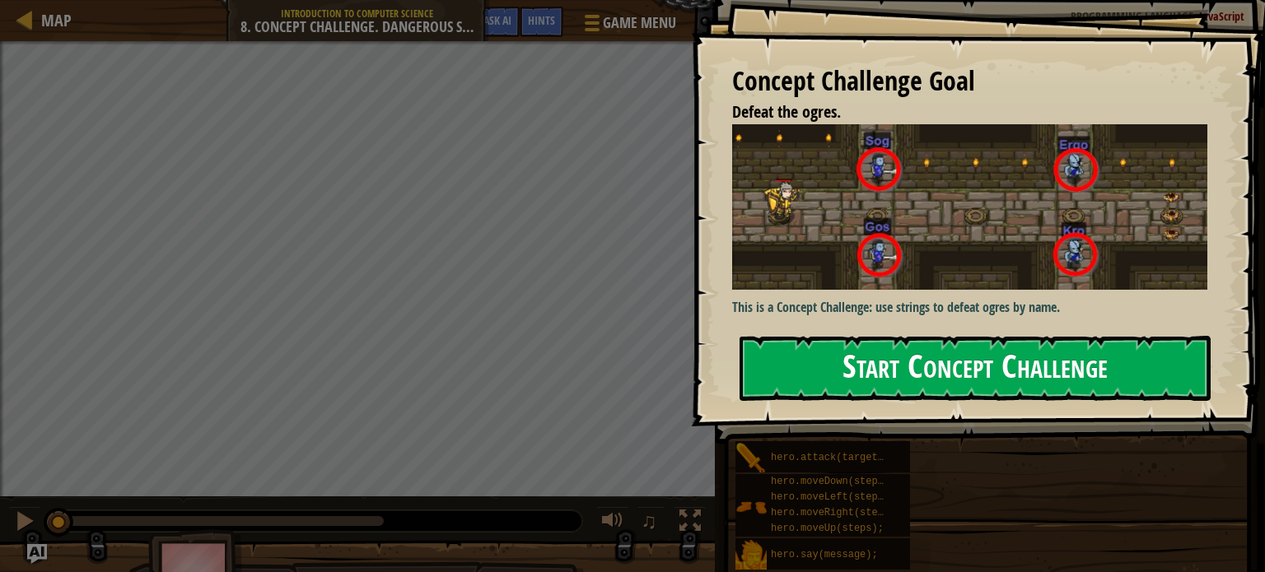
click at [929, 380] on button "Start Concept Challenge" at bounding box center [975, 368] width 471 height 65
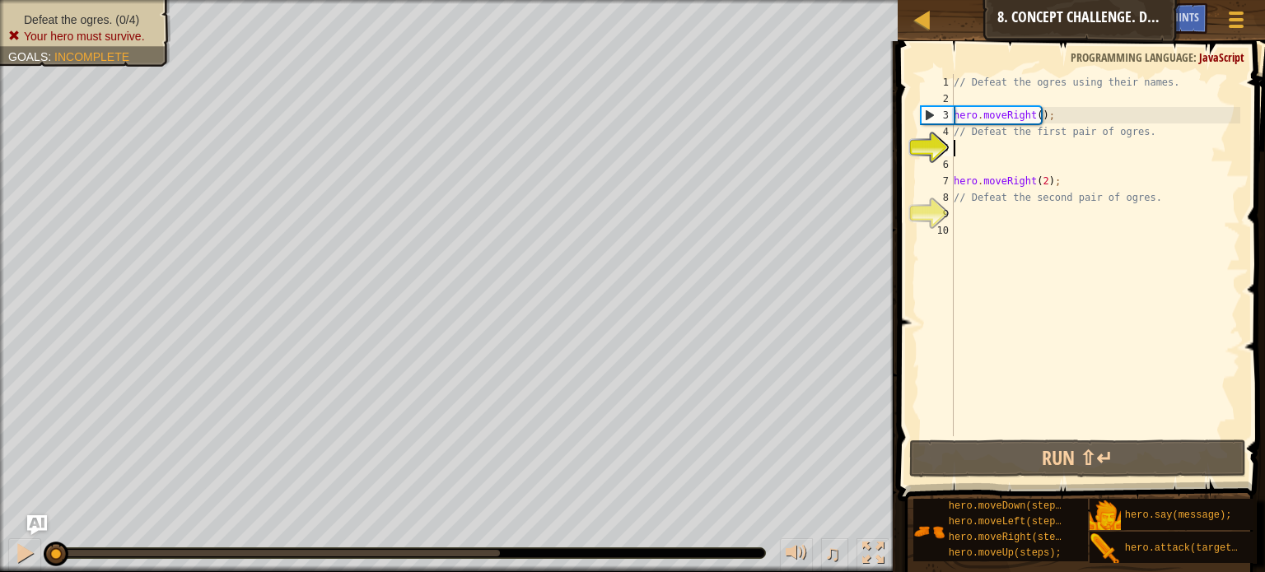
click at [992, 148] on div "// Defeat the ogres using their names. hero . moveRight ( ) ; // Defeat the fir…" at bounding box center [1096, 271] width 290 height 395
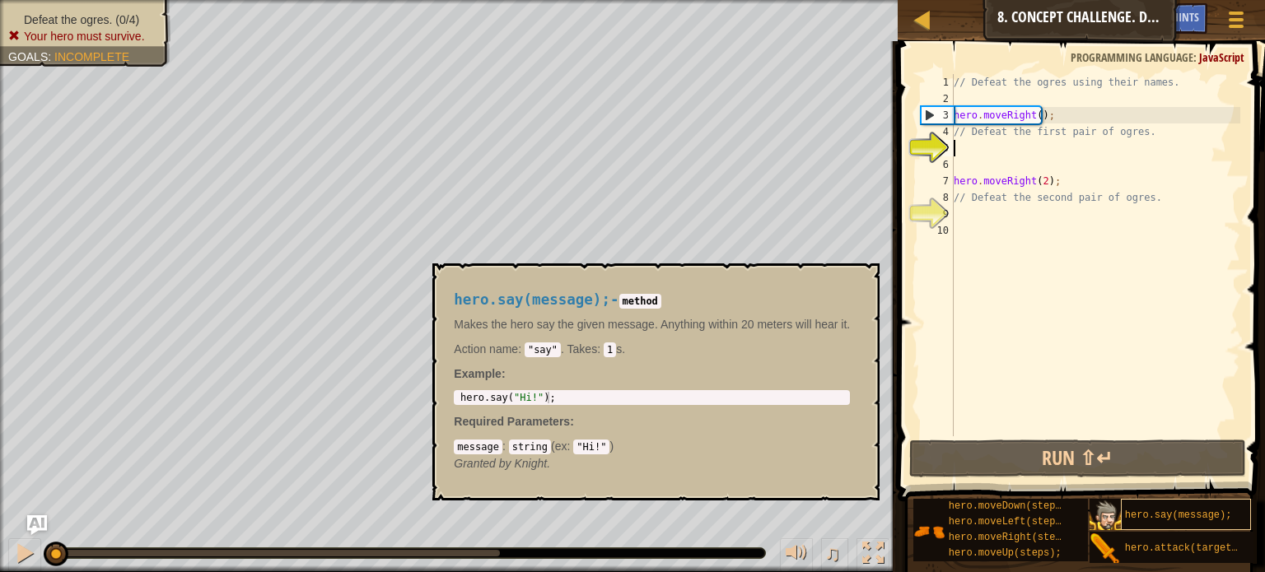
scroll to position [7, 0]
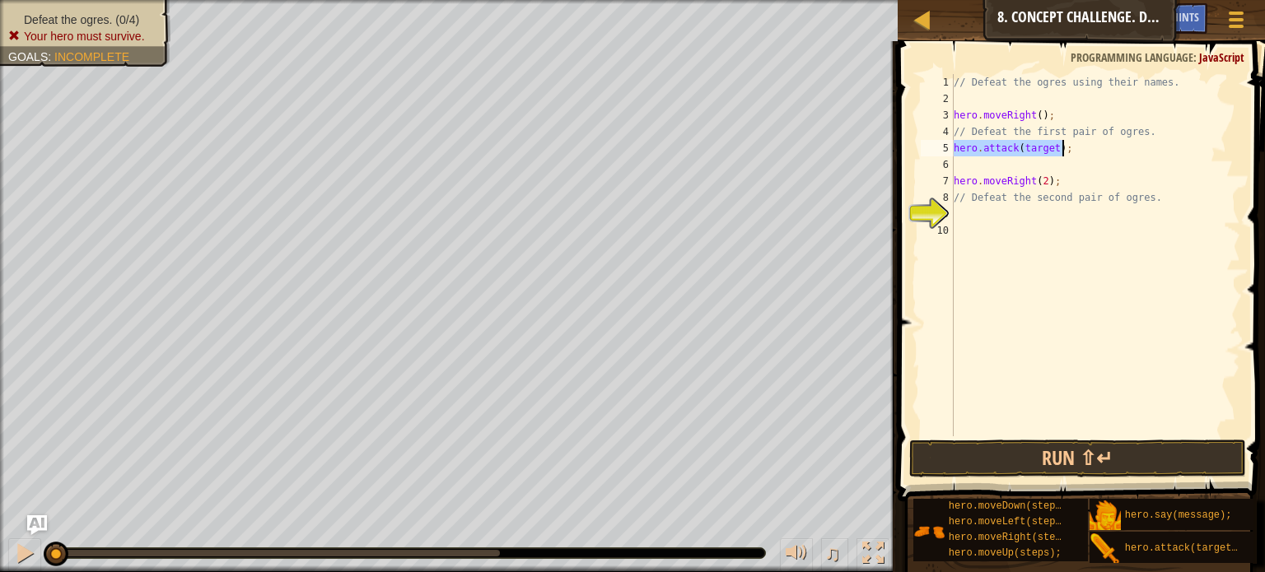
click at [1036, 147] on div "// Defeat the ogres using their names. hero . moveRight ( ) ; // Defeat the fir…" at bounding box center [1096, 255] width 290 height 362
click at [1036, 147] on div "// Defeat the ogres using their names. hero . moveRight ( ) ; // Defeat the fir…" at bounding box center [1096, 271] width 290 height 395
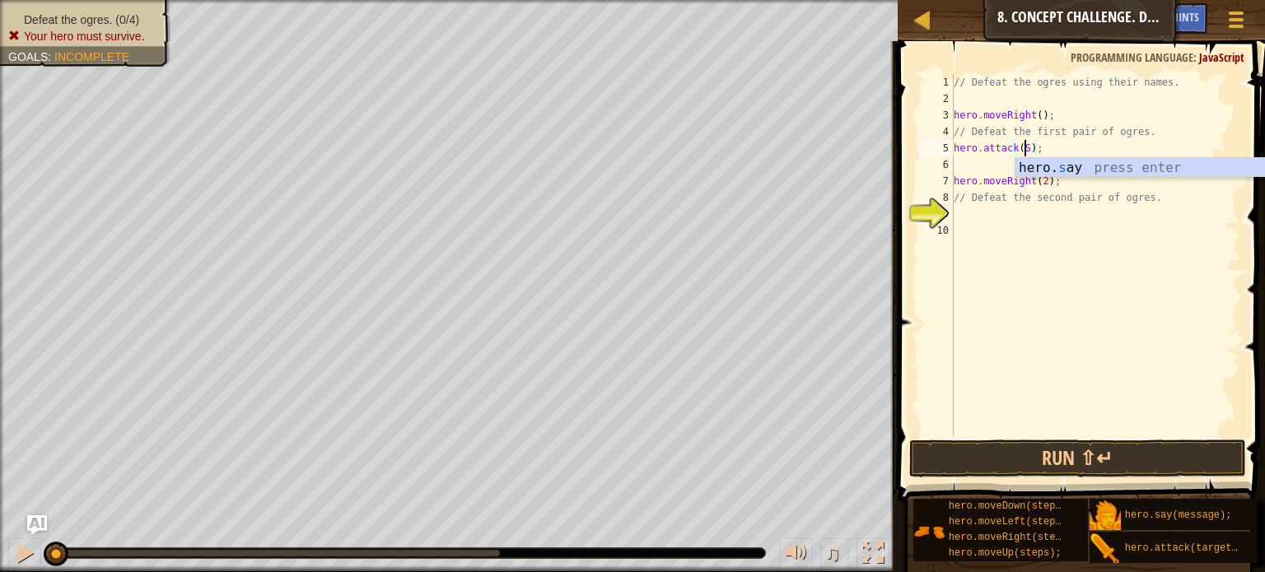
scroll to position [7, 5]
type textarea "hero.attack(Sog);"
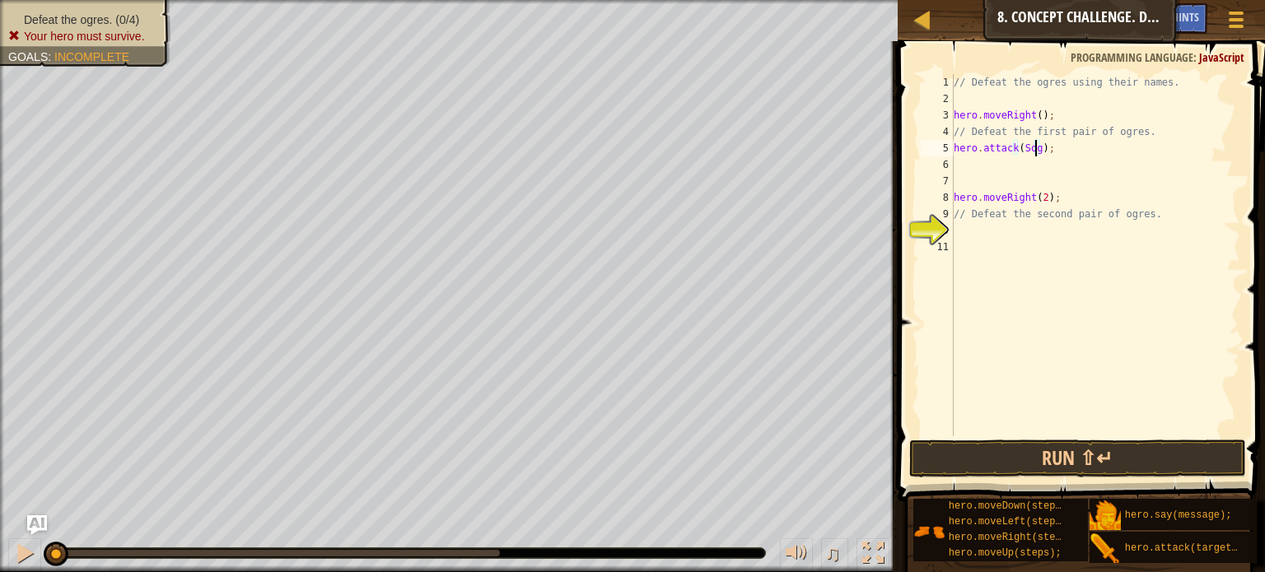
drag, startPoint x: 1036, startPoint y: 147, endPoint x: 1002, endPoint y: 139, distance: 34.8
click at [1002, 139] on div "// Defeat the ogres using their names. hero . moveRight ( ) ; // Defeat the fir…" at bounding box center [1096, 271] width 290 height 395
click at [998, 152] on div "// Defeat the ogres using their names. hero . moveRight ( ) ; // Defeat the fir…" at bounding box center [1096, 271] width 290 height 395
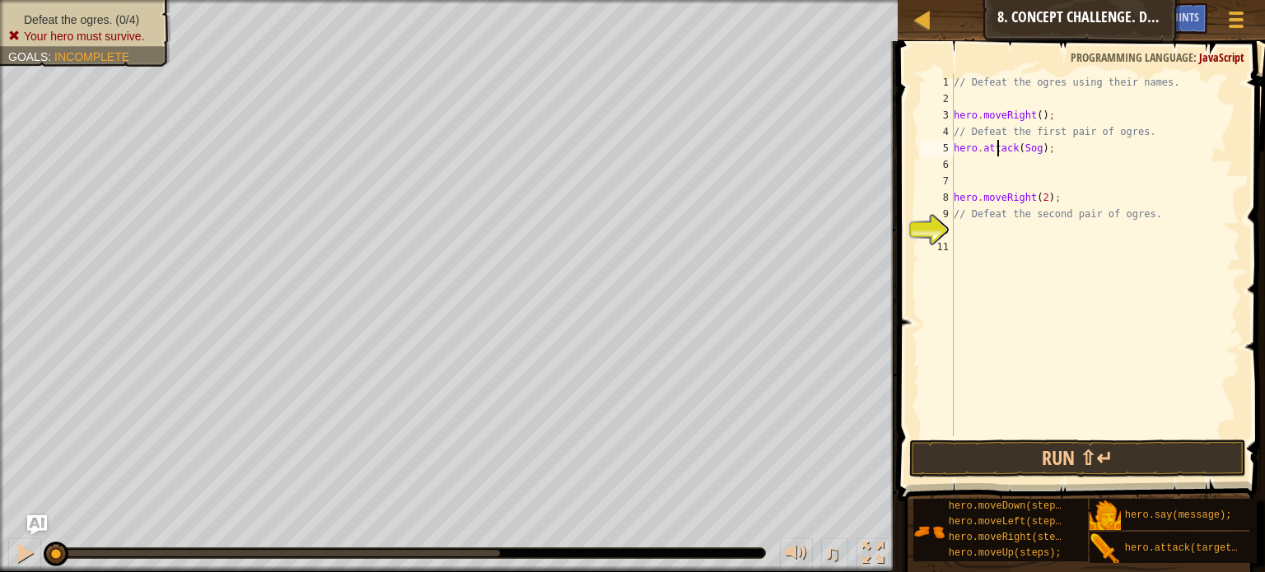
click at [998, 152] on div "// Defeat the ogres using their names. hero . moveRight ( ) ; // Defeat the fir…" at bounding box center [1096, 271] width 290 height 395
type textarea "hero.attack(Sog);"
paste textarea
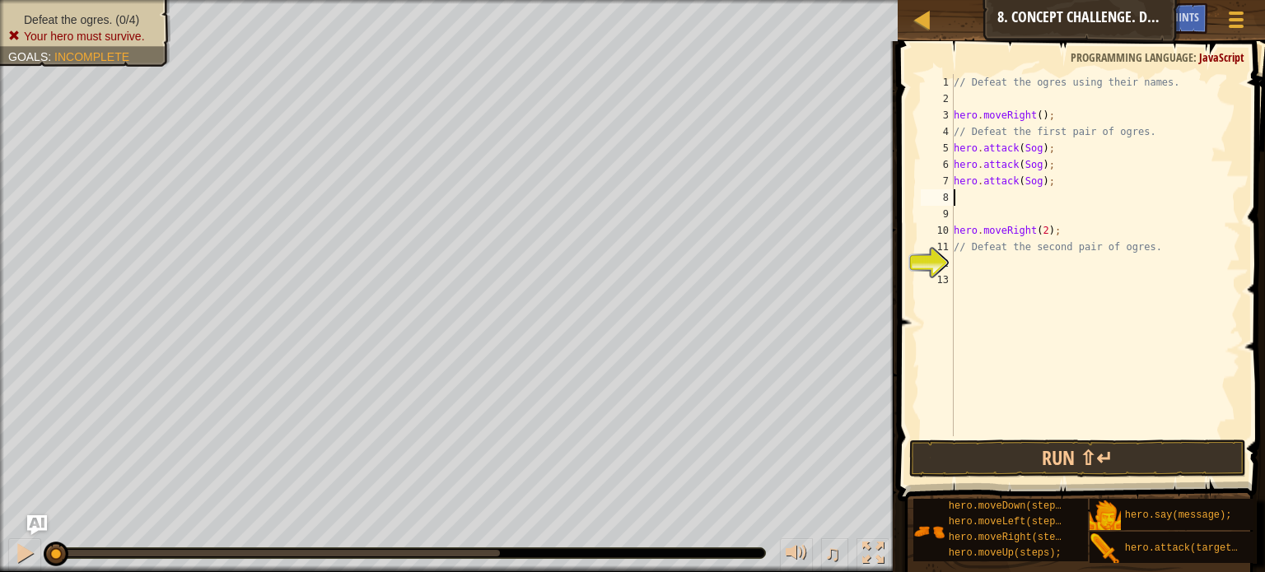
paste textarea "hero.attack(Sog);"
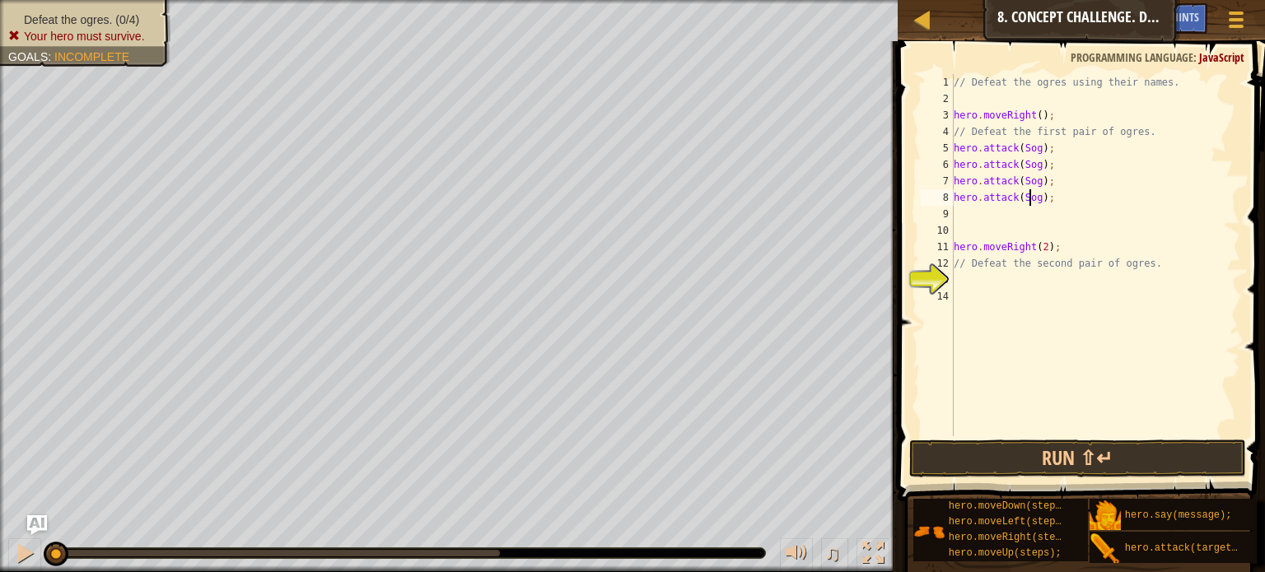
click at [1028, 202] on div "// Defeat the ogres using their names. hero . moveRight ( ) ; // Defeat the fir…" at bounding box center [1096, 271] width 290 height 395
type textarea "hero.attack(Gos);"
click at [978, 208] on div "// Defeat the ogres using their names. hero . moveRight ( ) ; // Defeat the fir…" at bounding box center [1096, 271] width 290 height 395
paste textarea "hero.attack(Sog);"
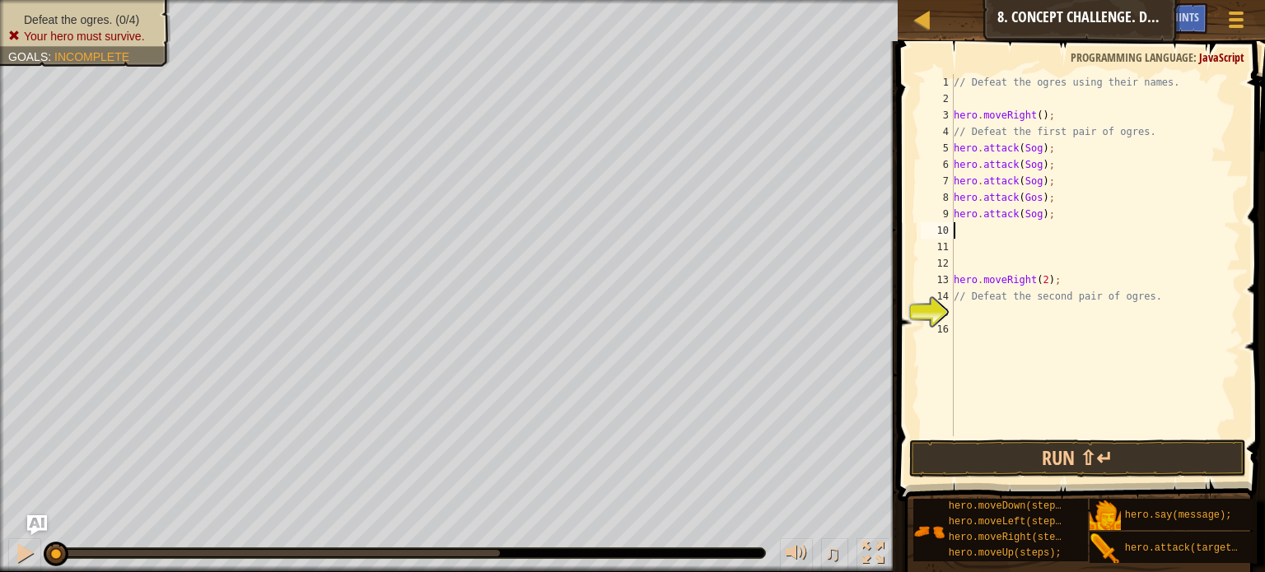
click at [1030, 223] on div "// Defeat the ogres using their names. hero . moveRight ( ) ; // Defeat the fir…" at bounding box center [1096, 271] width 290 height 395
click at [1030, 214] on div "// Defeat the ogres using their names. hero . moveRight ( ) ; // Defeat the fir…" at bounding box center [1096, 271] width 290 height 395
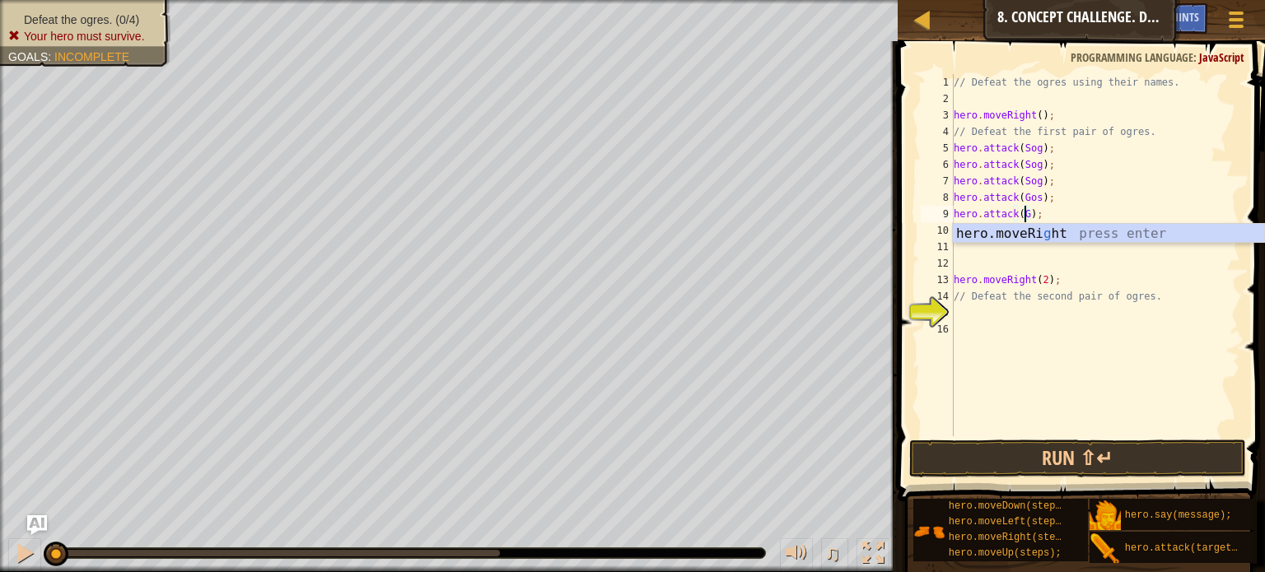
scroll to position [7, 7]
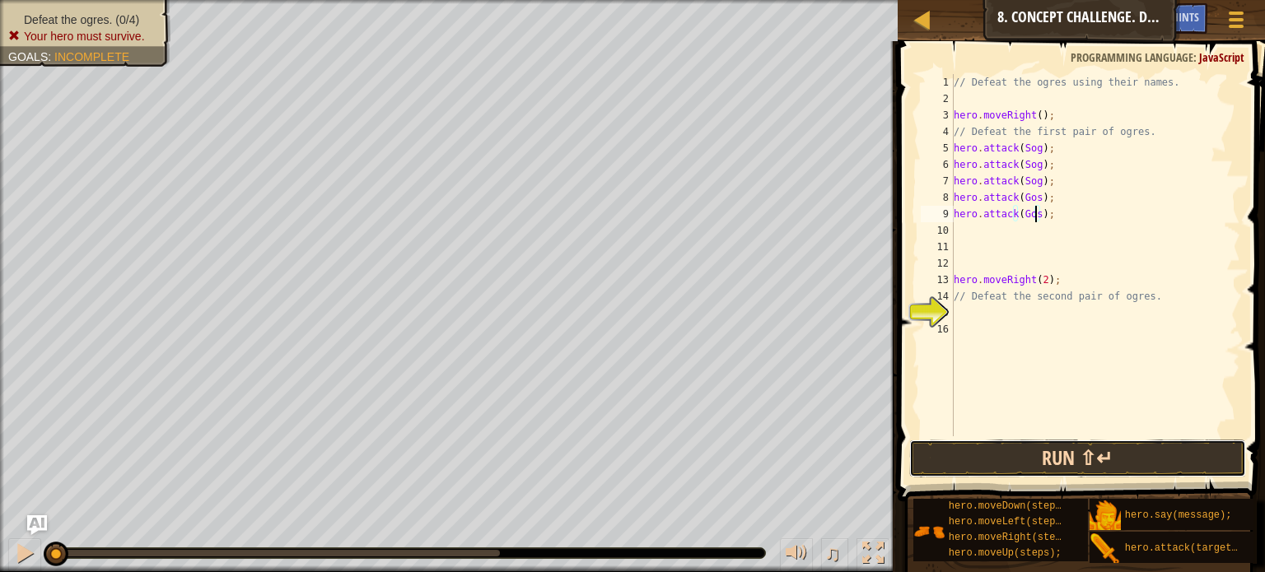
click at [1048, 464] on button "Run ⇧↵" at bounding box center [1077, 459] width 337 height 38
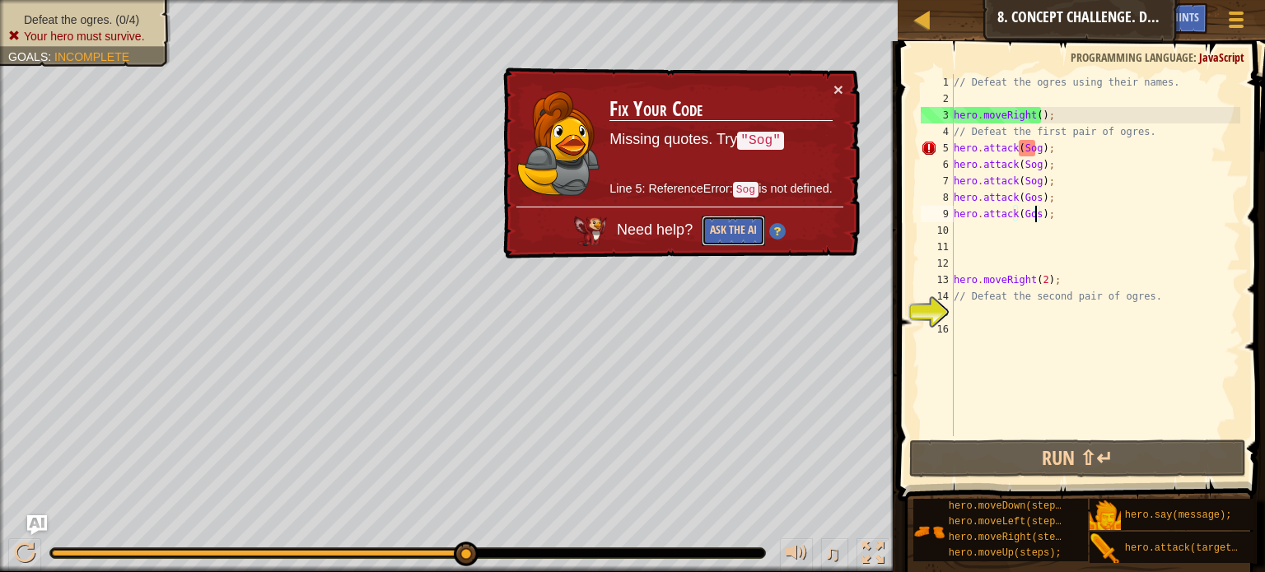
click at [736, 230] on button "Ask the AI" at bounding box center [733, 231] width 63 height 30
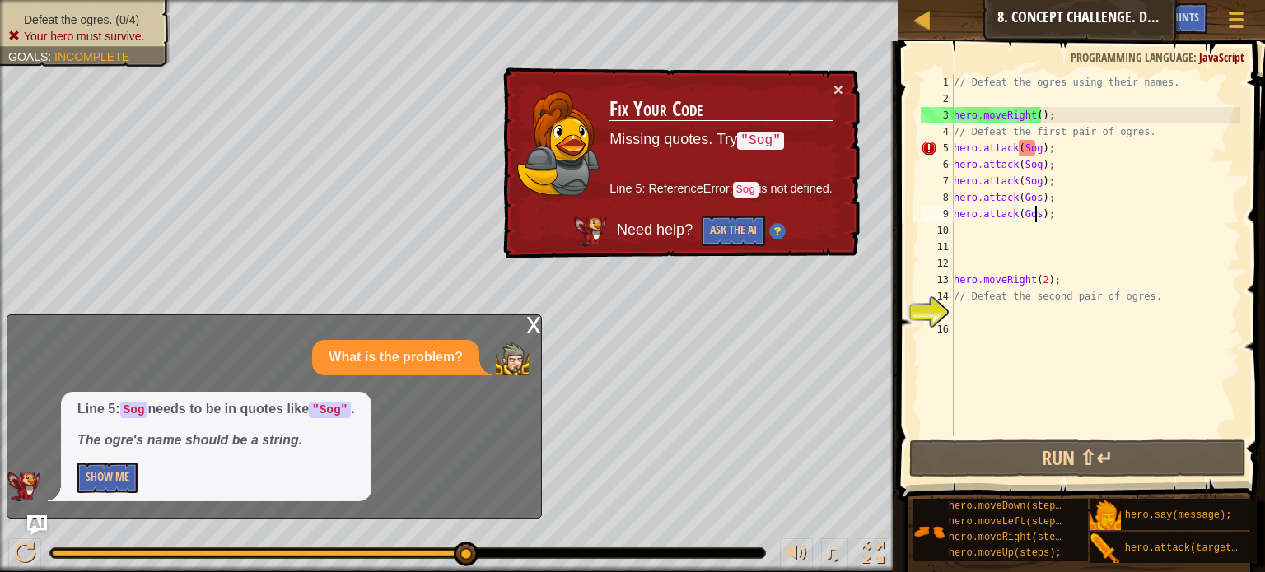
click at [1025, 150] on div "// Defeat the ogres using their names. hero . moveRight ( ) ; // Defeat the fir…" at bounding box center [1096, 271] width 290 height 395
click at [1035, 152] on div "// Defeat the ogres using their names. hero . moveRight ( ) ; // Defeat the fir…" at bounding box center [1096, 271] width 290 height 395
click at [1035, 151] on div "// Defeat the ogres using their names. hero . moveRight ( ) ; // Defeat the fir…" at bounding box center [1096, 271] width 290 height 395
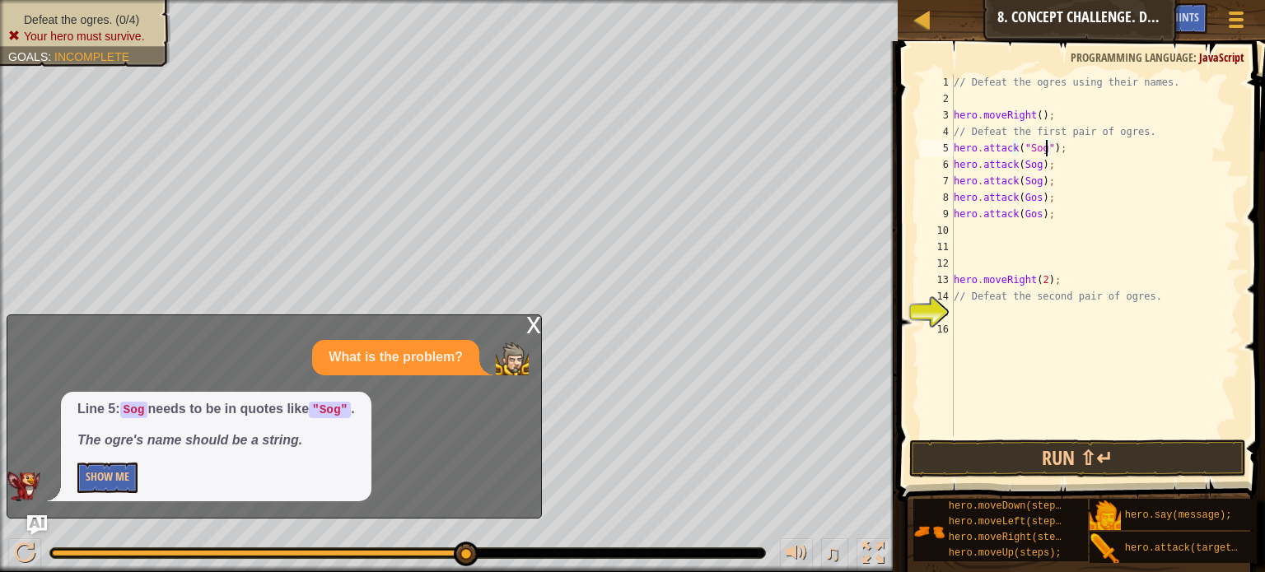
click at [1054, 151] on div "// Defeat the ogres using their names. hero . moveRight ( ) ; // Defeat the fir…" at bounding box center [1096, 271] width 290 height 395
drag, startPoint x: 1061, startPoint y: 147, endPoint x: 949, endPoint y: 150, distance: 112.0
click at [949, 150] on div "hero.attack("Sog"); 1 2 3 4 5 6 7 8 9 10 11 12 13 14 15 16 // Defeat the ogres …" at bounding box center [1079, 255] width 323 height 362
click at [1056, 168] on div "// Defeat the ogres using their names. hero . moveRight ( ) ; // Defeat the fir…" at bounding box center [1096, 271] width 290 height 395
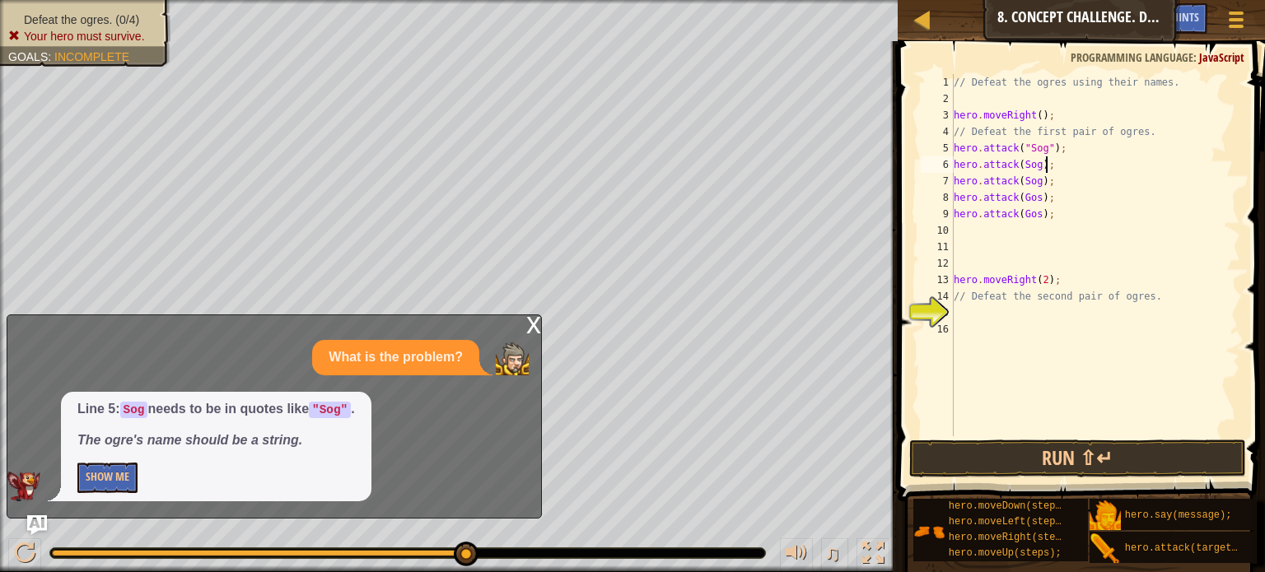
click at [1056, 168] on div "// Defeat the ogres using their names. hero . moveRight ( ) ; // Defeat the fir…" at bounding box center [1096, 271] width 290 height 395
click at [1053, 167] on div "// Defeat the ogres using their names. hero . moveRight ( ) ; // Defeat the fir…" at bounding box center [1096, 255] width 290 height 362
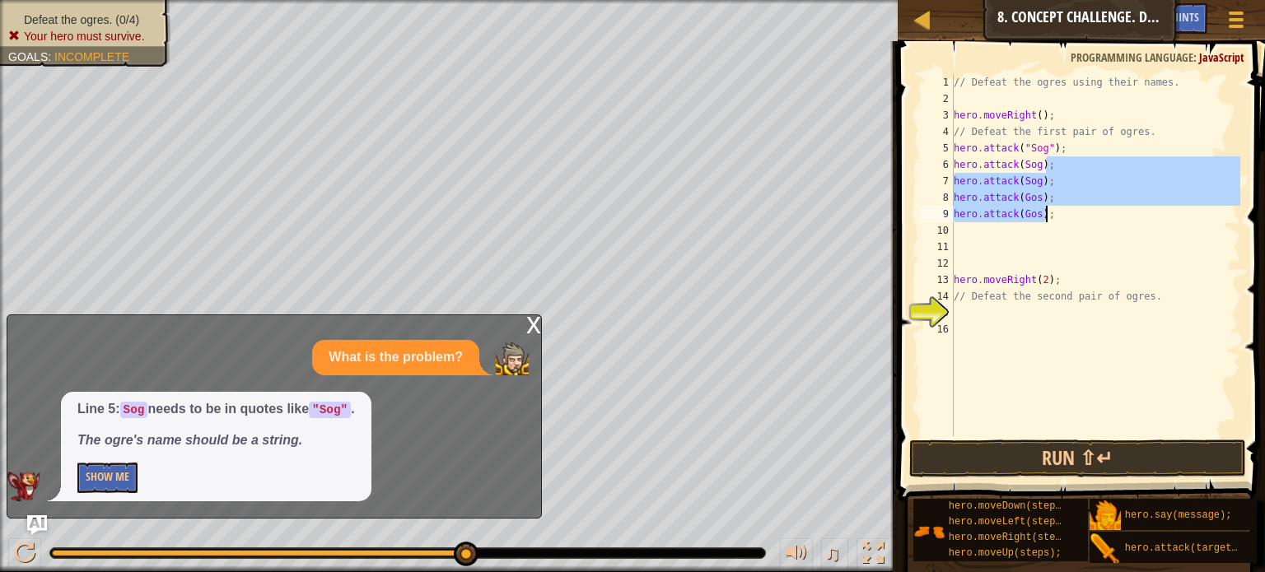
drag, startPoint x: 1053, startPoint y: 167, endPoint x: 1053, endPoint y: 219, distance: 51.9
click at [1053, 219] on div "// Defeat the ogres using their names. hero . moveRight ( ) ; // Defeat the fir…" at bounding box center [1096, 271] width 290 height 395
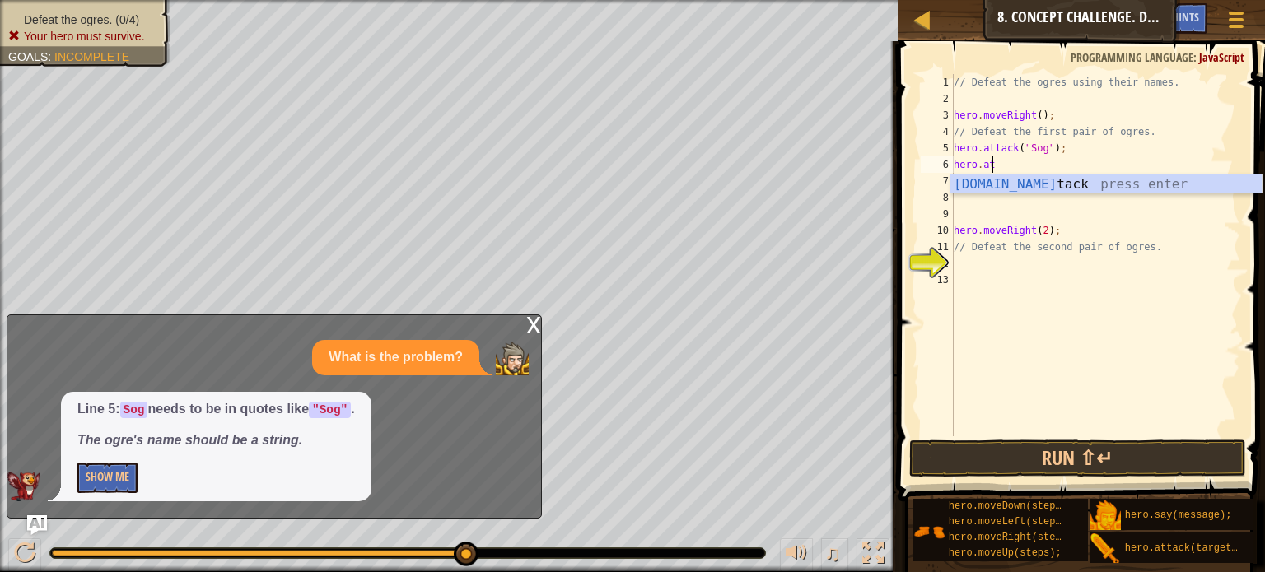
scroll to position [7, 0]
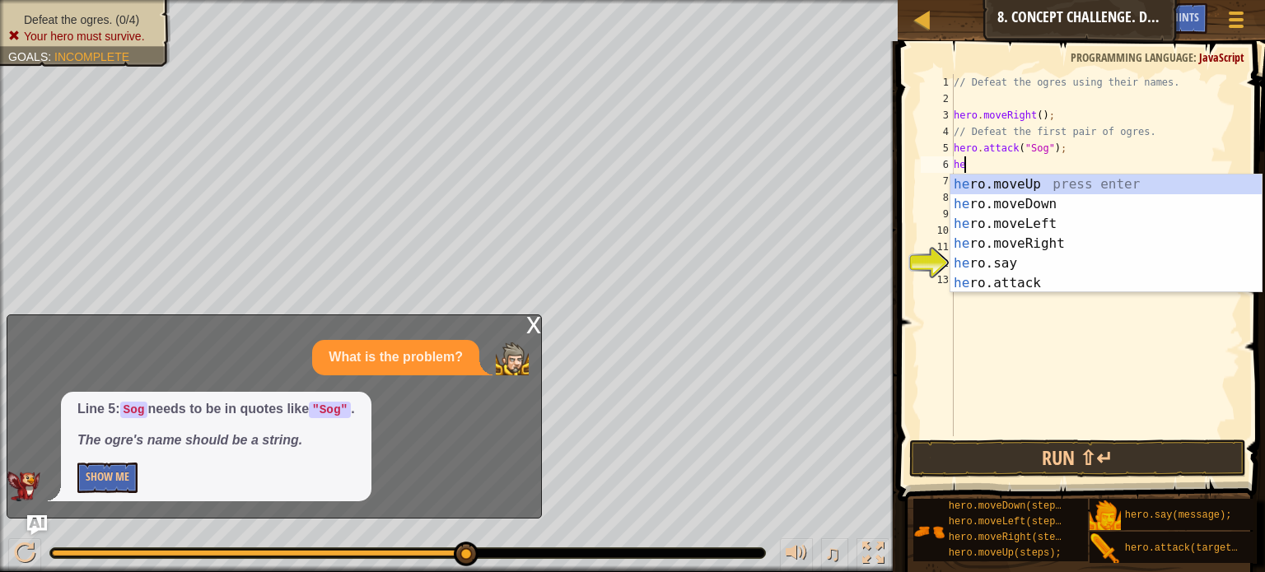
type textarea "h"
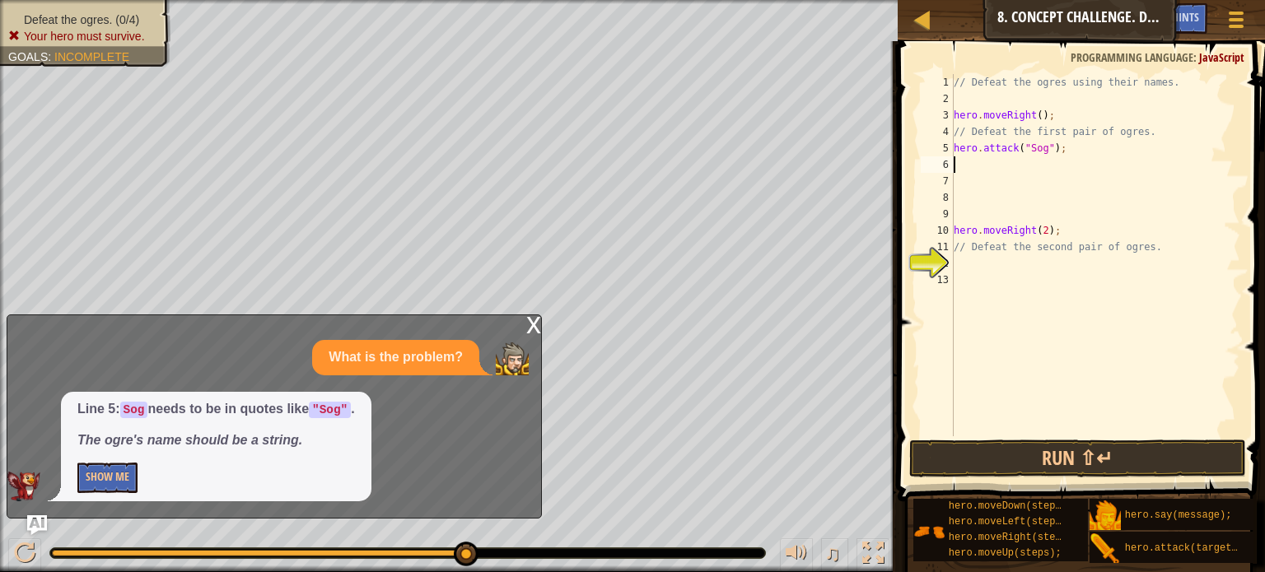
paste textarea "hero.attack("Sog");"
type textarea "hero.attack("Sog");"
click at [975, 179] on div "// Defeat the ogres using their names. hero . moveRight ( ) ; // Defeat the fir…" at bounding box center [1096, 271] width 290 height 395
paste textarea "hero.attack("Sog");"
type textarea "hero.attack("Sog");"
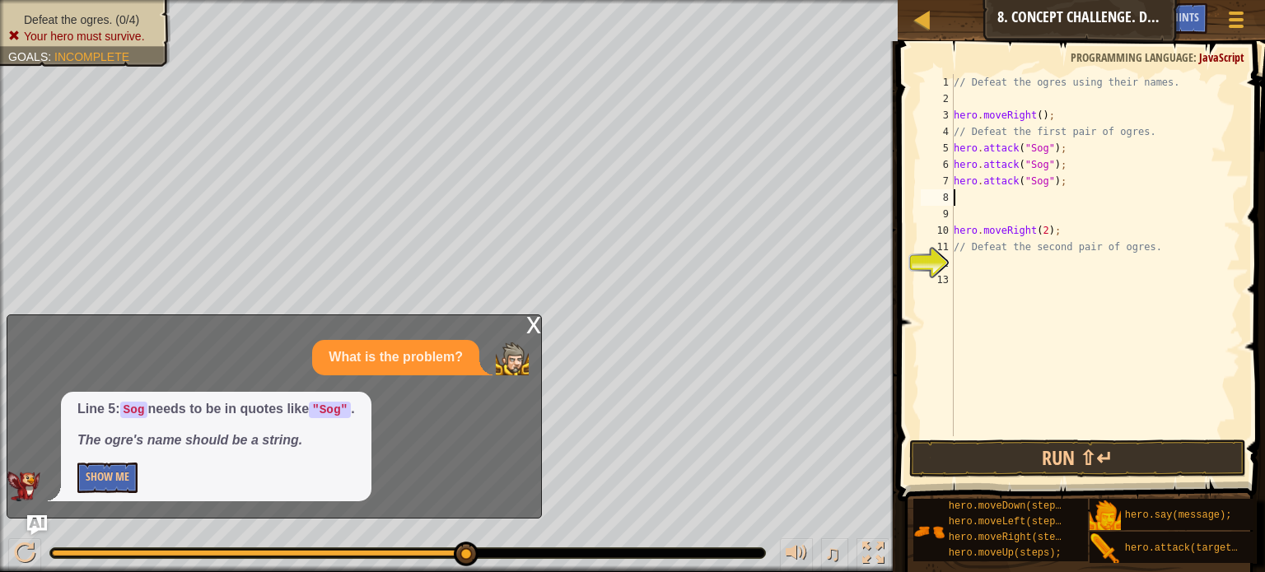
click at [980, 199] on div "// Defeat the ogres using their names. hero . moveRight ( ) ; // Defeat the fir…" at bounding box center [1096, 271] width 290 height 395
paste textarea "hero.attack("Sog");"
click at [1041, 200] on div "// Defeat the ogres using their names. hero . moveRight ( ) ; // Defeat the fir…" at bounding box center [1096, 271] width 290 height 395
type textarea "hero.attack("Gos");"
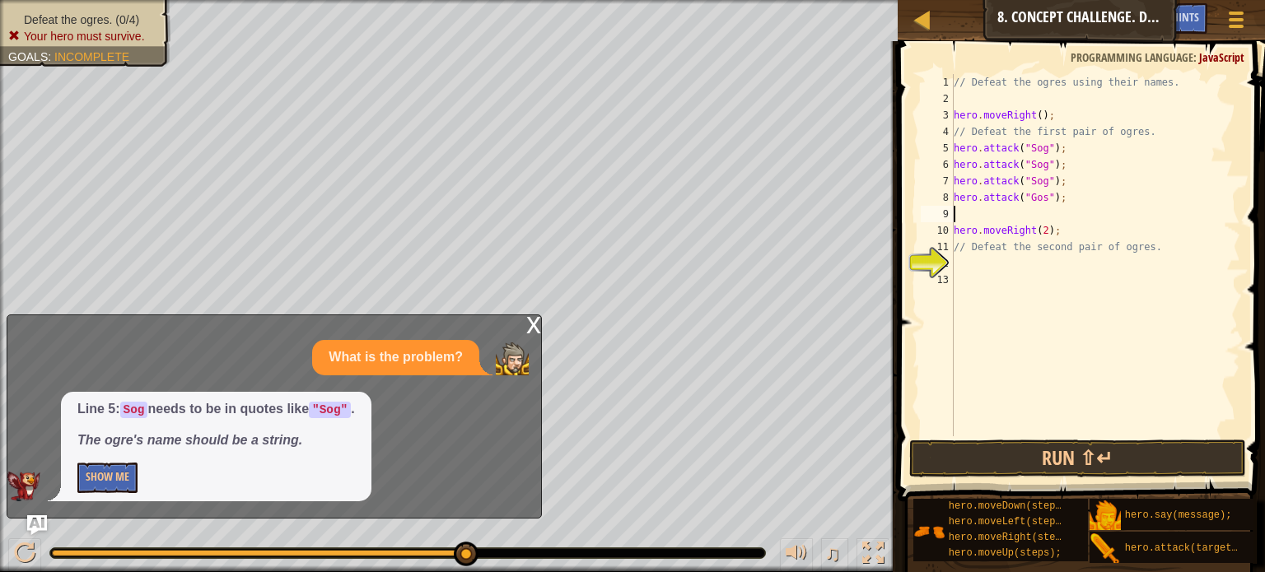
click at [988, 213] on div "// Defeat the ogres using their names. hero . moveRight ( ) ; // Defeat the fir…" at bounding box center [1096, 271] width 290 height 395
paste textarea "hero.attack("Sog");"
click at [1039, 215] on div "// Defeat the ogres using their names. hero . moveRight ( ) ; // Defeat the fir…" at bounding box center [1096, 271] width 290 height 395
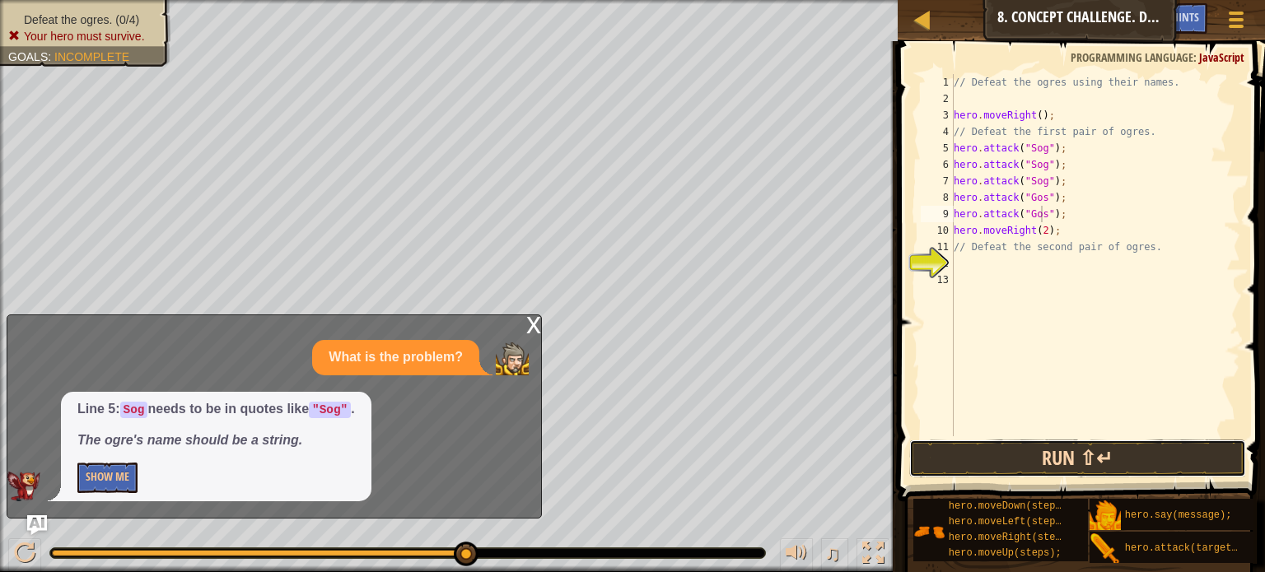
click at [992, 451] on button "Run ⇧↵" at bounding box center [1077, 459] width 337 height 38
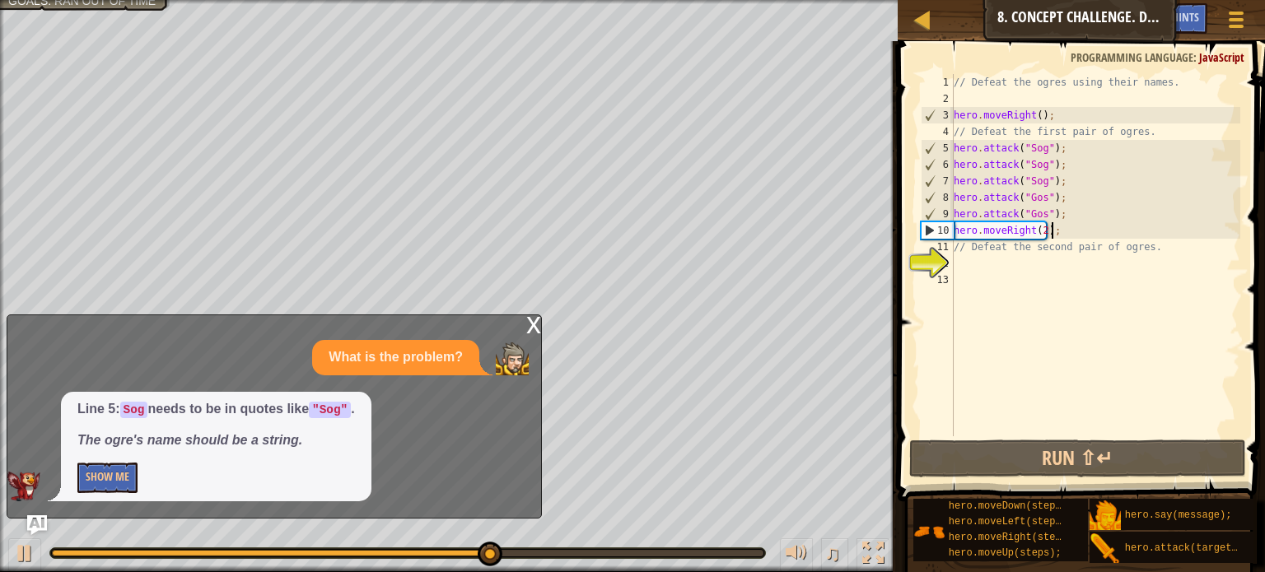
click at [1058, 236] on div "// Defeat the ogres using their names. hero . moveRight ( ) ; // Defeat the fir…" at bounding box center [1096, 271] width 290 height 395
type textarea "hero.moveRight(2);"
click at [1012, 256] on div "// Defeat the ogres using their names. hero . moveRight ( ) ; // Defeat the fir…" at bounding box center [1096, 271] width 290 height 395
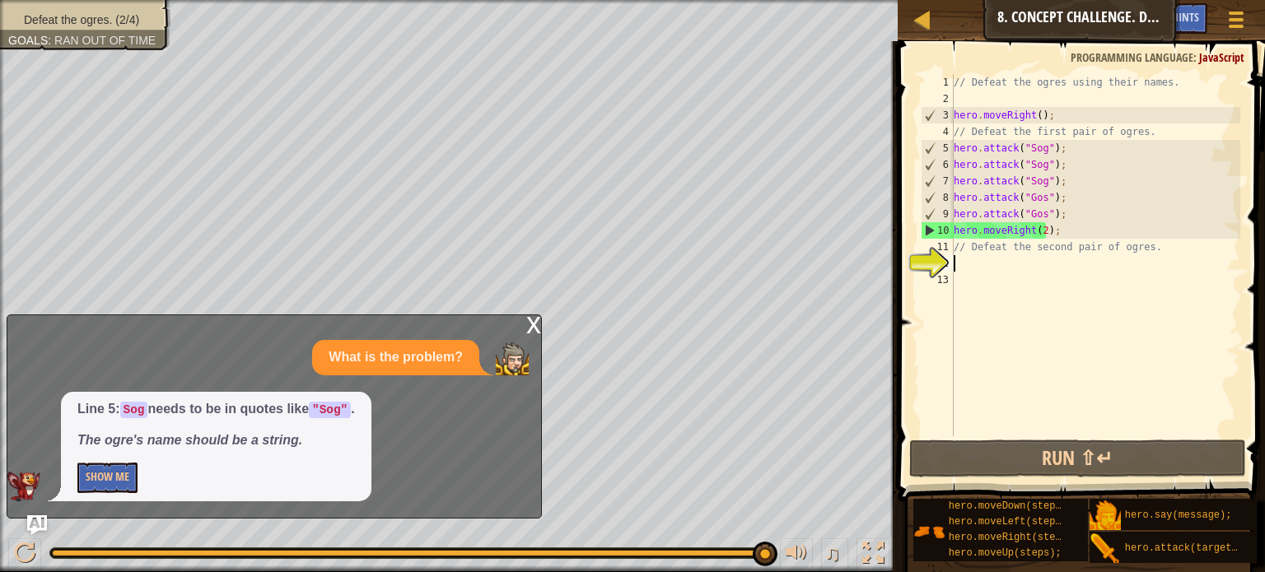
click at [972, 263] on div "// Defeat the ogres using their names. hero . moveRight ( ) ; // Defeat the fir…" at bounding box center [1096, 271] width 290 height 395
paste textarea "hero.attack("Sog");"
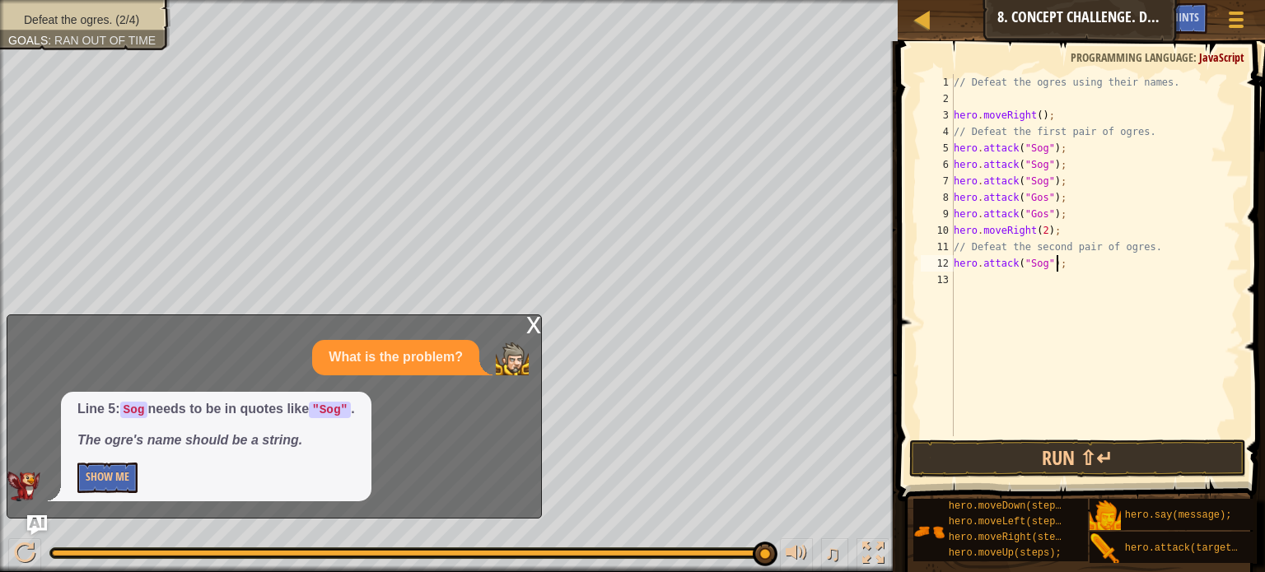
click at [1039, 266] on div "// Defeat the ogres using their names. hero . moveRight ( ) ; // Defeat the fir…" at bounding box center [1096, 271] width 290 height 395
click at [1007, 266] on div "// Defeat the ogres using their names. hero . moveRight ( ) ; // Defeat the fir…" at bounding box center [1096, 271] width 290 height 395
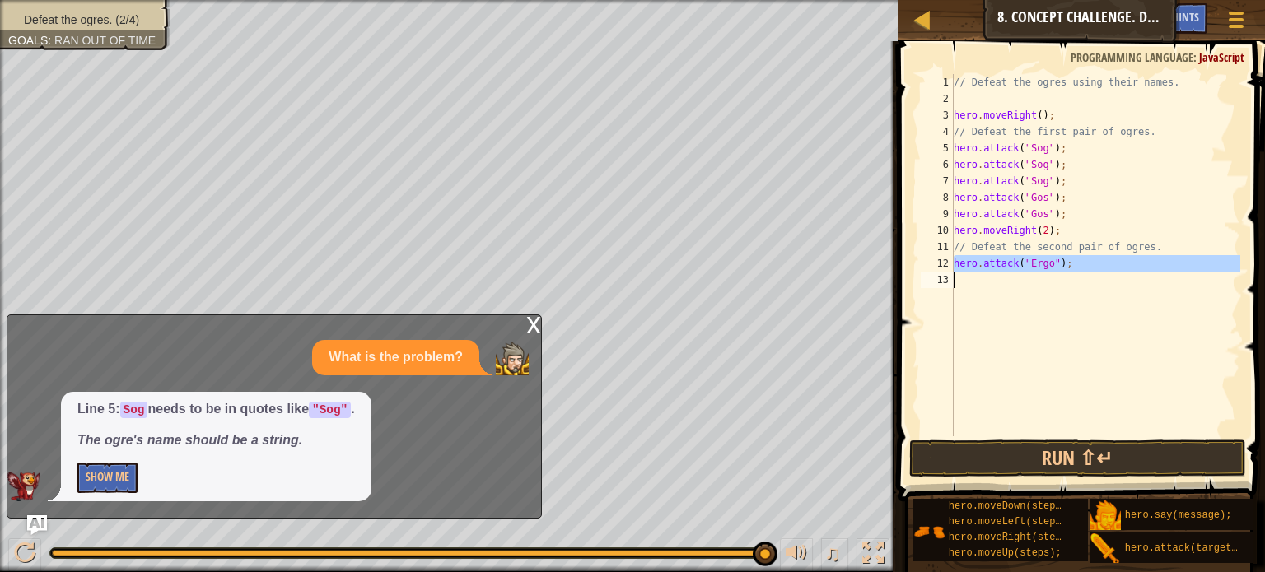
type textarea "hero.attack("Ergo");"
click at [983, 288] on div "// Defeat the ogres using their names. hero . moveRight ( ) ; // Defeat the fir…" at bounding box center [1096, 255] width 290 height 362
paste textarea "hero.attack("Ergo");"
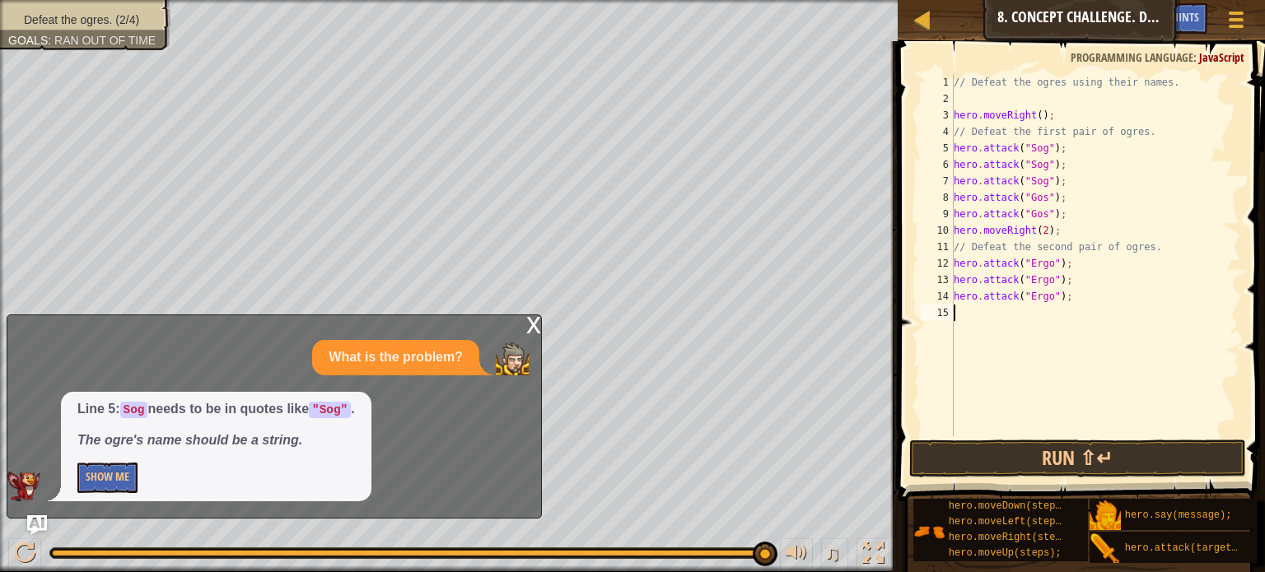
click at [1039, 299] on div "// Defeat the ogres using their names. hero . moveRight ( ) ; // Defeat the fir…" at bounding box center [1096, 271] width 290 height 395
type textarea "hero.attack("Kro");"
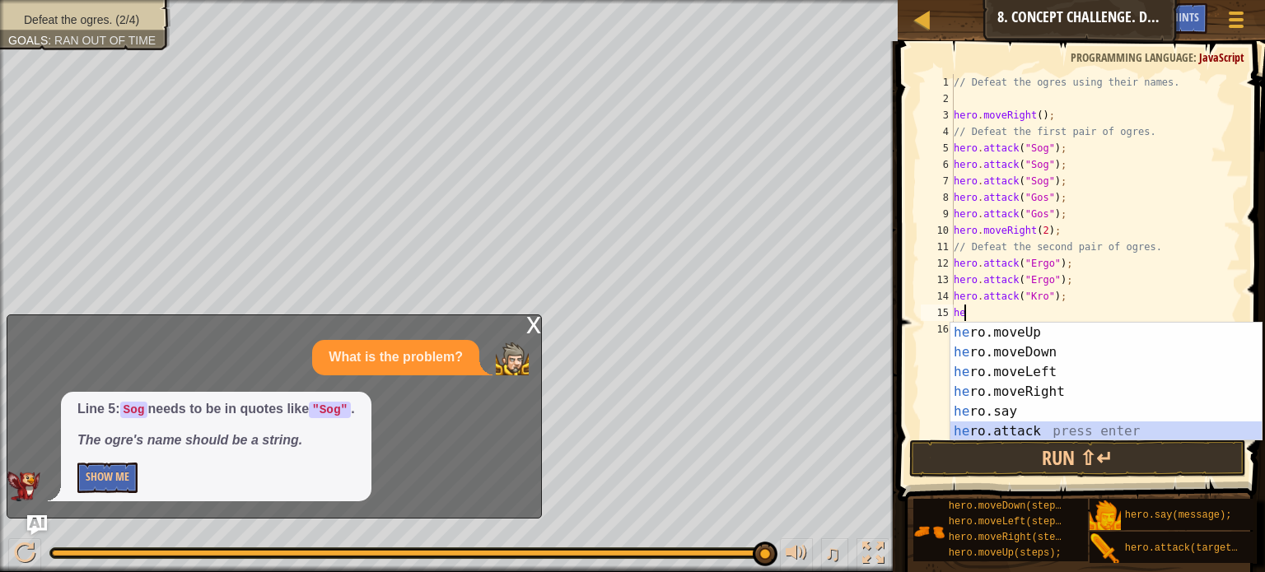
click at [1005, 426] on div "he ro.moveUp press enter he ro.moveDown press enter he ro.moveLeft press enter …" at bounding box center [1106, 402] width 311 height 158
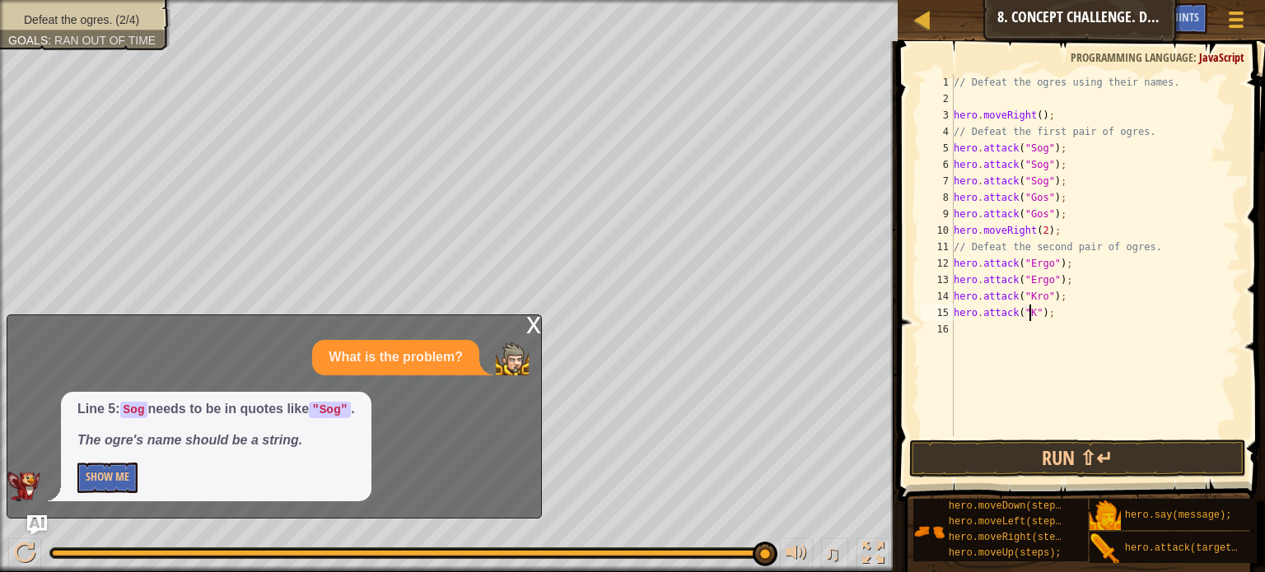
scroll to position [7, 7]
type textarea "hero.attack("Kro");"
click at [1039, 449] on button "Run ⇧↵" at bounding box center [1077, 459] width 337 height 38
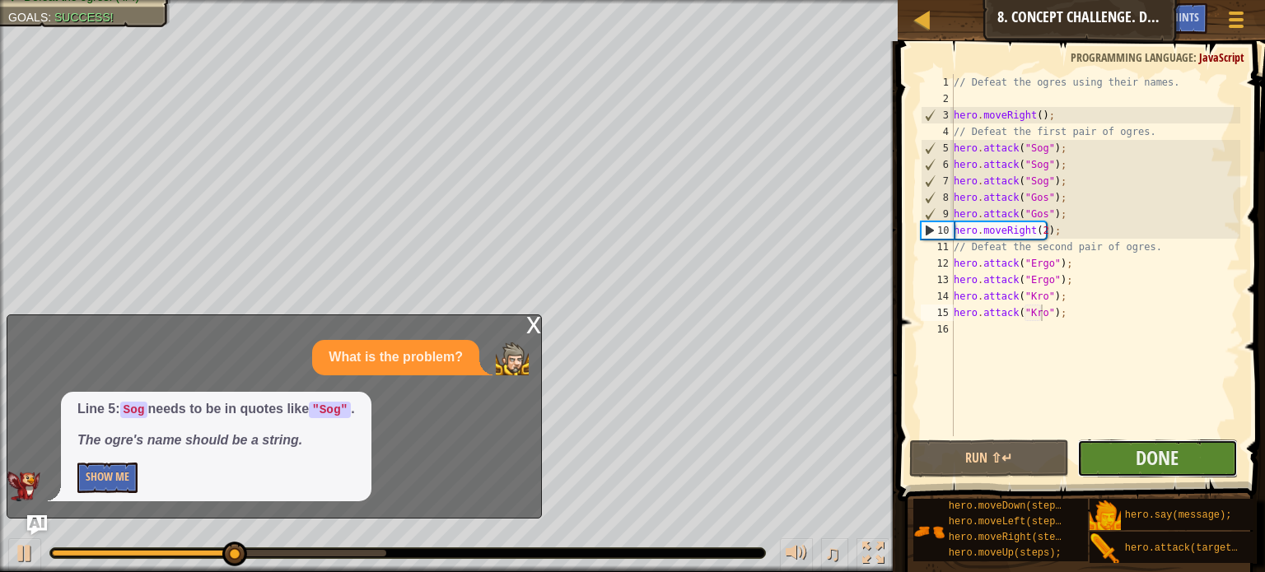
click at [1183, 466] on button "Done" at bounding box center [1157, 459] width 161 height 38
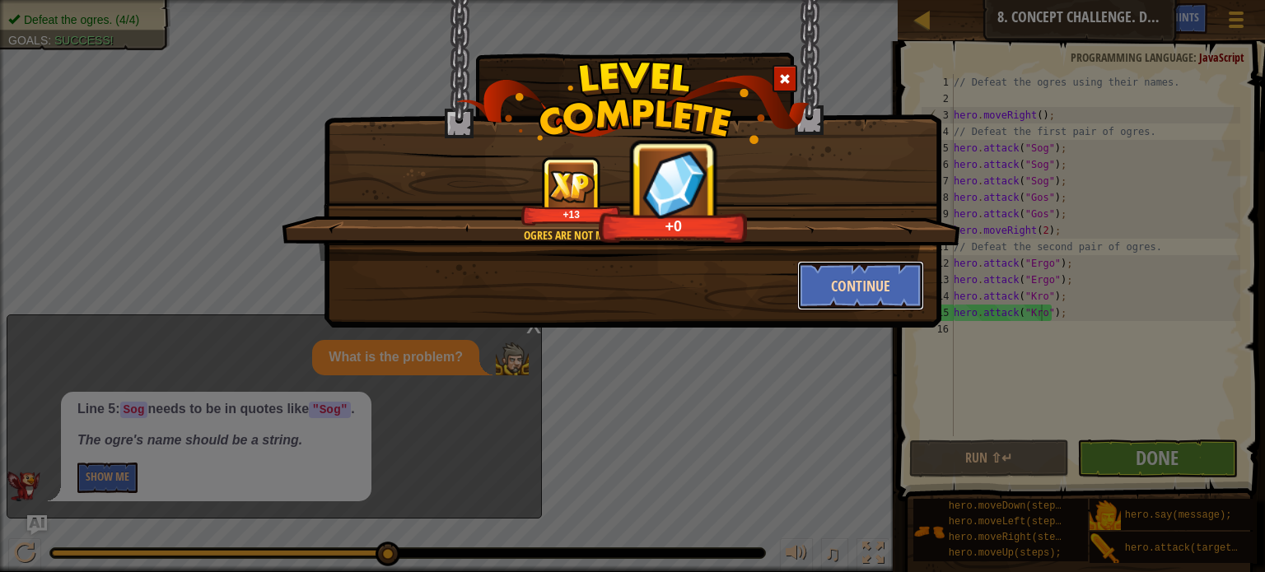
click at [877, 292] on button "Continue" at bounding box center [861, 285] width 128 height 49
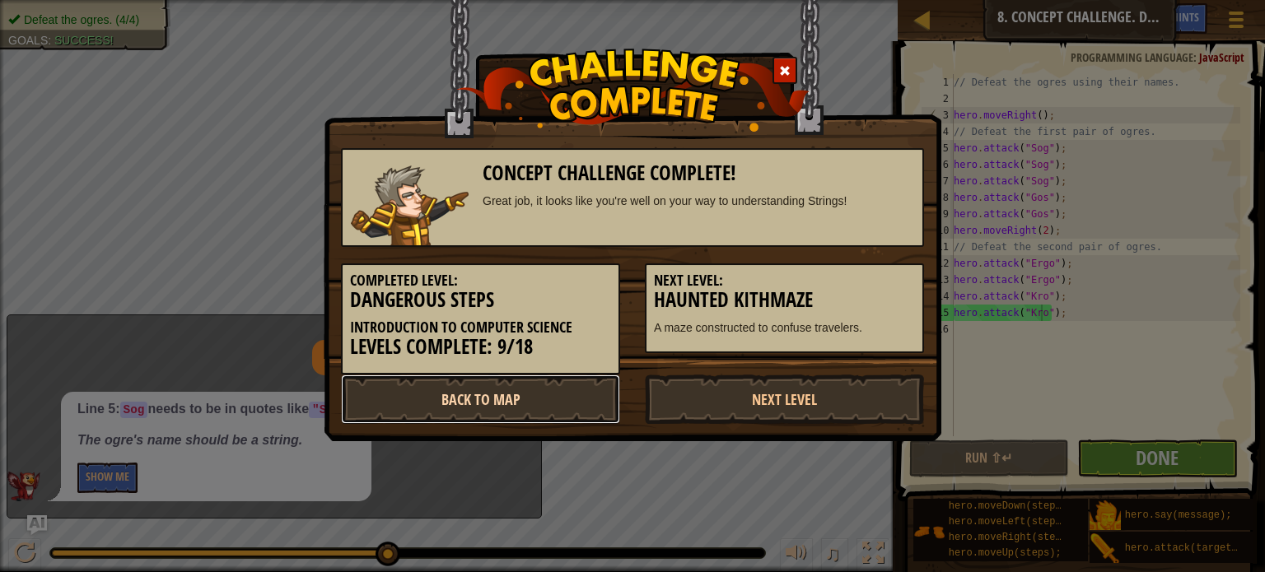
click at [573, 391] on link "Back to Map" at bounding box center [480, 399] width 279 height 49
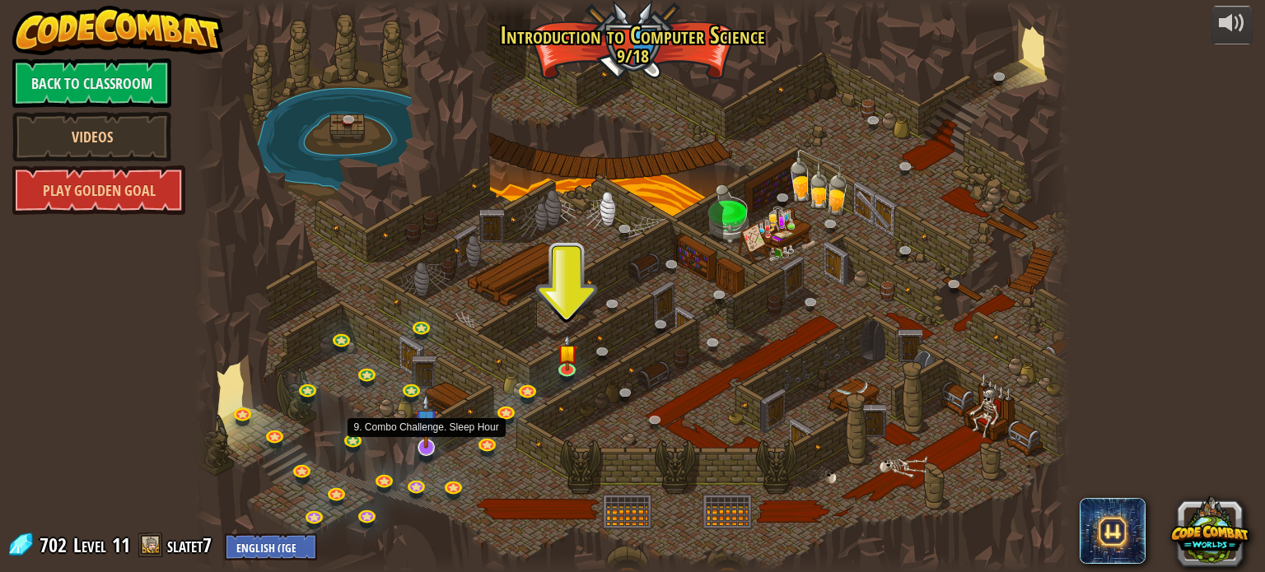
click at [422, 444] on img at bounding box center [426, 421] width 24 height 55
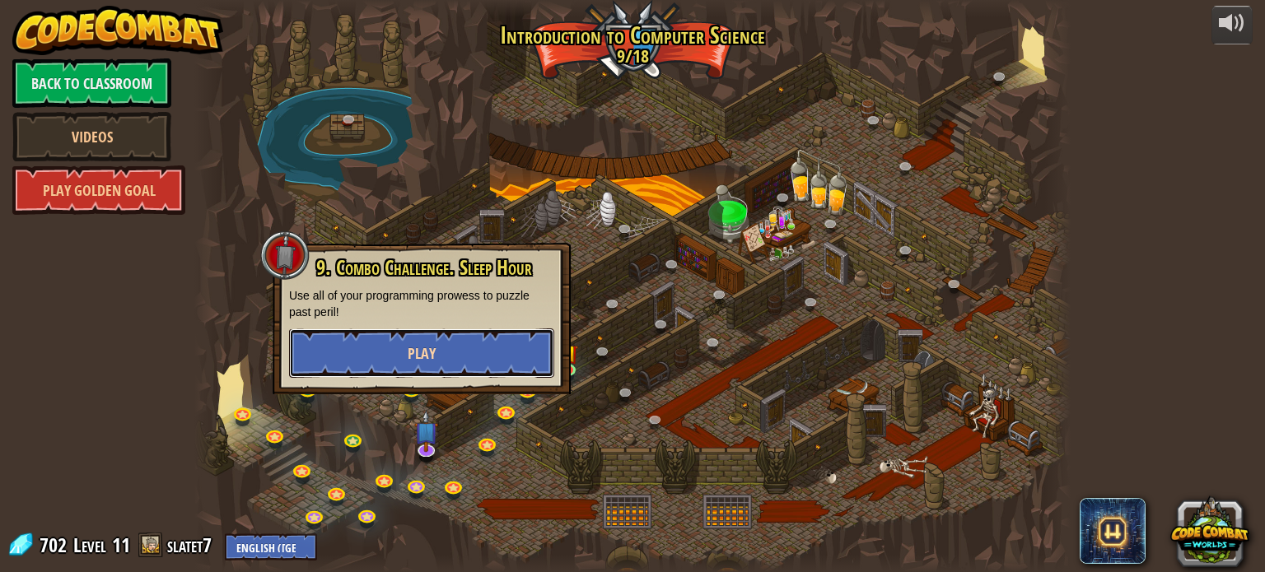
click at [488, 352] on button "Play" at bounding box center [421, 353] width 265 height 49
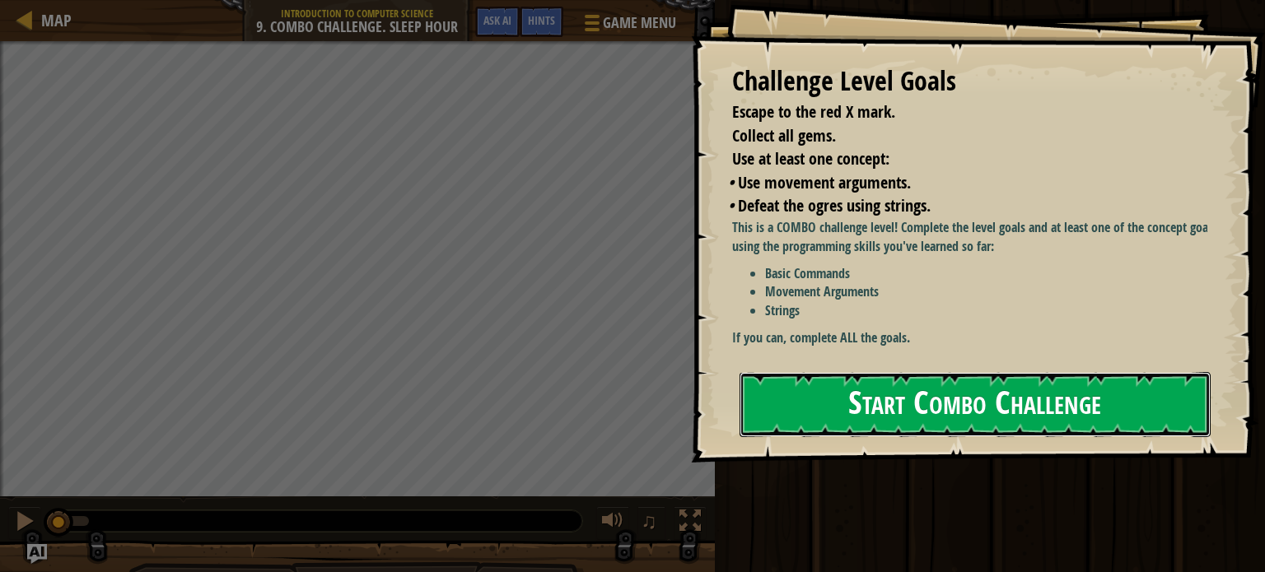
click at [799, 396] on button "Start Combo Challenge" at bounding box center [975, 404] width 471 height 65
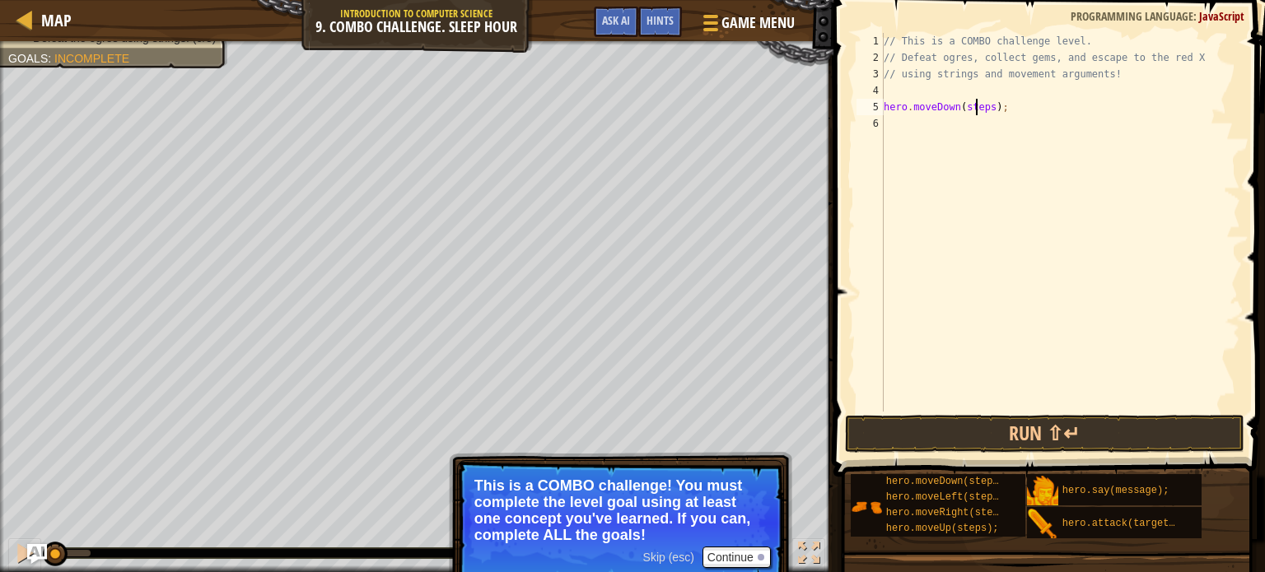
click at [974, 105] on div "// This is a COMBO challenge level. // Defeat ogres, collect gems, and escape t…" at bounding box center [1061, 239] width 360 height 412
type textarea "hero.moveDown(1);"
drag, startPoint x: 996, startPoint y: 447, endPoint x: 943, endPoint y: 432, distance: 54.8
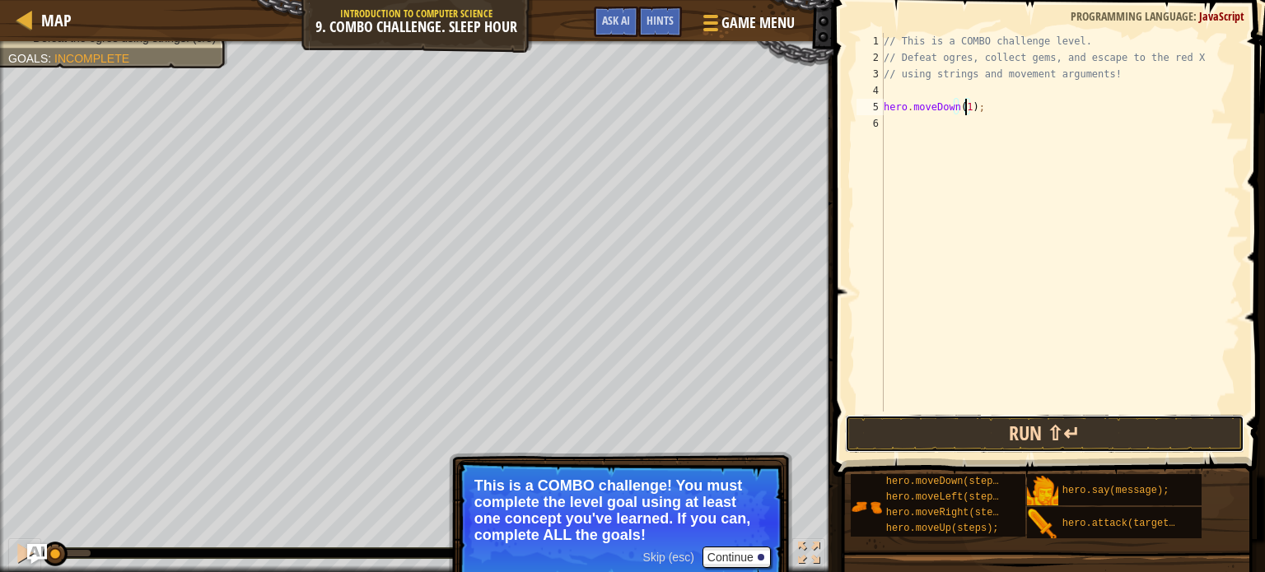
click at [943, 432] on button "Run ⇧↵" at bounding box center [1044, 434] width 399 height 38
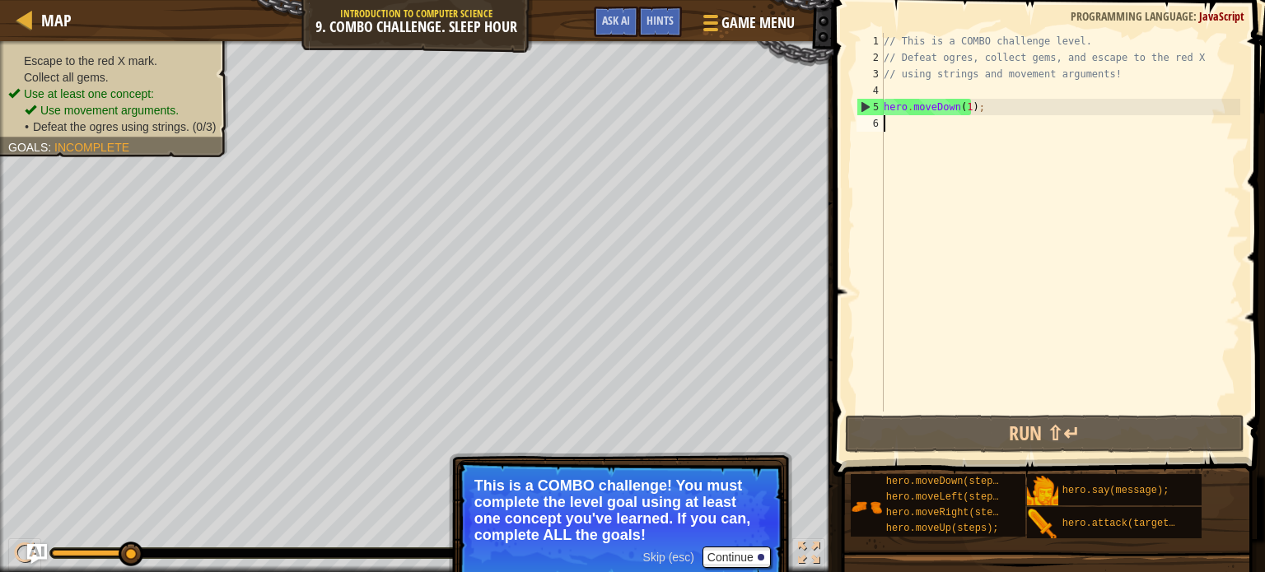
click at [916, 125] on div "// This is a COMBO challenge level. // Defeat ogres, collect gems, and escape t…" at bounding box center [1061, 239] width 360 height 412
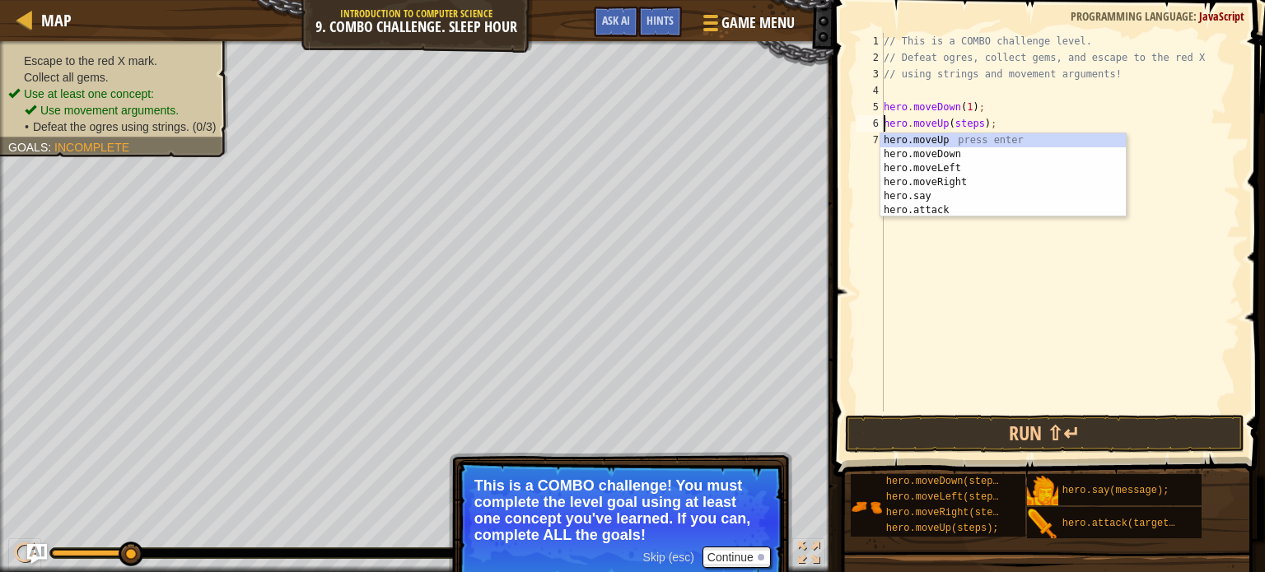
click at [959, 122] on div "// This is a COMBO challenge level. // Defeat ogres, collect gems, and escape t…" at bounding box center [1061, 239] width 360 height 412
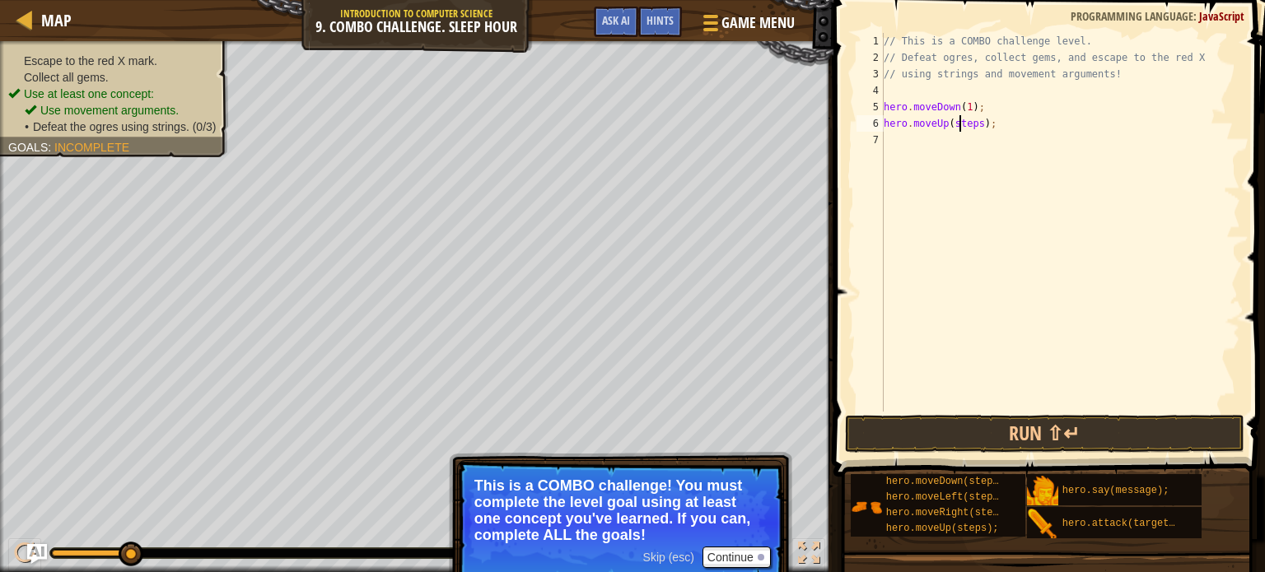
click at [959, 122] on div "// This is a COMBO challenge level. // Defeat ogres, collect gems, and escape t…" at bounding box center [1061, 239] width 360 height 412
type textarea "hero.moveUp(2);"
click at [951, 140] on div "// This is a COMBO challenge level. // Defeat ogres, collect gems, and escape t…" at bounding box center [1061, 239] width 360 height 412
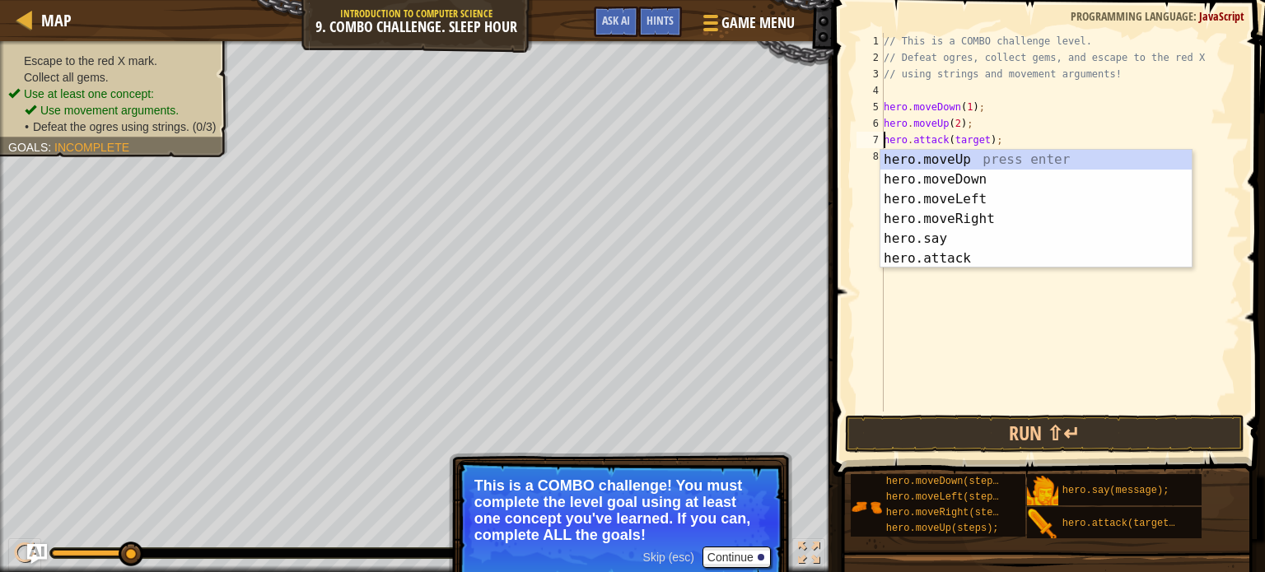
click at [955, 141] on div "// This is a COMBO challenge level. // Defeat ogres, collect gems, and escape t…" at bounding box center [1061, 239] width 360 height 412
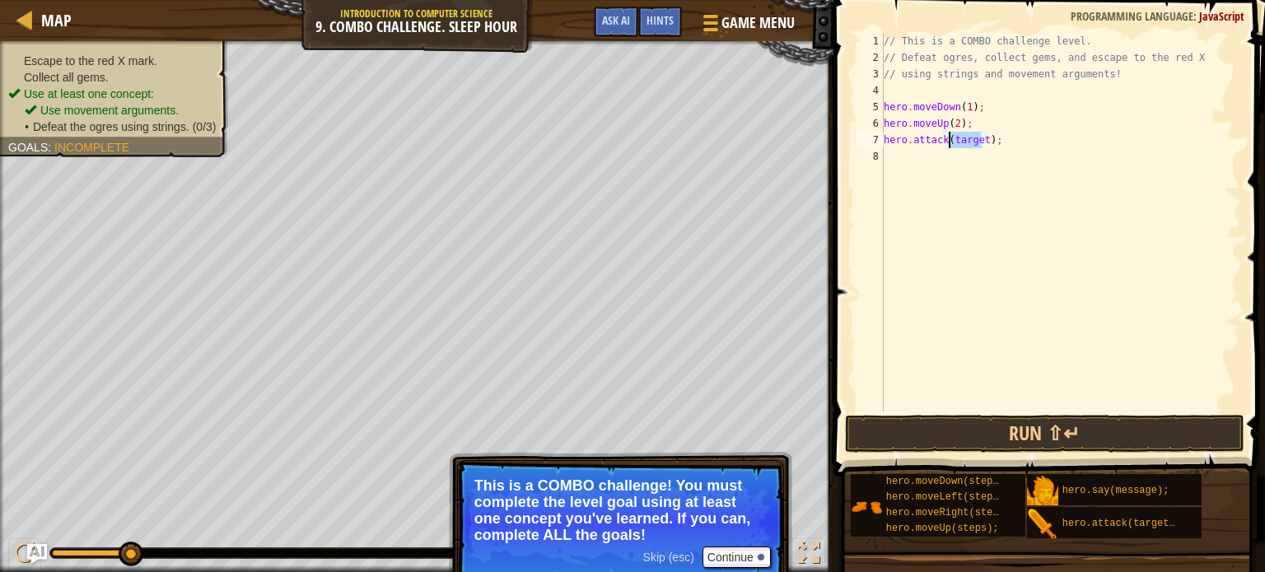
click at [955, 141] on div "// This is a COMBO challenge level. // Defeat ogres, collect gems, and escape t…" at bounding box center [1061, 239] width 360 height 412
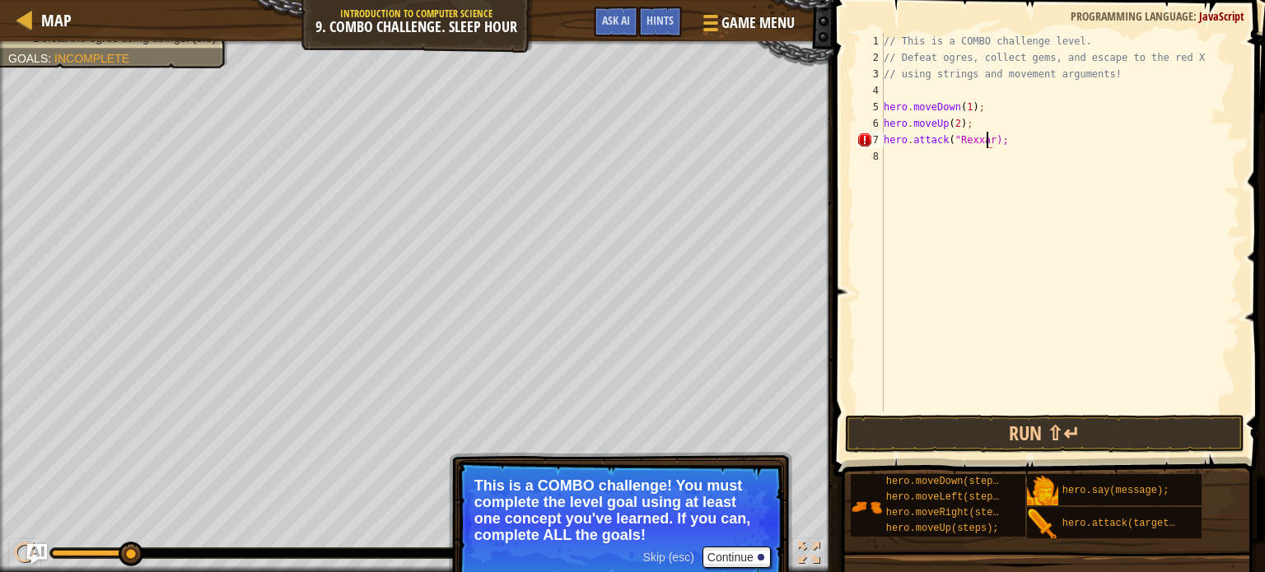
scroll to position [7, 8]
click at [892, 142] on div "// This is a COMBO challenge level. // Defeat ogres, collect gems, and escape t…" at bounding box center [1061, 239] width 360 height 412
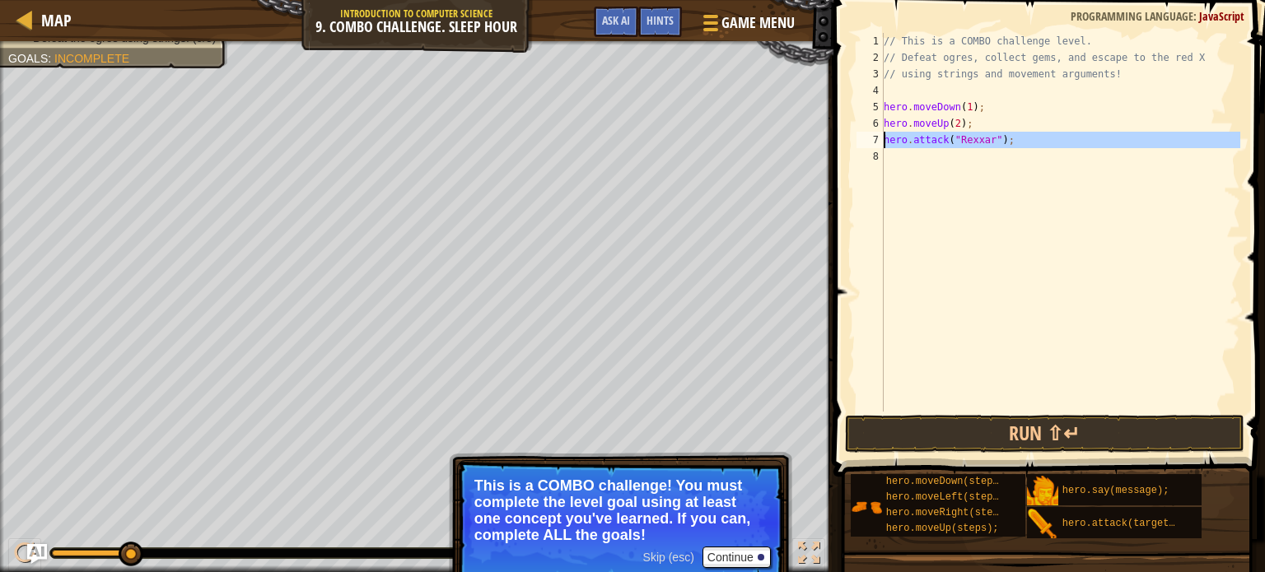
click at [892, 142] on div "// This is a COMBO challenge level. // Defeat ogres, collect gems, and escape t…" at bounding box center [1061, 239] width 360 height 412
type textarea "hero.attack("Rexxar");"
click at [890, 158] on div "// This is a COMBO challenge level. // Defeat ogres, collect gems, and escape t…" at bounding box center [1061, 222] width 360 height 379
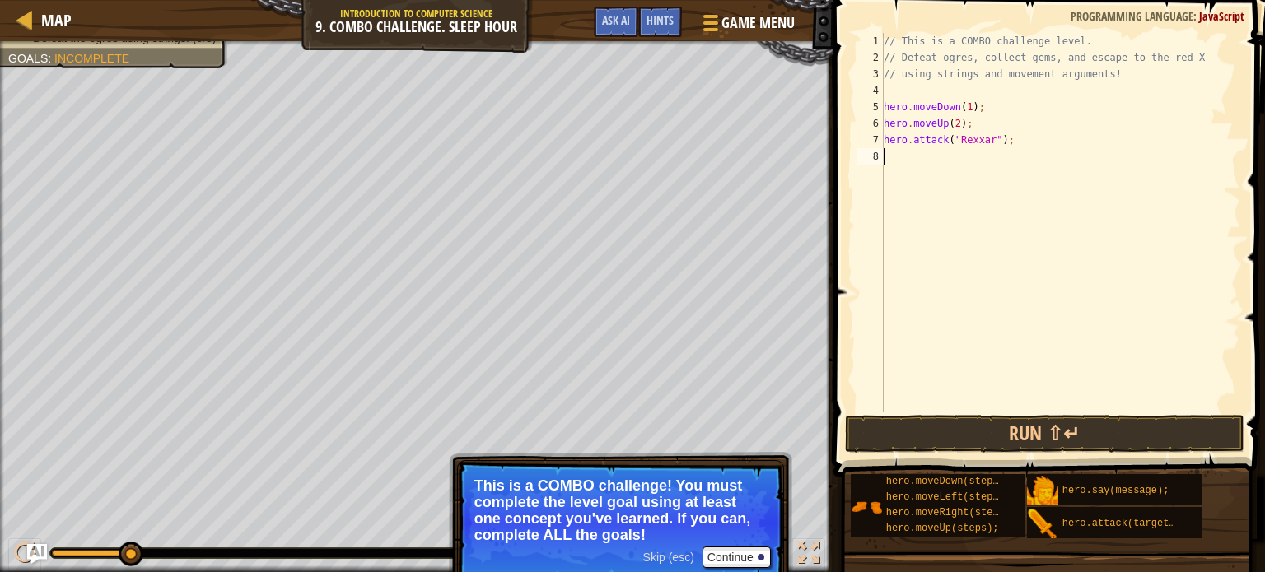
scroll to position [7, 0]
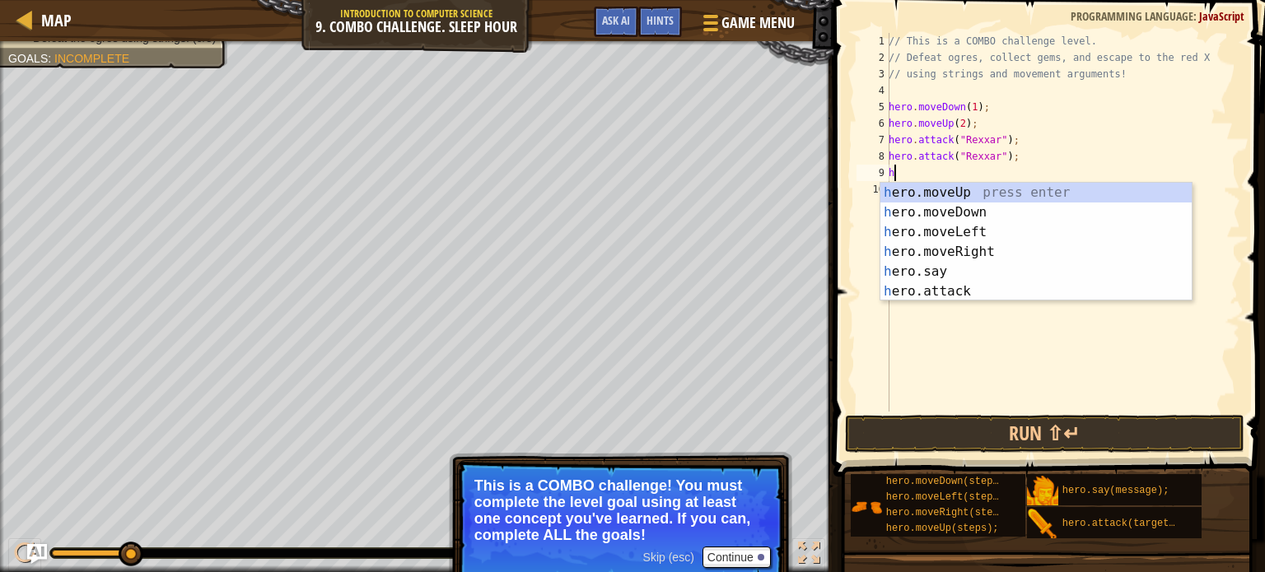
type textarea "he"
click at [968, 247] on div "he ro.moveUp press enter he ro.moveDown press enter he ro.moveLeft press enter …" at bounding box center [1040, 262] width 311 height 158
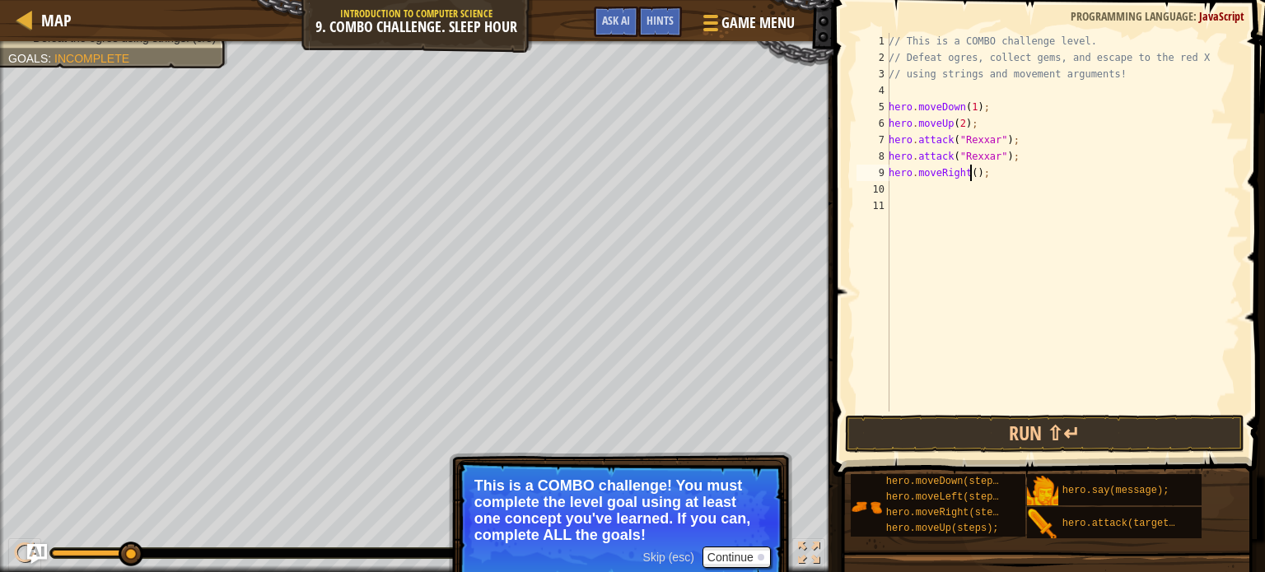
click at [970, 173] on div "// This is a COMBO challenge level. // Defeat ogres, collect gems, and escape t…" at bounding box center [1062, 239] width 355 height 412
type textarea "hero.moveRight(1);"
click at [952, 184] on div "// This is a COMBO challenge level. // Defeat ogres, collect gems, and escape t…" at bounding box center [1062, 239] width 355 height 412
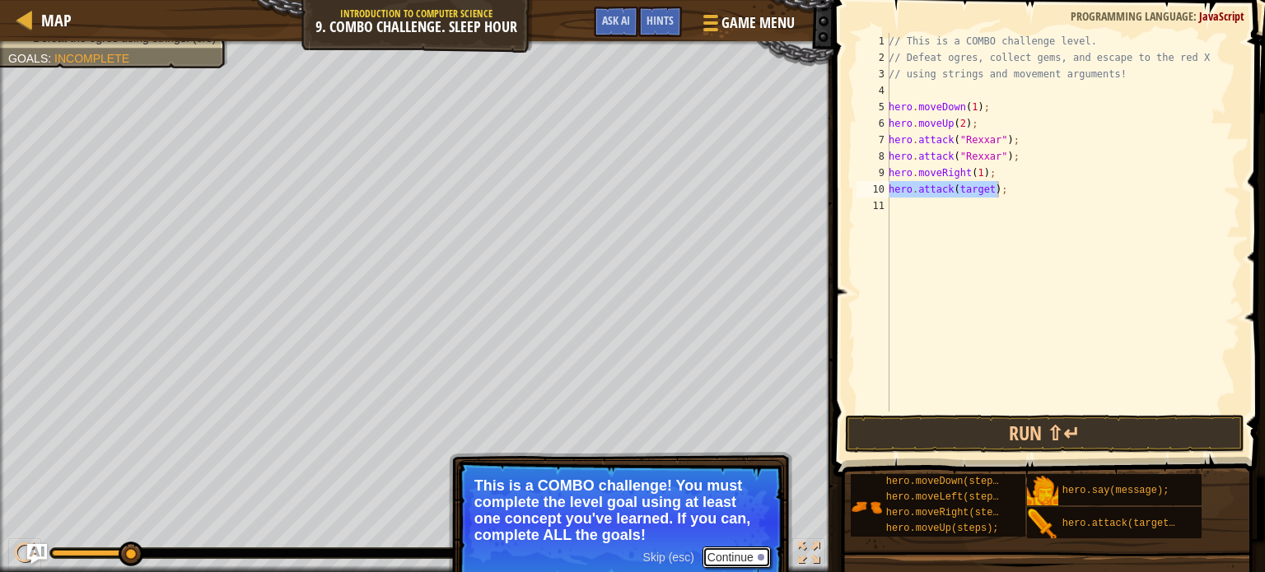
click at [734, 552] on button "Continue" at bounding box center [737, 557] width 68 height 21
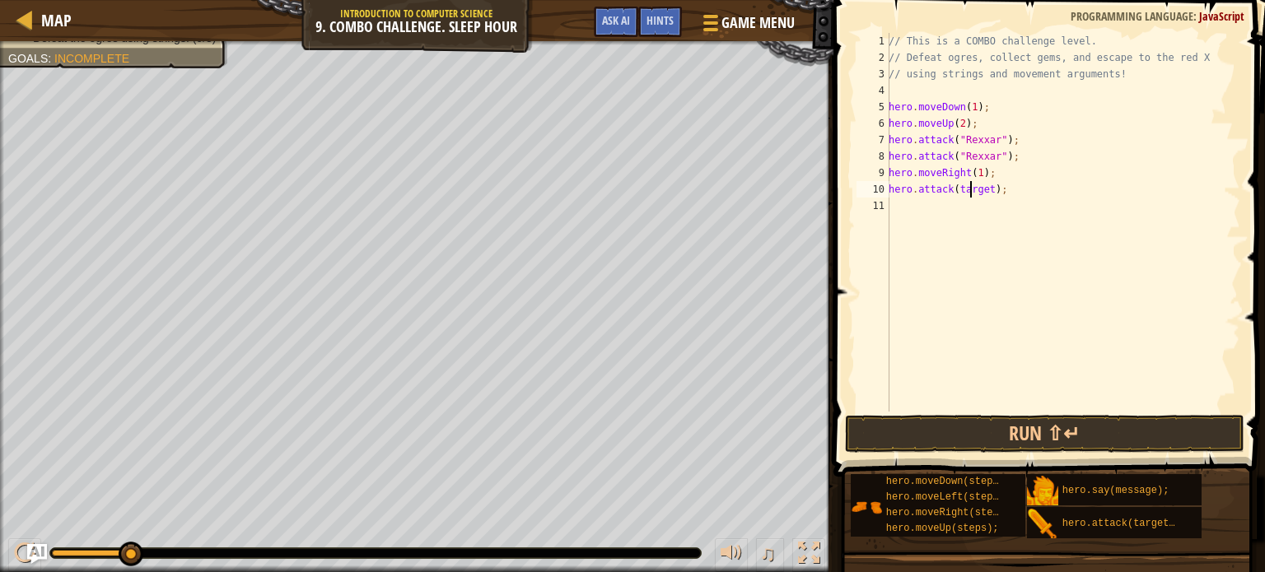
click at [971, 193] on div "// This is a COMBO challenge level. // Defeat ogres, collect gems, and escape t…" at bounding box center [1062, 239] width 355 height 412
click at [969, 192] on div "// This is a COMBO challenge level. // Defeat ogres, collect gems, and escape t…" at bounding box center [1062, 239] width 355 height 412
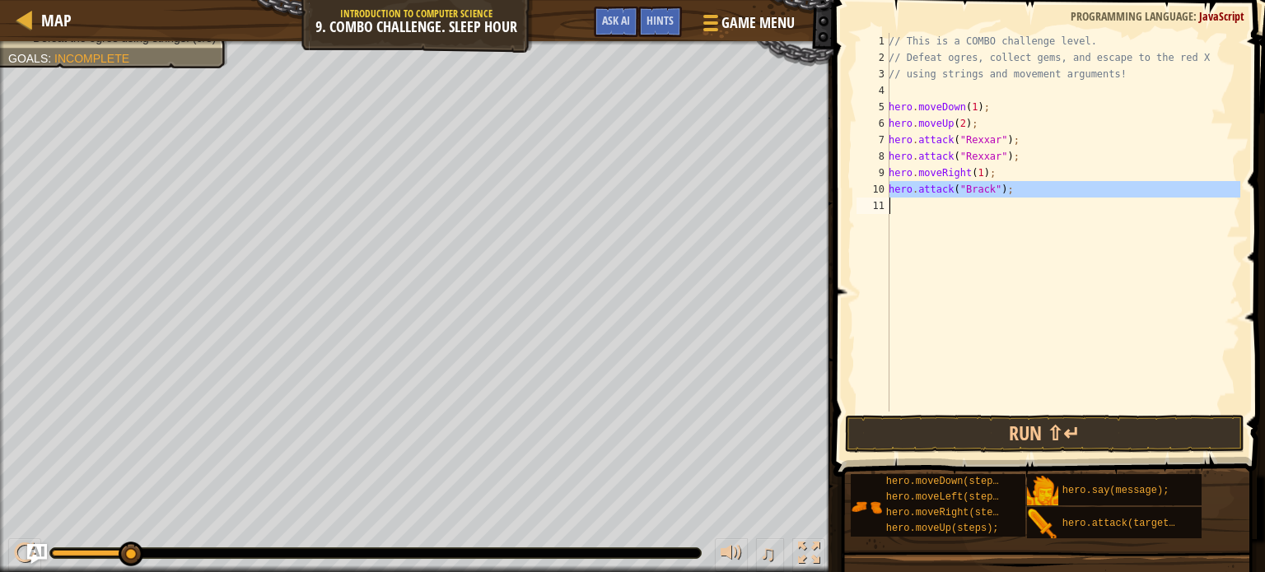
click at [969, 192] on div "// This is a COMBO challenge level. // Defeat ogres, collect gems, and escape t…" at bounding box center [1062, 239] width 355 height 412
type textarea "hero.attack("Brack");"
click at [921, 207] on div "// This is a COMBO challenge level. // Defeat ogres, collect gems, and escape t…" at bounding box center [1062, 222] width 355 height 379
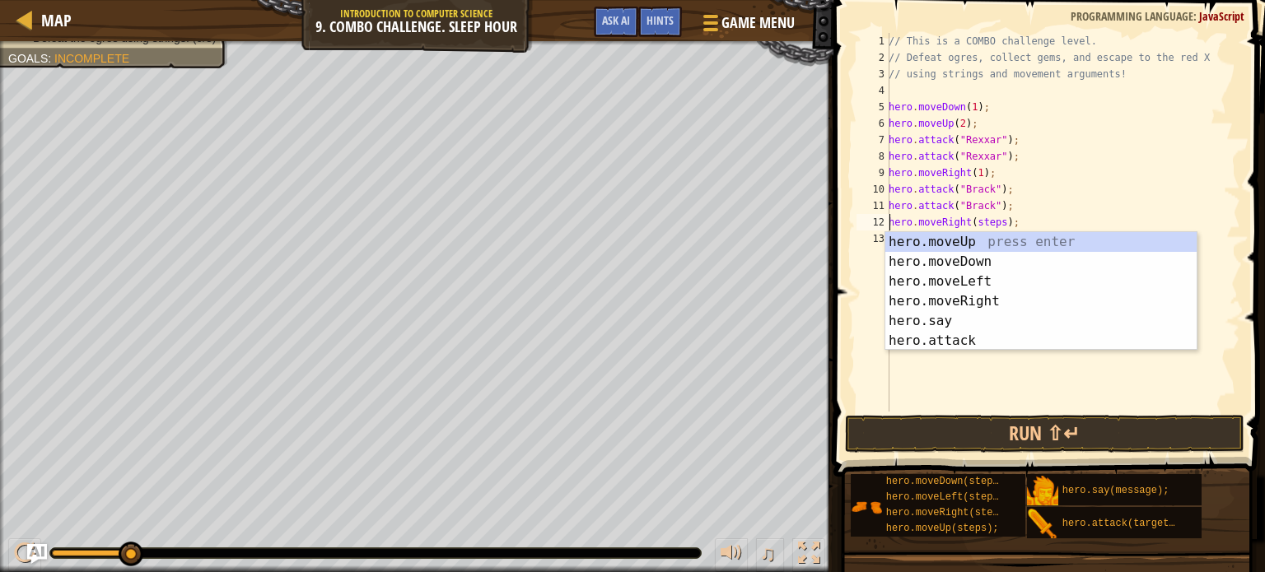
click at [983, 224] on div "// This is a COMBO challenge level. // Defeat ogres, collect gems, and escape t…" at bounding box center [1062, 239] width 355 height 412
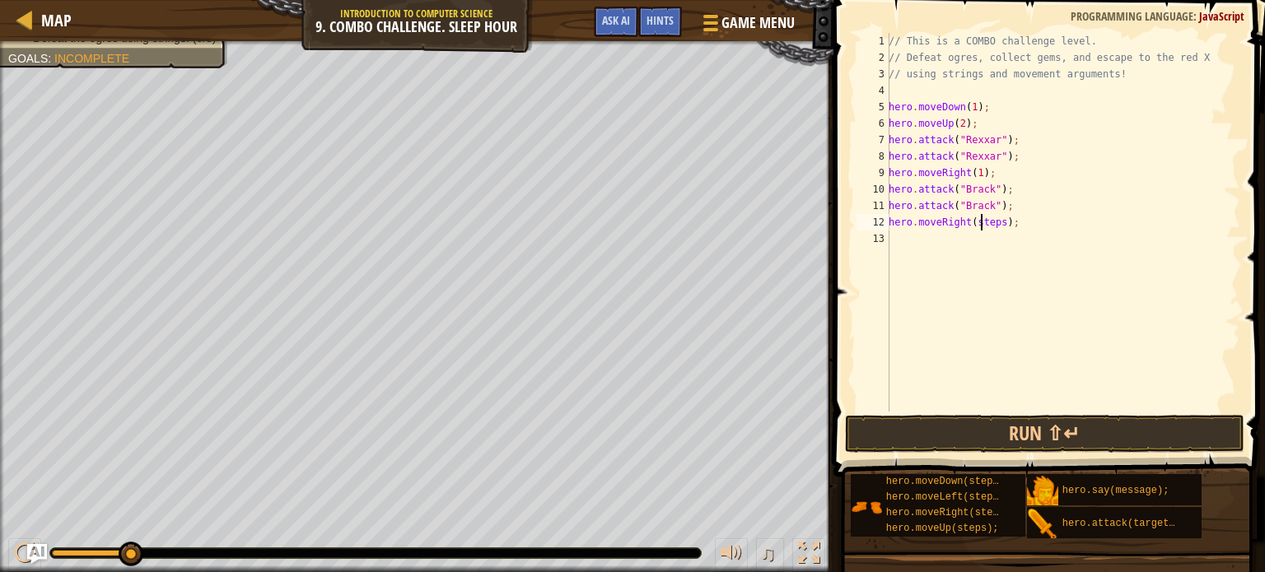
click at [983, 224] on div "// This is a COMBO challenge level. // Defeat ogres, collect gems, and escape t…" at bounding box center [1062, 239] width 355 height 412
type textarea "hero.moveRight(1);"
click at [982, 240] on div "// This is a COMBO challenge level. // Defeat ogres, collect gems, and escape t…" at bounding box center [1062, 239] width 355 height 412
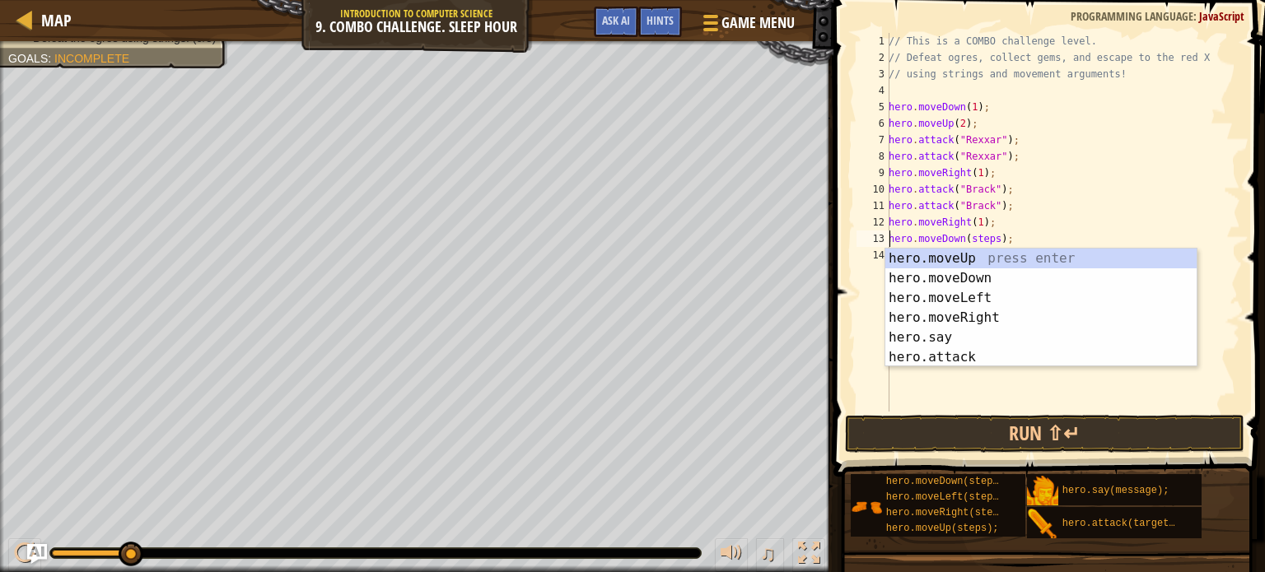
click at [976, 239] on div "// This is a COMBO challenge level. // Defeat ogres, collect gems, and escape t…" at bounding box center [1062, 239] width 355 height 412
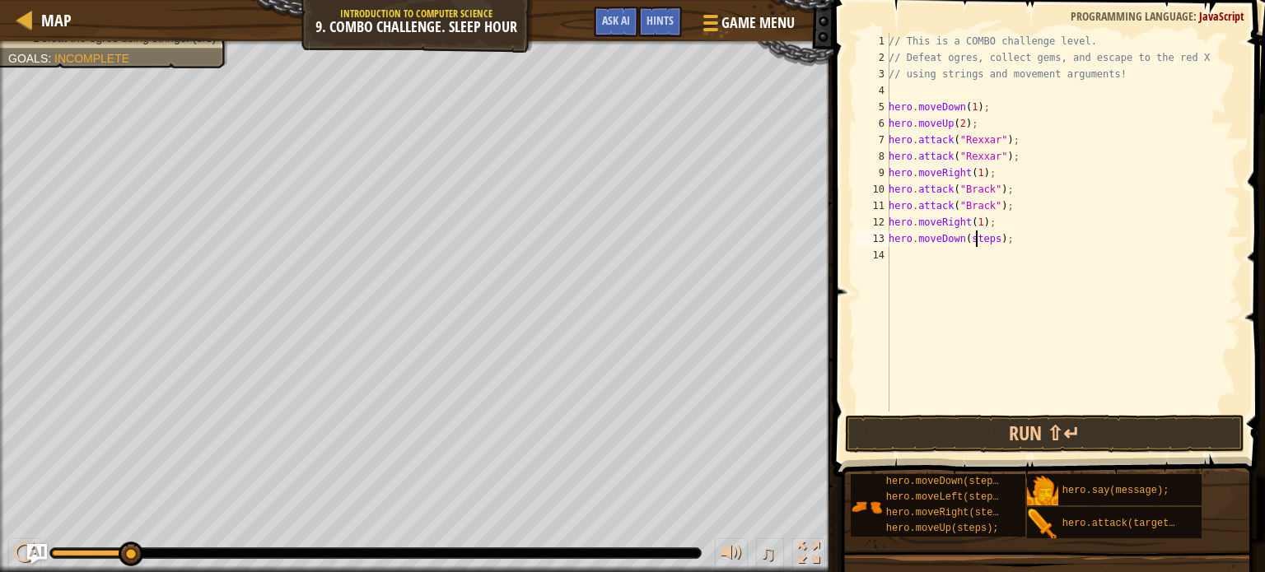
click at [976, 239] on div "// This is a COMBO challenge level. // Defeat ogres, collect gems, and escape t…" at bounding box center [1062, 239] width 355 height 412
type textarea "hero.moveDown(2);"
click at [974, 251] on div "// This is a COMBO challenge level. // Defeat ogres, collect gems, and escape t…" at bounding box center [1062, 239] width 355 height 412
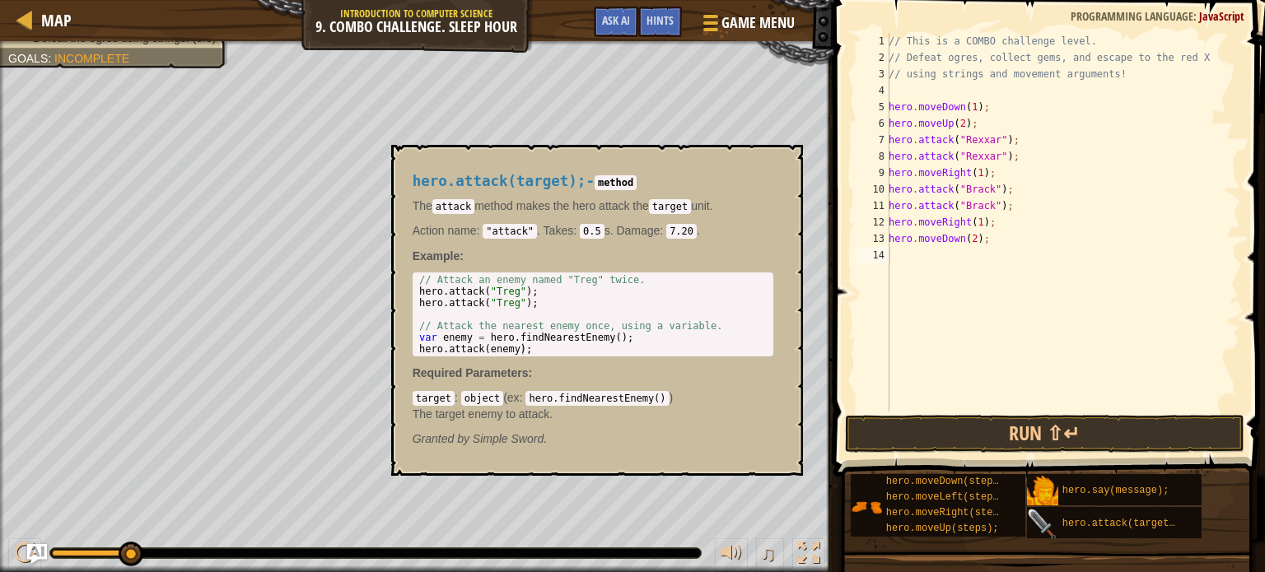
click at [1048, 525] on img at bounding box center [1042, 524] width 31 height 31
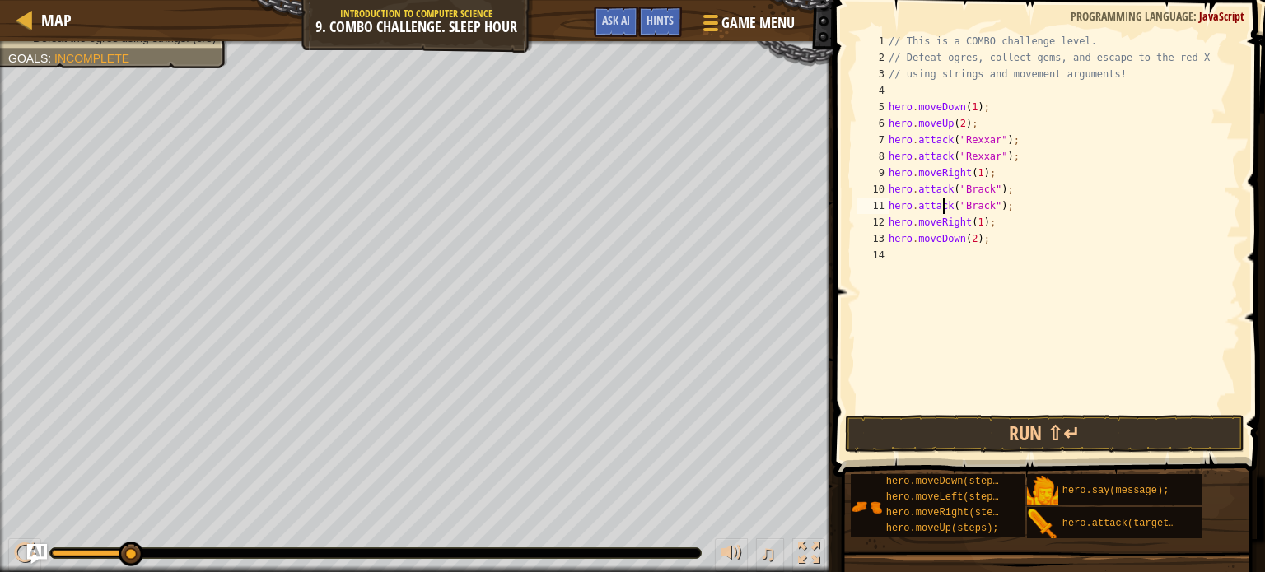
click at [946, 203] on div "// This is a COMBO challenge level. // Defeat ogres, collect gems, and escape t…" at bounding box center [1062, 239] width 355 height 412
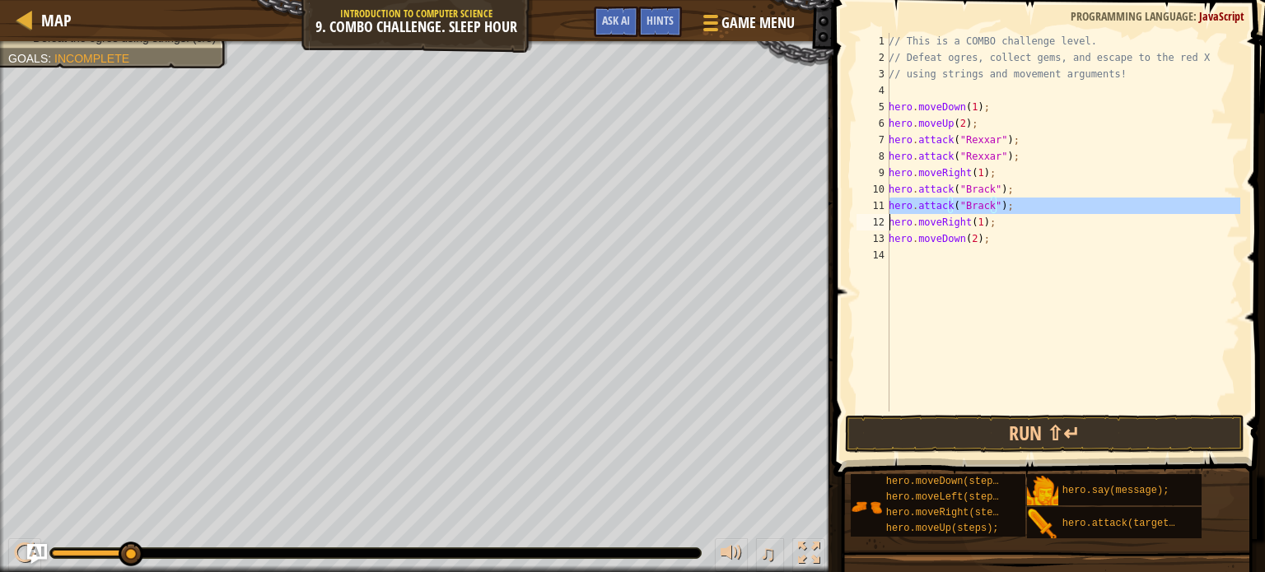
click at [946, 203] on div "// This is a COMBO challenge level. // Defeat ogres, collect gems, and escape t…" at bounding box center [1062, 239] width 355 height 412
type textarea "hero.attack("Brack"); hero.moveRight(1);"
click at [896, 256] on div "// This is a COMBO challenge level. // Defeat ogres, collect gems, and escape t…" at bounding box center [1062, 239] width 355 height 412
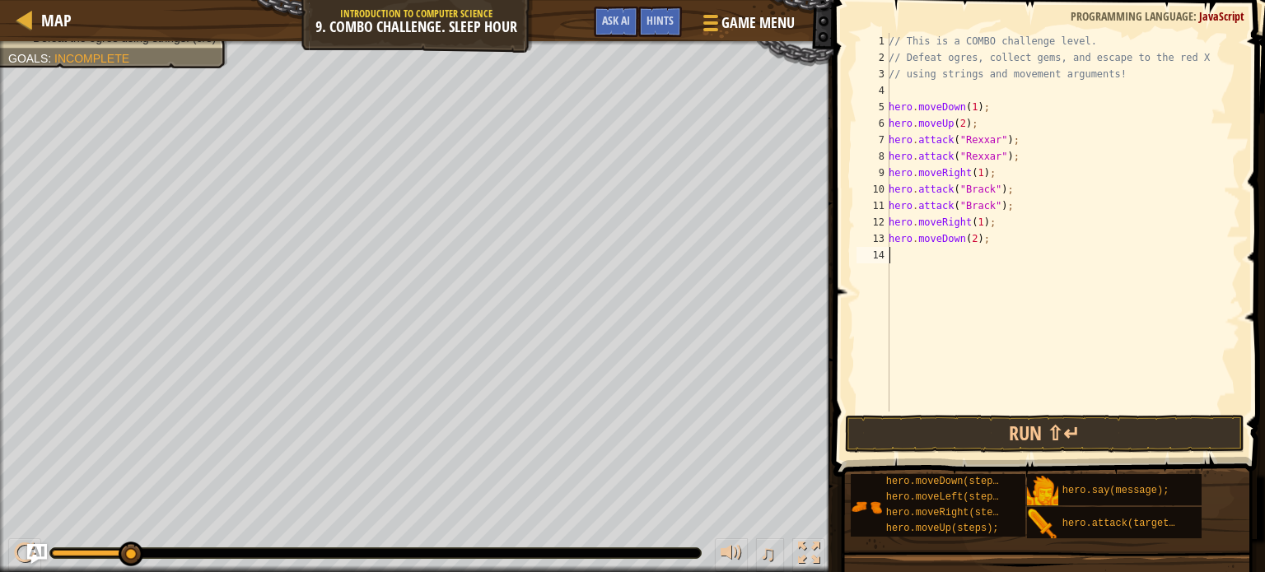
paste textarea "hero.attack("Brack");"
click at [979, 255] on div "// This is a COMBO challenge level. // Defeat ogres, collect gems, and escape t…" at bounding box center [1062, 239] width 355 height 412
type textarea "hero.attack("Ursa");"
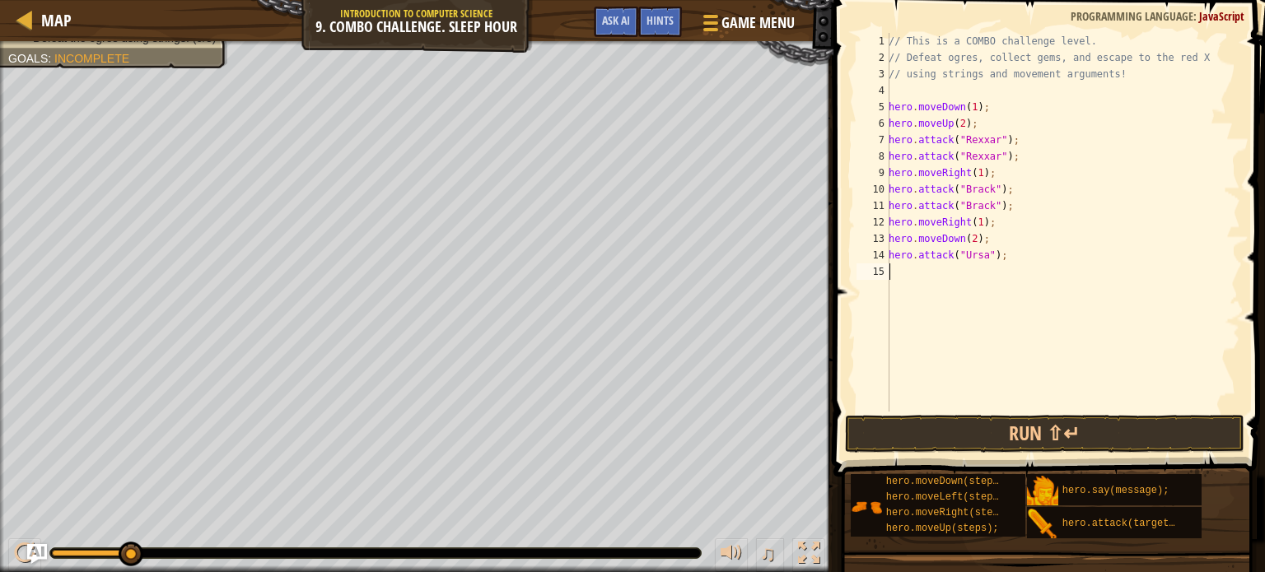
click at [935, 269] on div "// This is a COMBO challenge level. // Defeat ogres, collect gems, and escape t…" at bounding box center [1062, 239] width 355 height 412
paste textarea "hero.attack("Brack");"
click at [968, 277] on div "// This is a COMBO challenge level. // Defeat ogres, collect gems, and escape t…" at bounding box center [1062, 239] width 355 height 412
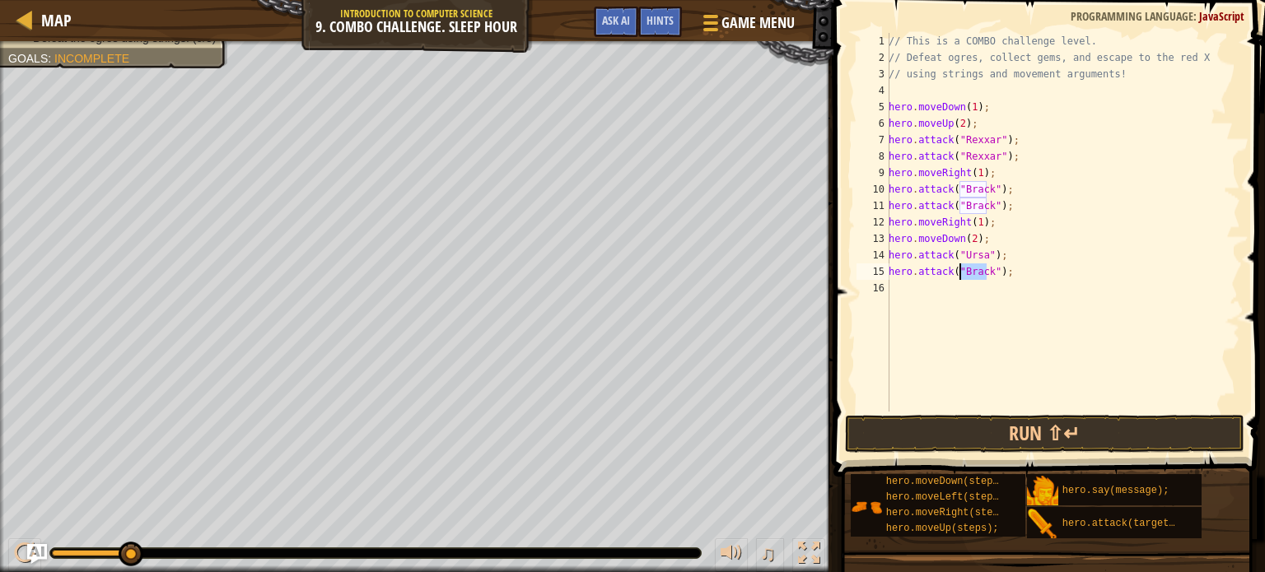
scroll to position [7, 7]
type textarea "hero.attack("Ursa");"
click at [956, 279] on div "// This is a COMBO challenge level. // Defeat ogres, collect gems, and escape t…" at bounding box center [1062, 239] width 355 height 412
click at [918, 287] on div "// This is a COMBO challenge level. // Defeat ogres, collect gems, and escape t…" at bounding box center [1062, 239] width 355 height 412
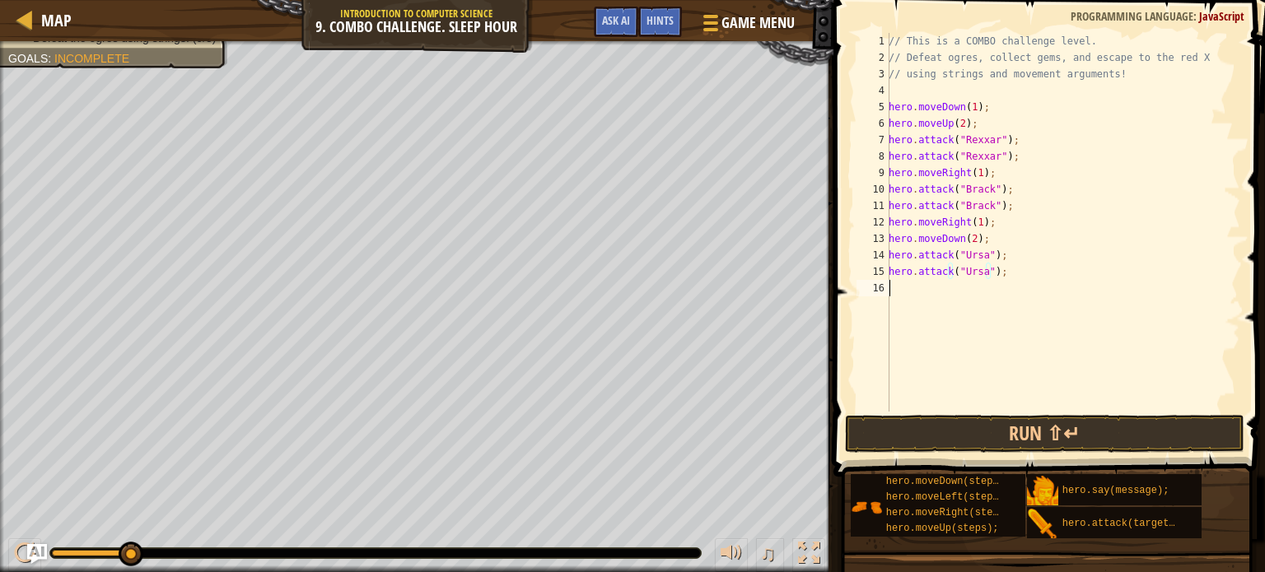
scroll to position [7, 0]
click at [969, 290] on div "// This is a COMBO challenge level. // Defeat ogres, collect gems, and escape t…" at bounding box center [1062, 239] width 355 height 412
type textarea "hero.moveUp(2);"
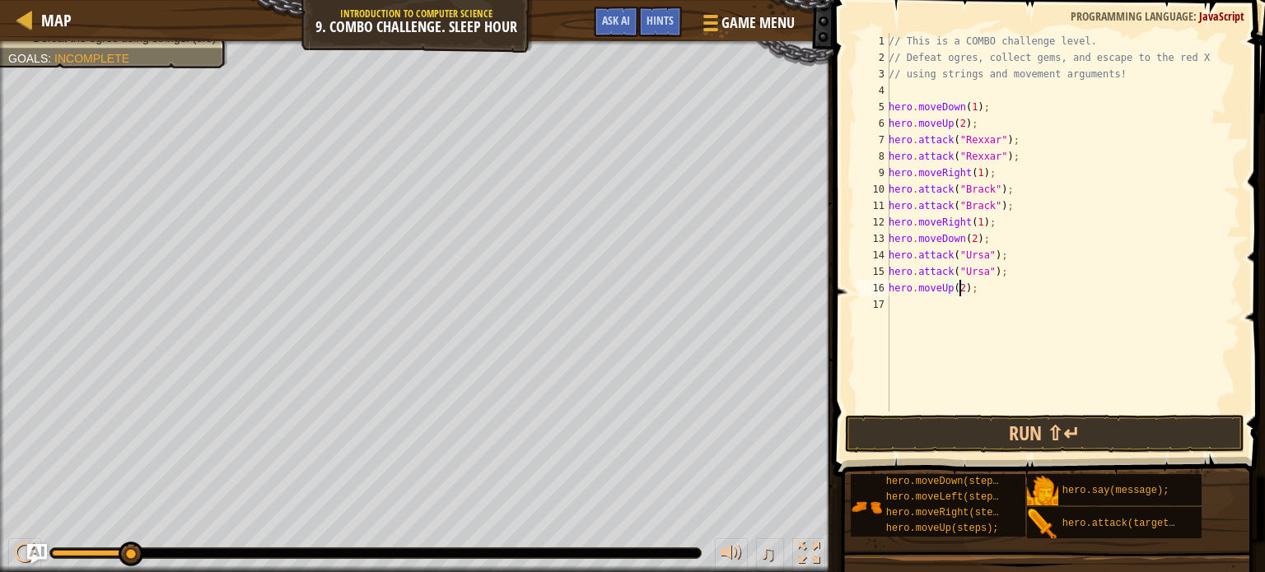
click at [936, 311] on div "// This is a COMBO challenge level. // Defeat ogres, collect gems, and escape t…" at bounding box center [1062, 239] width 355 height 412
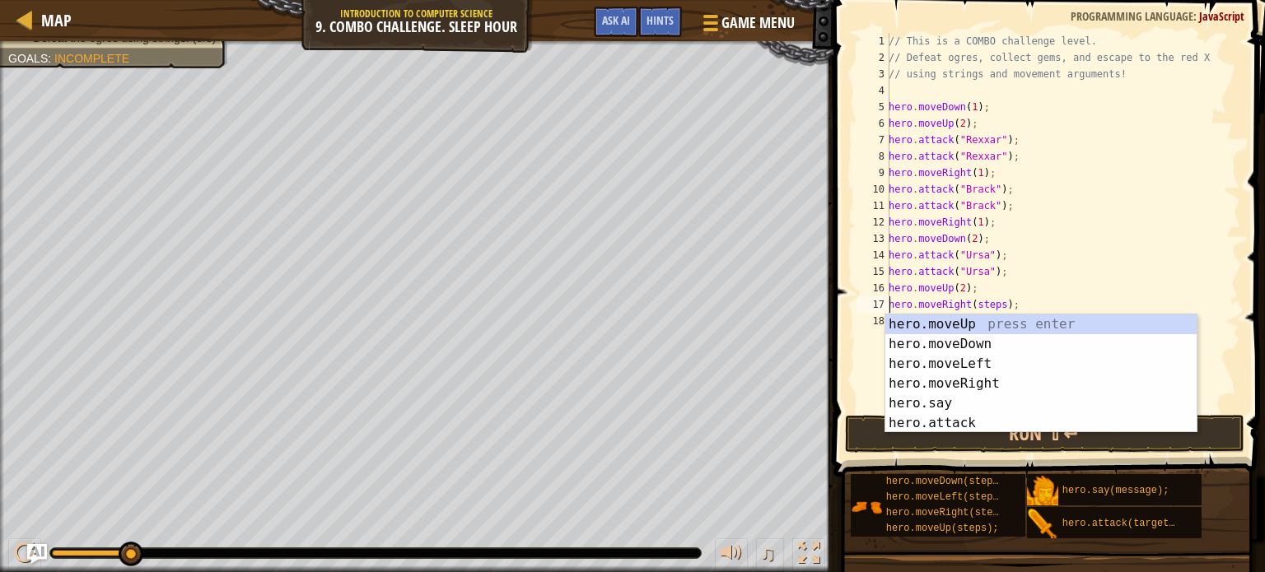
click at [975, 301] on div "// This is a COMBO challenge level. // Defeat ogres, collect gems, and escape t…" at bounding box center [1062, 239] width 355 height 412
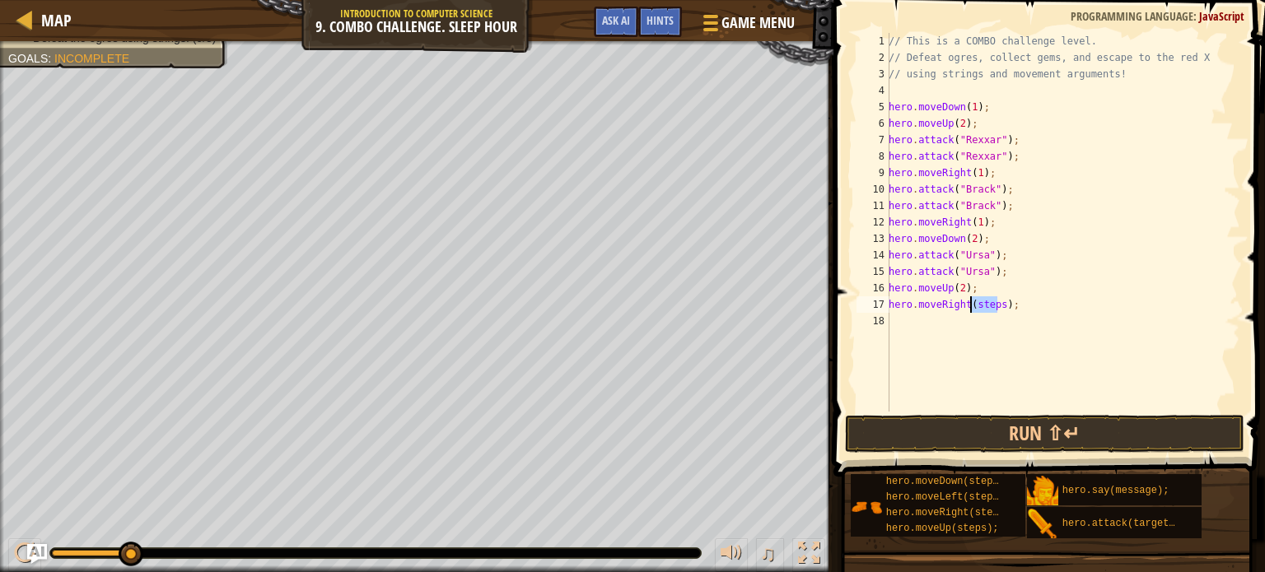
click at [975, 301] on div "// This is a COMBO challenge level. // Defeat ogres, collect gems, and escape t…" at bounding box center [1062, 239] width 355 height 412
click at [928, 421] on button "Run ⇧↵" at bounding box center [1044, 434] width 399 height 38
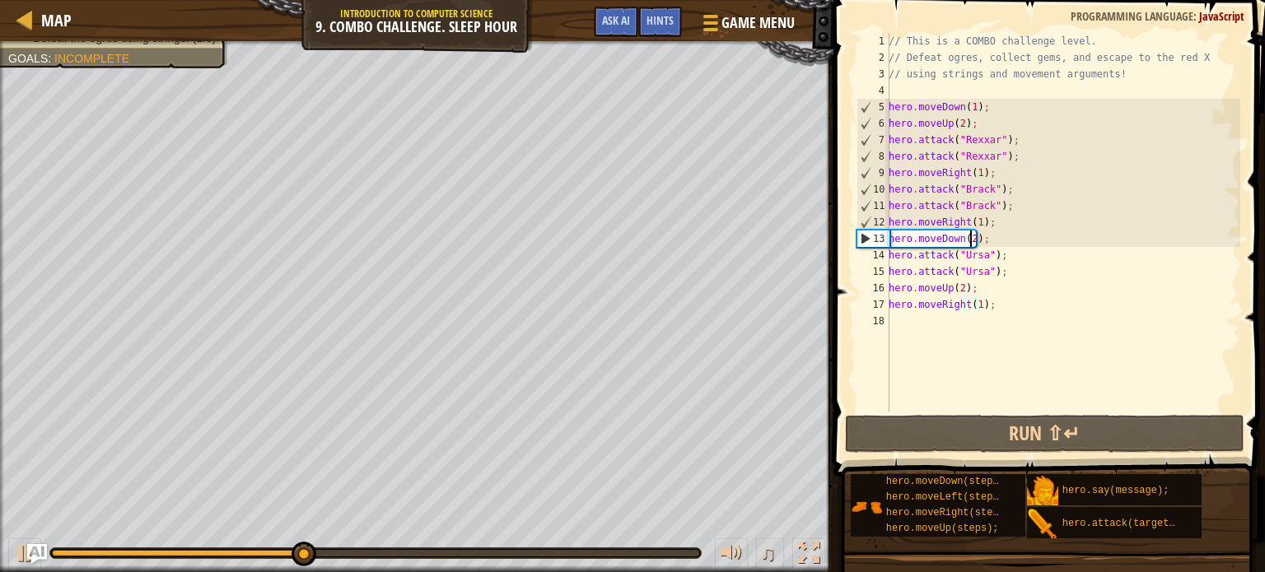
click at [969, 243] on div "// This is a COMBO challenge level. // Defeat ogres, collect gems, and escape t…" at bounding box center [1062, 239] width 355 height 412
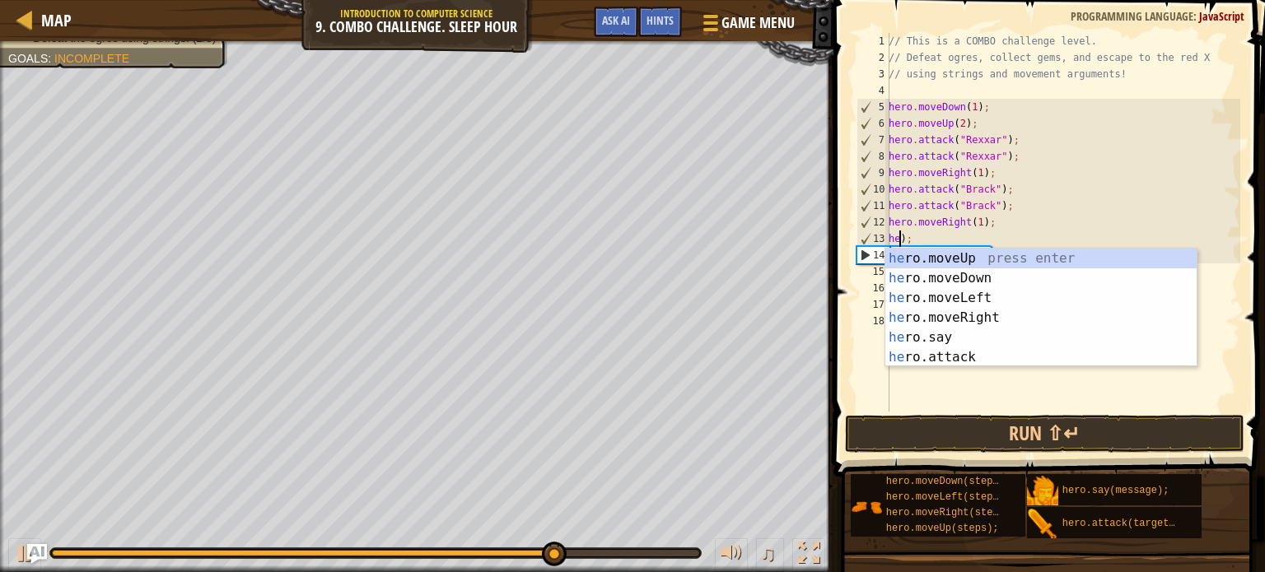
scroll to position [7, 0]
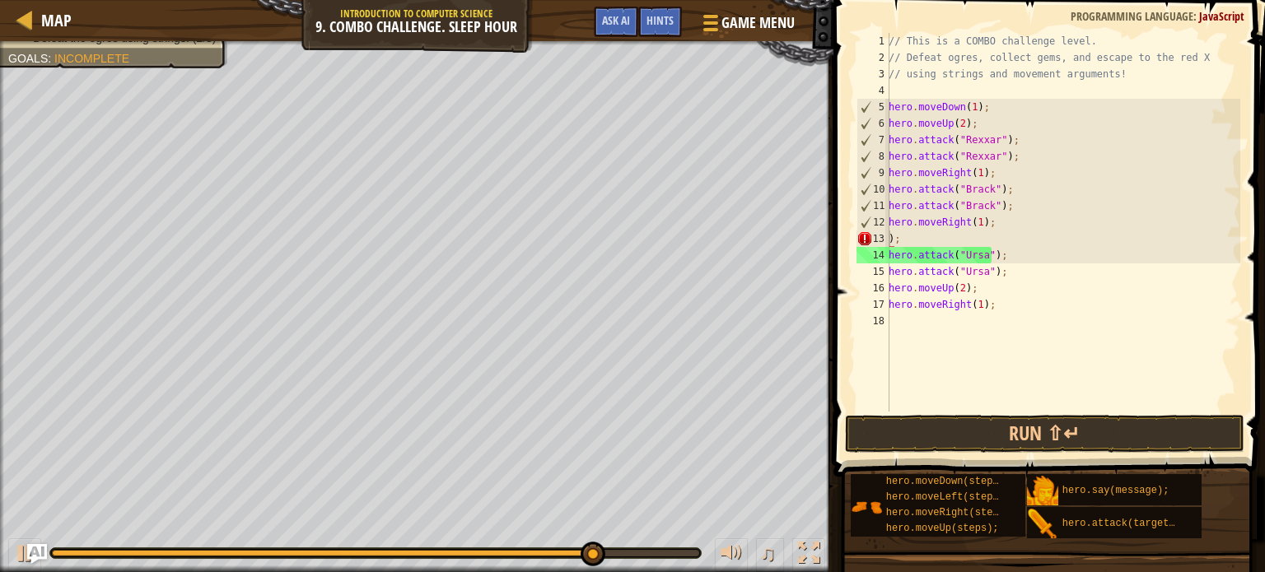
click at [395, 549] on div at bounding box center [375, 554] width 651 height 10
click at [395, 554] on div at bounding box center [325, 553] width 547 height 7
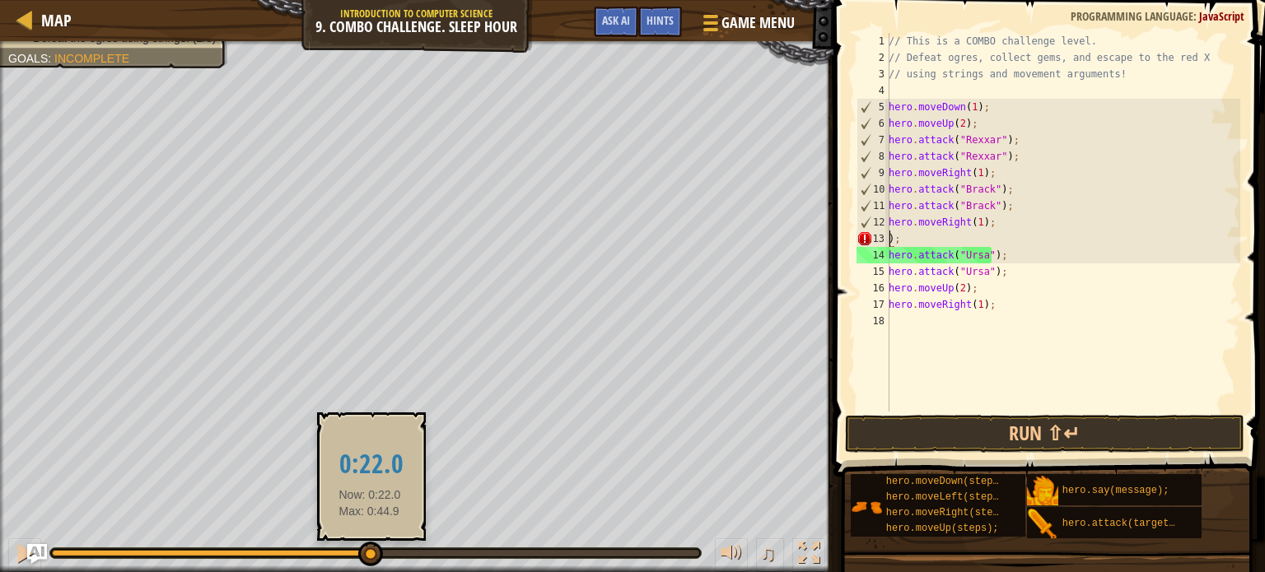
click at [369, 556] on div at bounding box center [210, 553] width 317 height 7
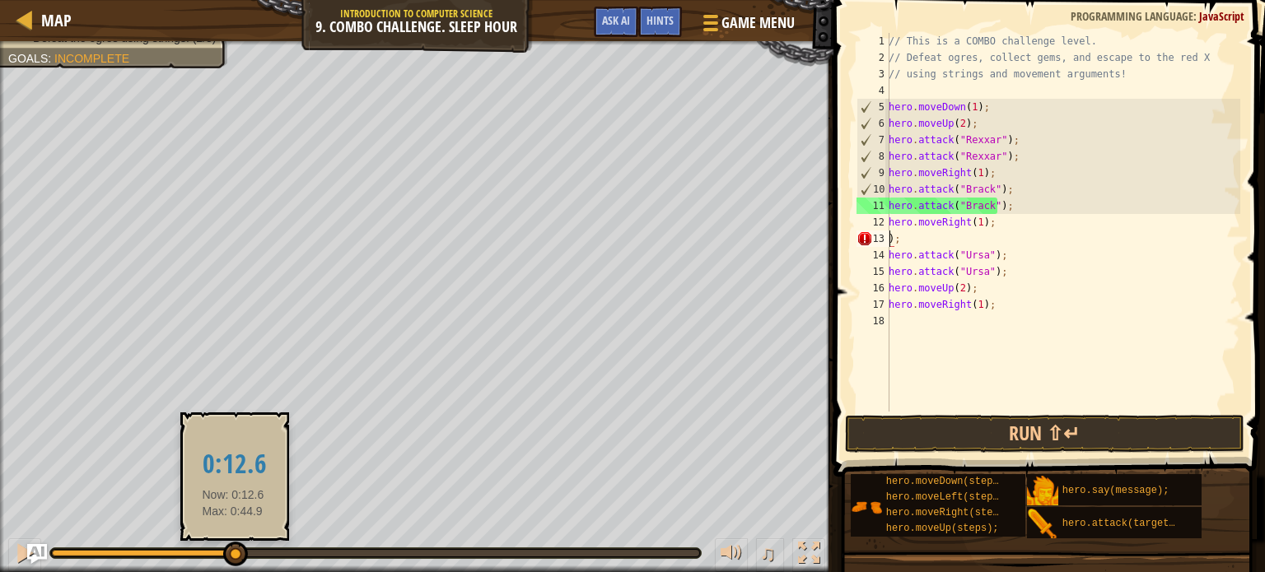
drag, startPoint x: 370, startPoint y: 556, endPoint x: 233, endPoint y: 545, distance: 137.1
click at [233, 545] on div at bounding box center [235, 554] width 25 height 25
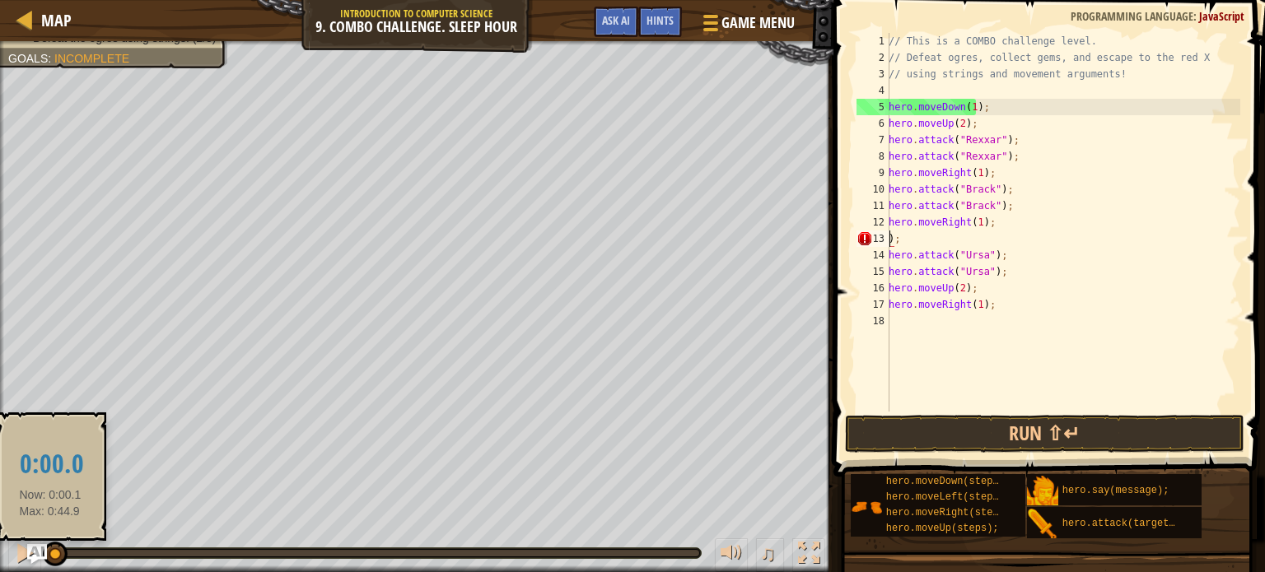
drag, startPoint x: 232, startPoint y: 552, endPoint x: 50, endPoint y: 548, distance: 182.1
click at [50, 548] on div at bounding box center [55, 554] width 25 height 25
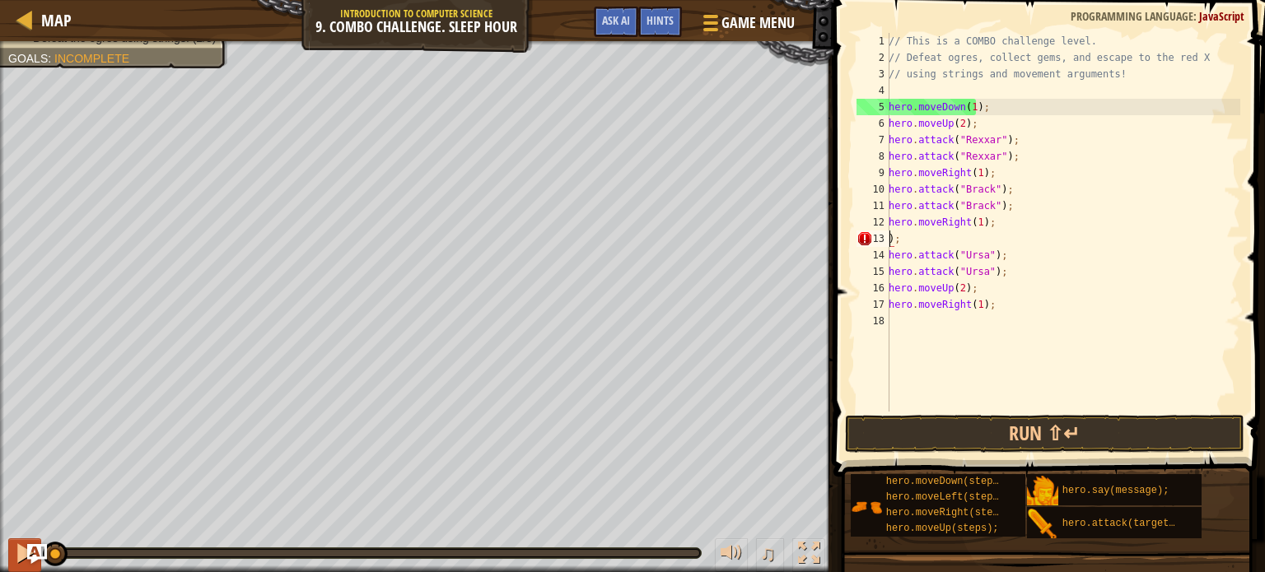
drag, startPoint x: 58, startPoint y: 555, endPoint x: 20, endPoint y: 554, distance: 37.9
click at [20, 554] on div "♫" at bounding box center [417, 549] width 834 height 49
click at [985, 111] on div "// This is a COMBO challenge level. // Defeat ogres, collect gems, and escape t…" at bounding box center [1062, 239] width 355 height 412
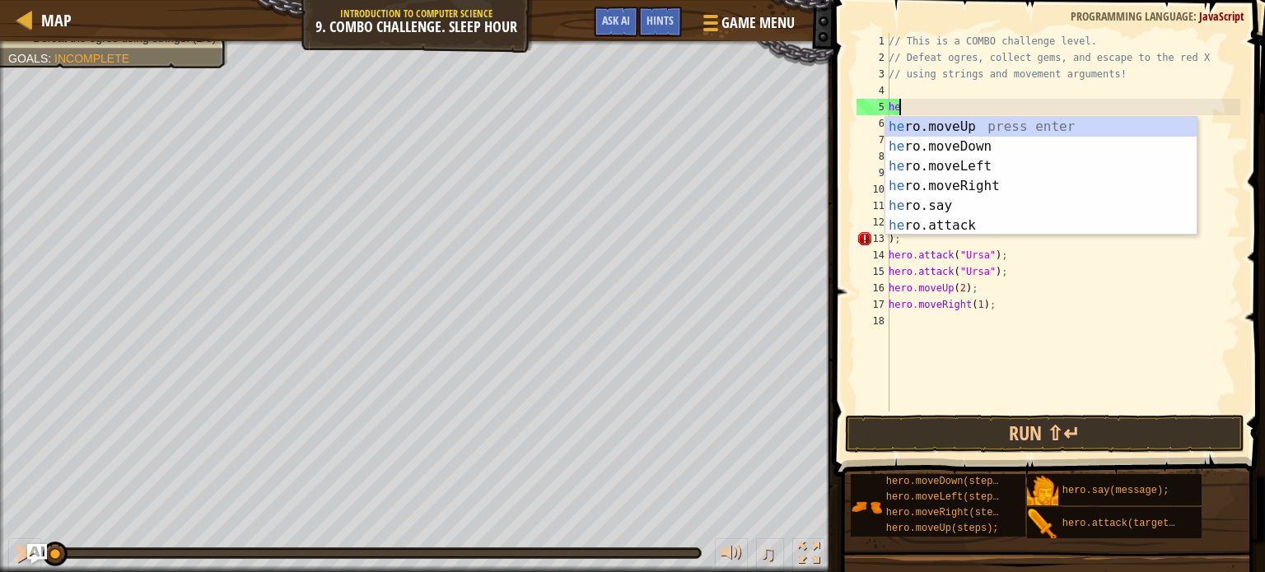
type textarea "h"
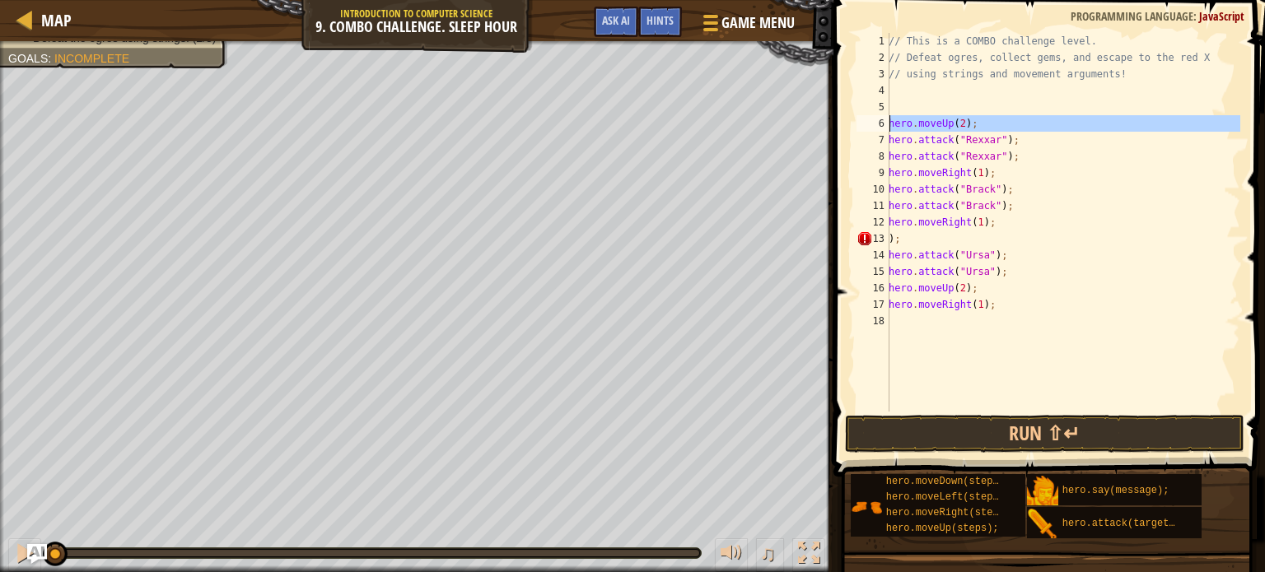
click at [889, 124] on div "6" at bounding box center [873, 123] width 33 height 16
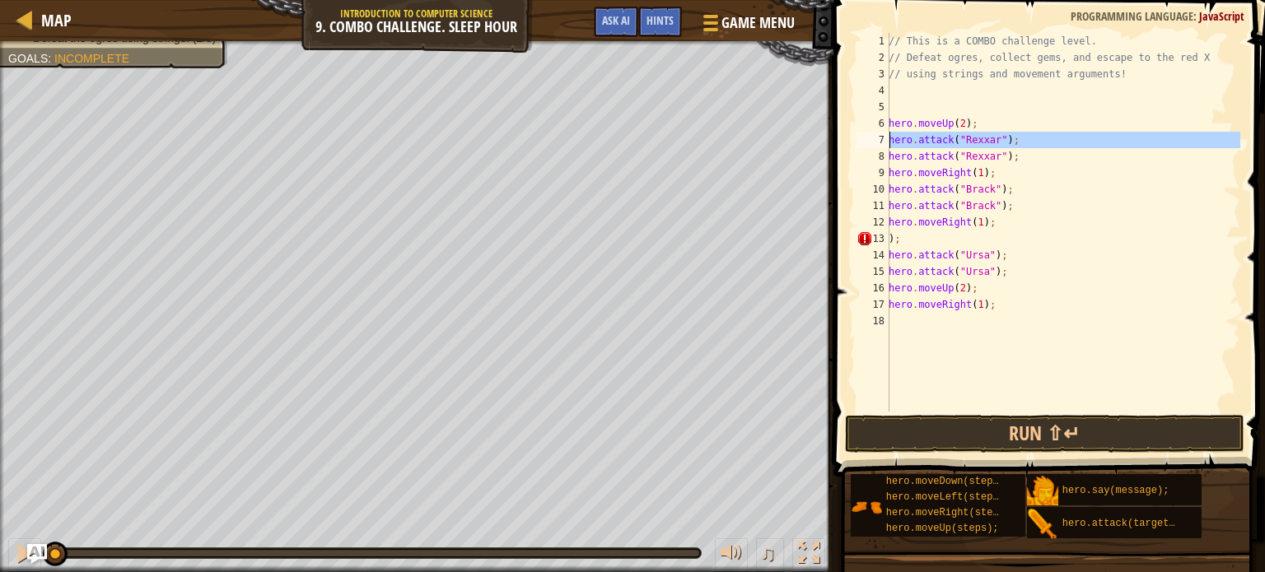
click at [885, 141] on div "7" at bounding box center [873, 140] width 33 height 16
type textarea "hero.attack("Rexxar");"
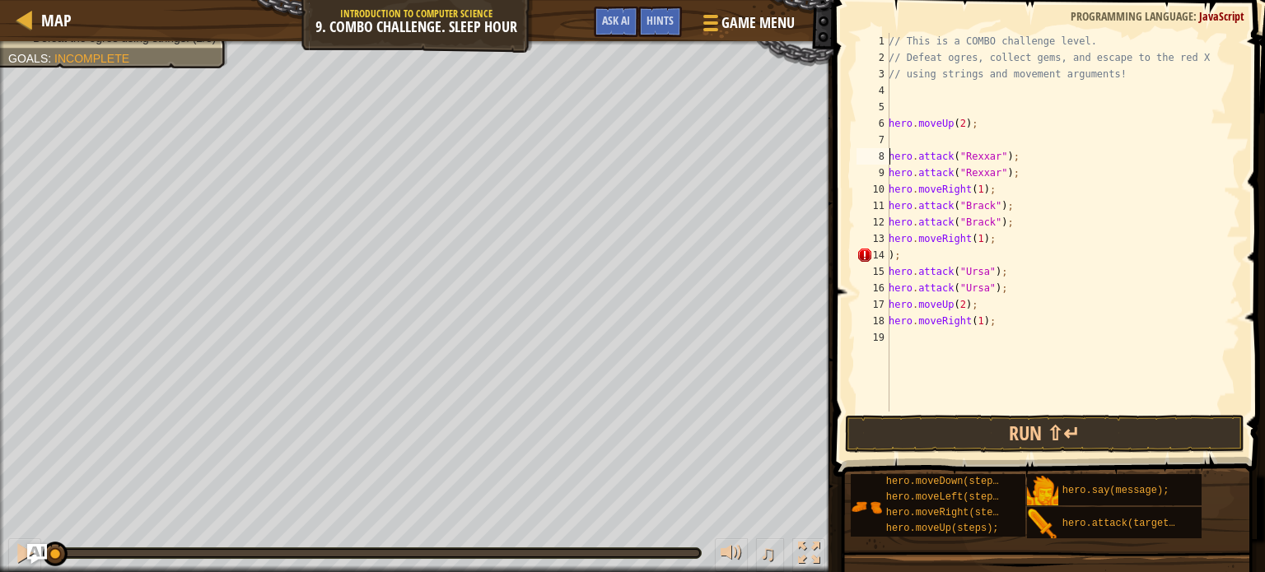
click at [906, 138] on div "// This is a COMBO challenge level. // Defeat ogres, collect gems, and escape t…" at bounding box center [1062, 239] width 355 height 412
click at [958, 125] on div "// This is a COMBO challenge level. // Defeat ogres, collect gems, and escape t…" at bounding box center [1062, 239] width 355 height 412
type textarea "hero.moveUp(1);"
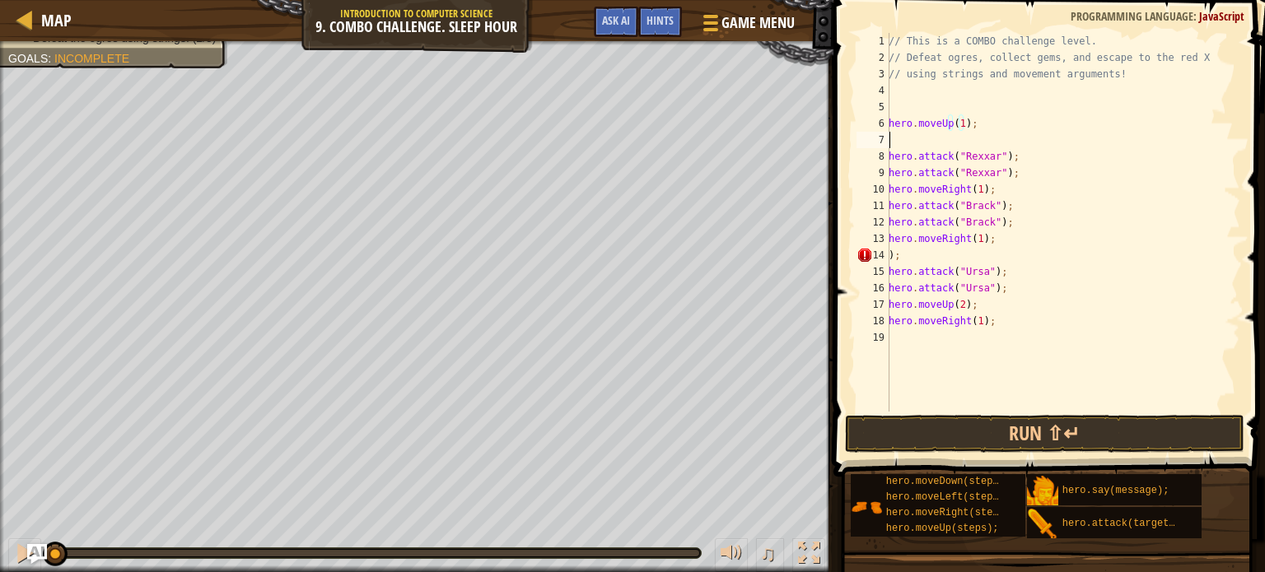
click at [926, 138] on div "// This is a COMBO challenge level. // Defeat ogres, collect gems, and escape t…" at bounding box center [1062, 239] width 355 height 412
click at [979, 134] on div "// This is a COMBO challenge level. // Defeat ogres, collect gems, and escape t…" at bounding box center [1062, 222] width 355 height 379
click at [979, 134] on div "// This is a COMBO challenge level. // Defeat ogres, collect gems, and escape t…" at bounding box center [1062, 239] width 355 height 412
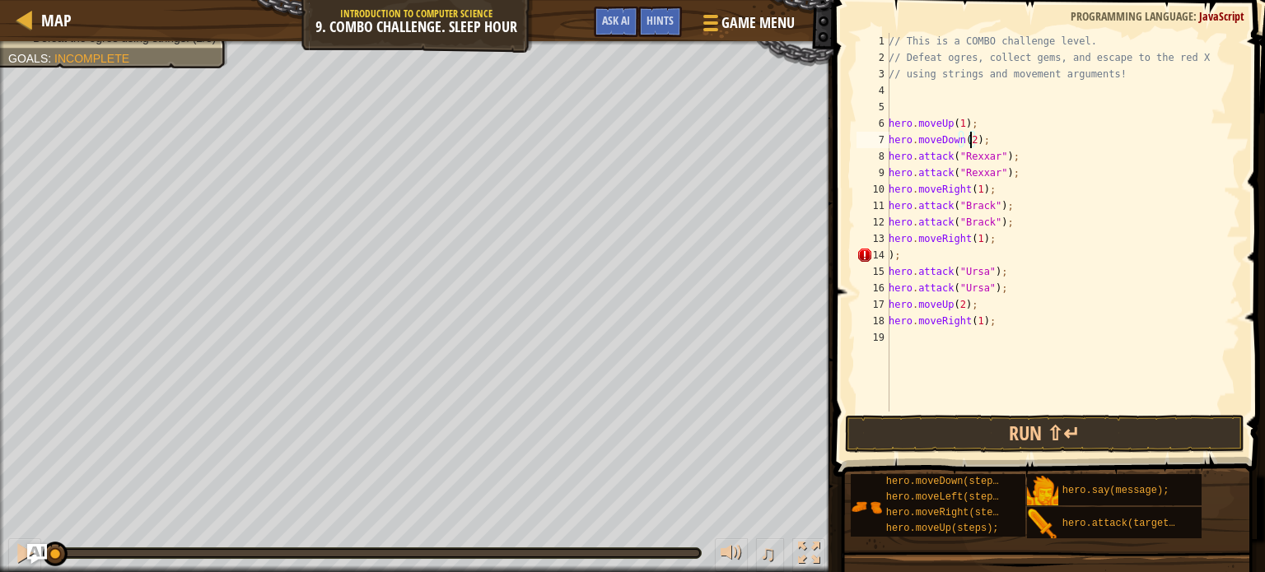
click at [887, 158] on div "8" at bounding box center [873, 156] width 33 height 16
type textarea "hero.attack("Rexxar");"
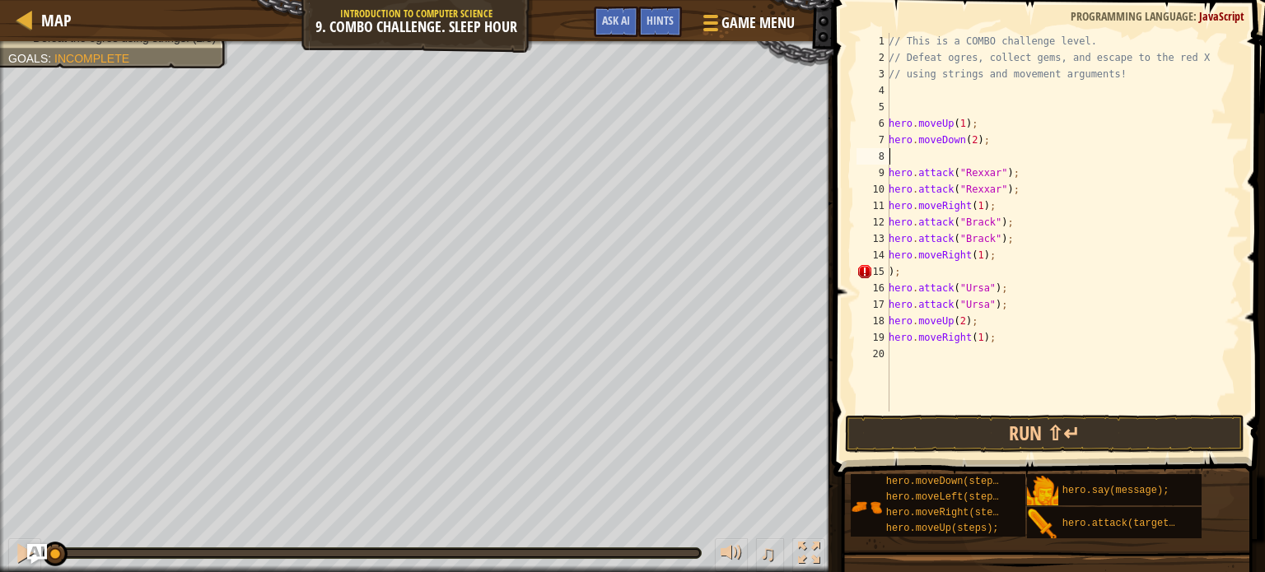
click at [890, 159] on div "// This is a COMBO challenge level. // Defeat ogres, collect gems, and escape t…" at bounding box center [1062, 239] width 355 height 412
click at [892, 157] on div "// This is a COMBO challenge level. // Defeat ogres, collect gems, and escape t…" at bounding box center [1062, 222] width 355 height 379
click at [888, 157] on div "8" at bounding box center [873, 156] width 33 height 16
type textarea "hero.moveUp(steps);"
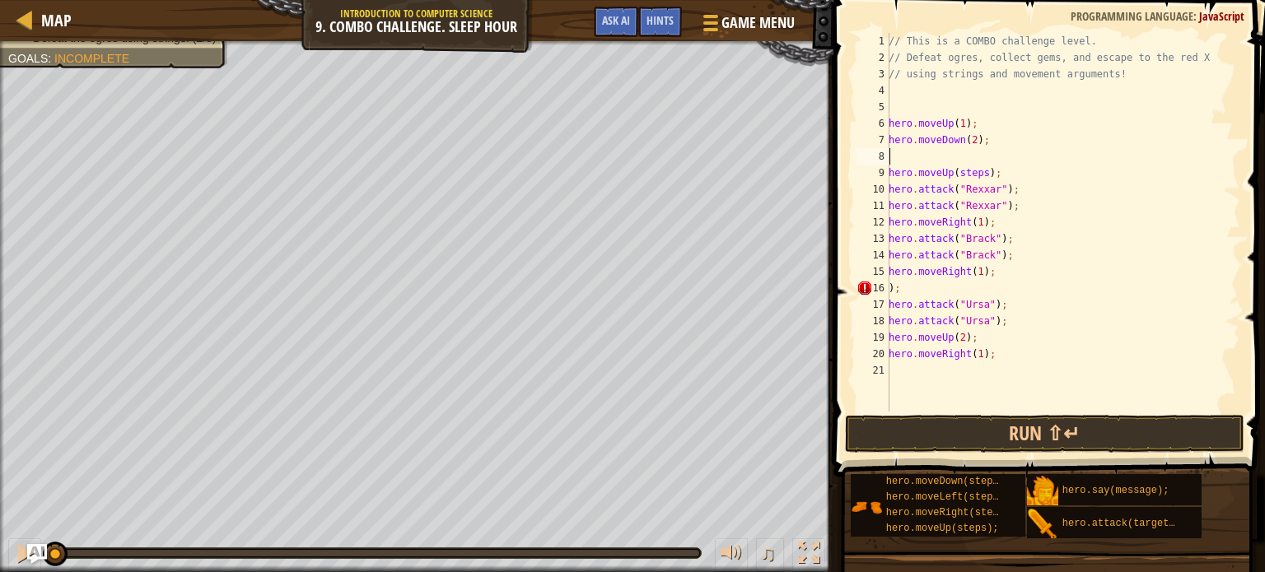
click at [894, 153] on div "// This is a COMBO challenge level. // Defeat ogres, collect gems, and escape t…" at bounding box center [1062, 239] width 355 height 412
click at [979, 148] on div "// This is a COMBO challenge level. // Defeat ogres, collect gems, and escape t…" at bounding box center [1062, 222] width 355 height 379
click at [979, 148] on div "// This is a COMBO challenge level. // Defeat ogres, collect gems, and escape t…" at bounding box center [1062, 239] width 355 height 412
click at [892, 177] on div "// This is a COMBO challenge level. // Defeat ogres, collect gems, and escape t…" at bounding box center [1062, 239] width 355 height 412
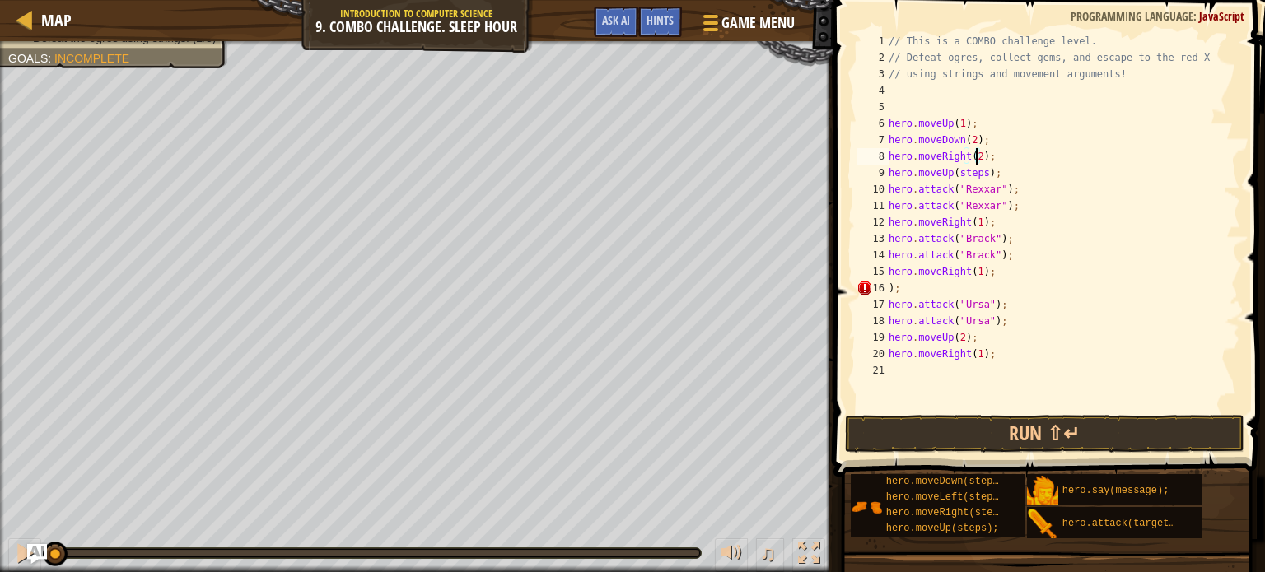
type textarea "hero.moveUp(steps);"
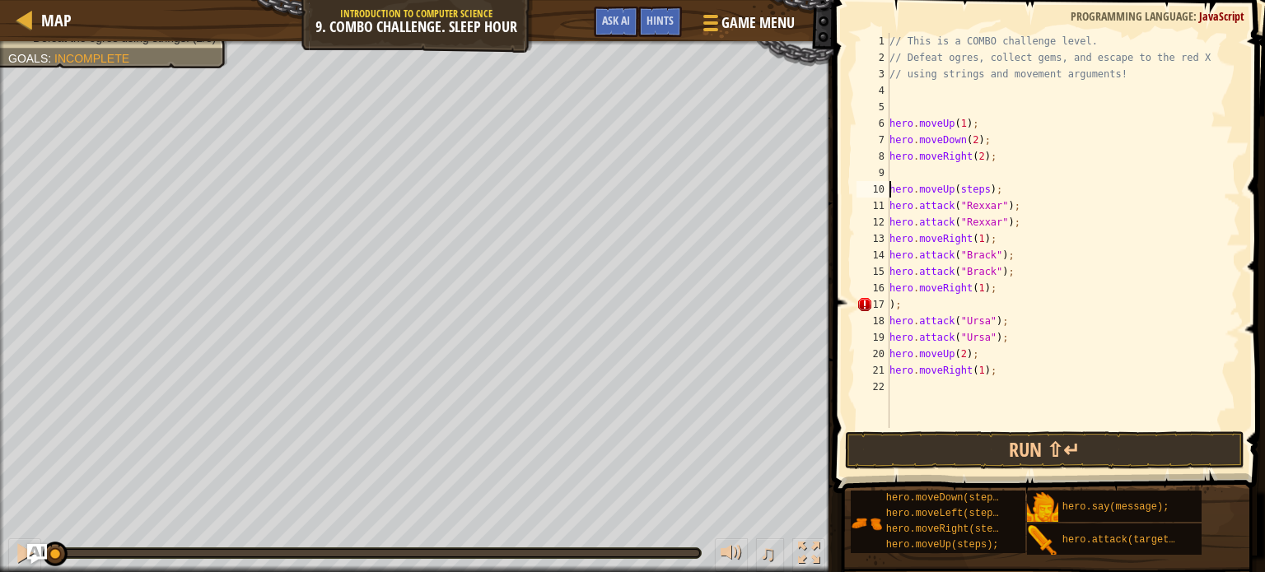
click at [892, 174] on div "// This is a COMBO challenge level. // Defeat ogres, collect gems, and escape t…" at bounding box center [1063, 247] width 355 height 428
click at [979, 170] on div "// This is a COMBO challenge level. // Defeat ogres, collect gems, and escape t…" at bounding box center [1063, 230] width 354 height 395
click at [979, 170] on div "// This is a COMBO challenge level. // Defeat ogres, collect gems, and escape t…" at bounding box center [1063, 247] width 354 height 428
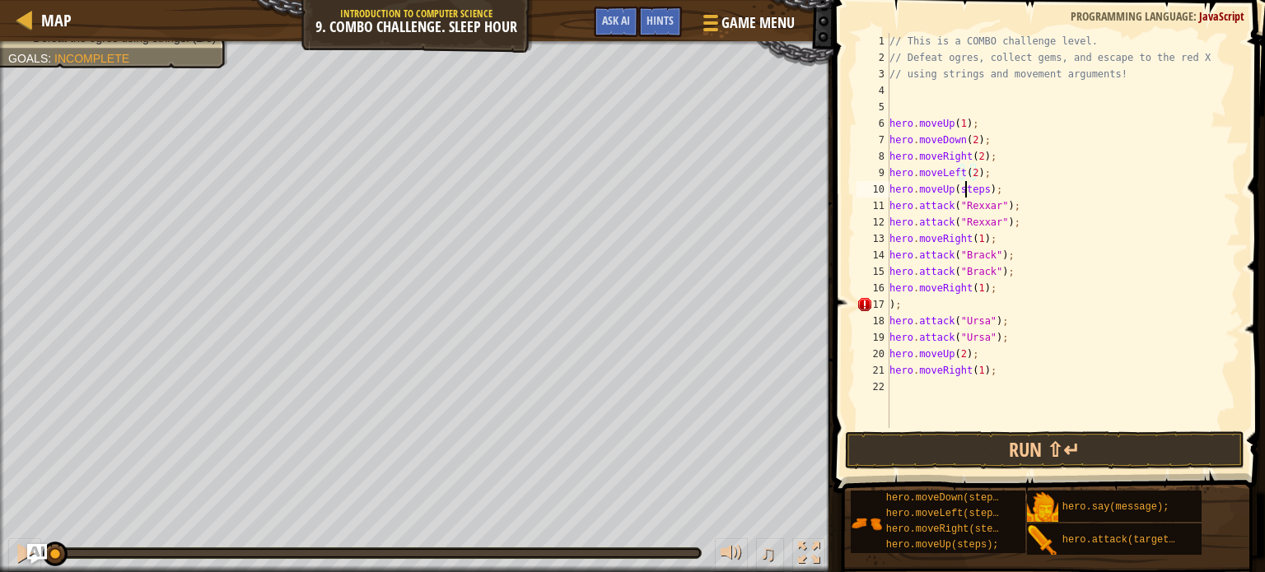
click at [967, 190] on div "// This is a COMBO challenge level. // Defeat ogres, collect gems, and escape t…" at bounding box center [1063, 247] width 354 height 428
click at [926, 446] on button "Run ⇧↵" at bounding box center [1044, 451] width 399 height 38
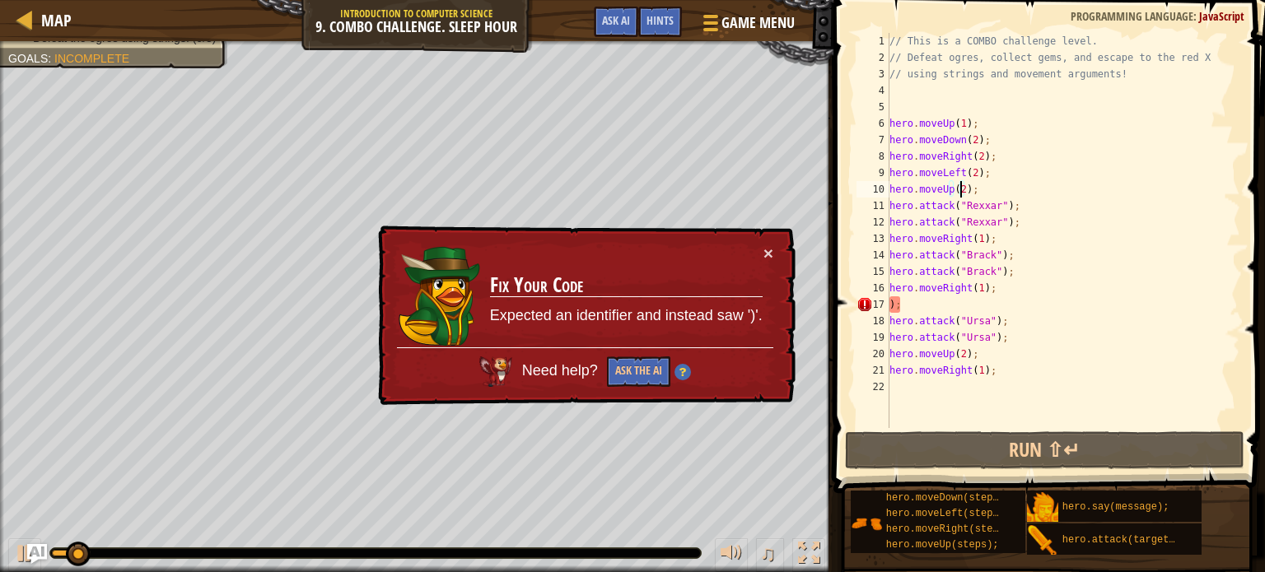
click at [927, 311] on div "// This is a COMBO challenge level. // Defeat ogres, collect gems, and escape t…" at bounding box center [1063, 247] width 354 height 428
type textarea ")"
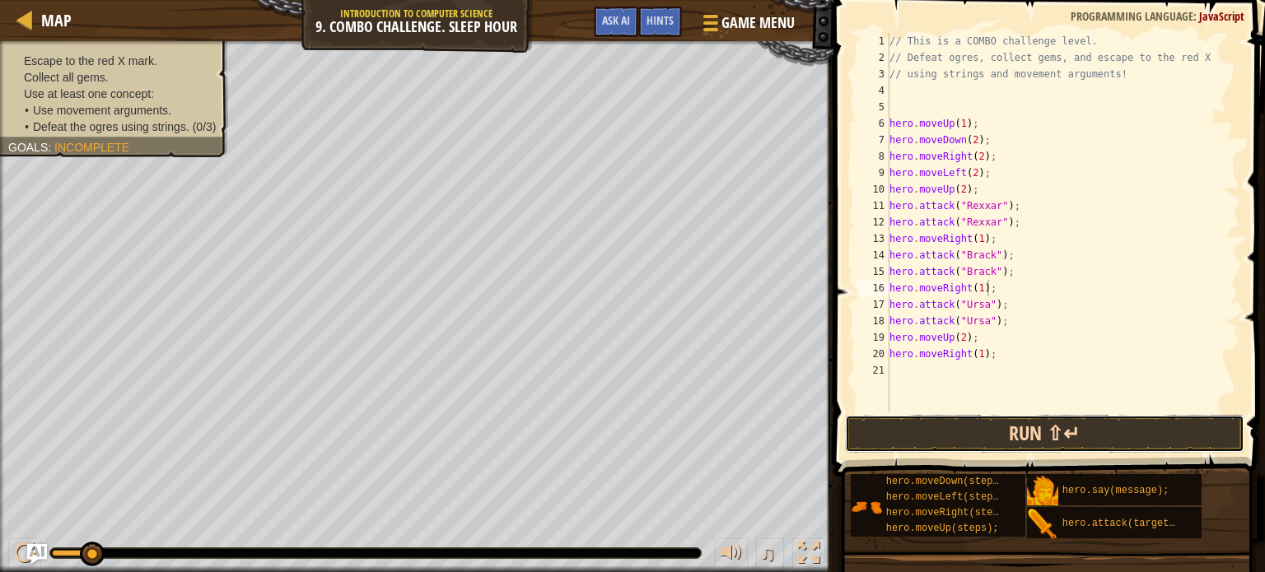
click at [936, 431] on button "Run ⇧↵" at bounding box center [1044, 434] width 399 height 38
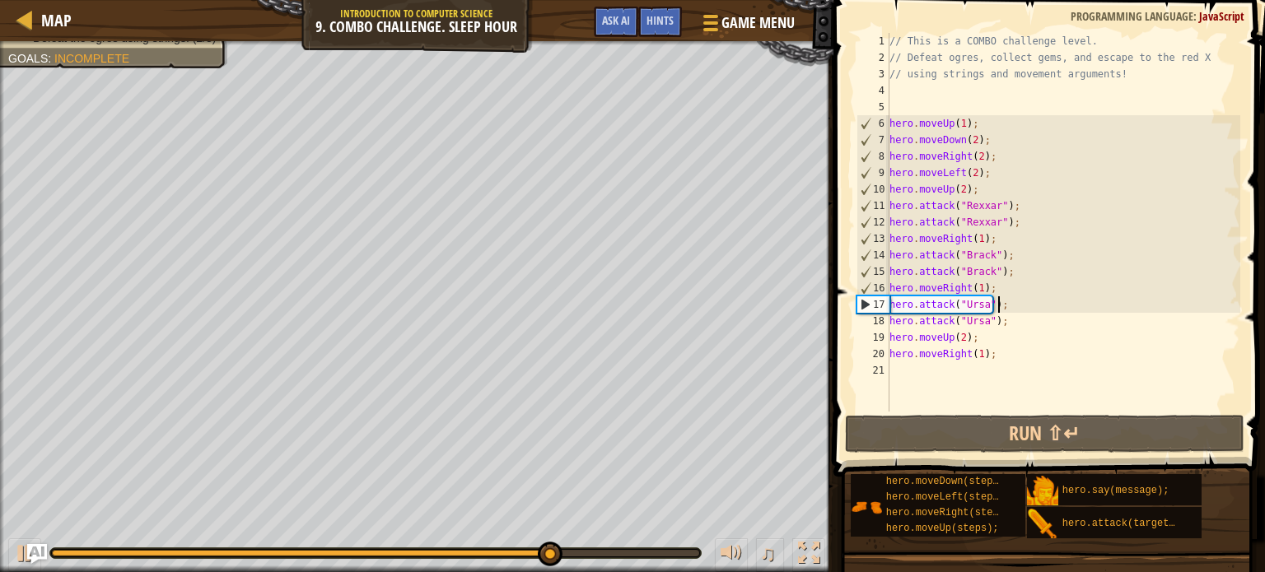
click at [1007, 307] on div "// This is a COMBO challenge level. // Defeat ogres, collect gems, and escape t…" at bounding box center [1063, 239] width 354 height 412
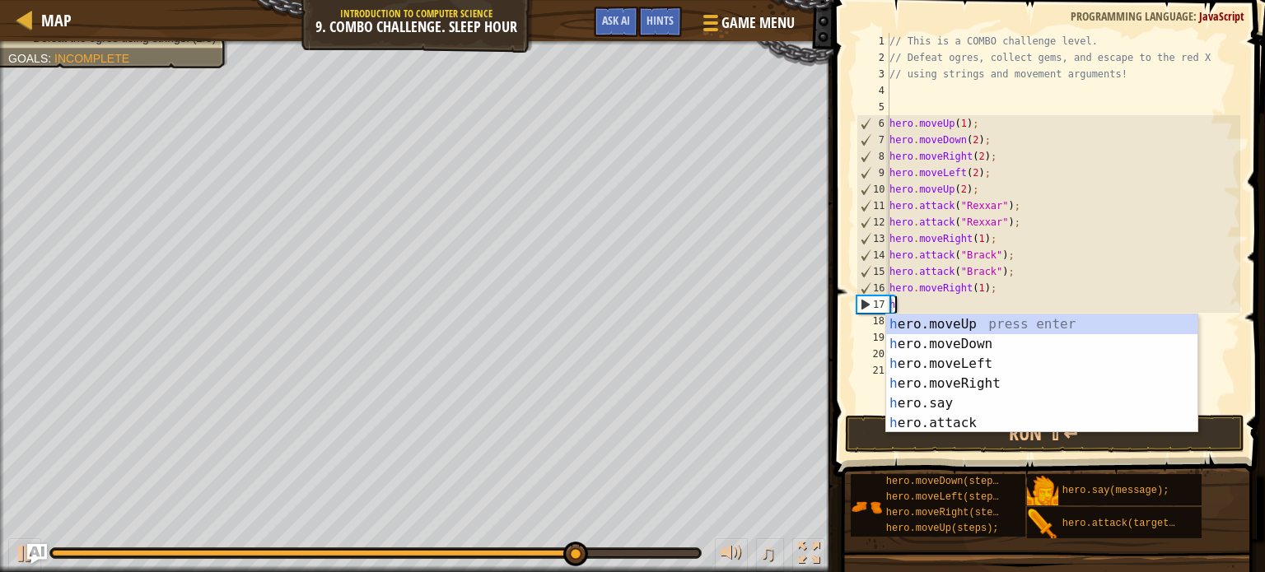
type textarea "h"
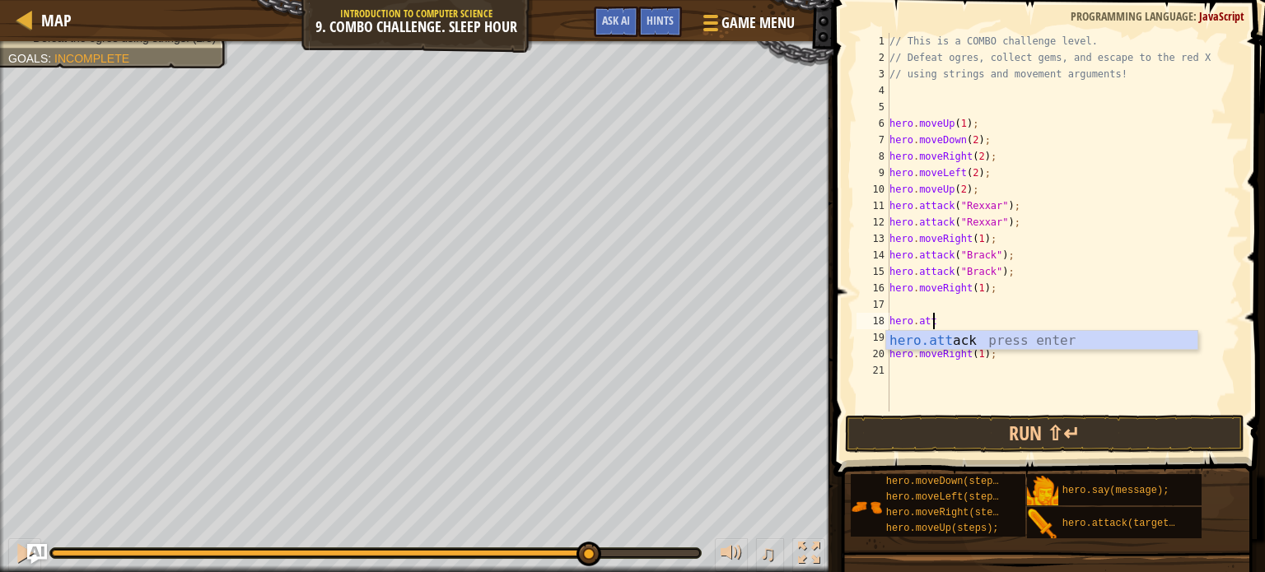
type textarea "h"
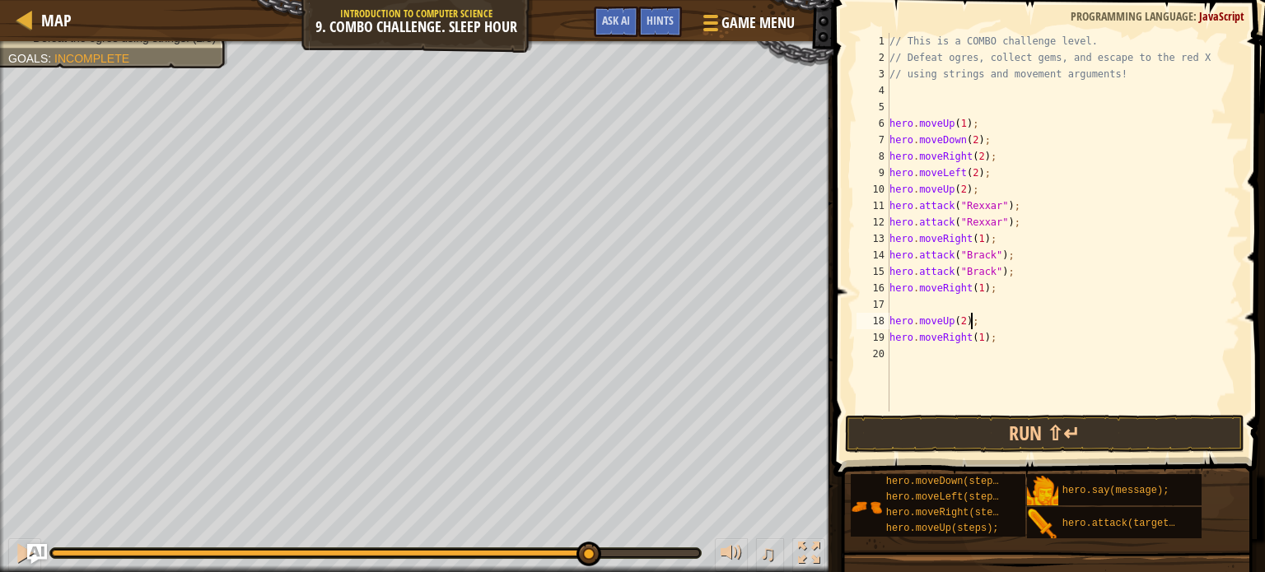
click at [992, 322] on div "// This is a COMBO challenge level. // Defeat ogres, collect gems, and escape t…" at bounding box center [1063, 239] width 354 height 412
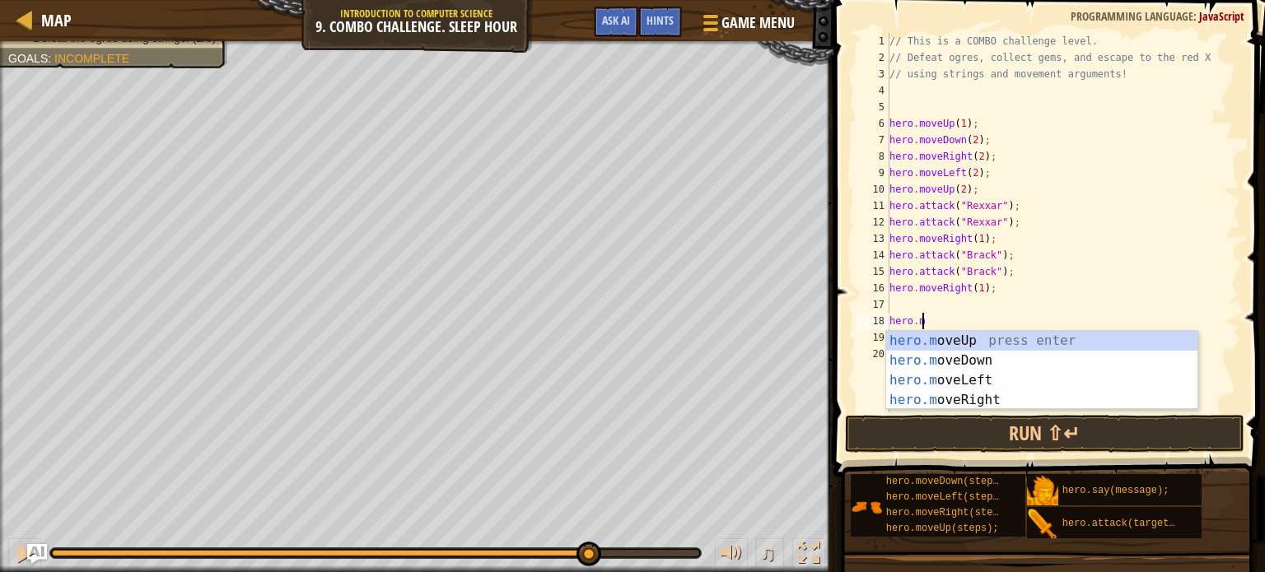
type textarea "h"
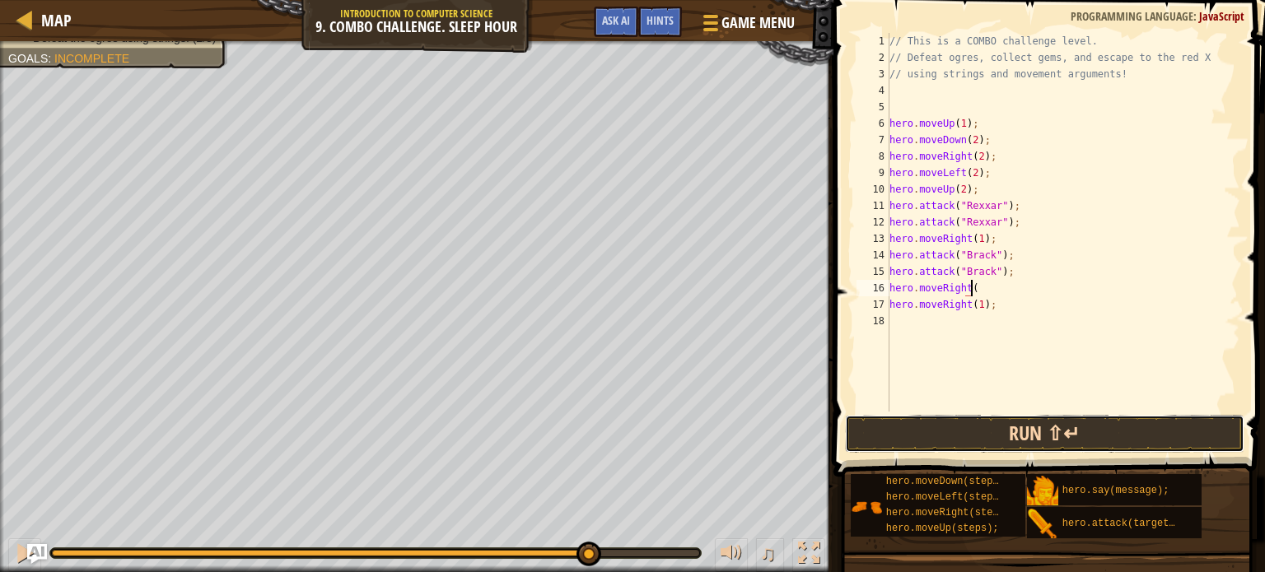
click at [966, 432] on button "Run ⇧↵" at bounding box center [1044, 434] width 399 height 38
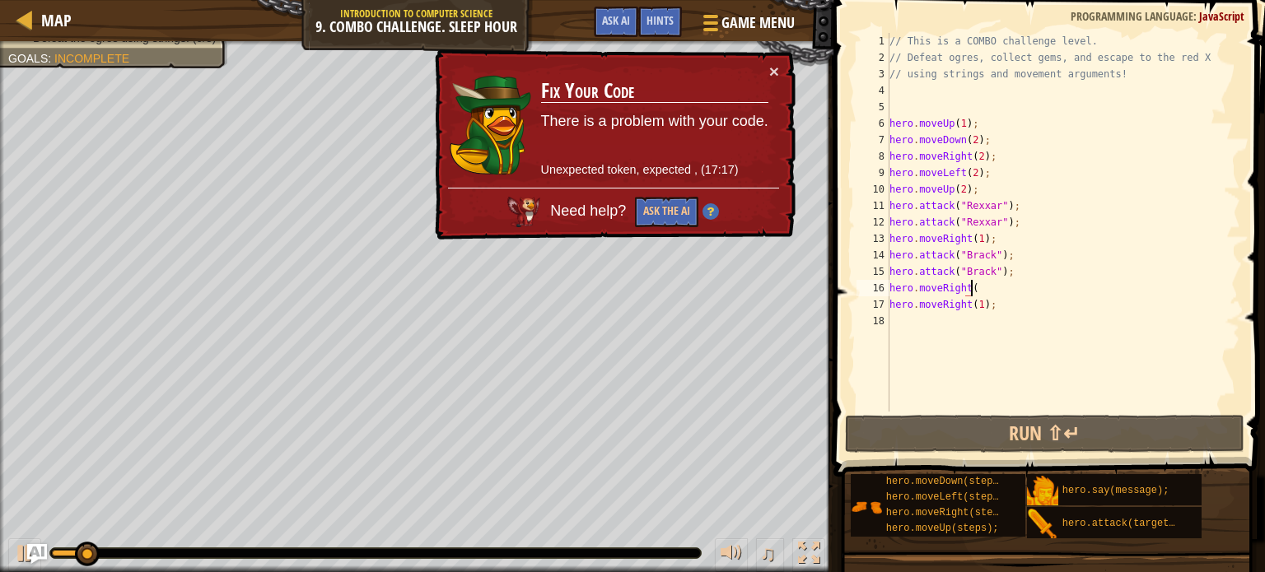
click at [968, 188] on div "// This is a COMBO challenge level. // Defeat ogres, collect gems, and escape t…" at bounding box center [1063, 239] width 354 height 412
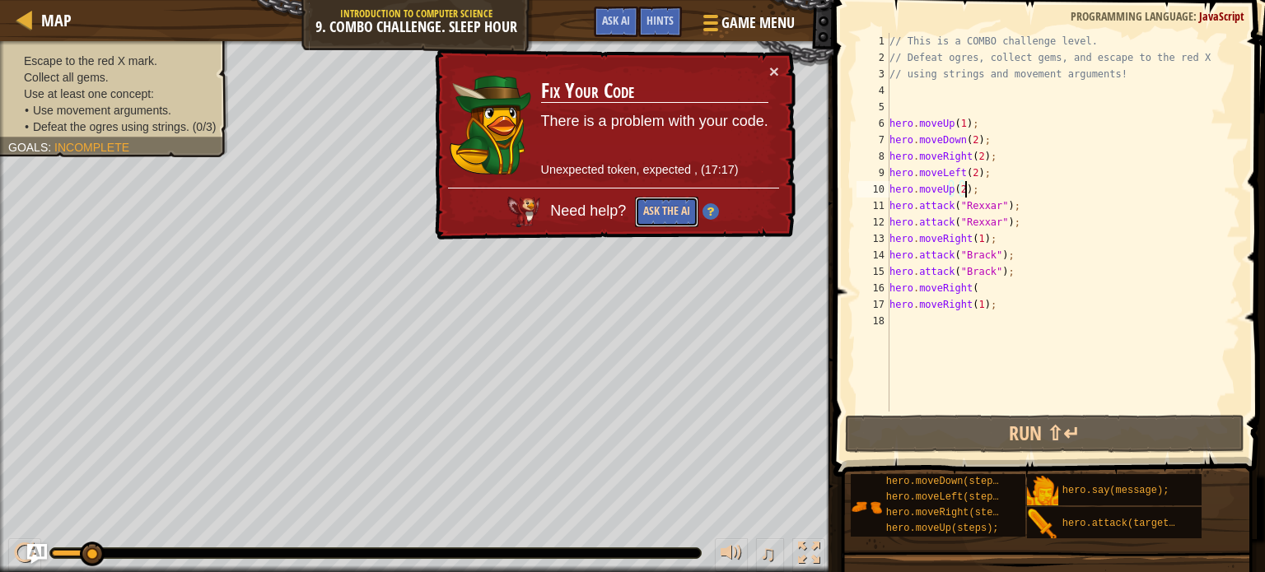
click at [681, 218] on button "Ask the AI" at bounding box center [666, 212] width 63 height 30
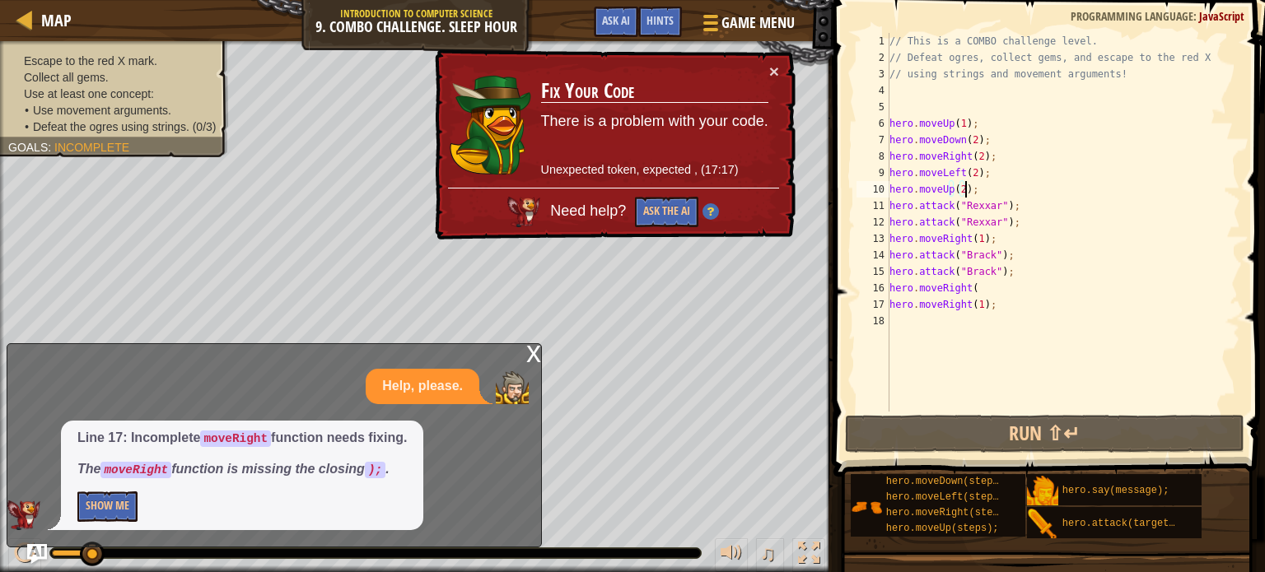
click at [977, 187] on div "// This is a COMBO challenge level. // Defeat ogres, collect gems, and escape t…" at bounding box center [1063, 239] width 354 height 412
click at [778, 66] on button "×" at bounding box center [774, 71] width 10 height 17
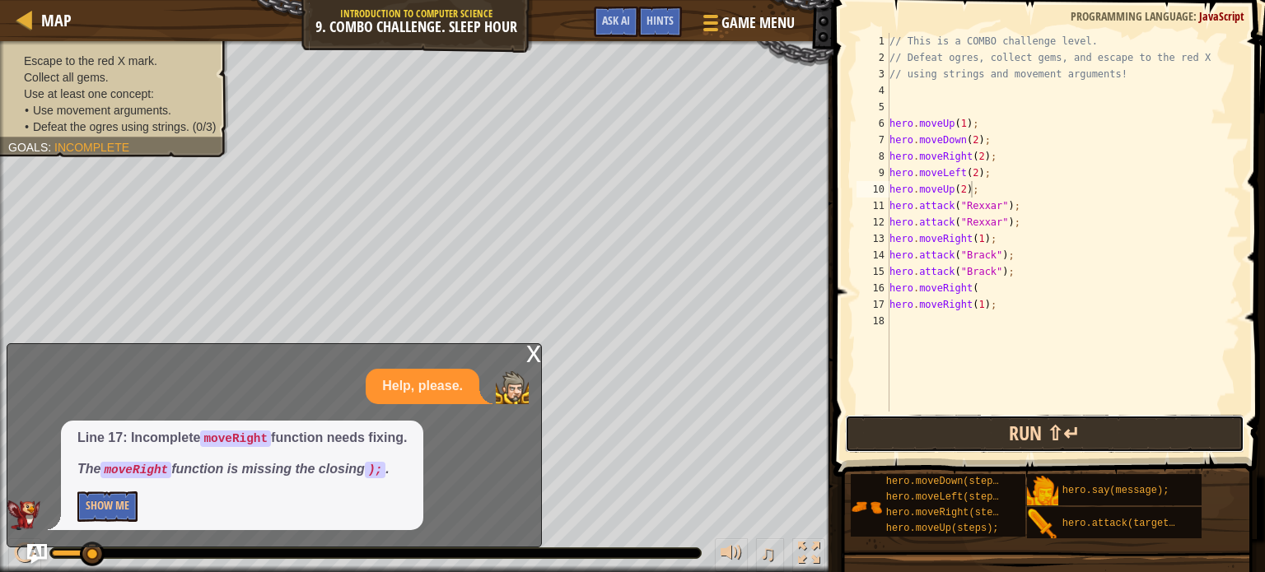
click at [962, 437] on button "Run ⇧↵" at bounding box center [1044, 434] width 399 height 38
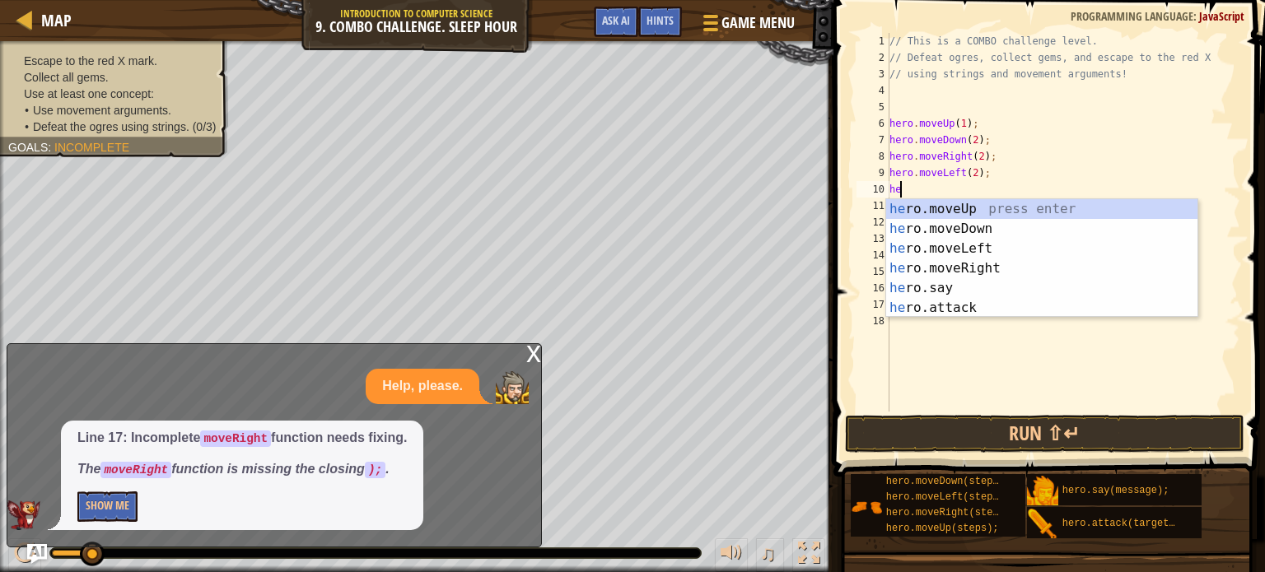
type textarea "h"
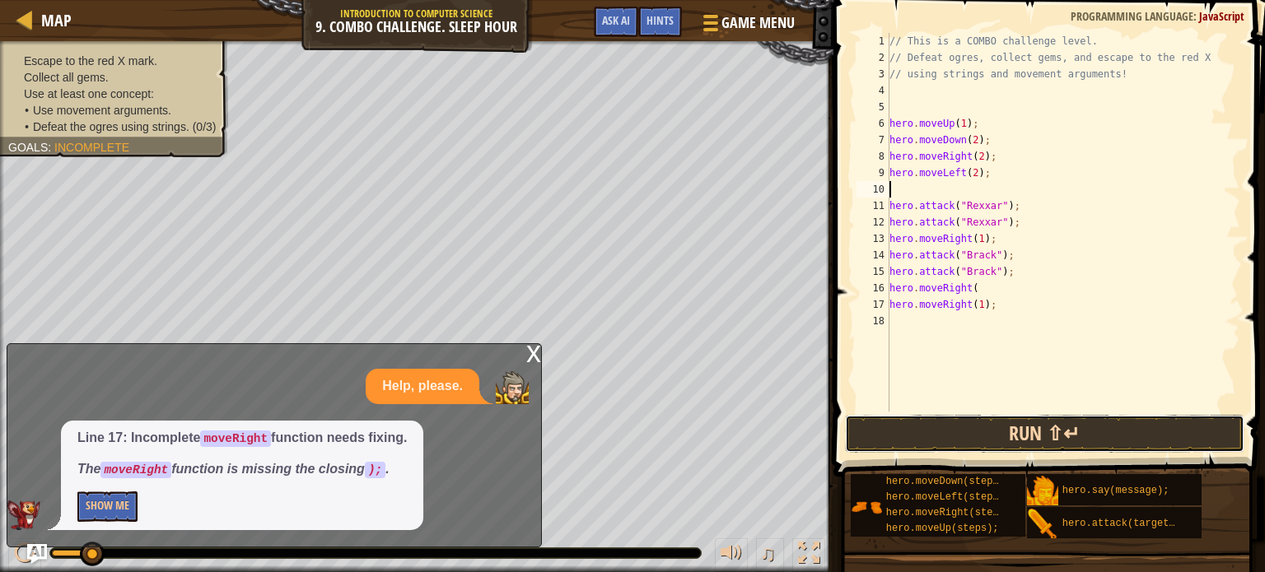
click at [993, 432] on button "Run ⇧↵" at bounding box center [1044, 434] width 399 height 38
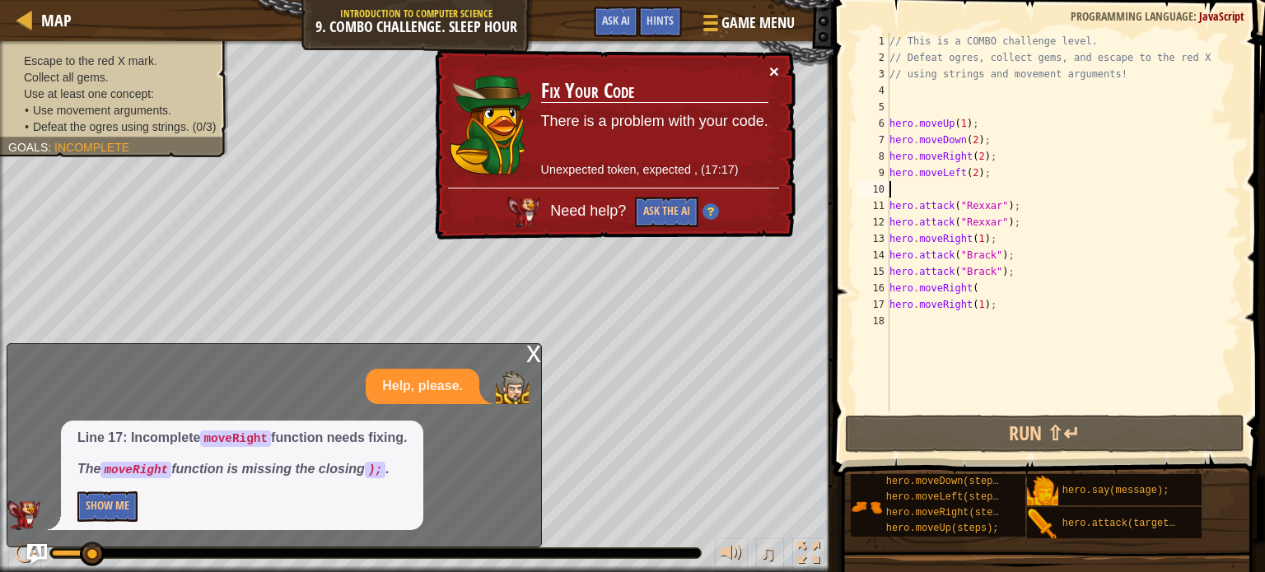
click at [775, 68] on button "×" at bounding box center [774, 71] width 10 height 17
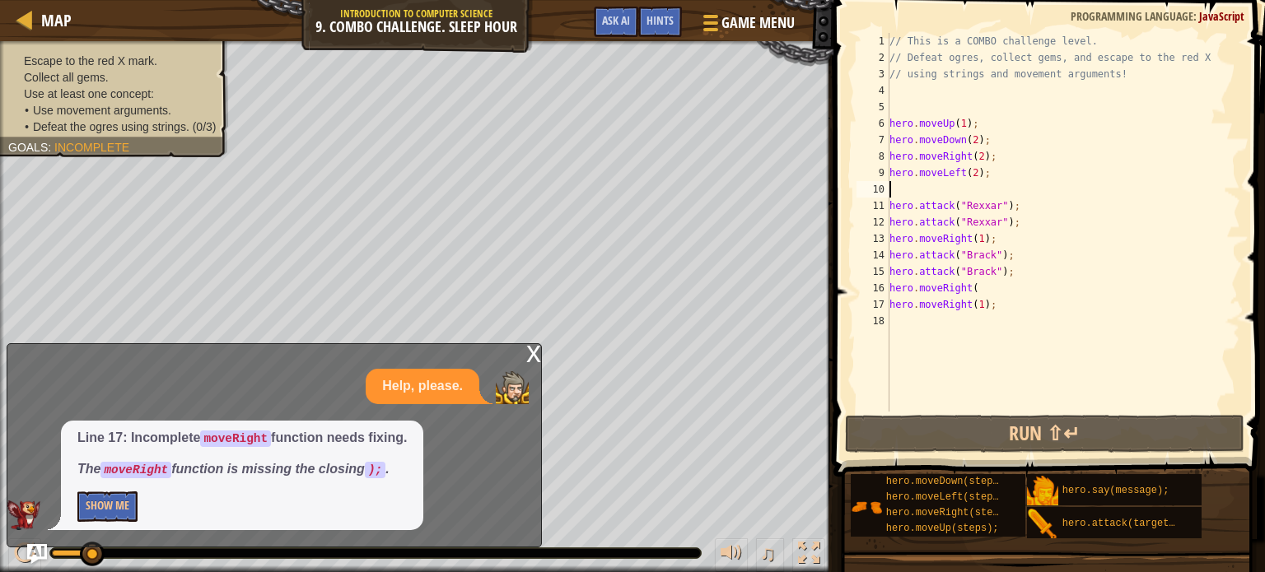
type textarea "hero.moveLeft(2);"
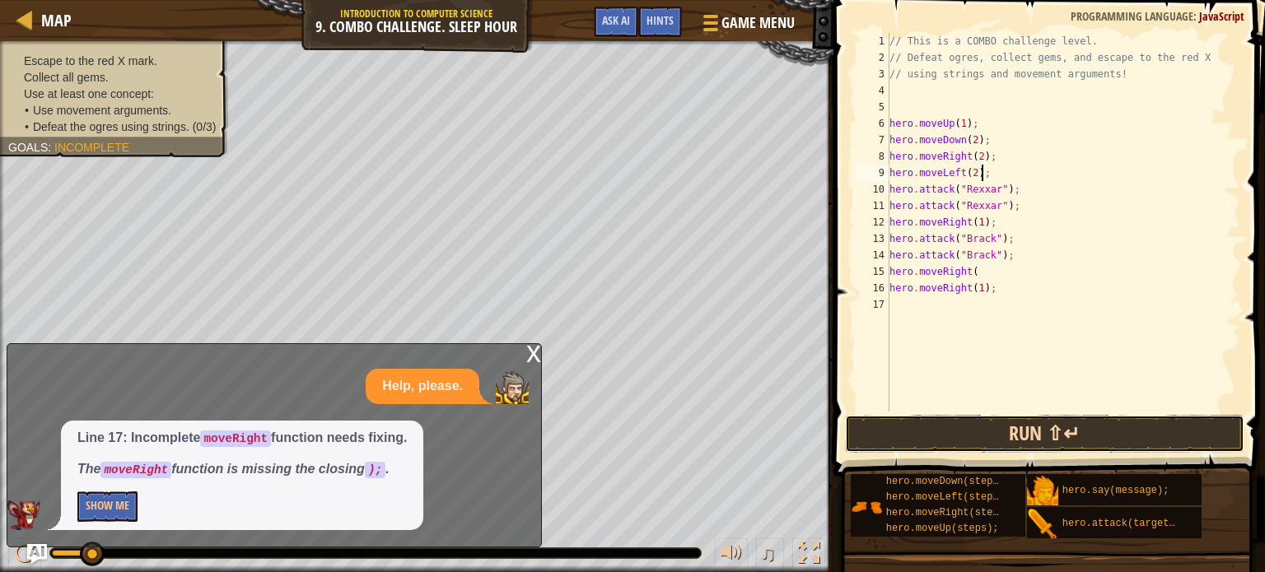
click at [984, 423] on button "Run ⇧↵" at bounding box center [1044, 434] width 399 height 38
